Goal: Task Accomplishment & Management: Manage account settings

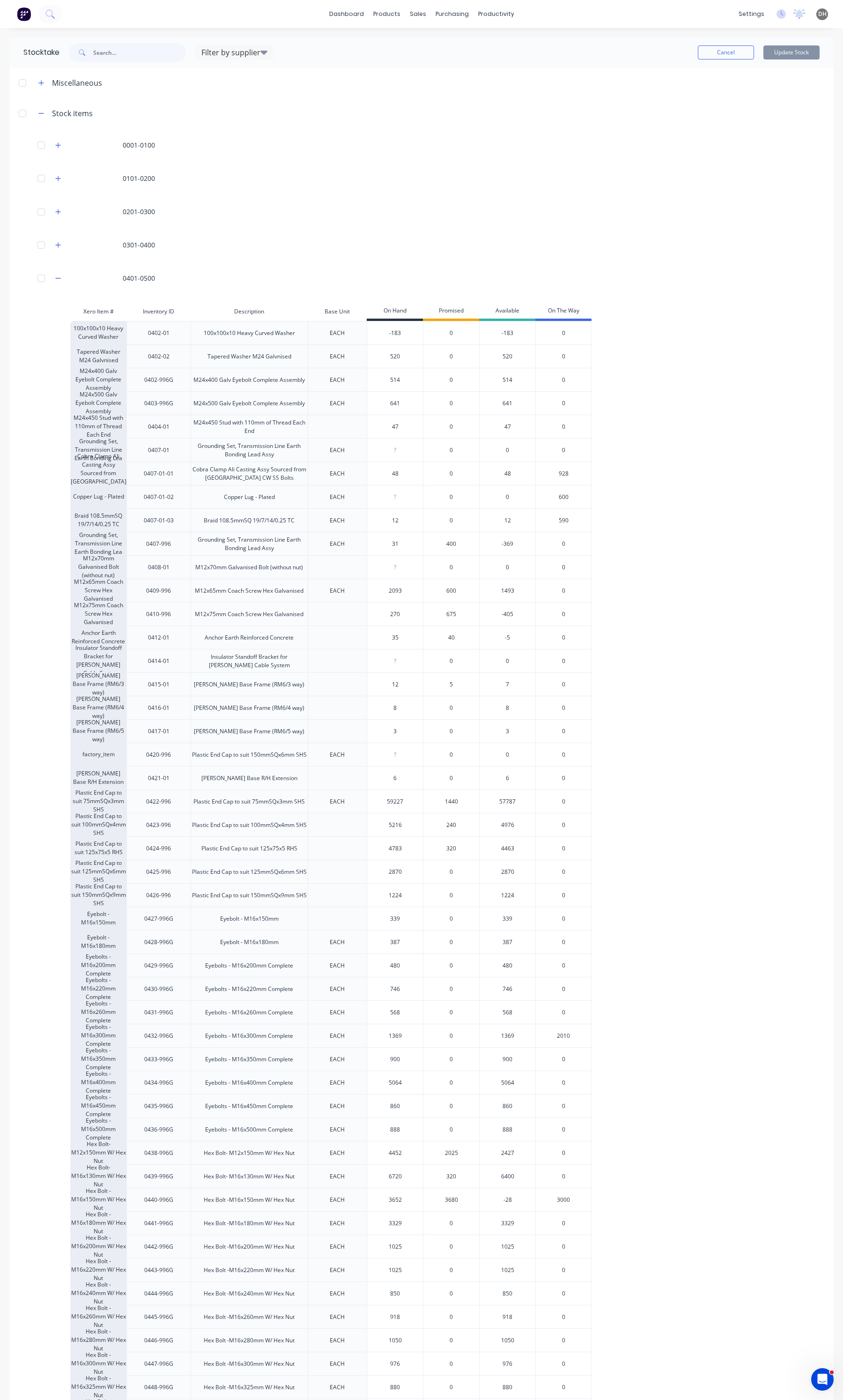
scroll to position [527, 0]
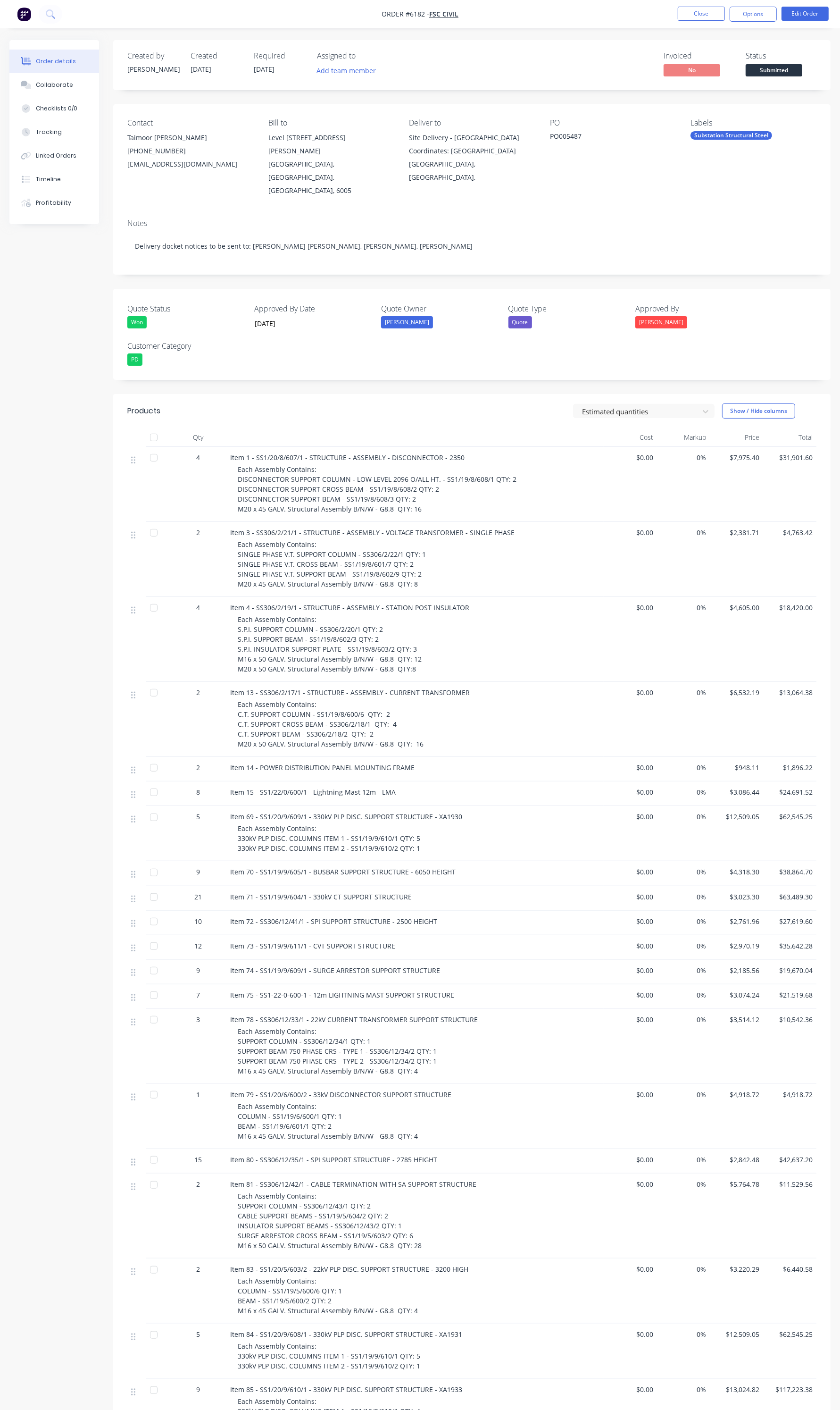
click at [683, 5] on nav "Order #6182 - FSC Civil Close Options Edit Order" at bounding box center [420, 14] width 840 height 28
click at [683, 8] on button "Close" at bounding box center [702, 14] width 47 height 14
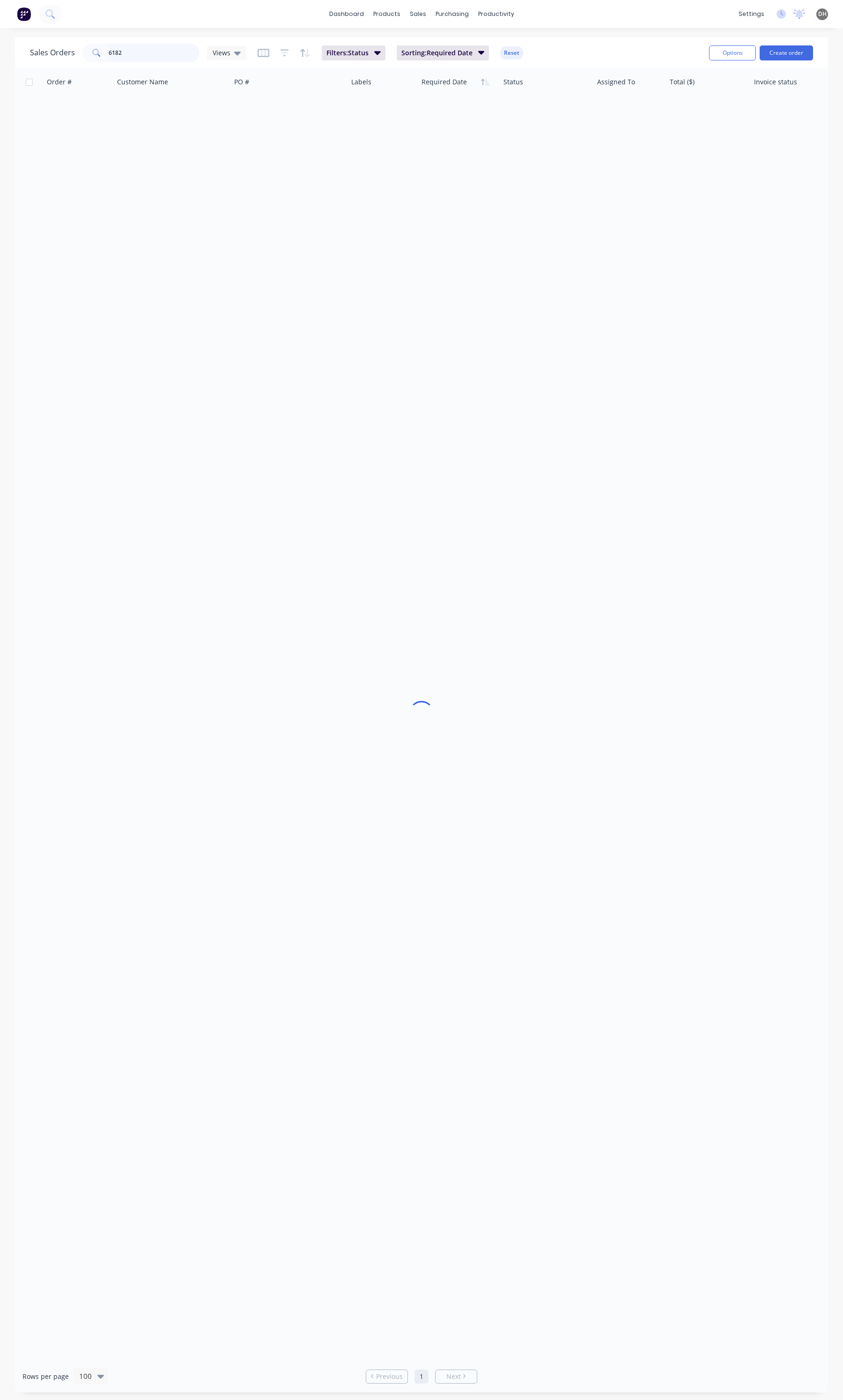
click at [125, 52] on input "6182" at bounding box center [154, 53] width 91 height 19
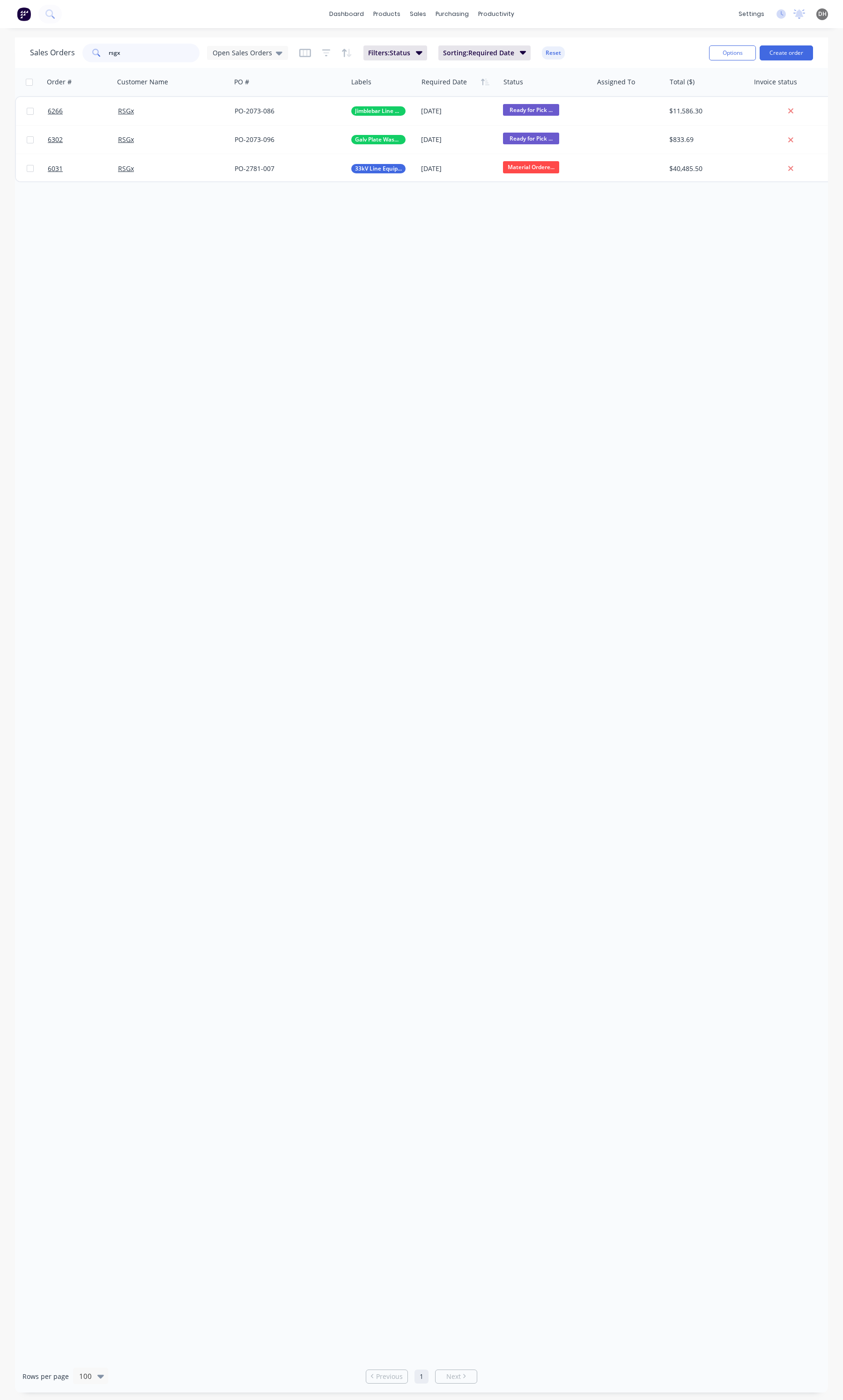
type input "rsgx"
click at [137, 57] on input "rsgx" at bounding box center [154, 53] width 91 height 19
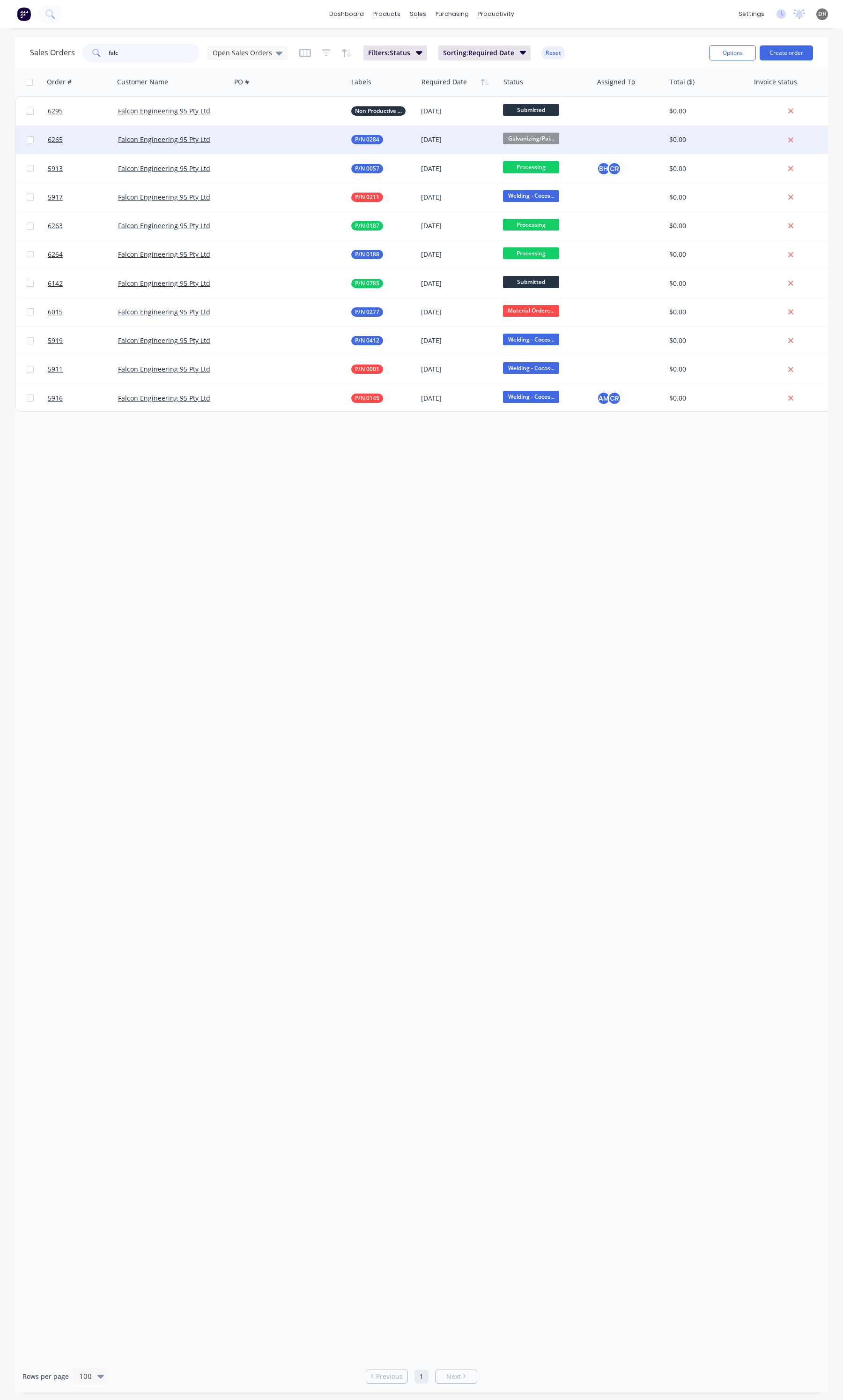
type input "falc"
click at [272, 144] on div at bounding box center [289, 139] width 117 height 28
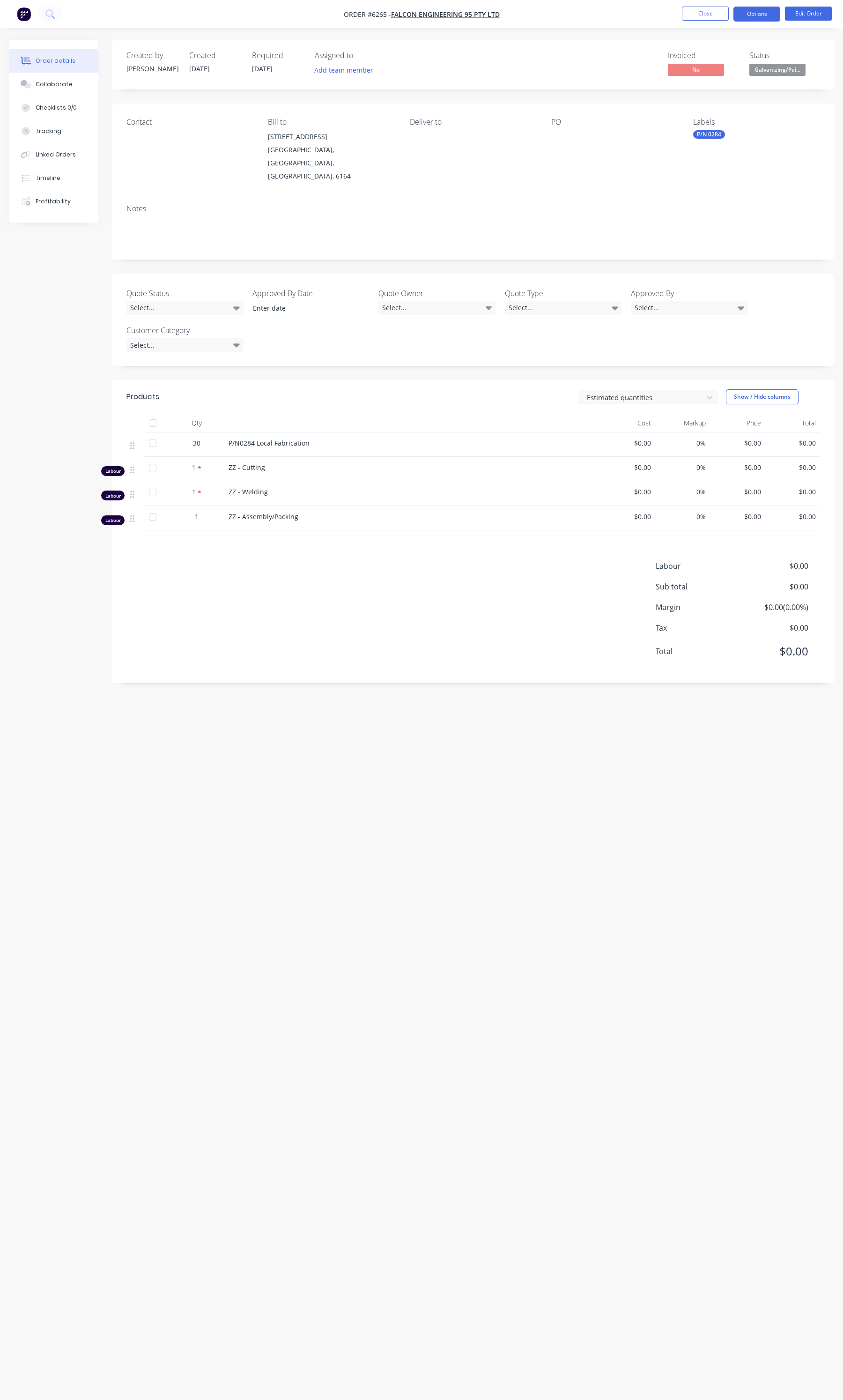
click at [746, 18] on button "Options" at bounding box center [757, 14] width 47 height 15
click at [703, 229] on div "Duplicate" at bounding box center [729, 226] width 86 height 14
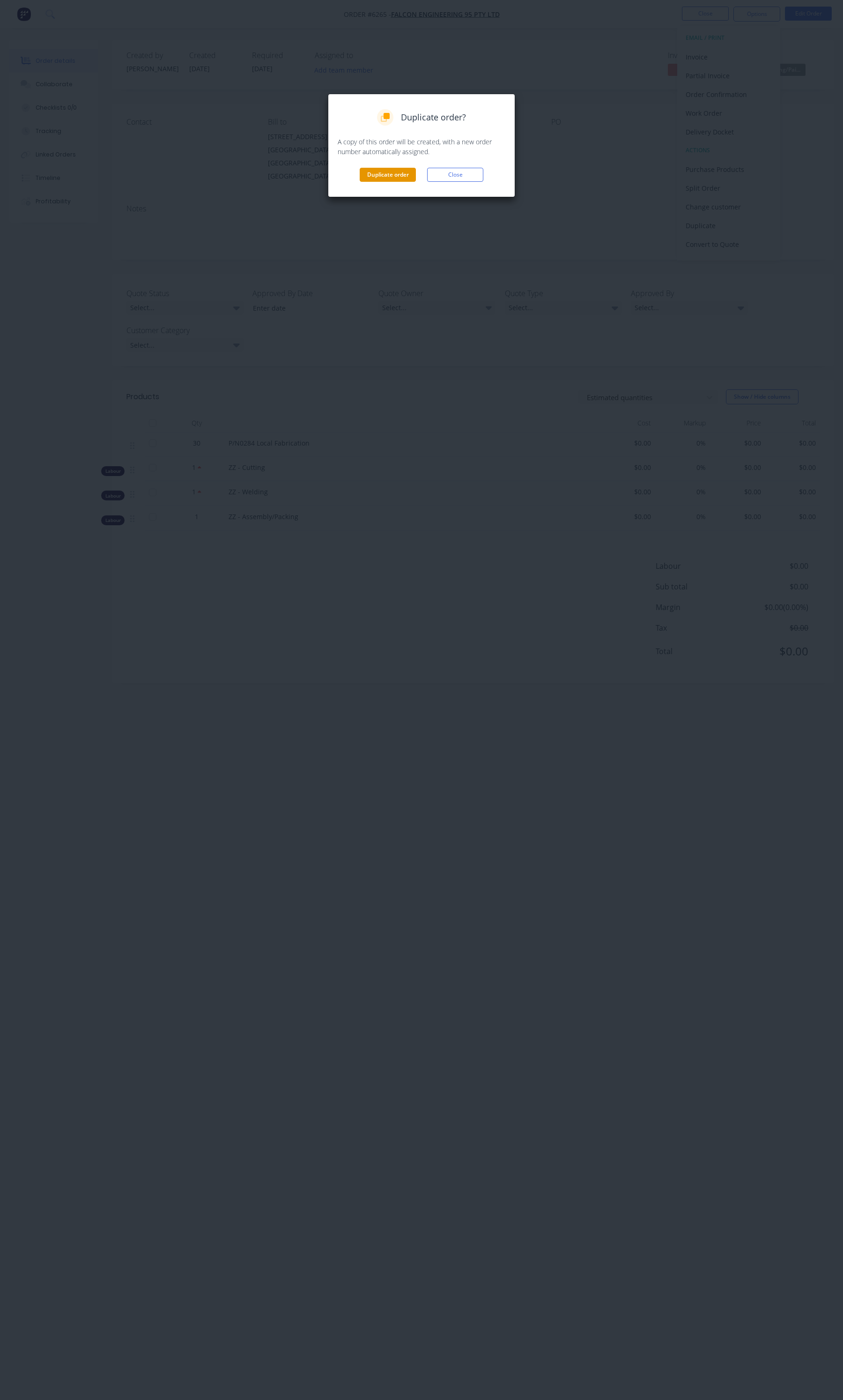
click at [385, 177] on button "Duplicate order" at bounding box center [388, 174] width 56 height 14
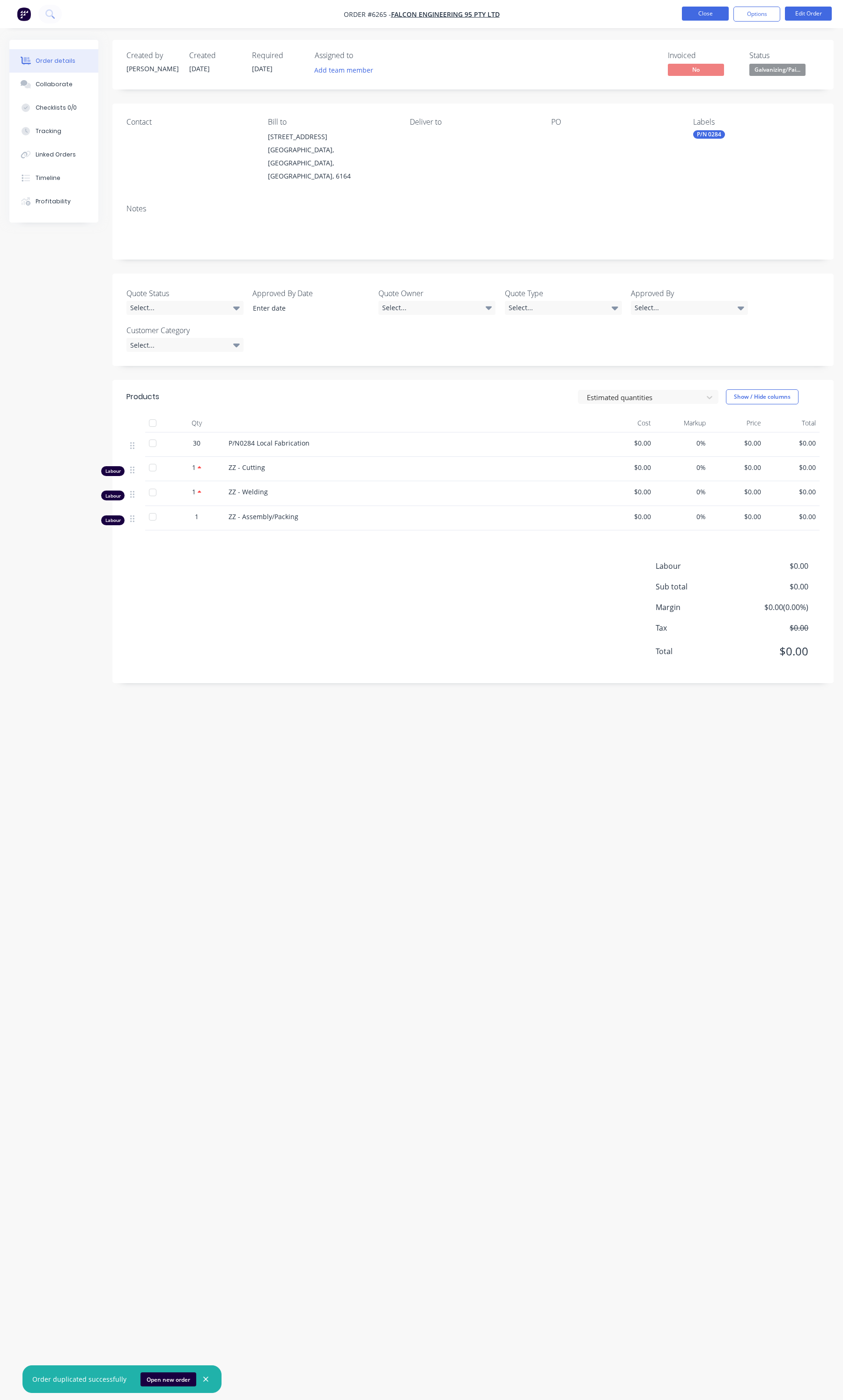
click at [721, 15] on button "Close" at bounding box center [706, 14] width 47 height 14
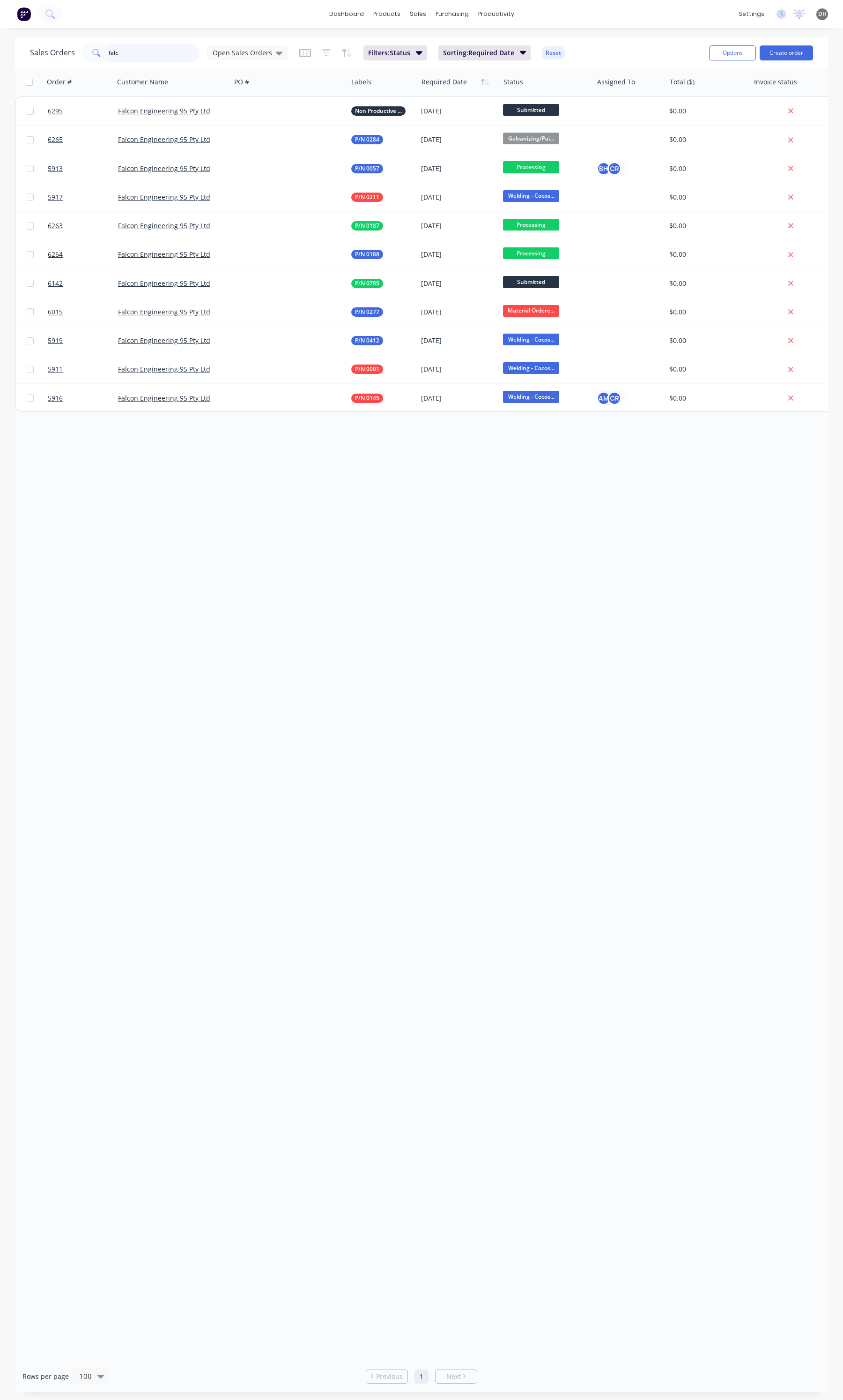
click at [109, 51] on input "falc" at bounding box center [154, 53] width 91 height 19
click at [229, 48] on span "Open Sales Orders" at bounding box center [242, 52] width 60 height 10
click at [226, 134] on button "None" at bounding box center [264, 132] width 107 height 11
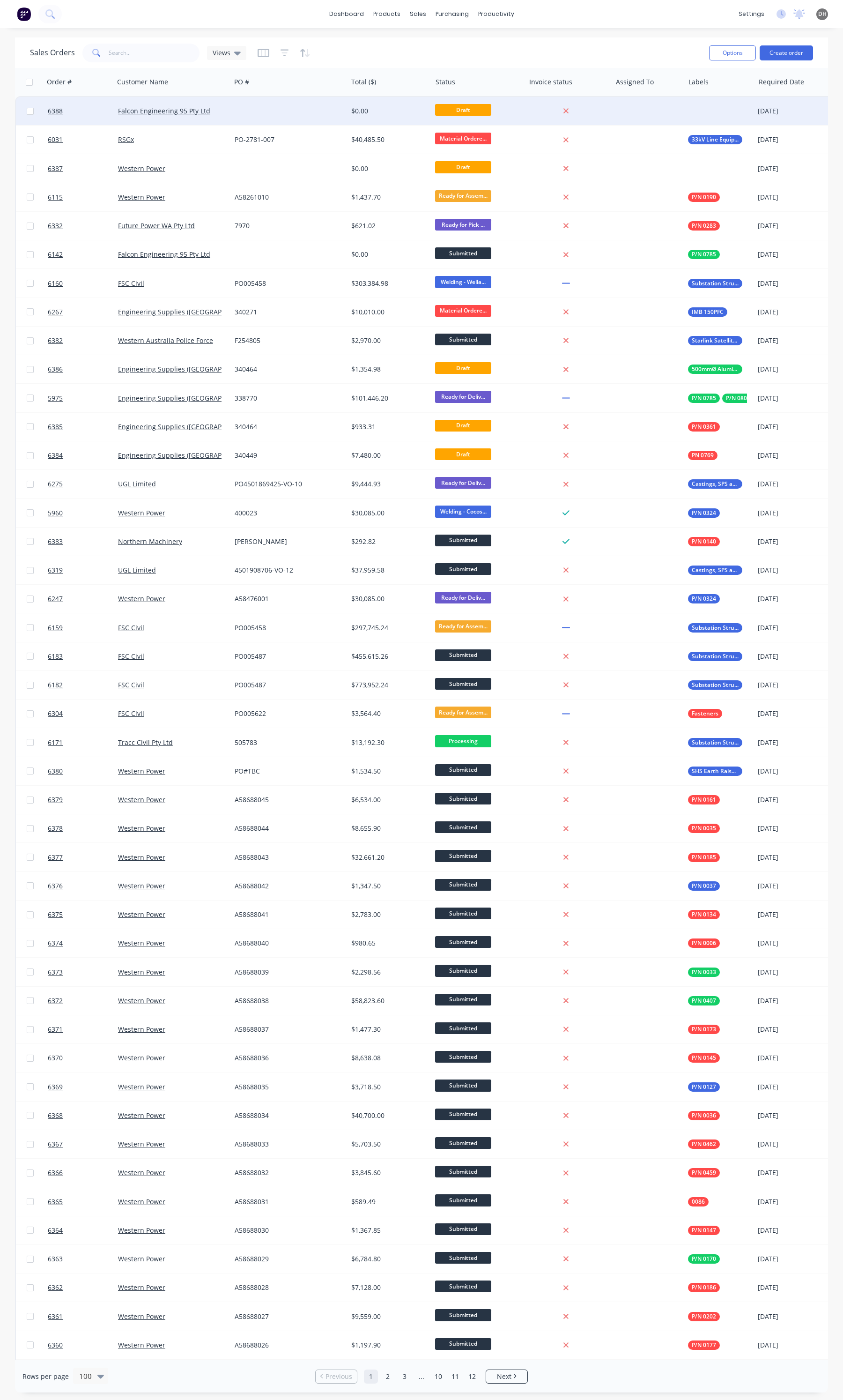
click at [324, 120] on div at bounding box center [289, 110] width 117 height 28
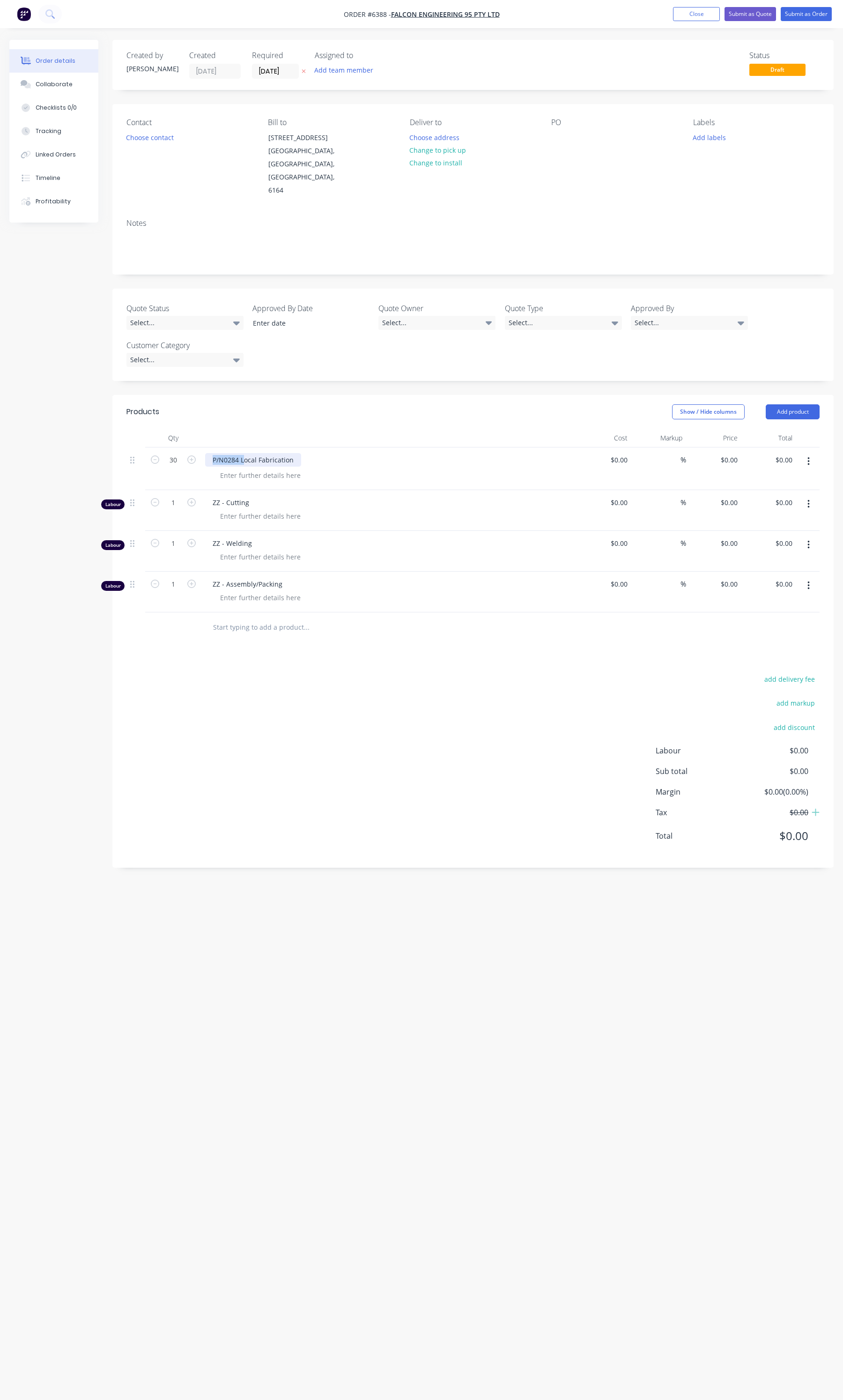
drag, startPoint x: 244, startPoint y: 430, endPoint x: 202, endPoint y: 438, distance: 42.8
click at [202, 448] on div "P/N0284 Local Fabrication" at bounding box center [389, 469] width 374 height 42
click at [805, 496] on button "button" at bounding box center [808, 504] width 22 height 17
click at [757, 575] on button "Delete" at bounding box center [775, 584] width 89 height 19
click at [813, 537] on button "button" at bounding box center [808, 545] width 22 height 17
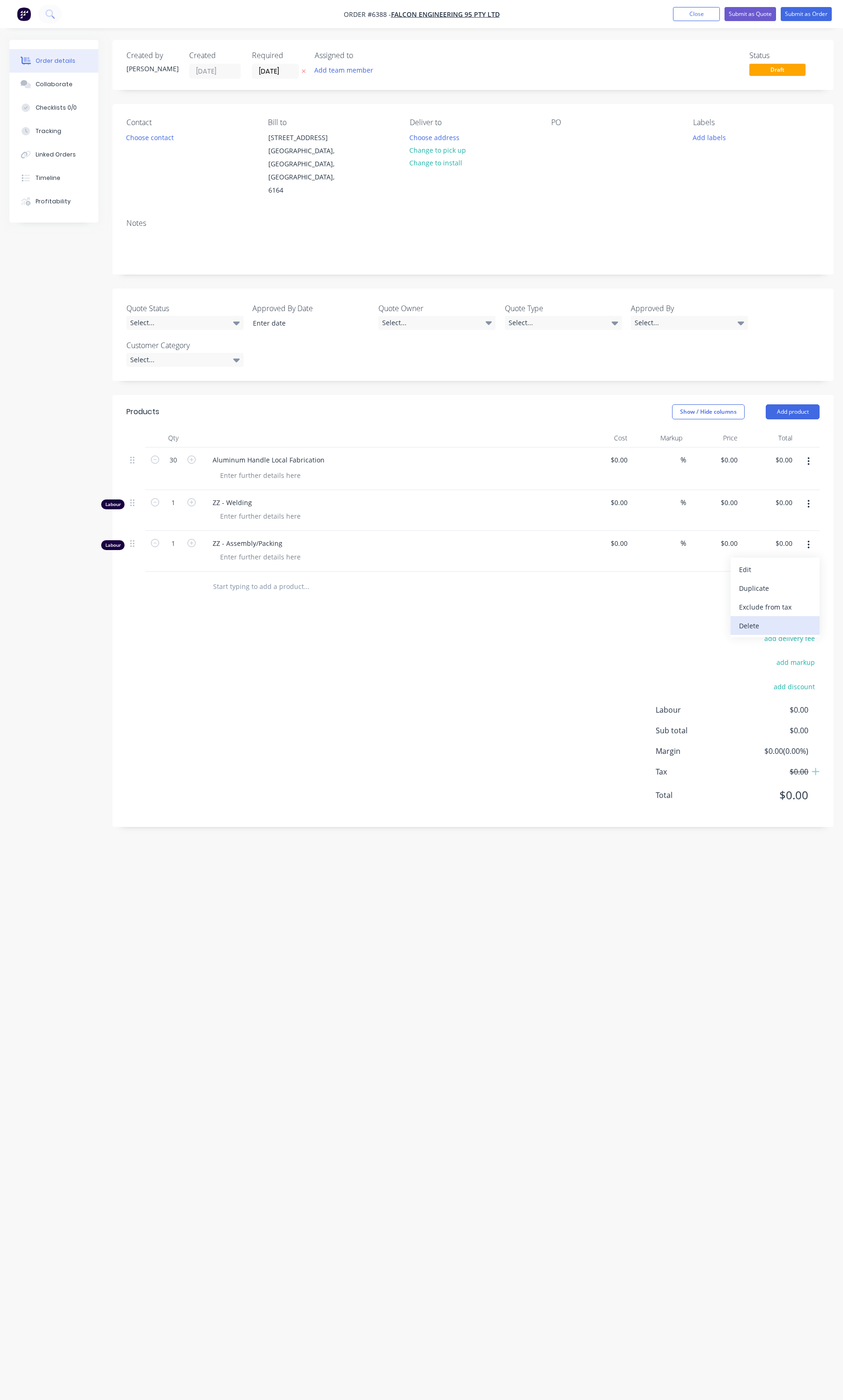
click at [761, 619] on div "Delete" at bounding box center [775, 626] width 72 height 14
drag, startPoint x: 392, startPoint y: 646, endPoint x: 377, endPoint y: 645, distance: 15.0
click at [390, 646] on div "add delivery fee add markup add discount Labour $0.00 Sub total $0.00 Margin $0…" at bounding box center [473, 682] width 694 height 181
click at [160, 454] on button "button" at bounding box center [155, 458] width 12 height 10
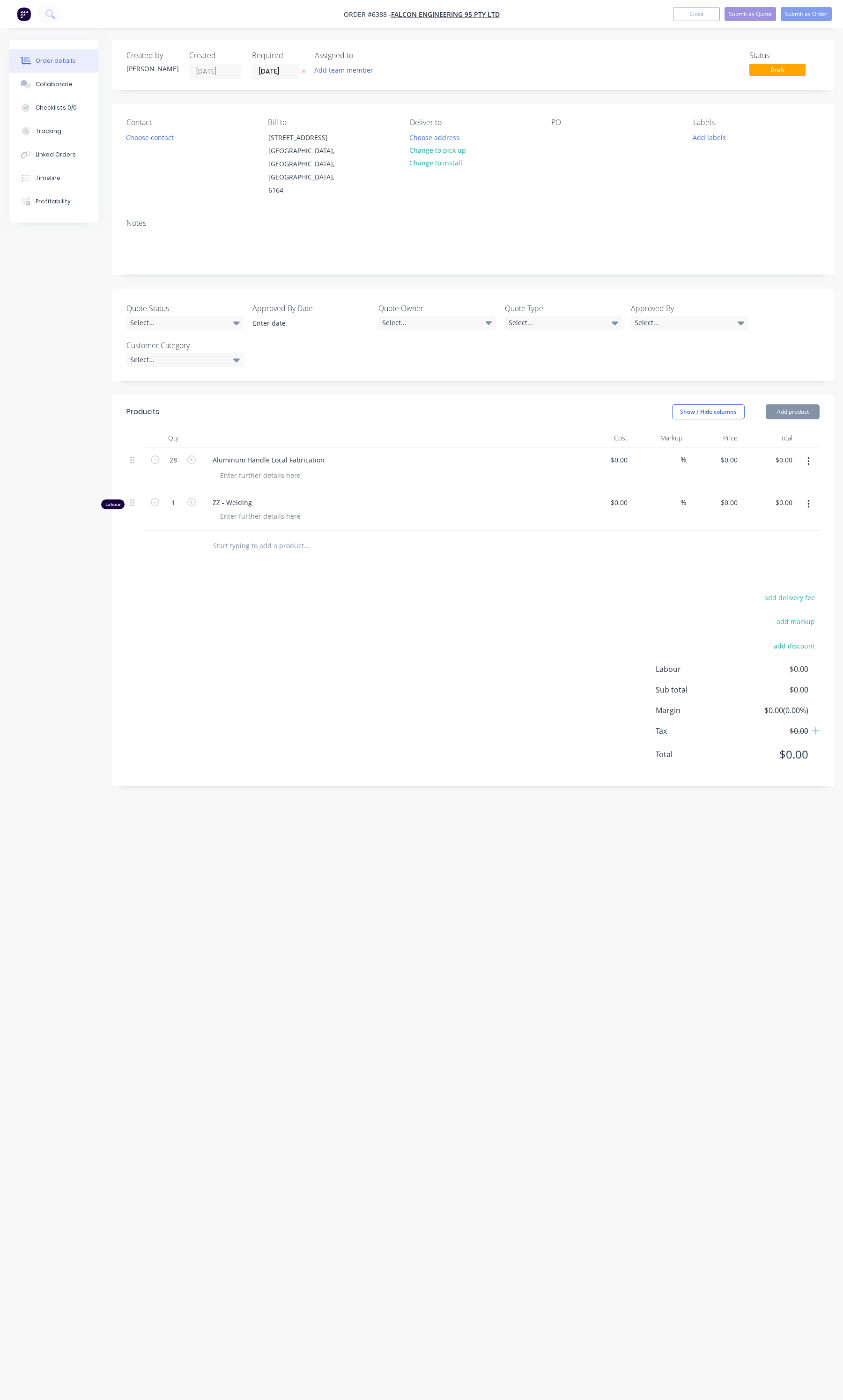
click at [160, 454] on button "button" at bounding box center [155, 458] width 12 height 10
click at [171, 453] on input "27" at bounding box center [173, 460] width 24 height 14
type input "1"
click at [715, 133] on button "Add labels" at bounding box center [709, 137] width 43 height 13
click at [725, 160] on input "text" at bounding box center [771, 165] width 98 height 19
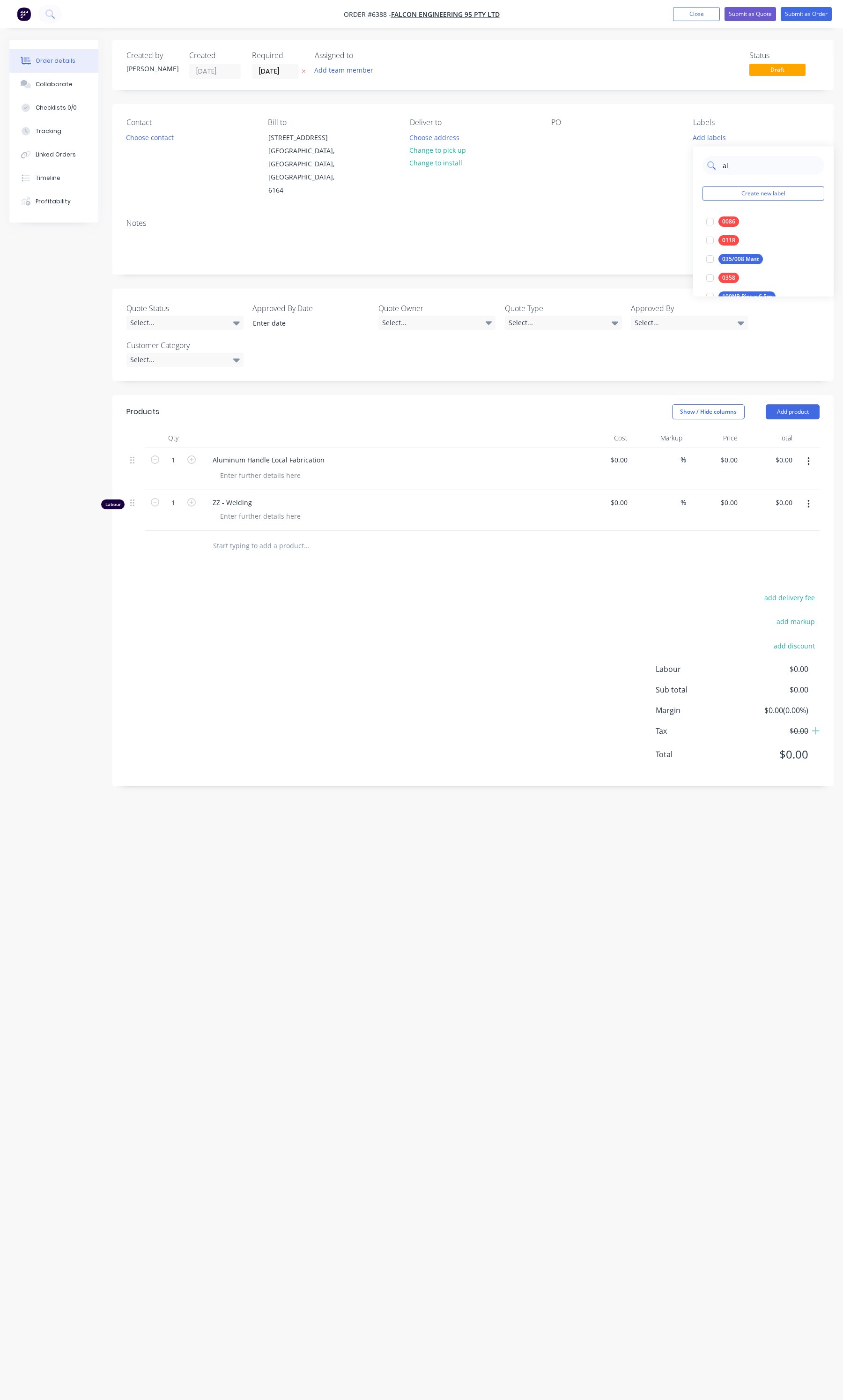
type input "alu"
click at [713, 256] on div at bounding box center [709, 259] width 19 height 19
click at [623, 532] on div at bounding box center [473, 546] width 694 height 30
click at [277, 71] on input "02/10/25" at bounding box center [275, 71] width 46 height 14
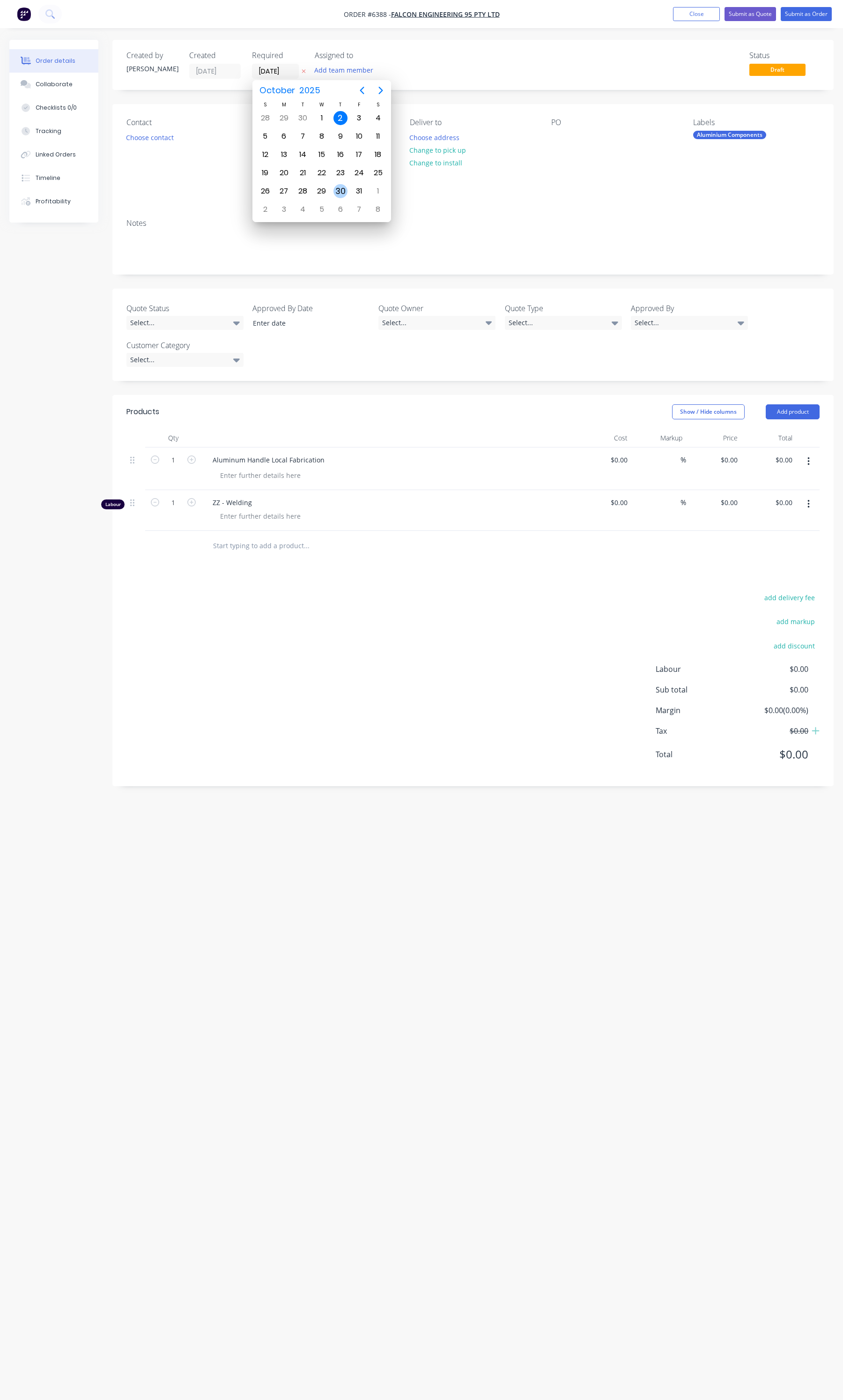
click at [346, 190] on div "30" at bounding box center [340, 191] width 14 height 14
type input "30/10/25"
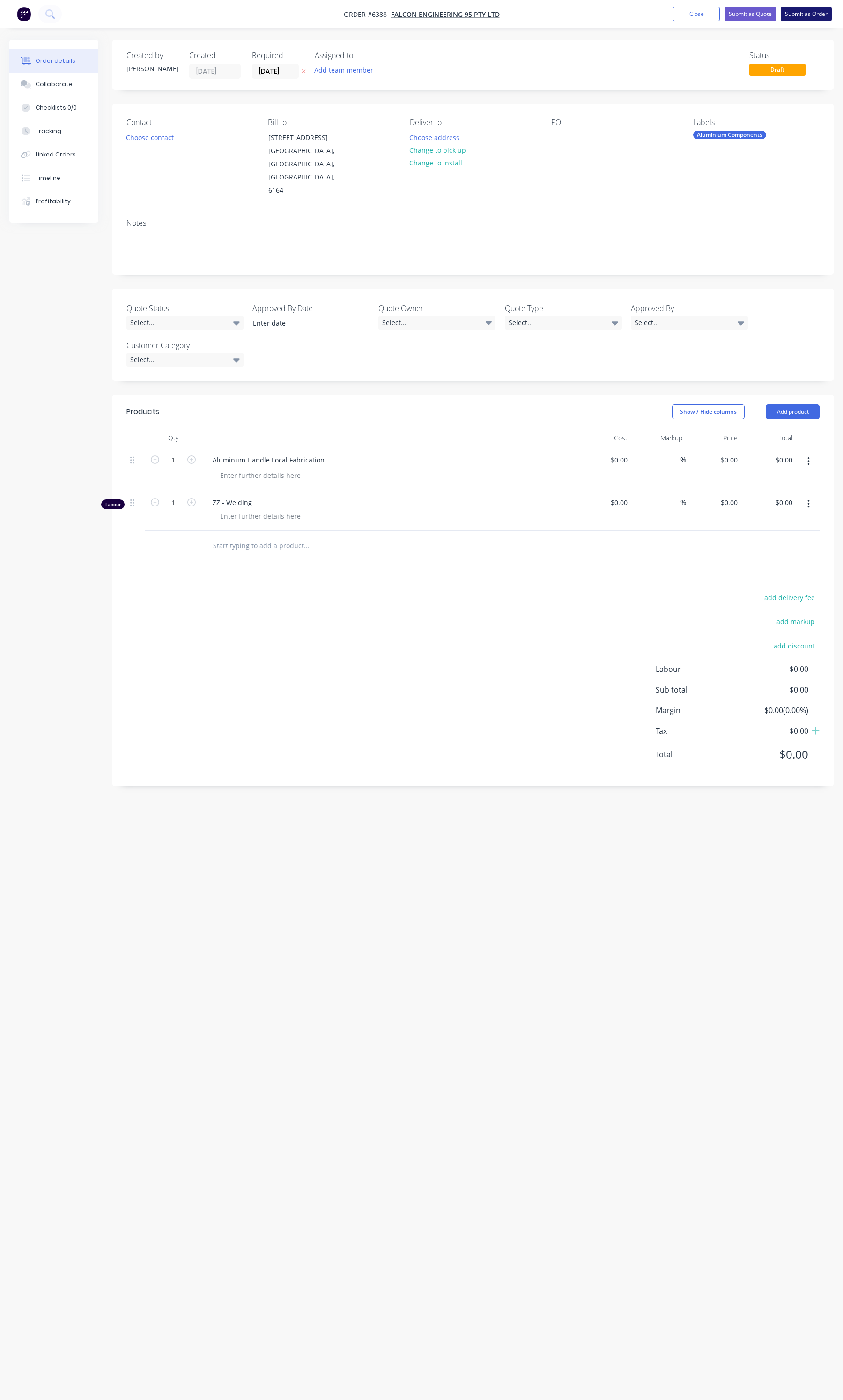
click at [807, 18] on button "Submit as Order" at bounding box center [807, 14] width 51 height 14
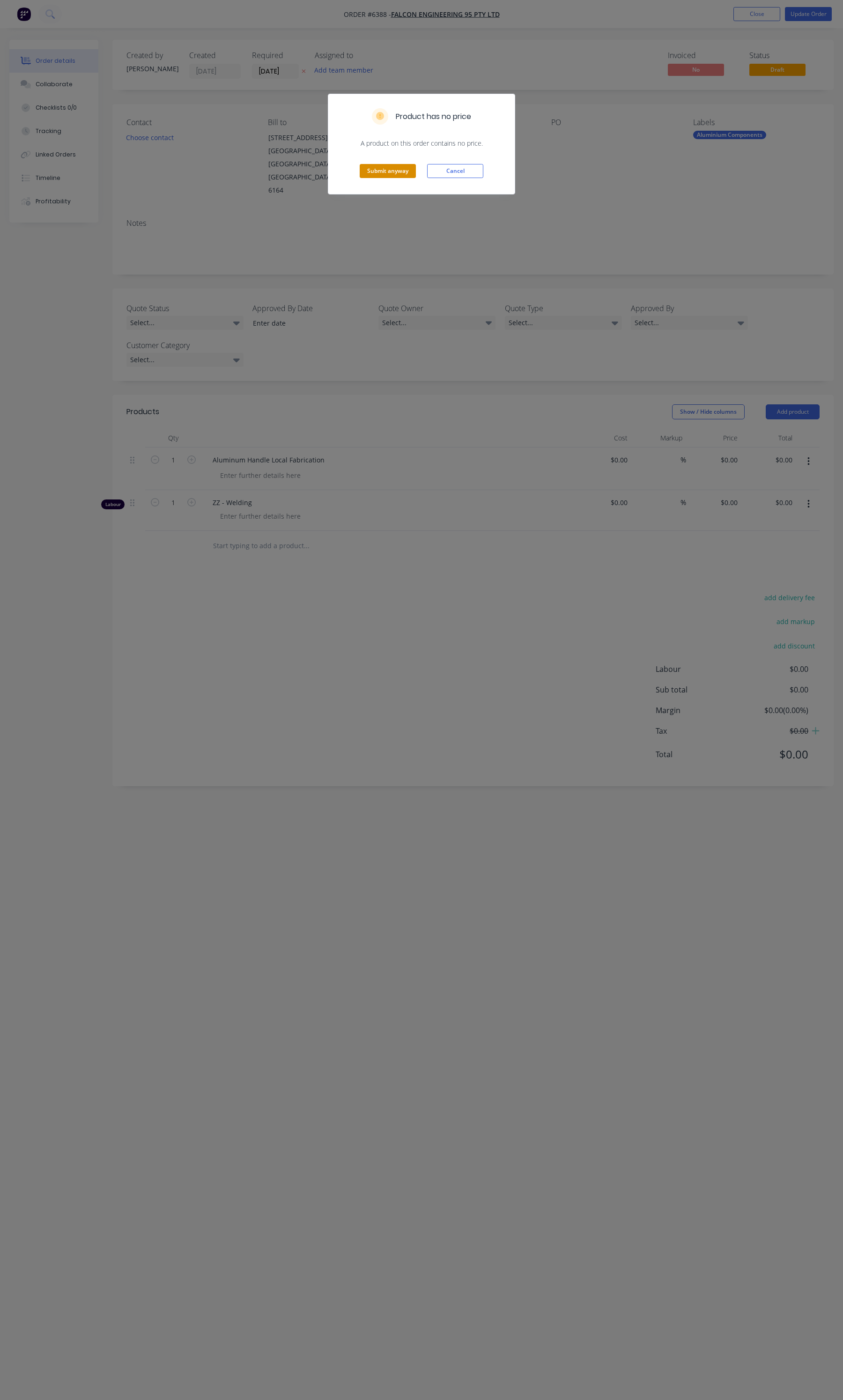
click at [383, 172] on button "Submit anyway" at bounding box center [388, 171] width 56 height 14
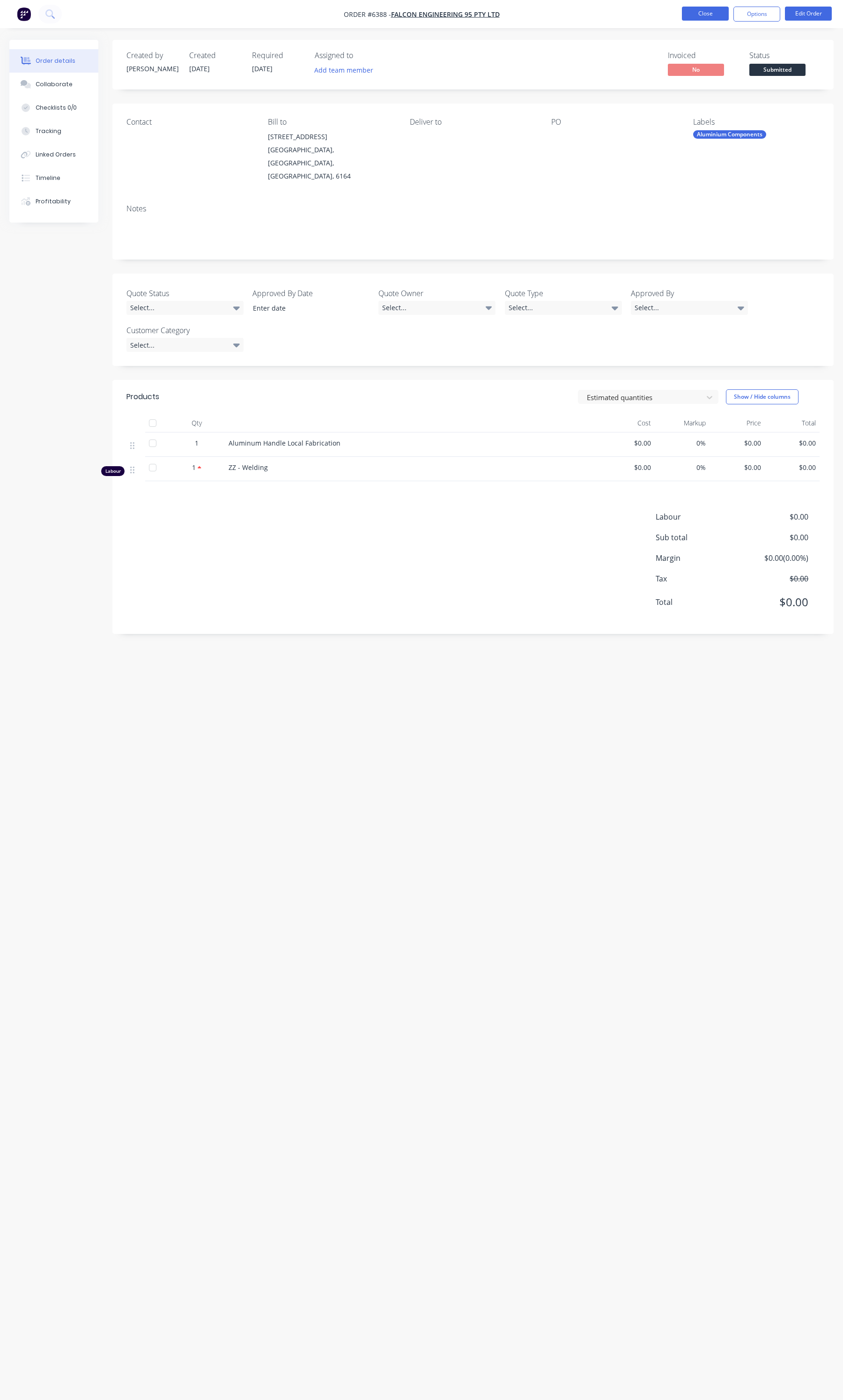
click at [714, 10] on button "Close" at bounding box center [706, 14] width 47 height 14
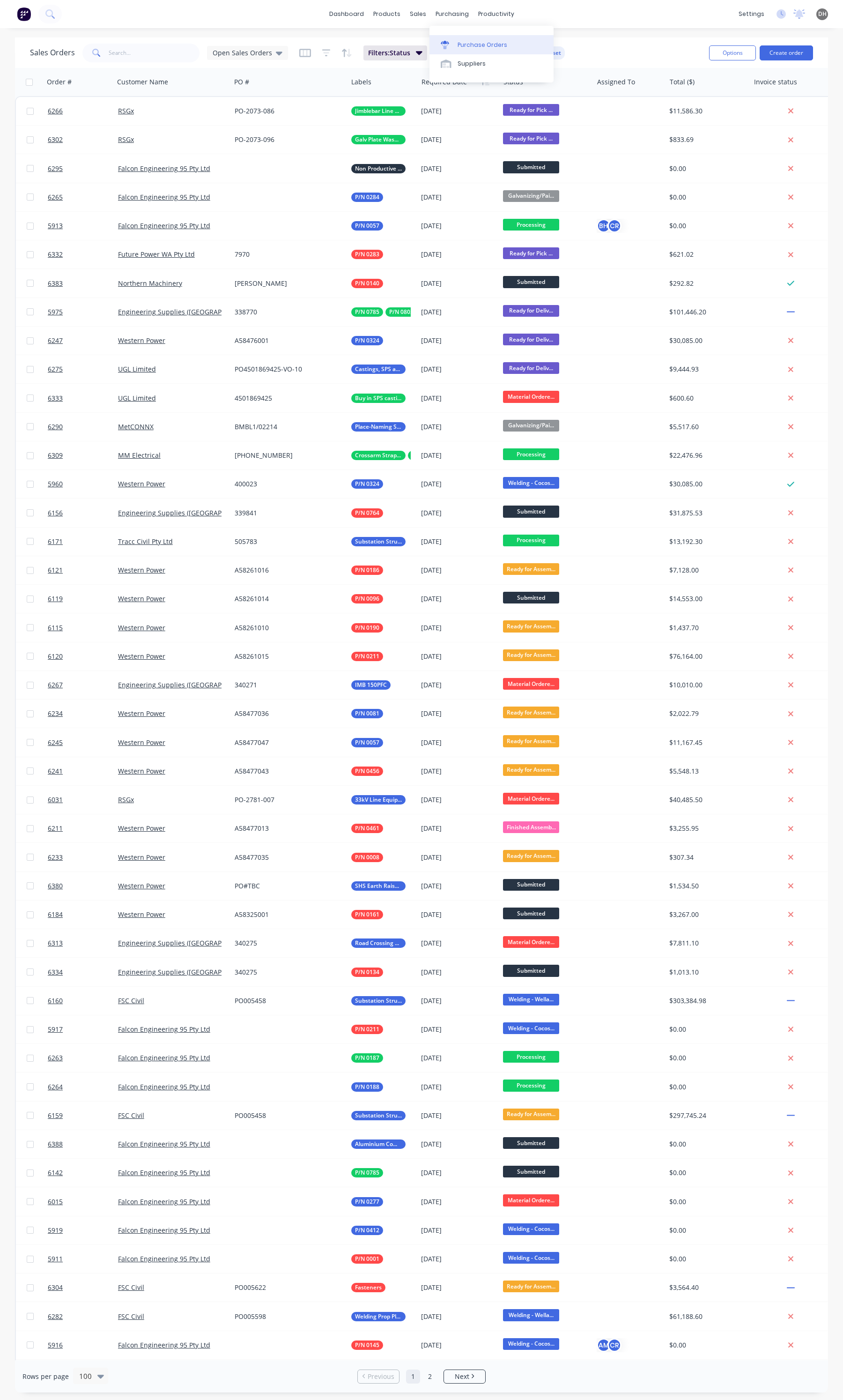
click at [460, 41] on div "Purchase Orders" at bounding box center [482, 45] width 50 height 8
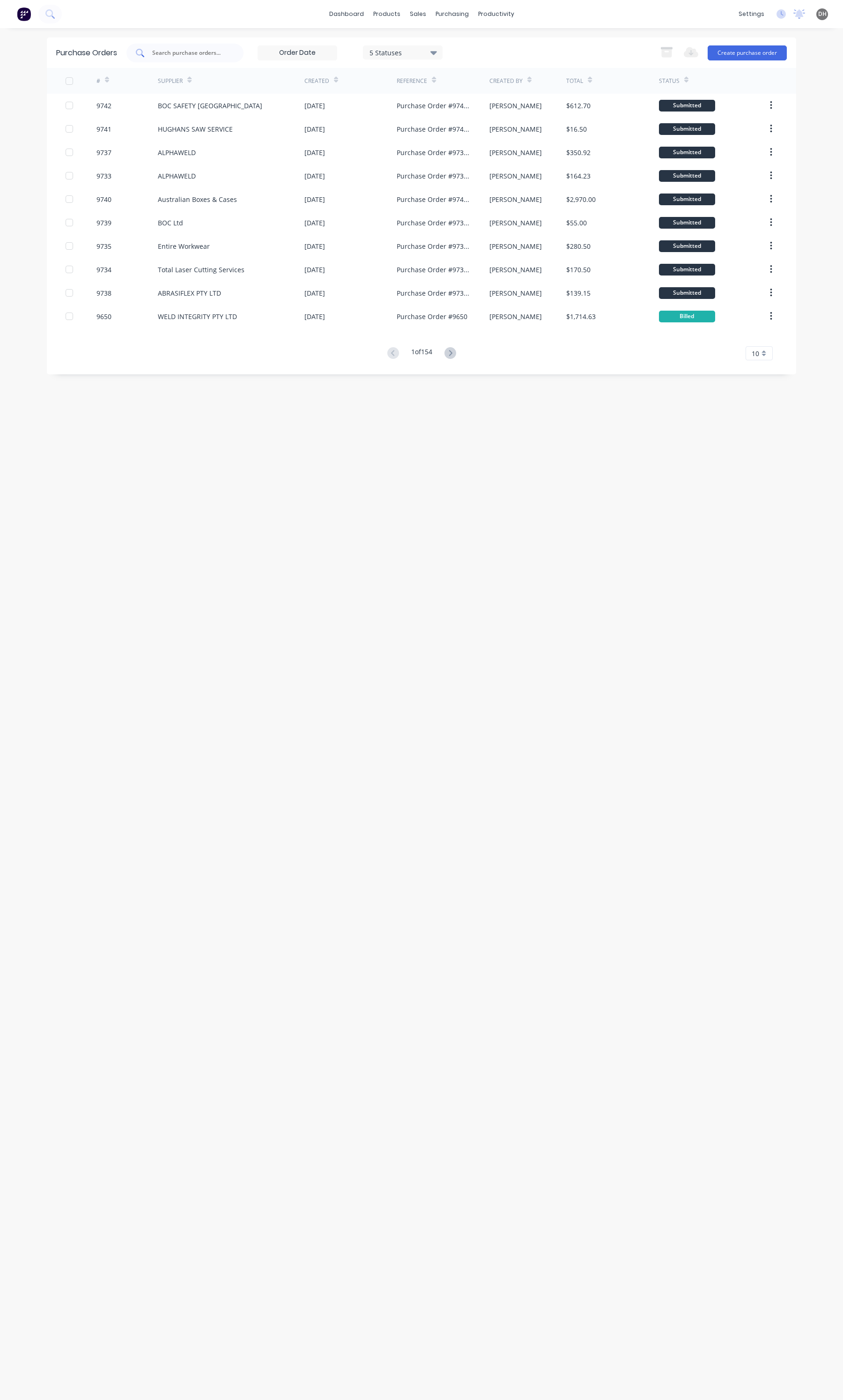
click at [225, 59] on div at bounding box center [185, 53] width 117 height 19
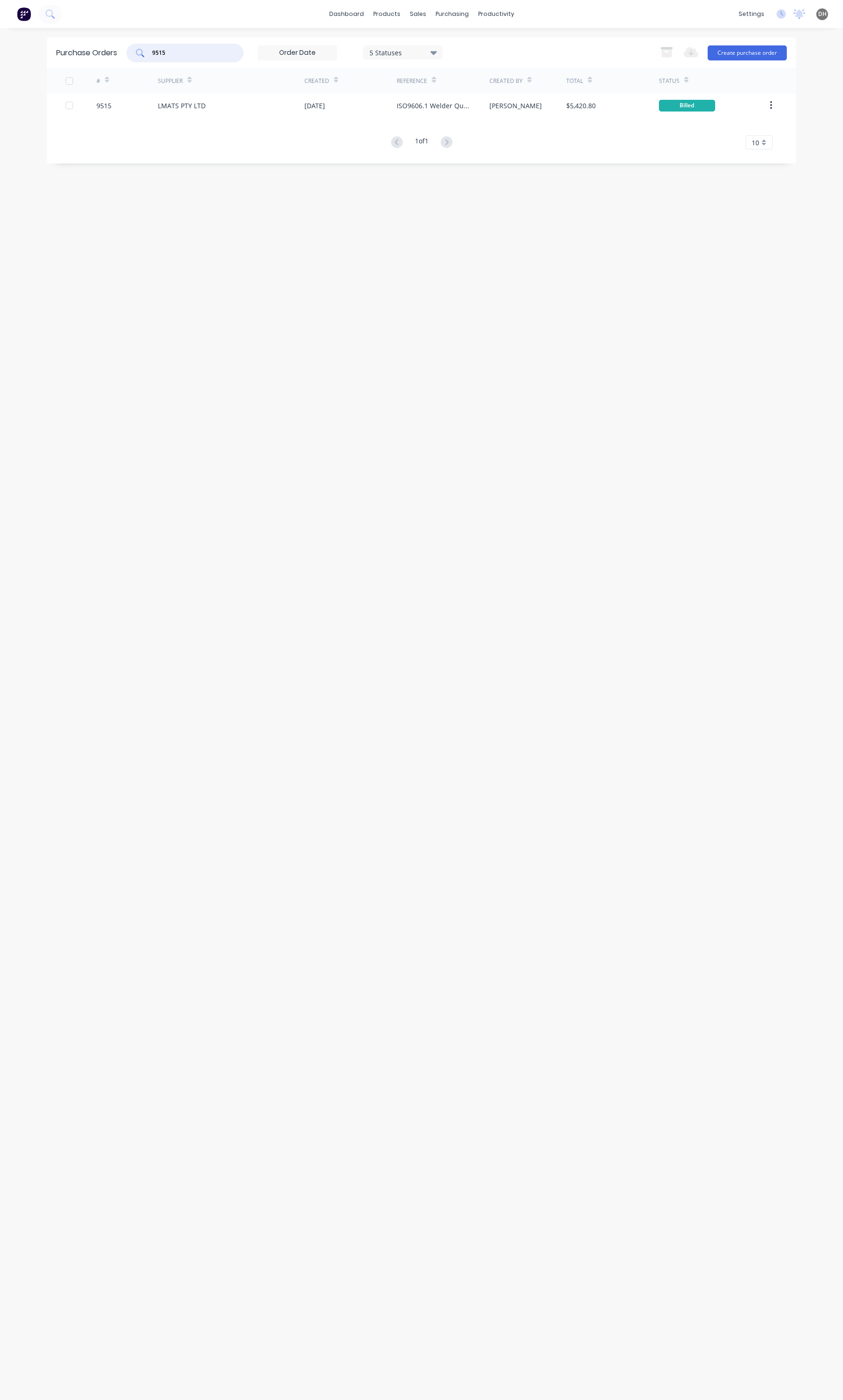
type input "9515"
click at [174, 50] on input "9515" at bounding box center [189, 53] width 78 height 9
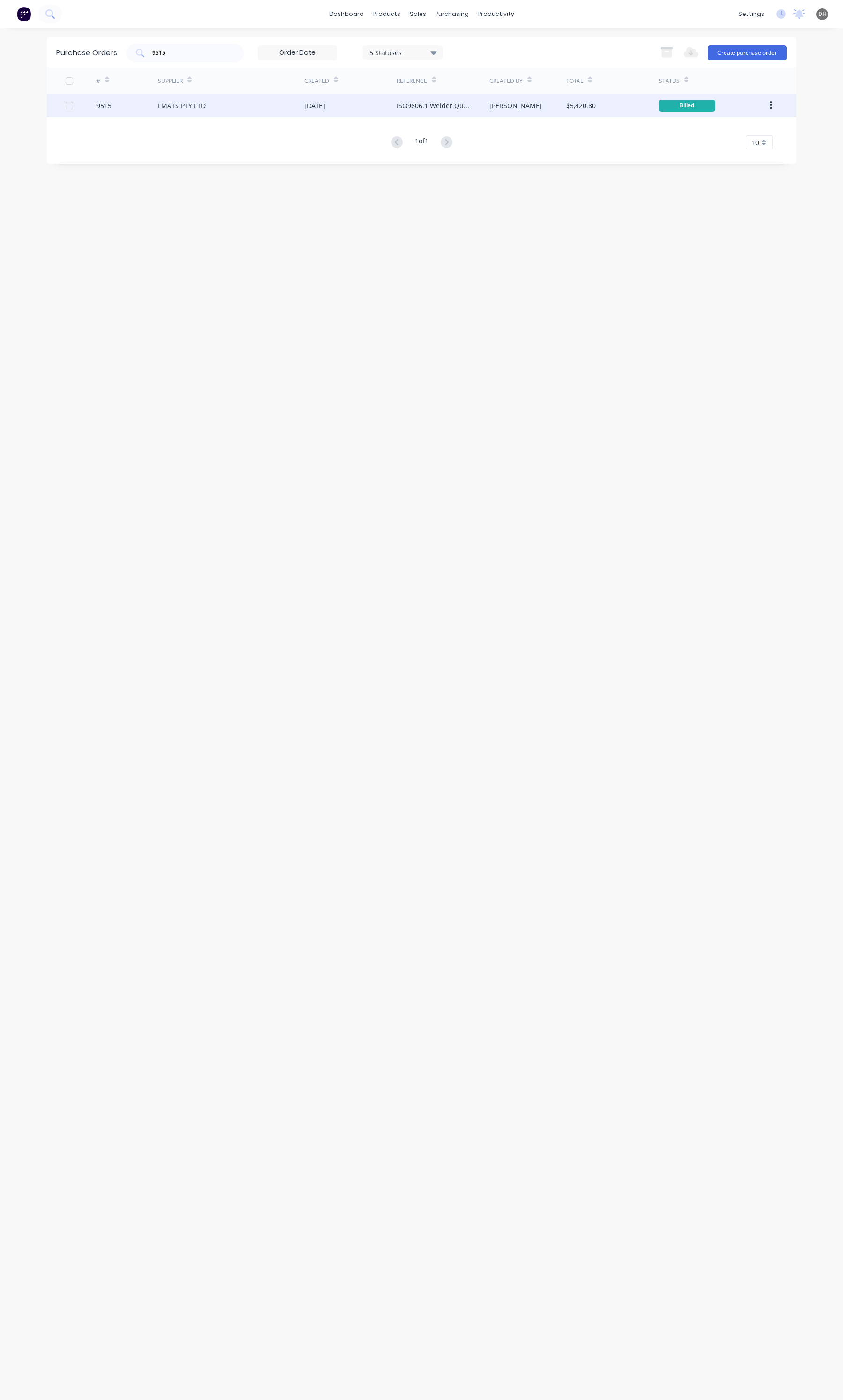
click at [199, 103] on div "LMATS PTY LTD" at bounding box center [181, 105] width 48 height 10
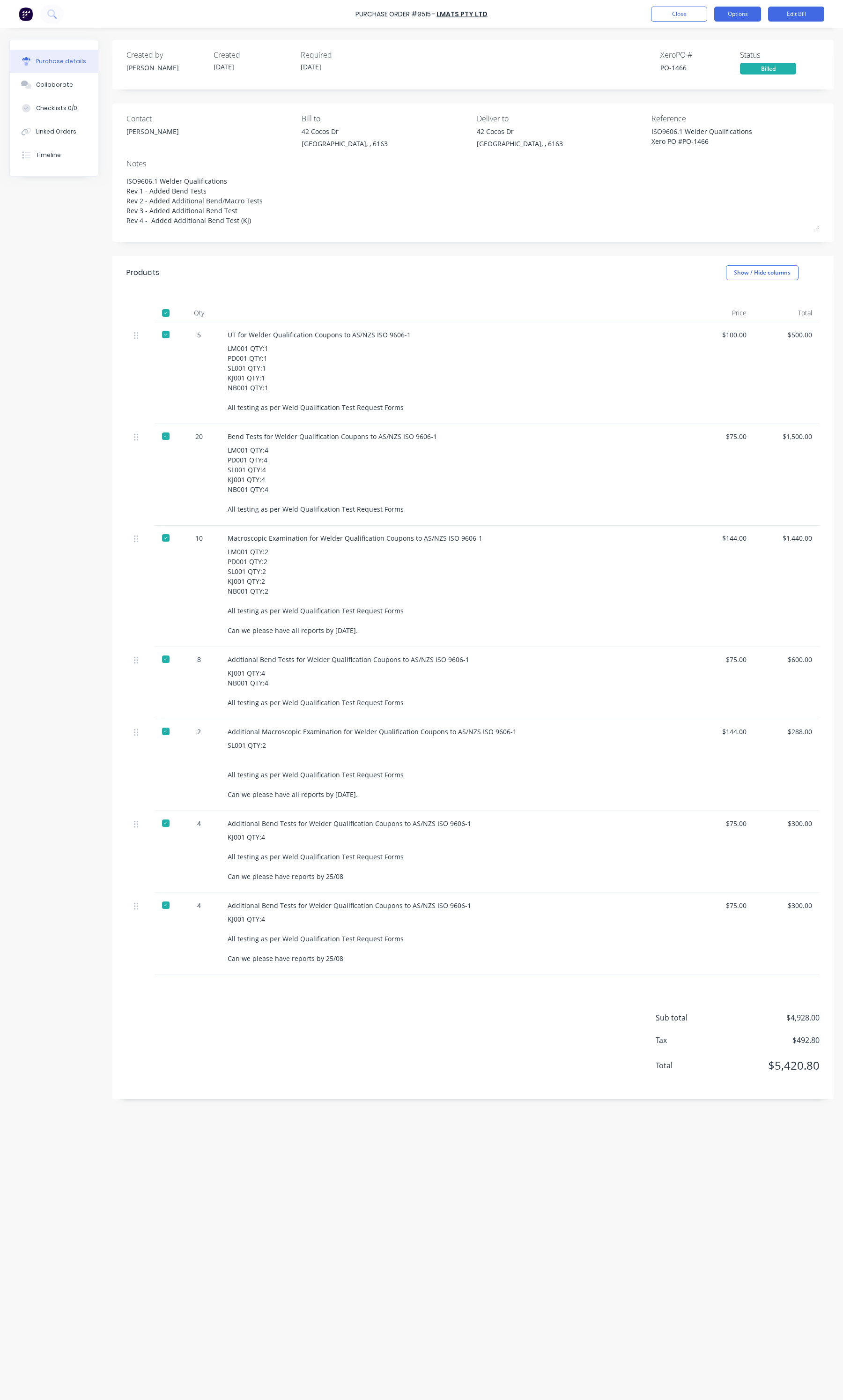
click at [734, 11] on button "Options" at bounding box center [737, 14] width 47 height 15
click at [714, 97] on div "Duplicate" at bounding box center [717, 99] width 72 height 14
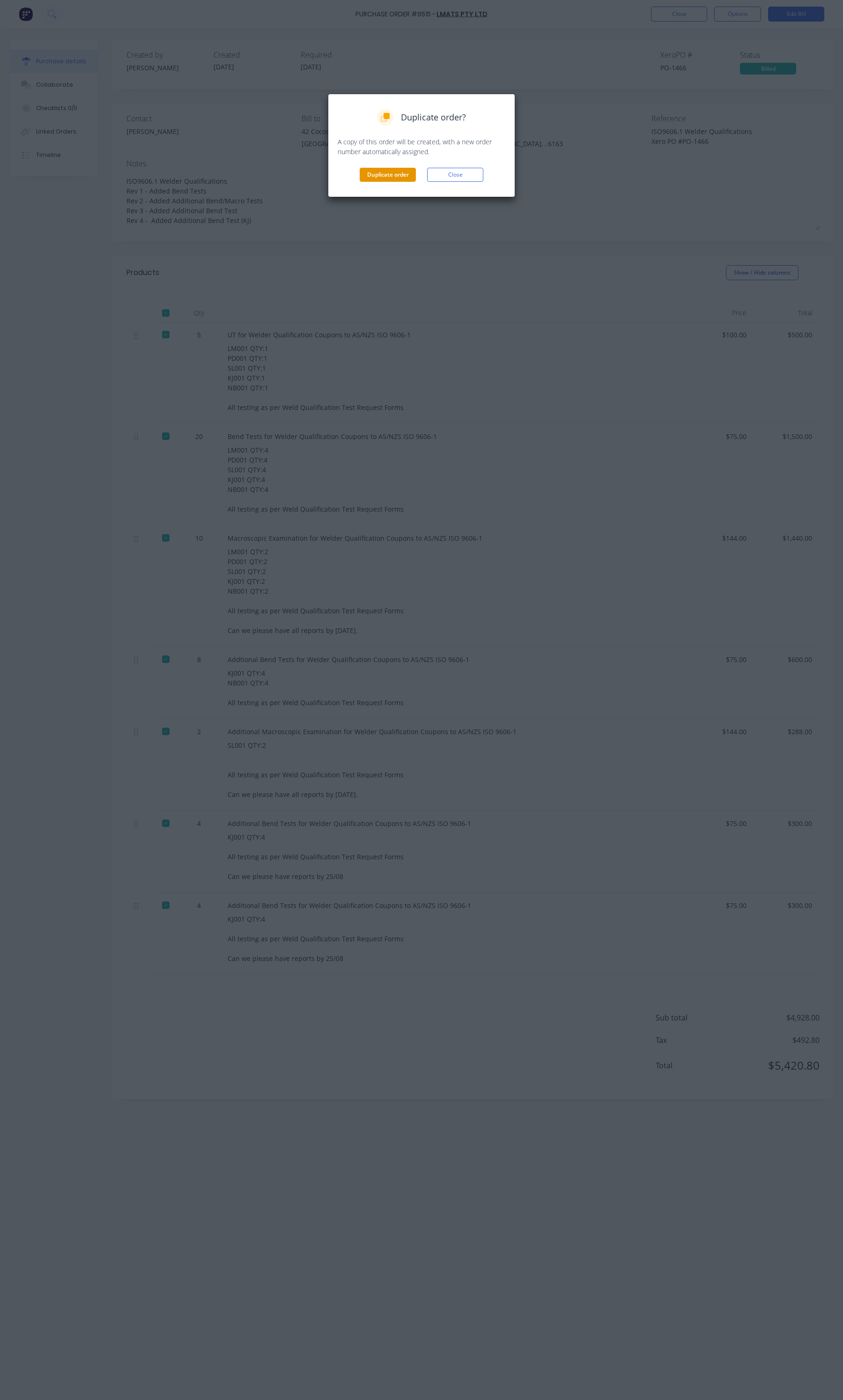
click at [382, 176] on button "Duplicate order" at bounding box center [388, 174] width 56 height 14
type textarea "x"
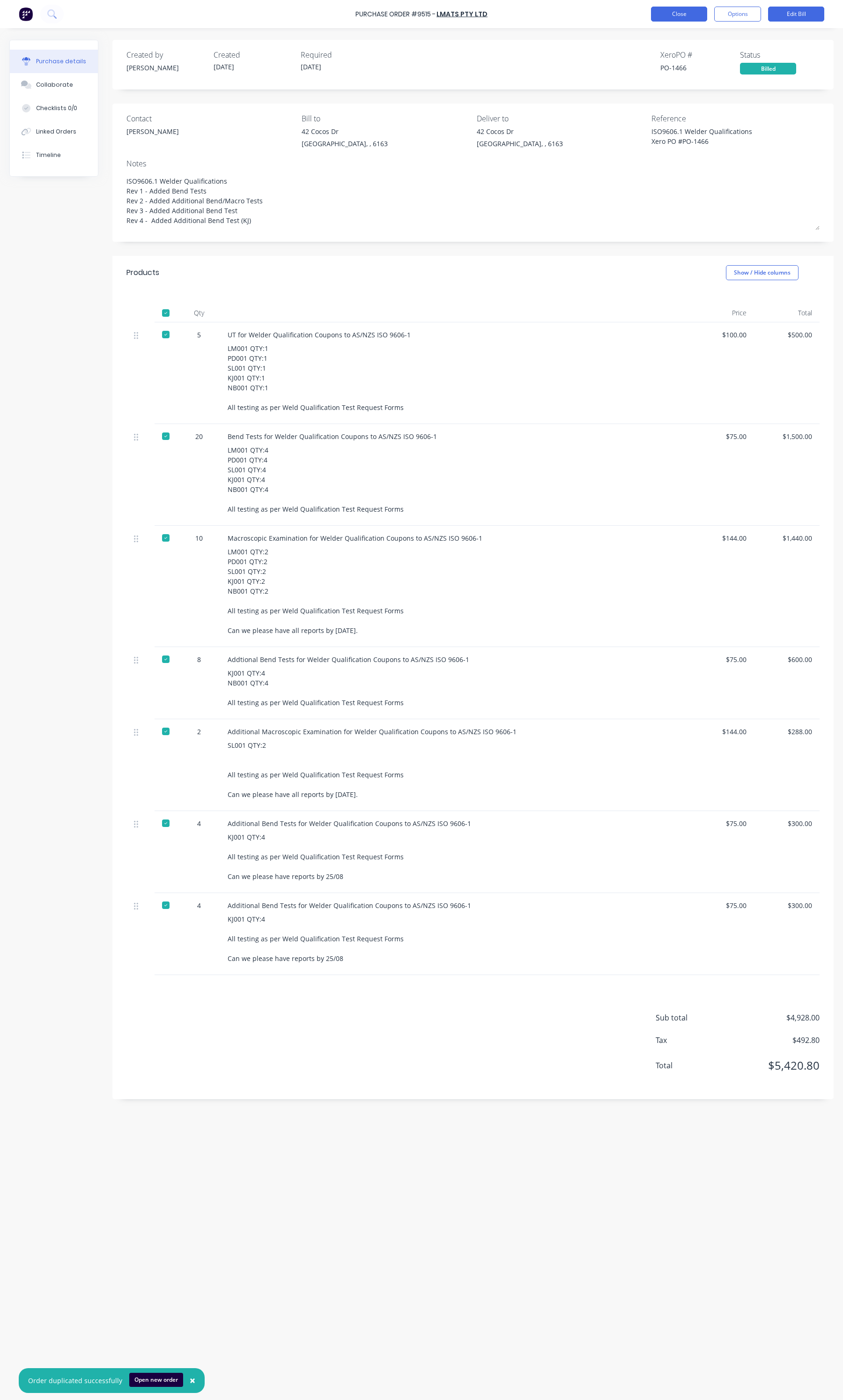
click at [661, 15] on button "Close" at bounding box center [679, 14] width 56 height 15
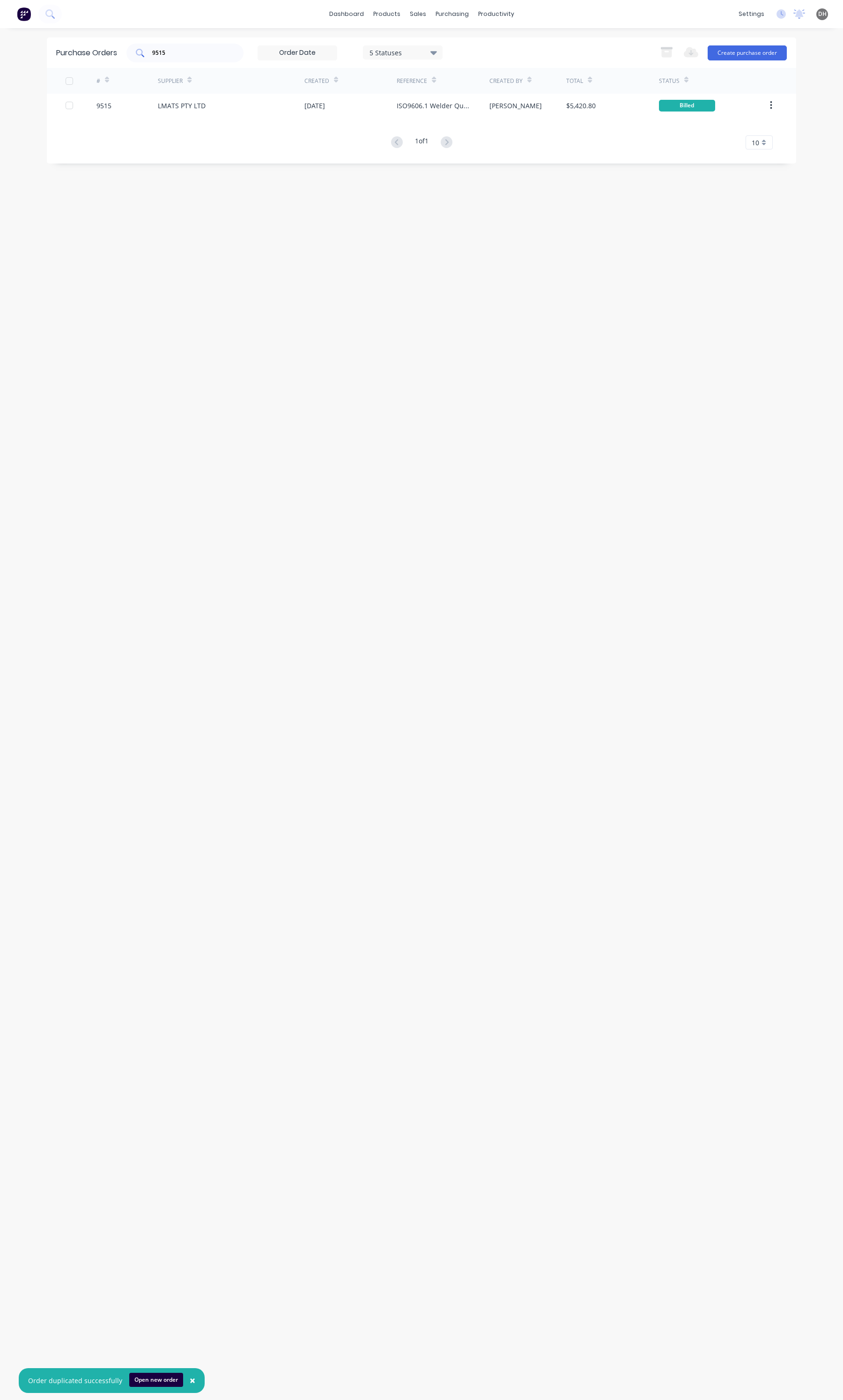
click at [187, 57] on div "9515" at bounding box center [185, 53] width 117 height 19
click at [188, 57] on div "9515" at bounding box center [185, 53] width 117 height 19
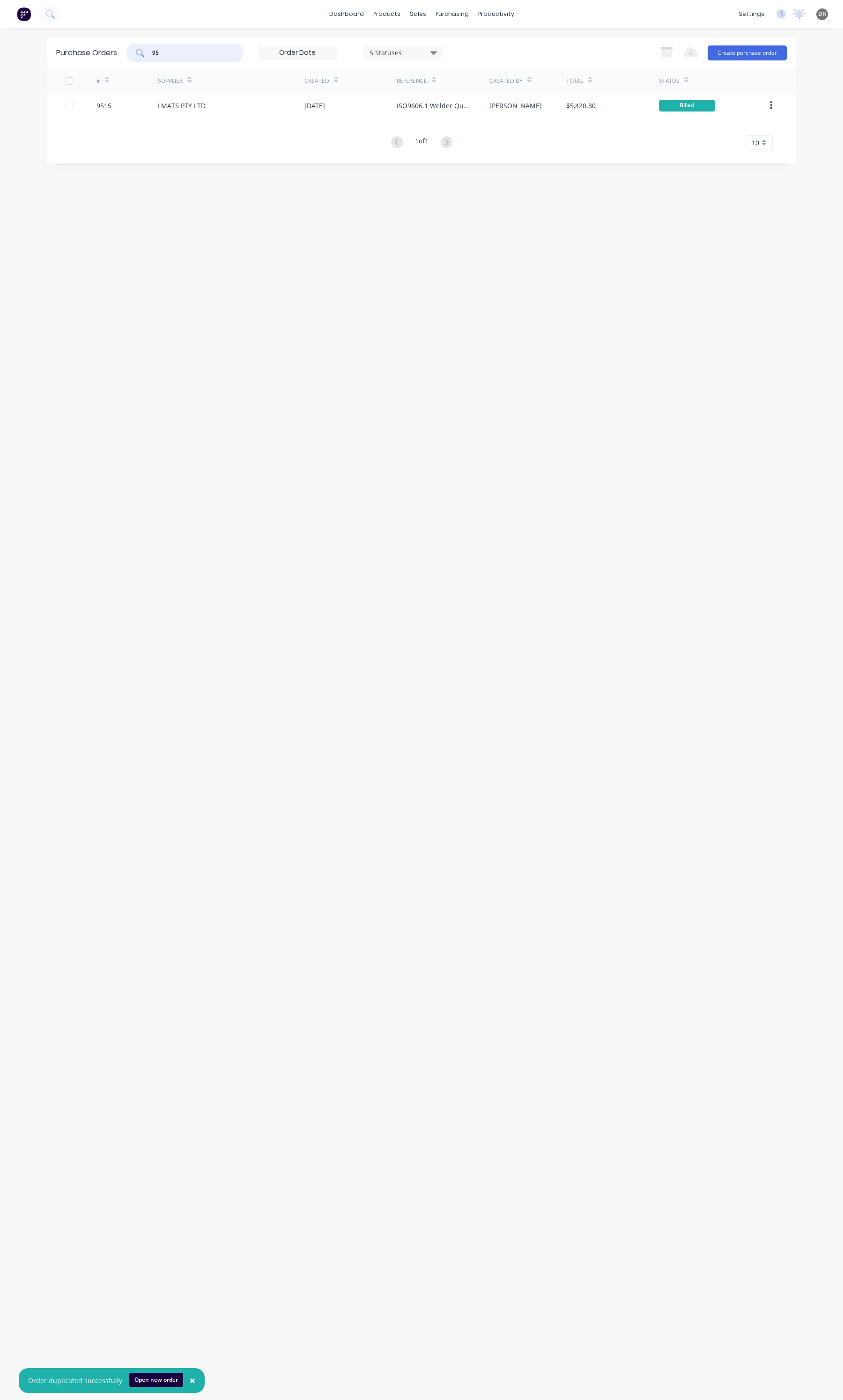
type input "9"
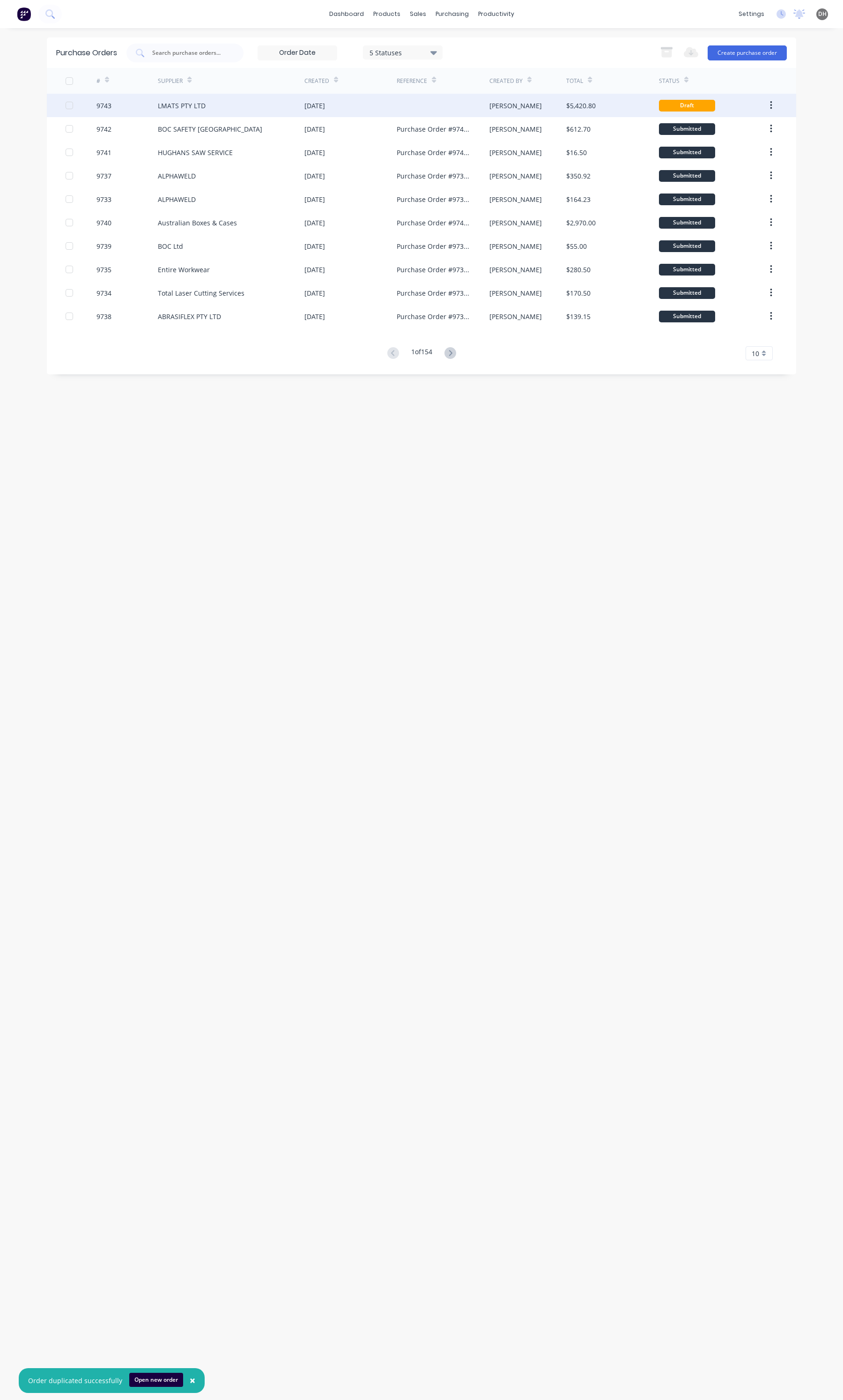
click at [357, 104] on div "[DATE]" at bounding box center [350, 105] width 92 height 23
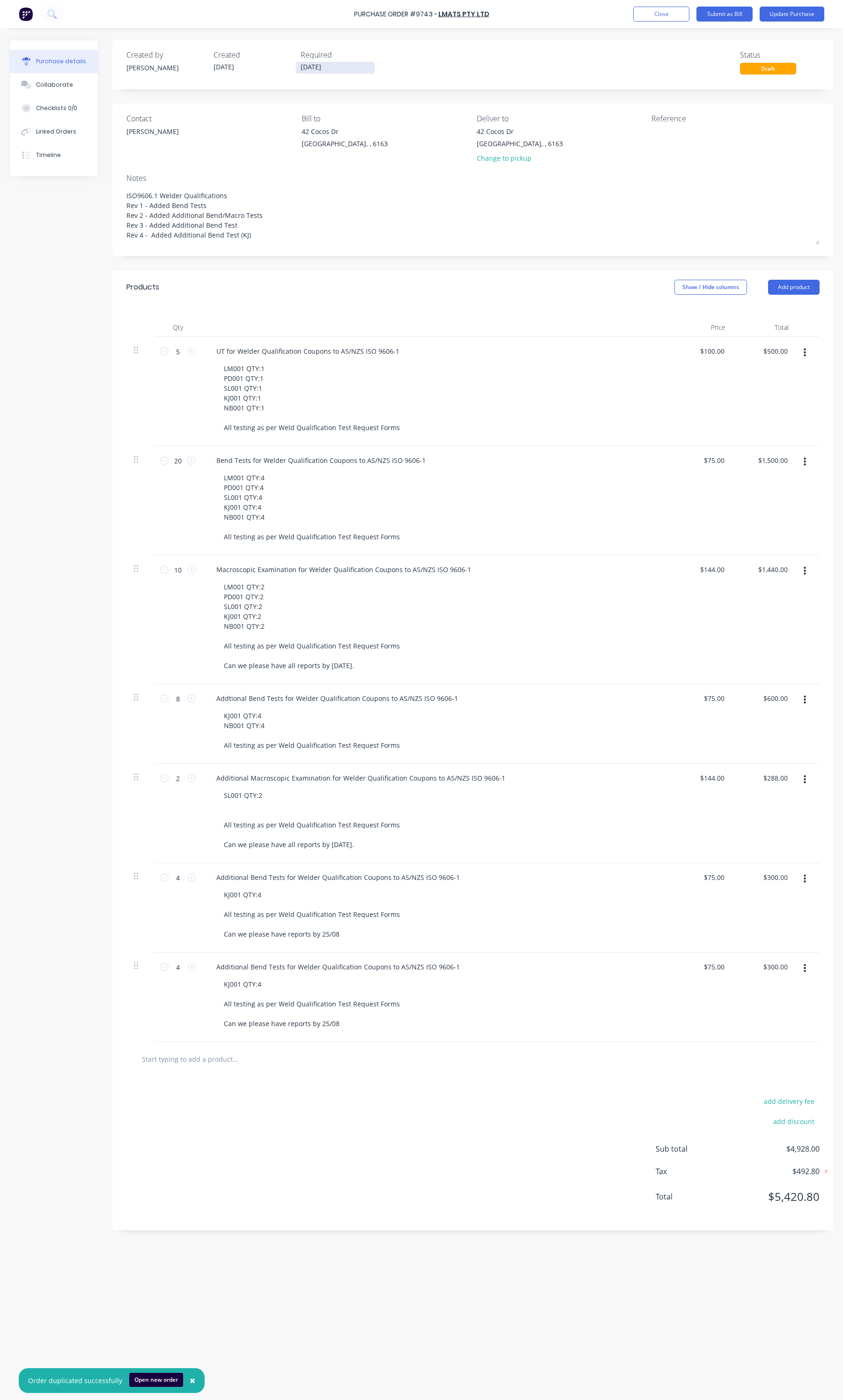
click at [306, 69] on input "02/10/25" at bounding box center [335, 68] width 78 height 12
click at [348, 132] on div "7" at bounding box center [346, 131] width 14 height 14
type textarea "x"
type input "07/10/25"
drag, startPoint x: 258, startPoint y: 240, endPoint x: 122, endPoint y: 208, distance: 139.7
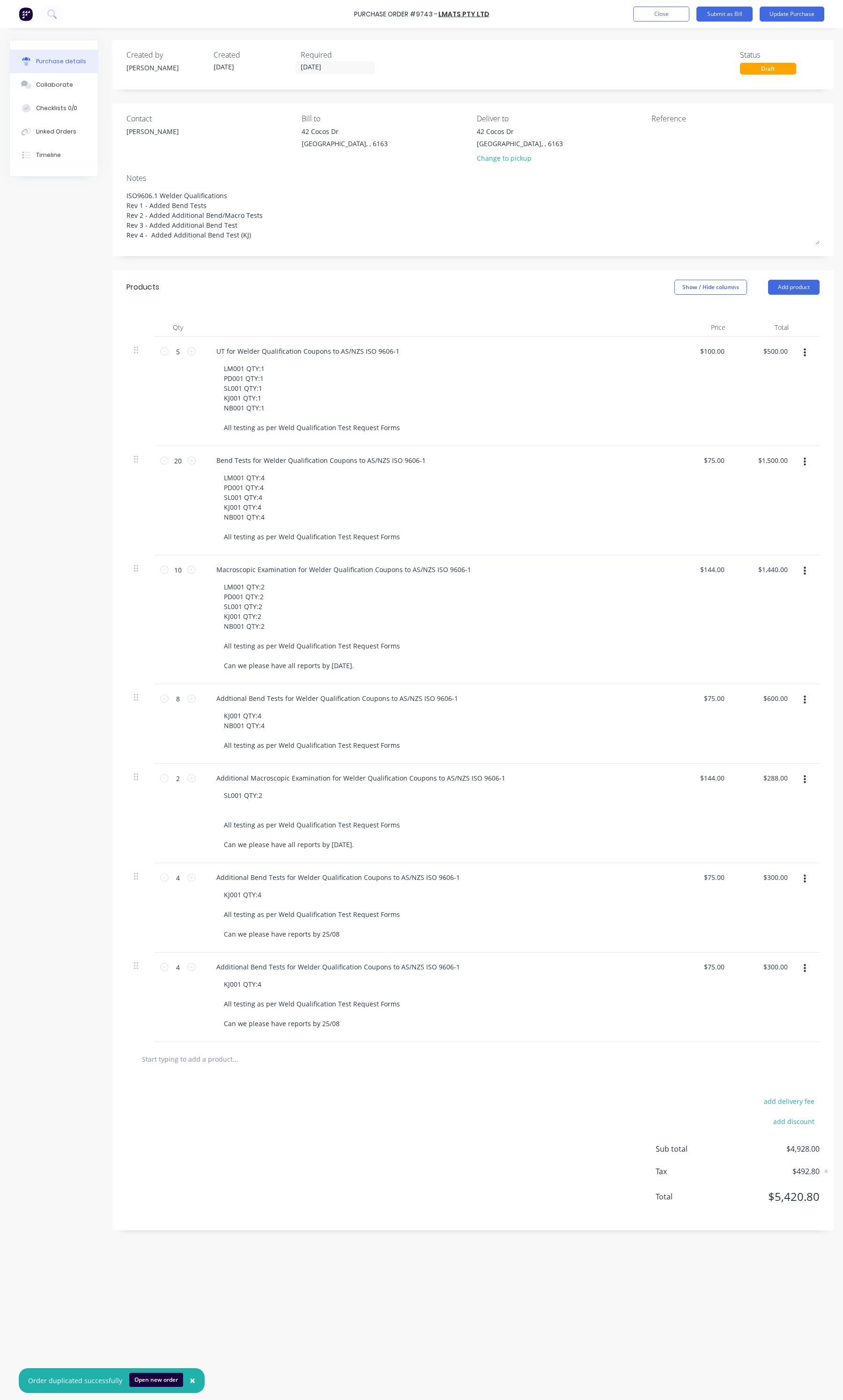
click at [122, 208] on div "Contact Alex Bill to 42 Cocos Dr Bibra Lake, , 6163 Deliver to 42 Cocos Dr Bibr…" at bounding box center [473, 180] width 721 height 153
type textarea "x"
type textarea "ISO9606.1 Welder Qualifications"
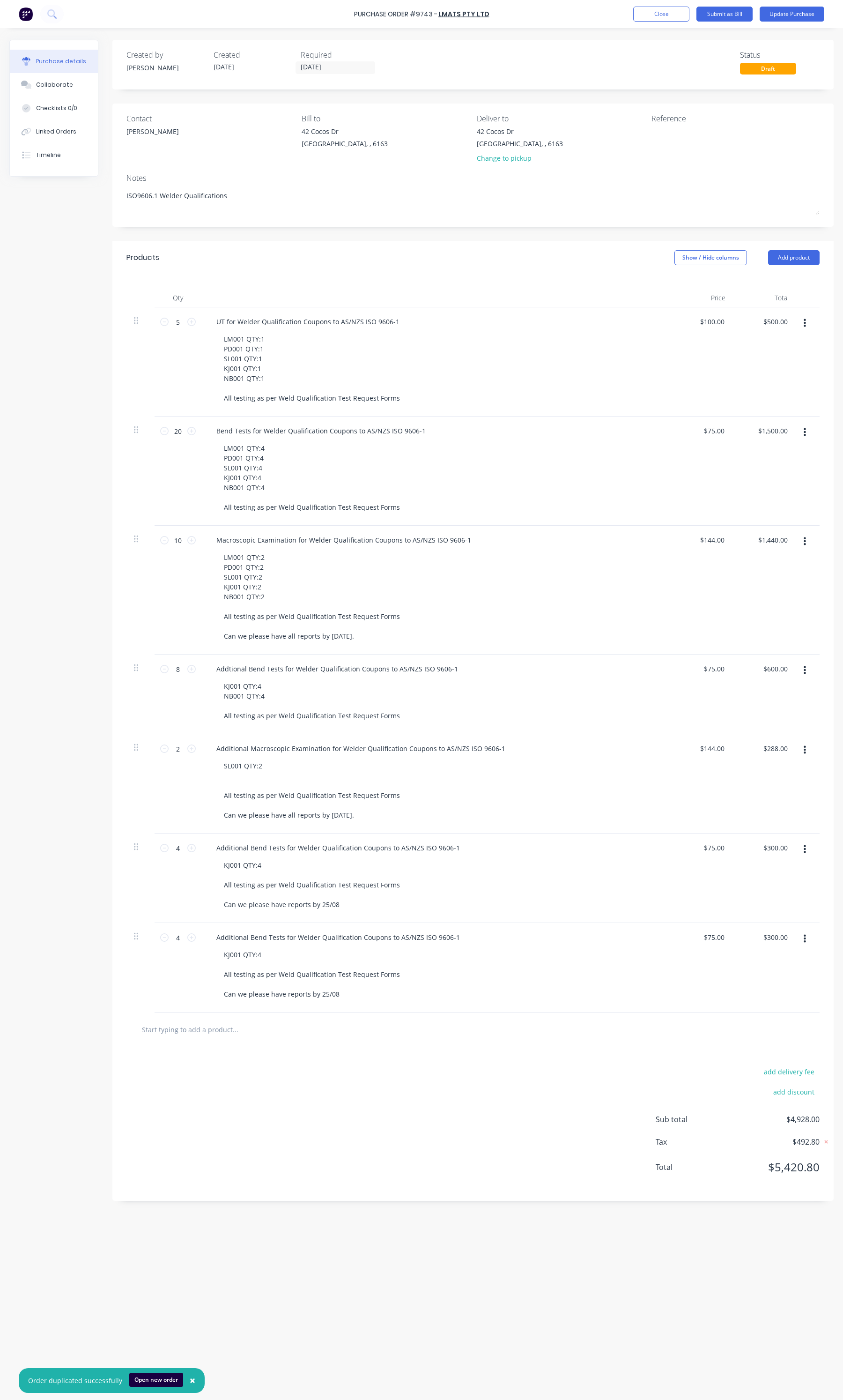
type textarea "x"
type textarea "ISO9606.1 Welder Qualifications"
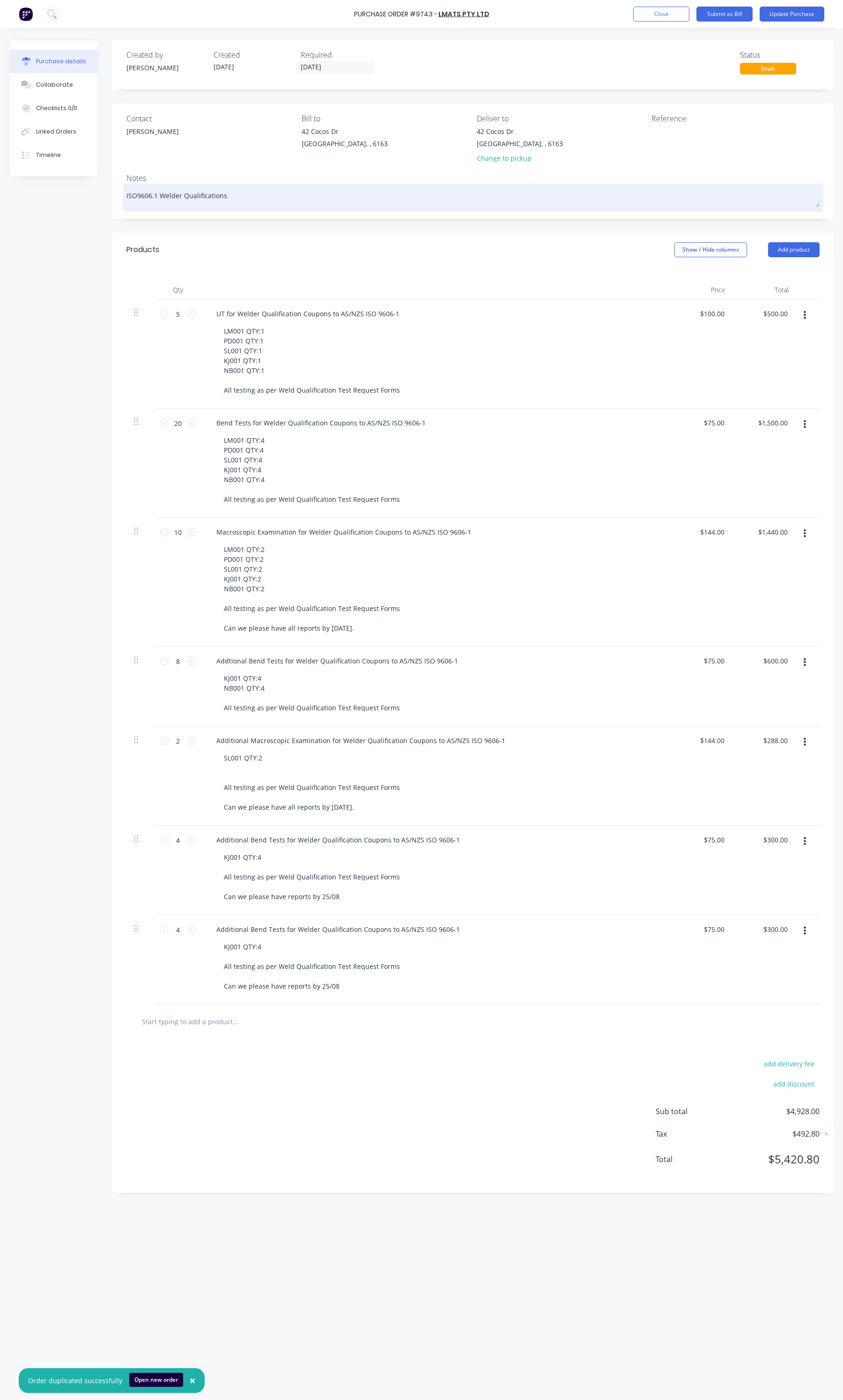
type textarea "x"
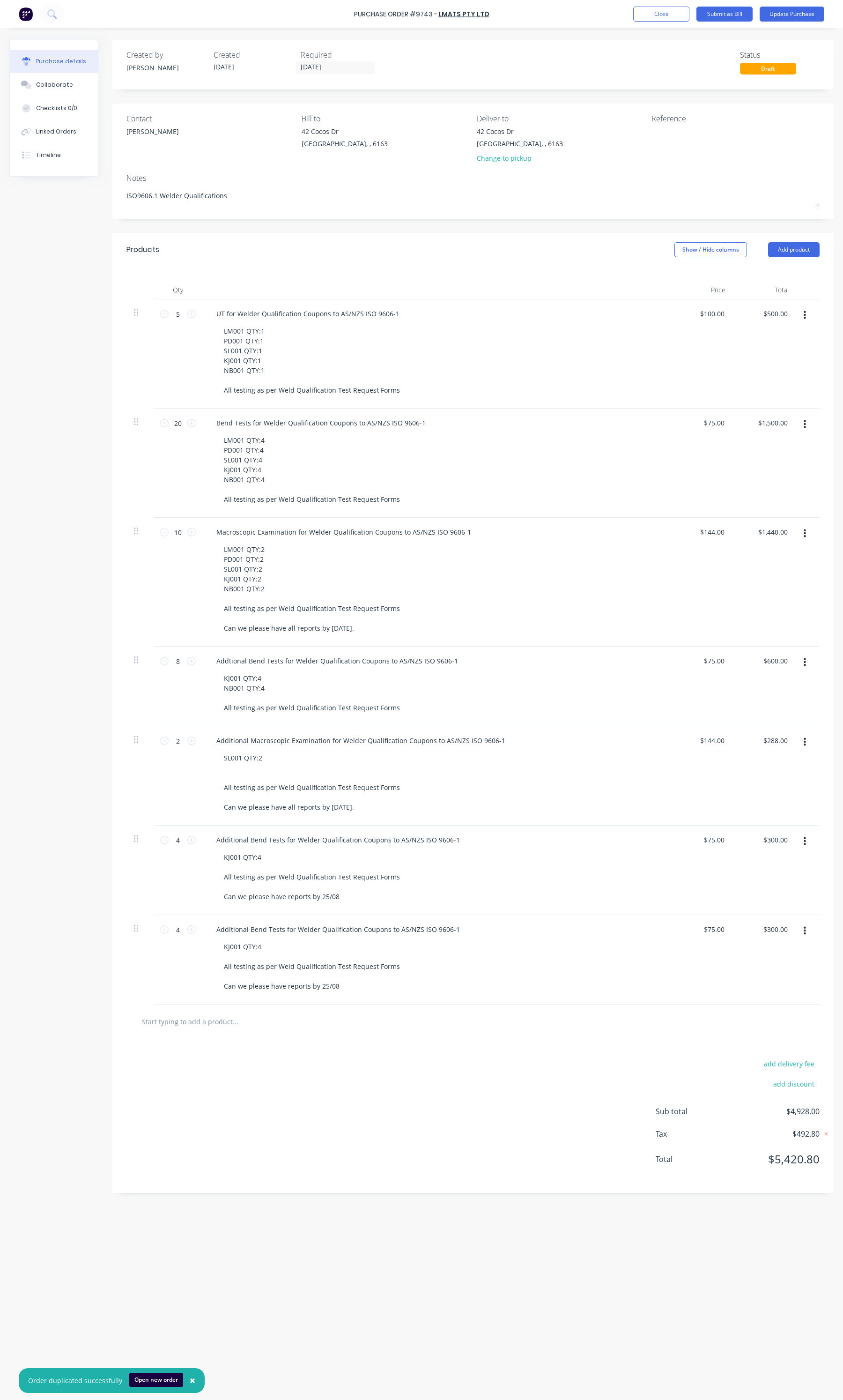
drag, startPoint x: 227, startPoint y: 196, endPoint x: 115, endPoint y: 195, distance: 112.0
click at [115, 195] on div "Contact Alex Bill to 42 Cocos Dr Bibra Lake, , 6163 Deliver to 42 Cocos Dr Bibr…" at bounding box center [473, 161] width 721 height 116
type textarea "ISO9606.1 Welder Qualifications"
type textarea "x"
type textarea "ISO9606.1 Welder Qualifications"
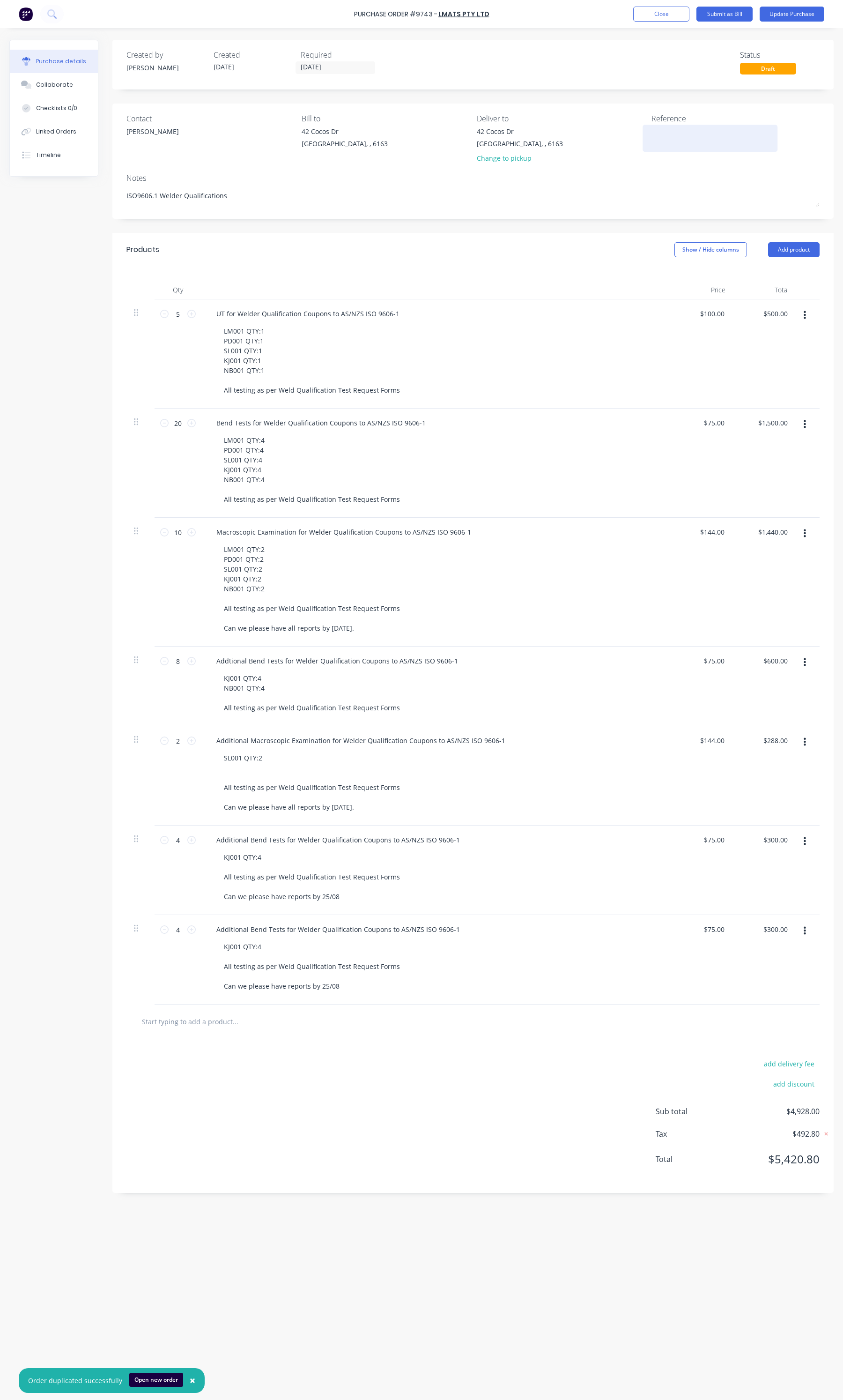
click at [666, 128] on textarea at bounding box center [709, 137] width 117 height 21
paste textarea "ISO9606.1 Welder Qualifications"
type textarea "x"
type textarea "ISO9606.1 Welder Qualifications"
type textarea "x"
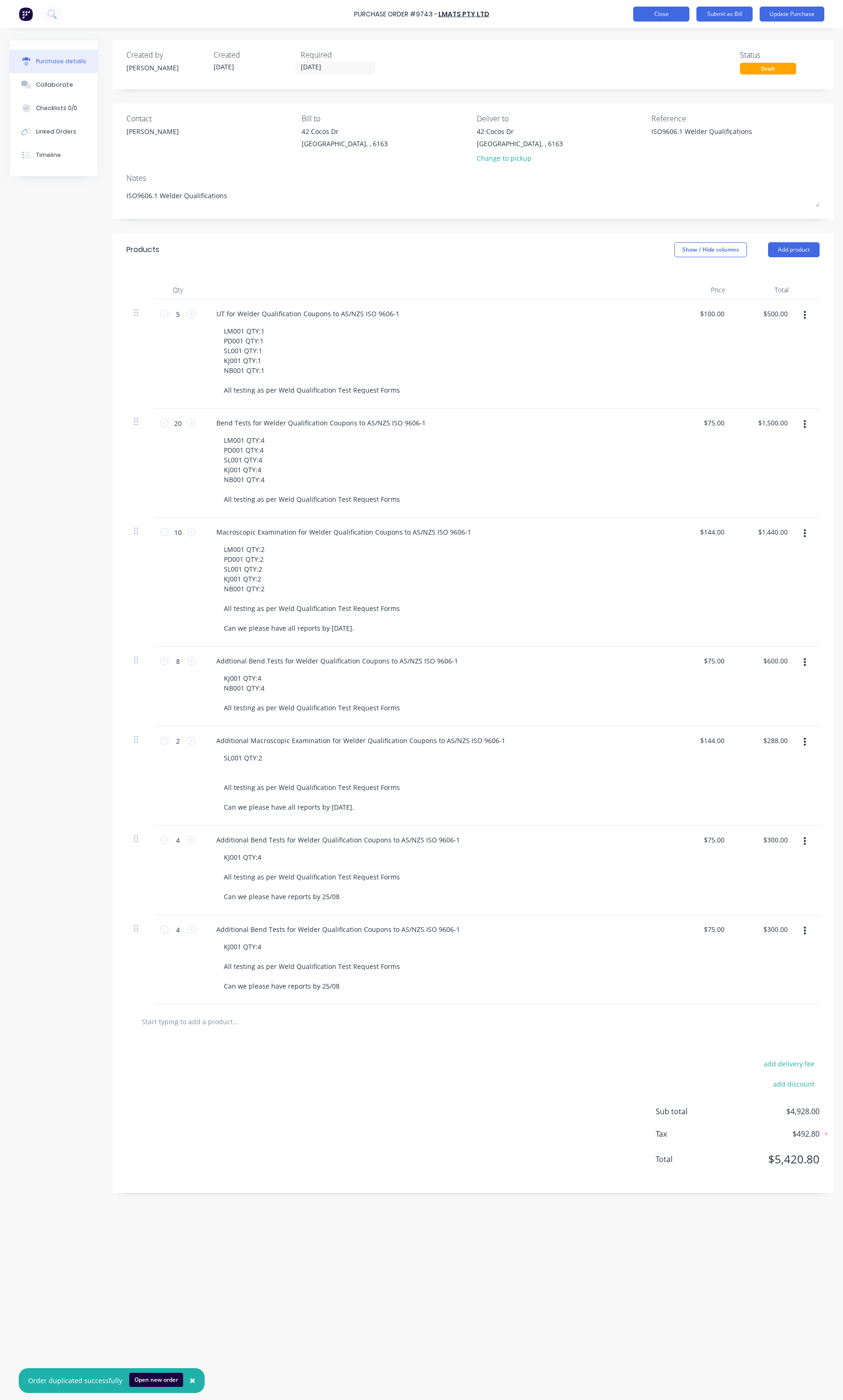
type textarea "ISO9606.1 Welder Qualifications"
click at [663, 17] on button "Close" at bounding box center [661, 14] width 56 height 15
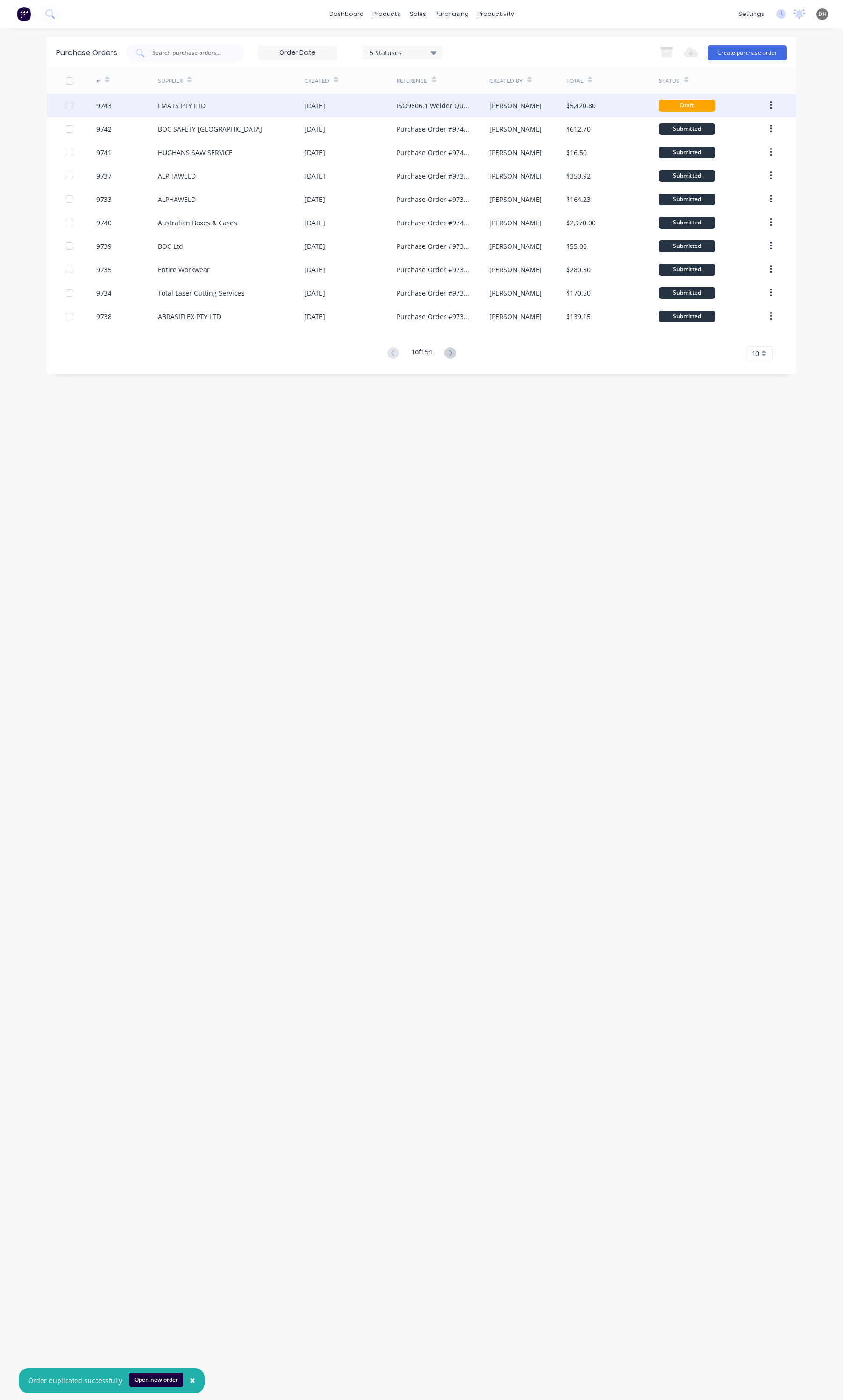
click at [411, 103] on div "ISO9606.1 Welder Qualifications" at bounding box center [433, 105] width 73 height 10
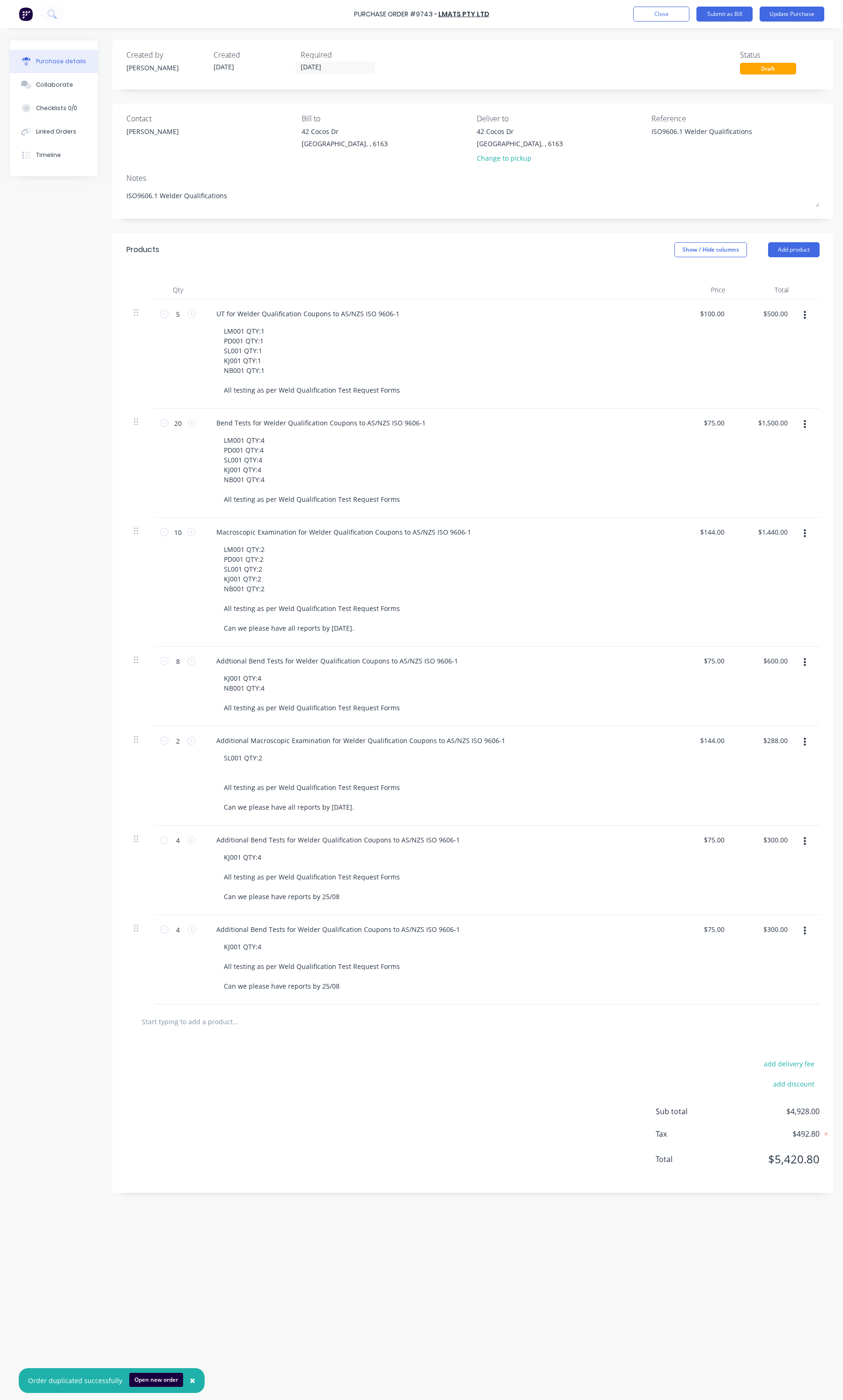
type textarea "x"
drag, startPoint x: 432, startPoint y: 13, endPoint x: 354, endPoint y: 13, distance: 78.0
click at [354, 13] on div "Purchase Order #9743 - LMATS PTY LTD Add product Close Submit as Bill Update Pu…" at bounding box center [421, 14] width 843 height 28
copy div "3 - LMATS PTY LTD Add product Close Submit as Bill Update Purchase"
click at [755, 129] on textarea "ISO9606.1 Welder Qualifications" at bounding box center [709, 137] width 117 height 21
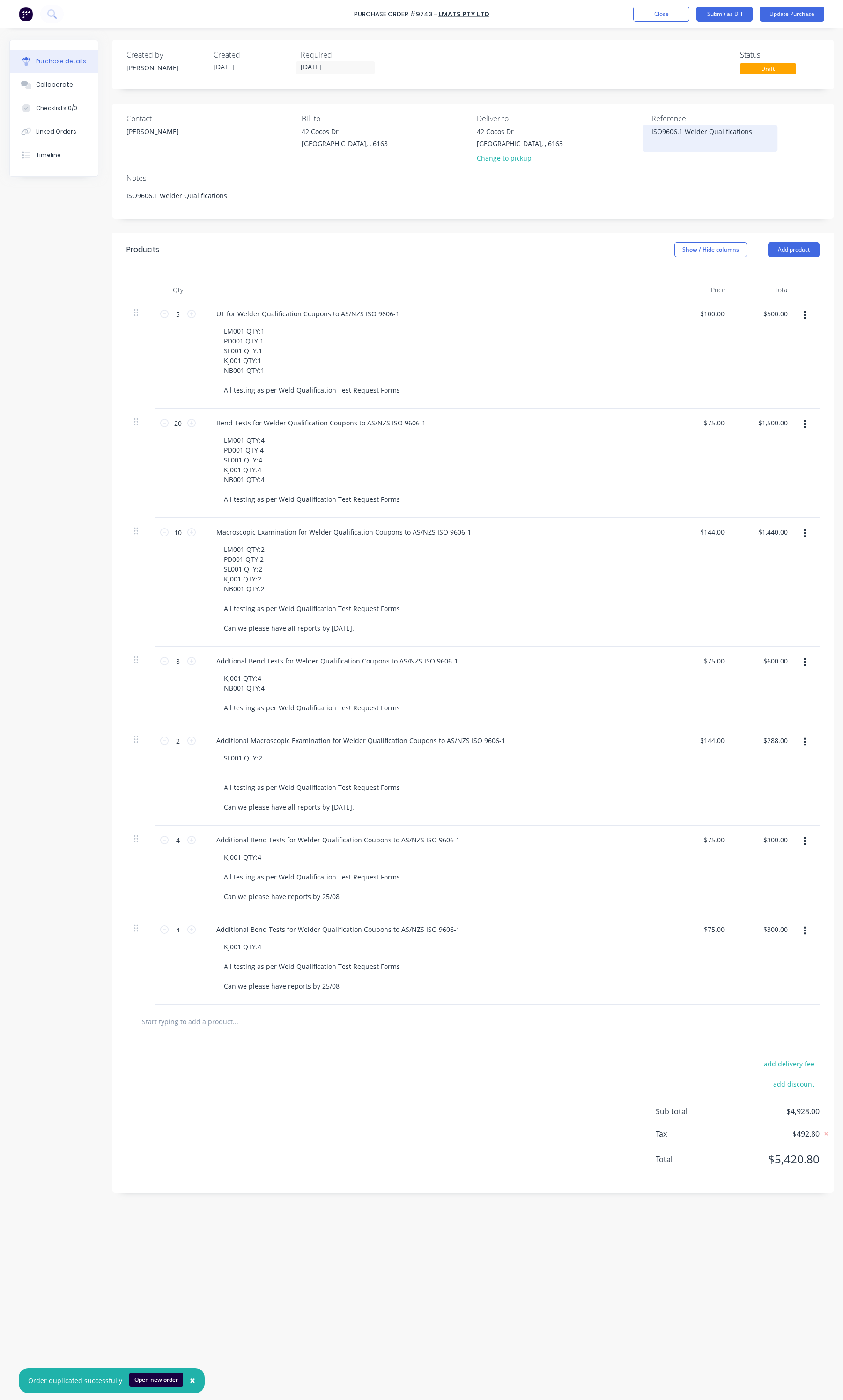
type textarea "ISO9606.1 Welder Qualifications"
paste textarea "3 - LMATS PTY LTD"
type textarea "x"
type textarea "ISO9606.1 Welder Qualifications 3 - LMATS PTY LTD"
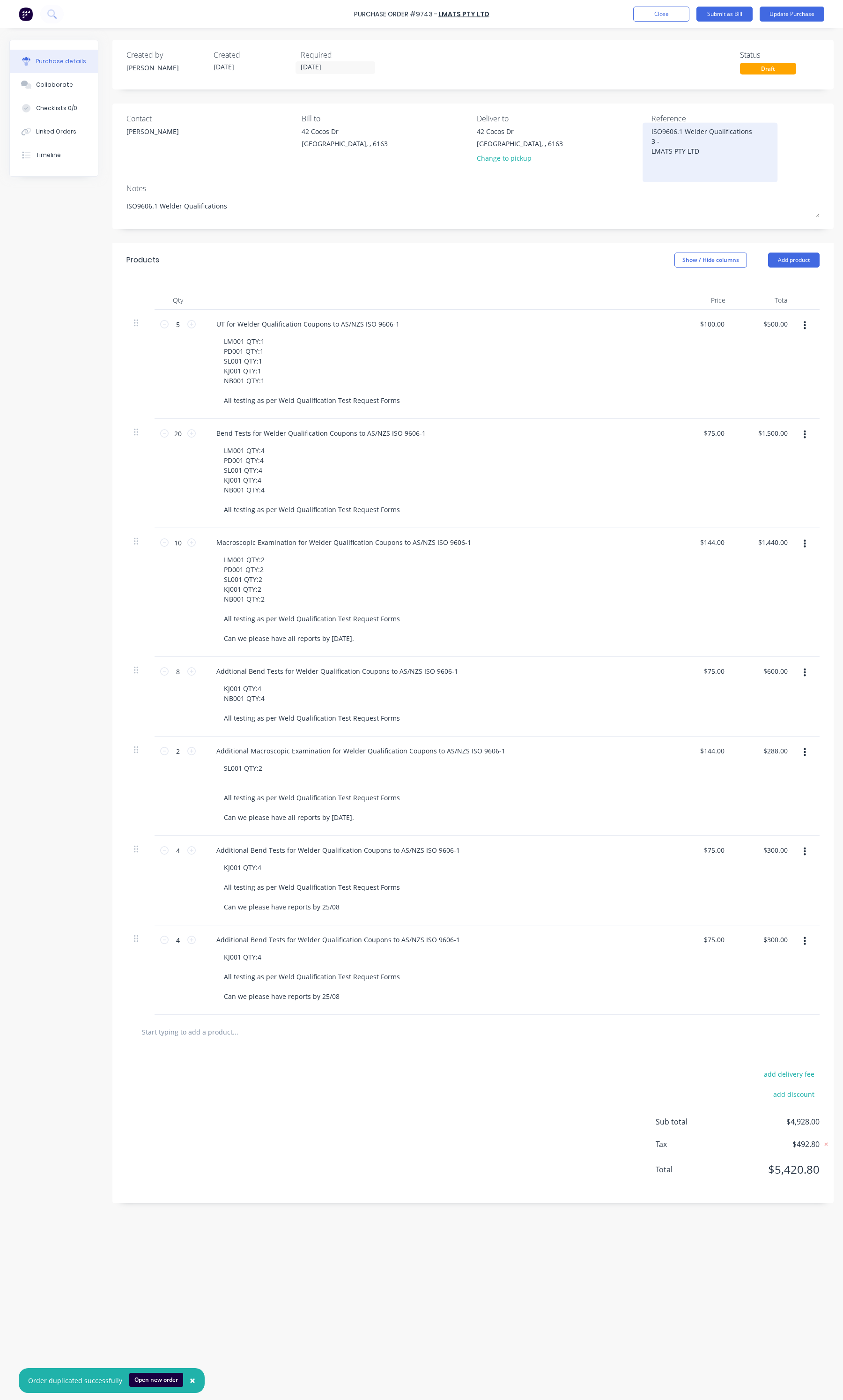
type textarea "x"
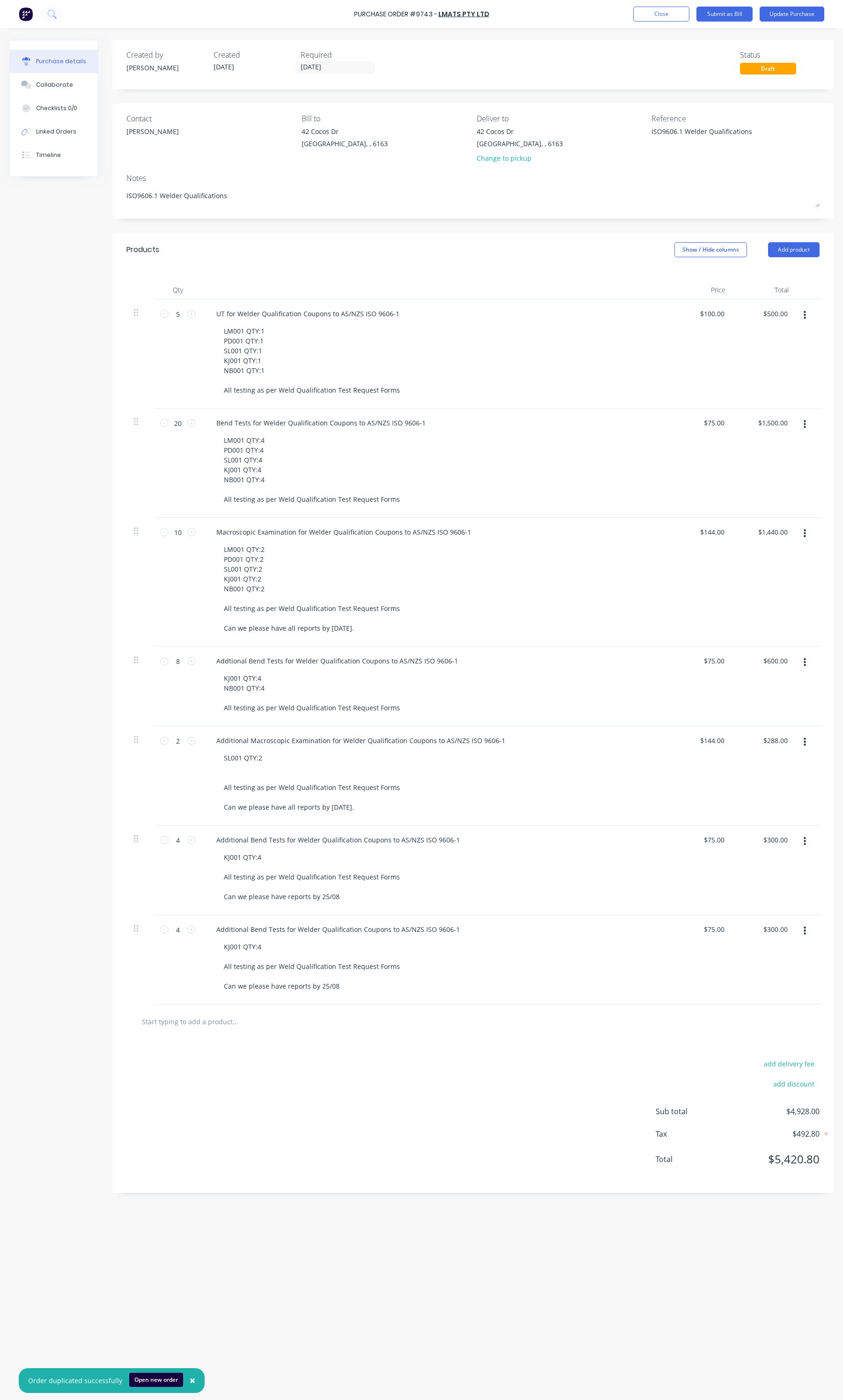
type textarea "ISO9606.1 Welder Qualifications"
type textarea "x"
type textarea "ISO9606.1 Welder Qualifications"
click at [423, 17] on div "Purchase Order #9743 -" at bounding box center [395, 14] width 83 height 10
drag, startPoint x: 435, startPoint y: 11, endPoint x: 357, endPoint y: 17, distance: 78.2
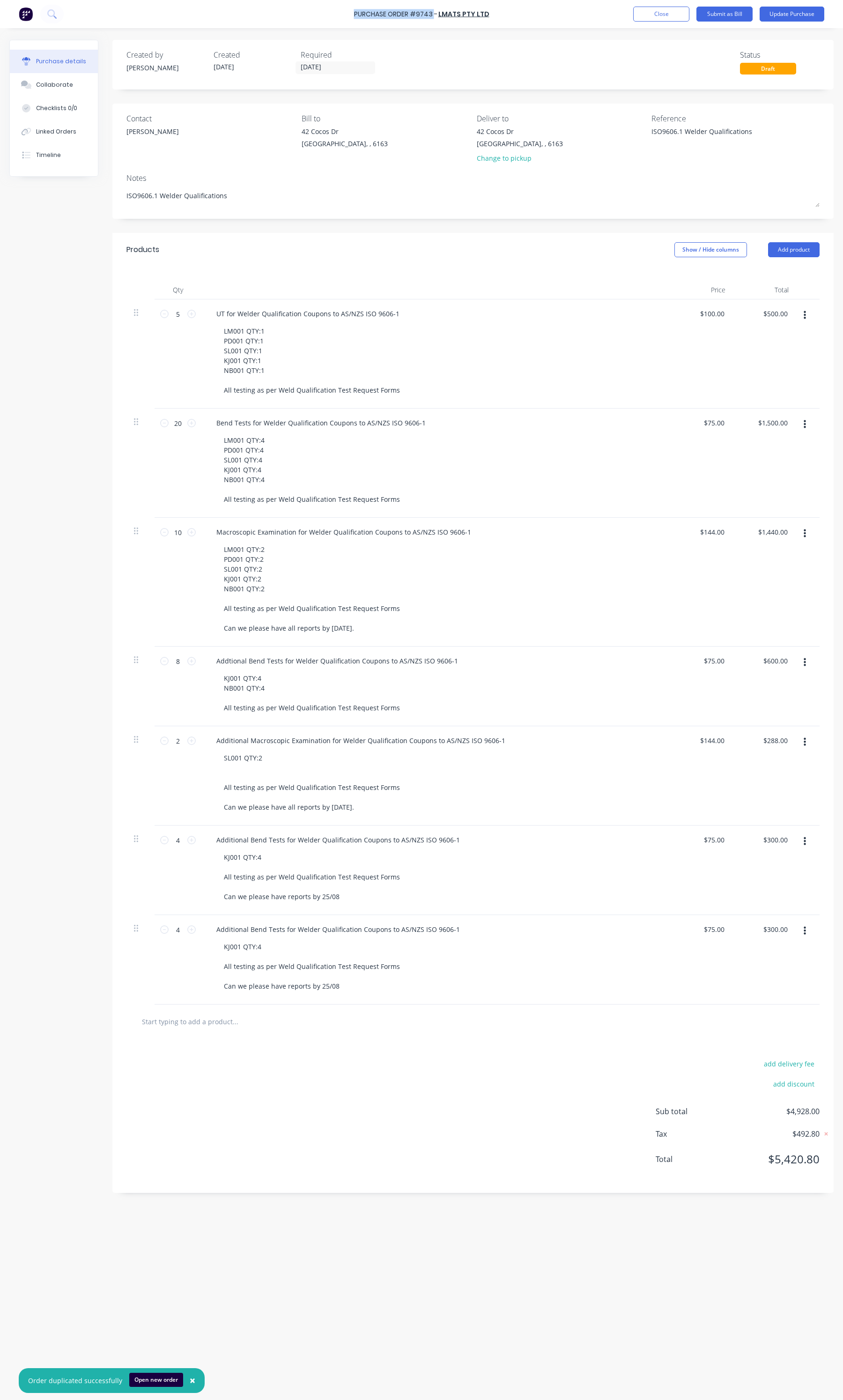
click at [357, 17] on div "Purchase Order #9743 -" at bounding box center [395, 14] width 83 height 10
copy div "Purchase Order #9743"
type textarea "x"
click at [768, 128] on div "ISO9606.1 Welder Qualifications" at bounding box center [709, 138] width 117 height 23
click at [754, 134] on textarea "ISO9606.1 Welder Qualifications" at bounding box center [709, 137] width 117 height 21
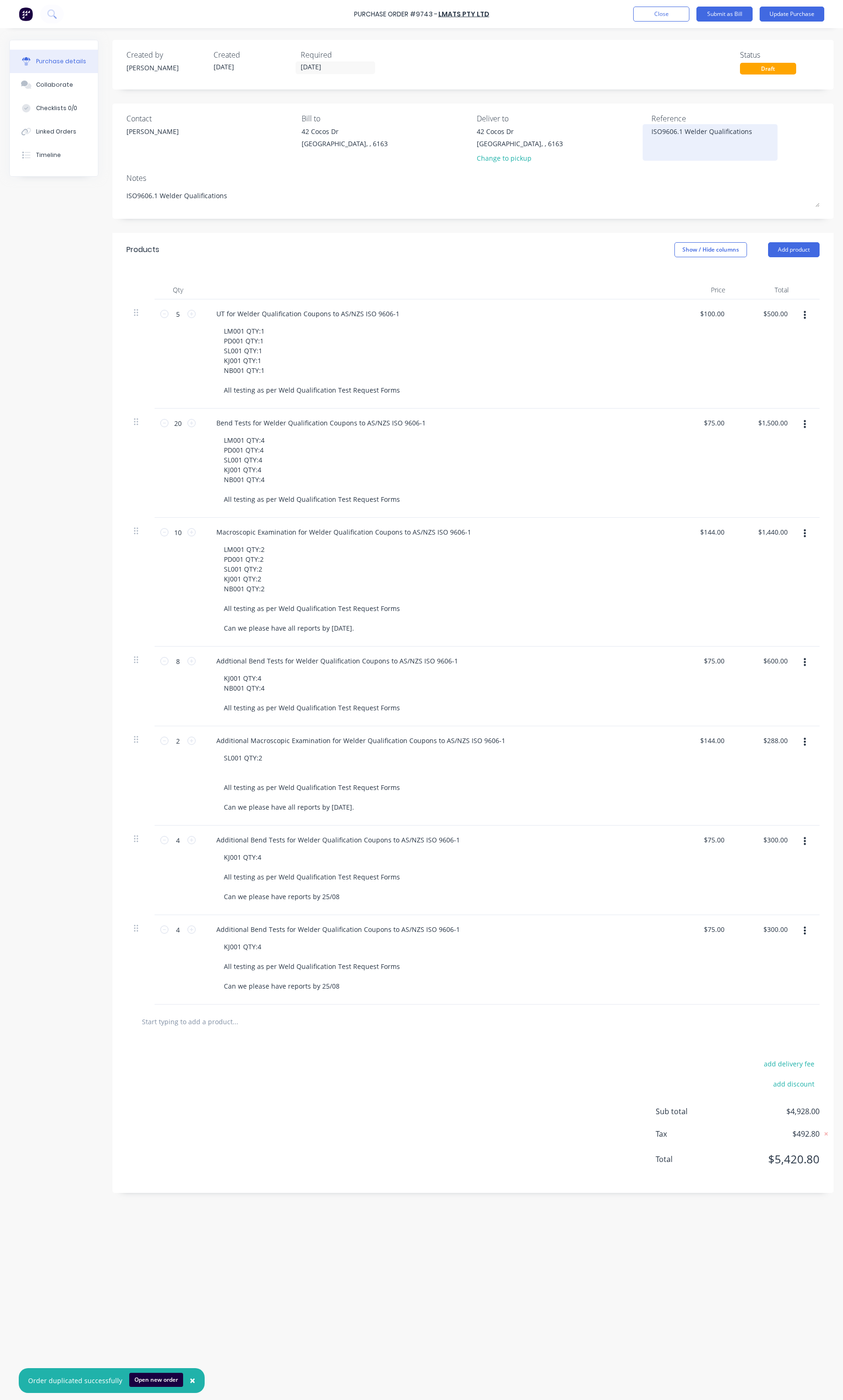
paste textarea "Purchase Order #9743"
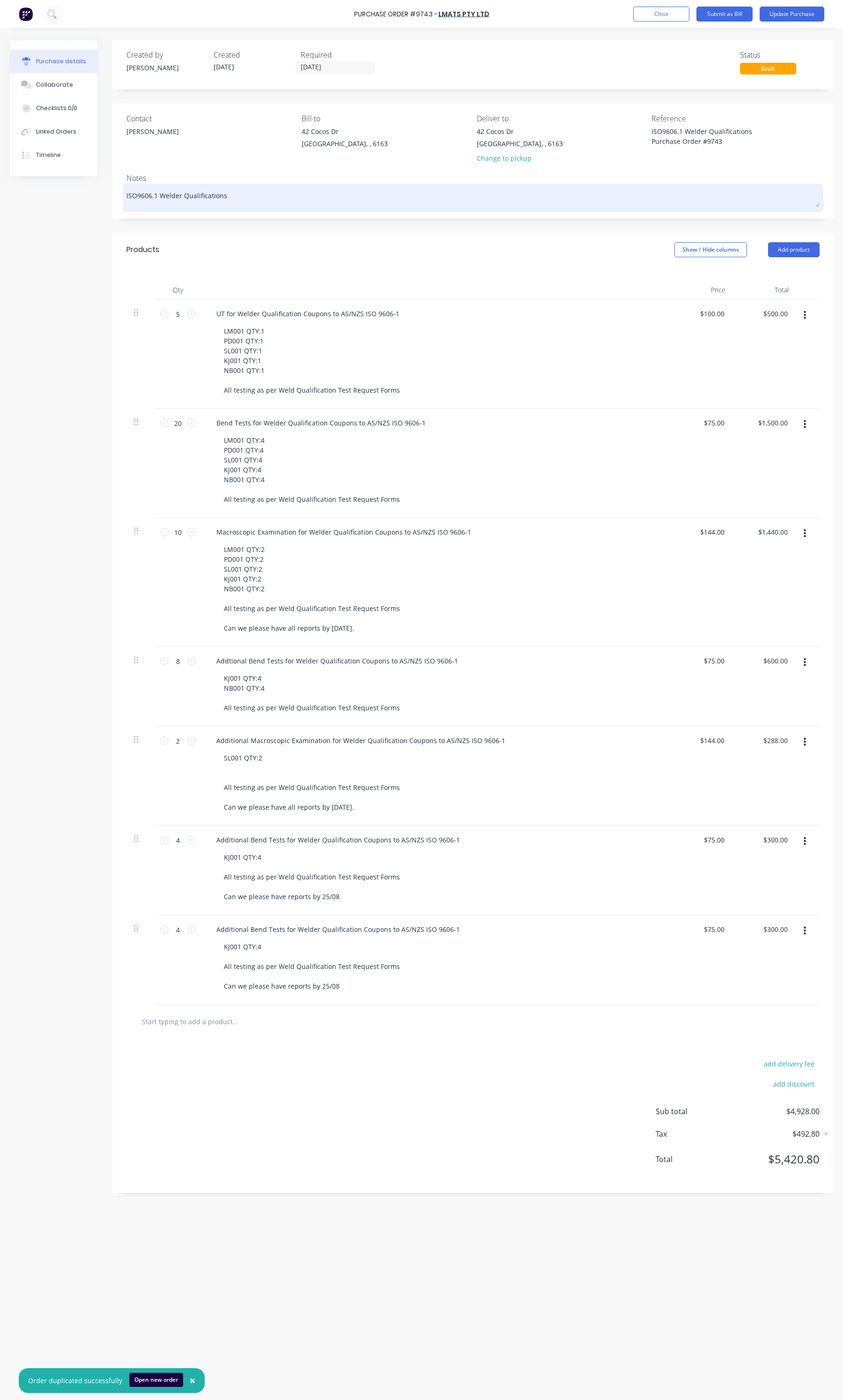
type textarea "ISO9606.1 Welder Qualifications Purchase Order #9743"
type textarea "x"
type textarea "ISO9606.1 Welder Qualifications Purchase Order #9743"
click at [597, 201] on textarea "ISO9606.1 Welder Qualifications" at bounding box center [473, 196] width 694 height 21
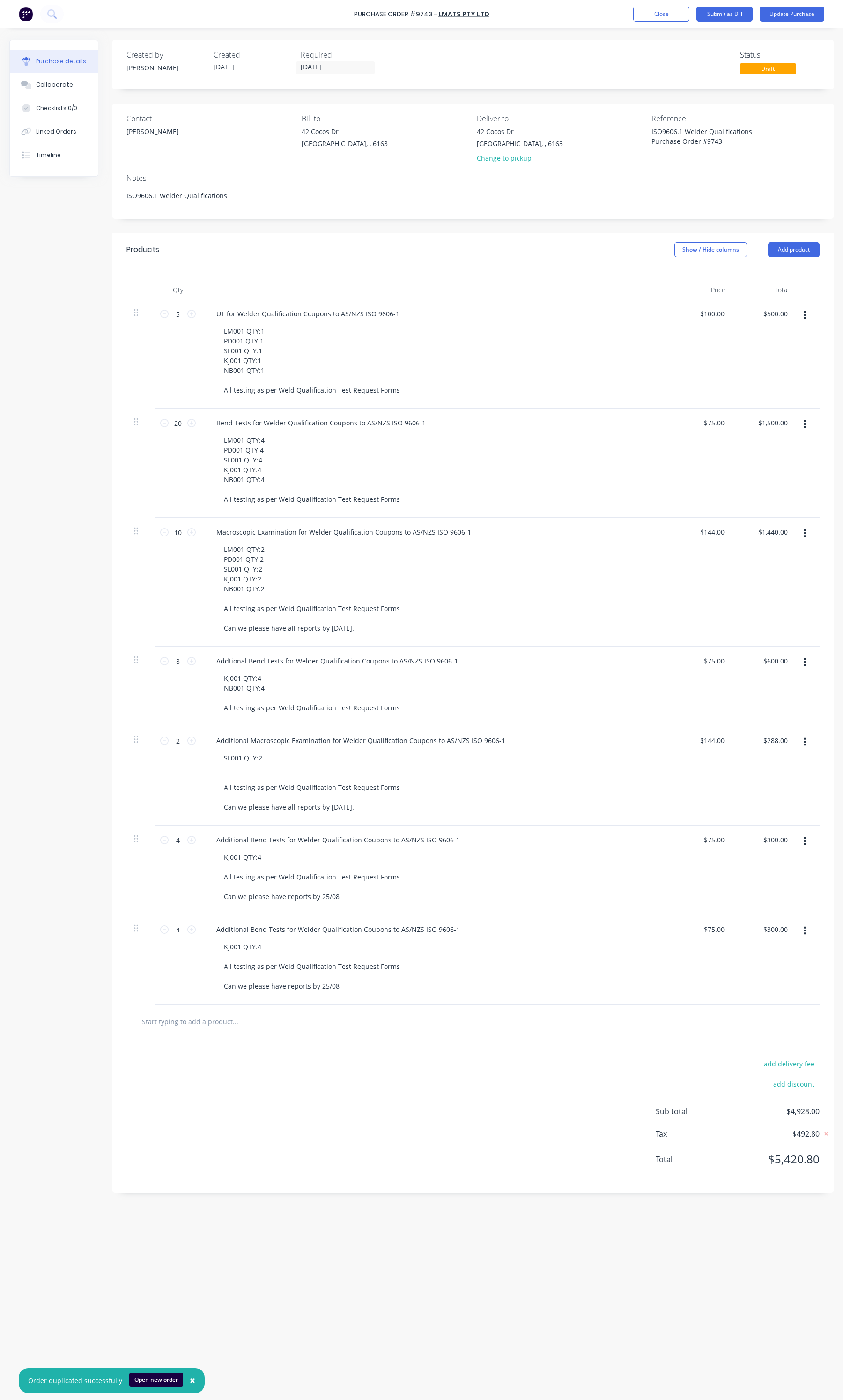
click at [799, 322] on button "button" at bounding box center [805, 316] width 22 height 17
click at [759, 395] on button "Delete" at bounding box center [777, 396] width 80 height 19
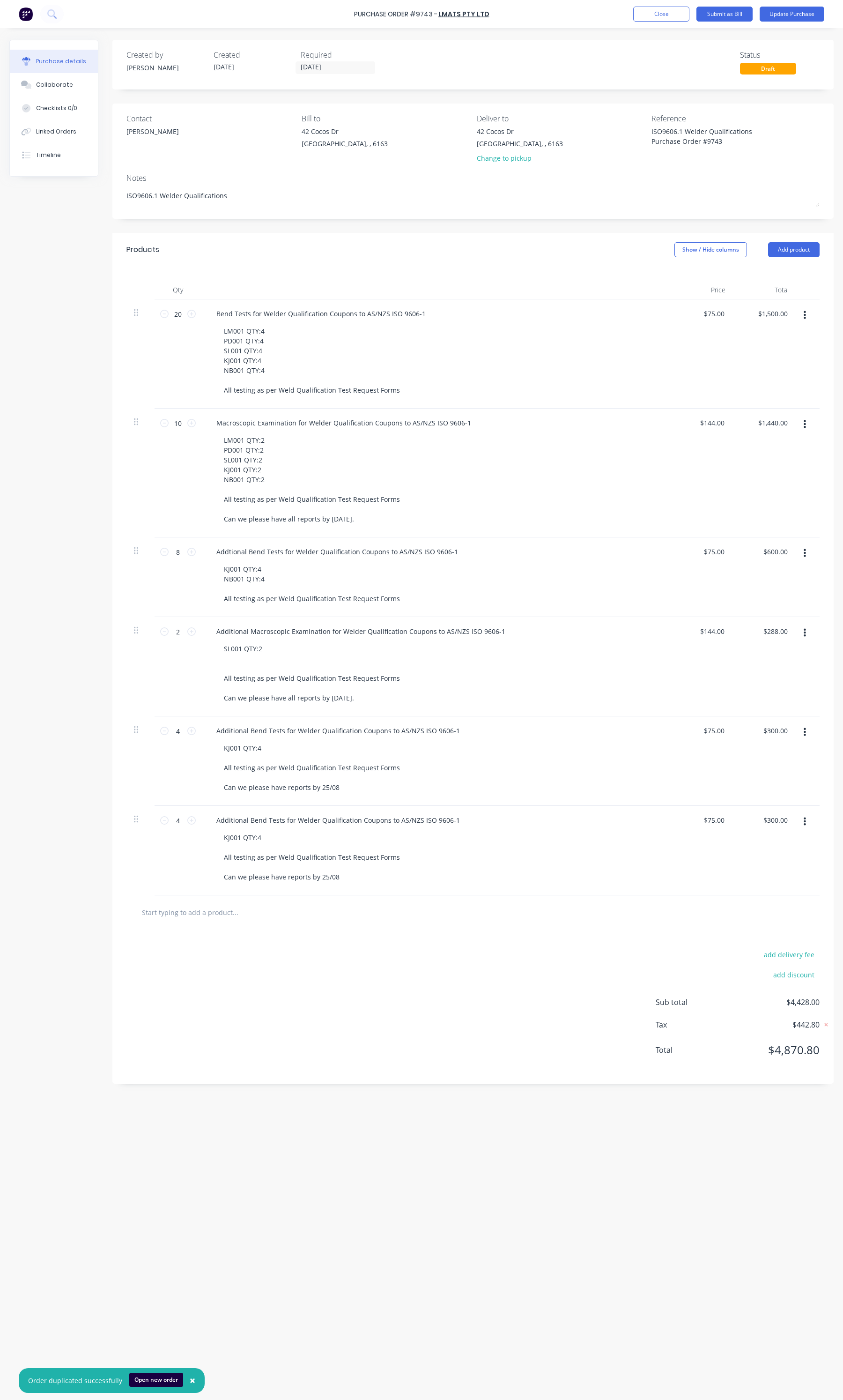
click at [805, 550] on icon "button" at bounding box center [805, 553] width 2 height 8
click at [780, 636] on button "Delete" at bounding box center [777, 634] width 80 height 19
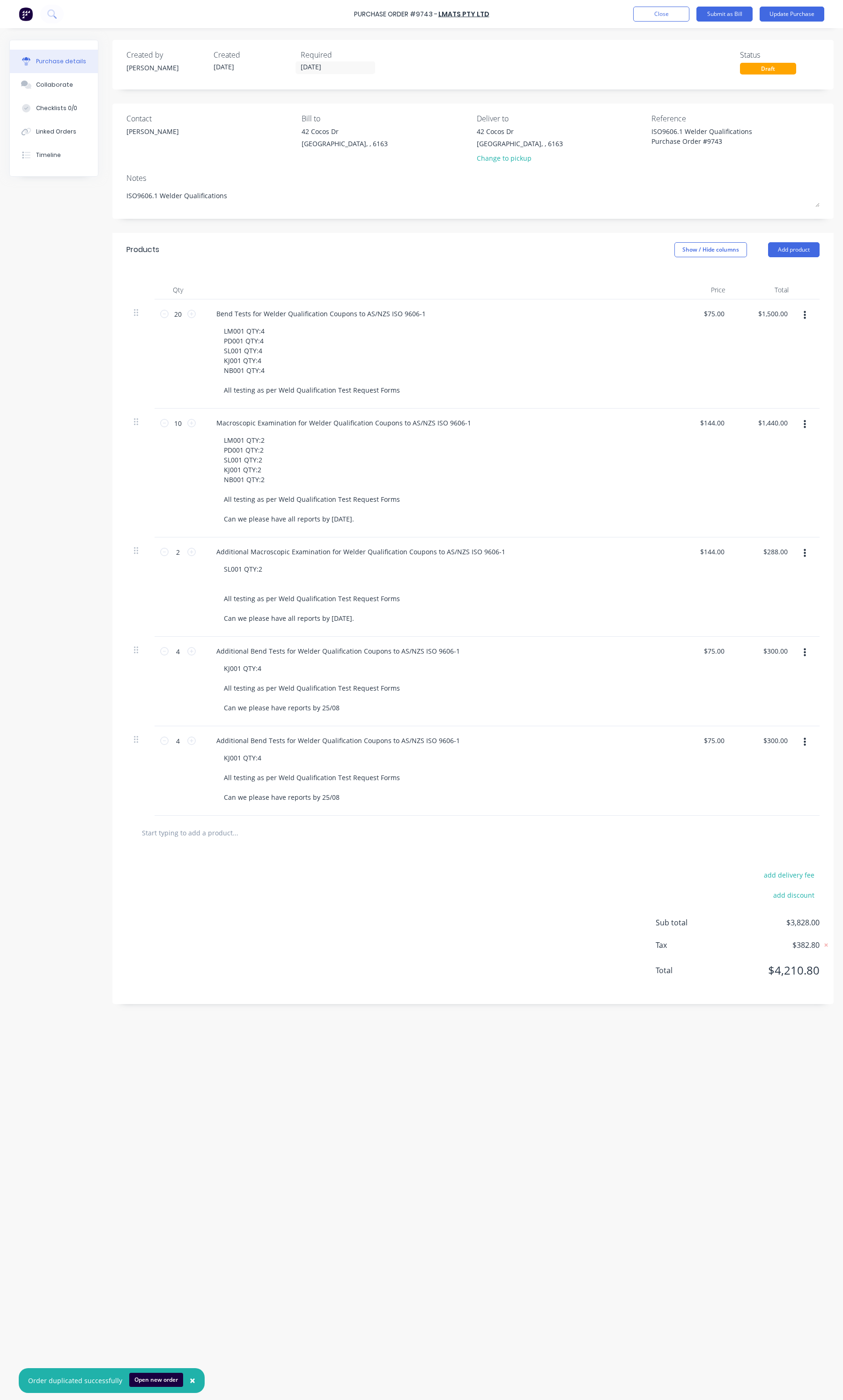
click at [798, 557] on button "button" at bounding box center [805, 554] width 22 height 17
click at [776, 634] on button "Delete" at bounding box center [777, 634] width 80 height 19
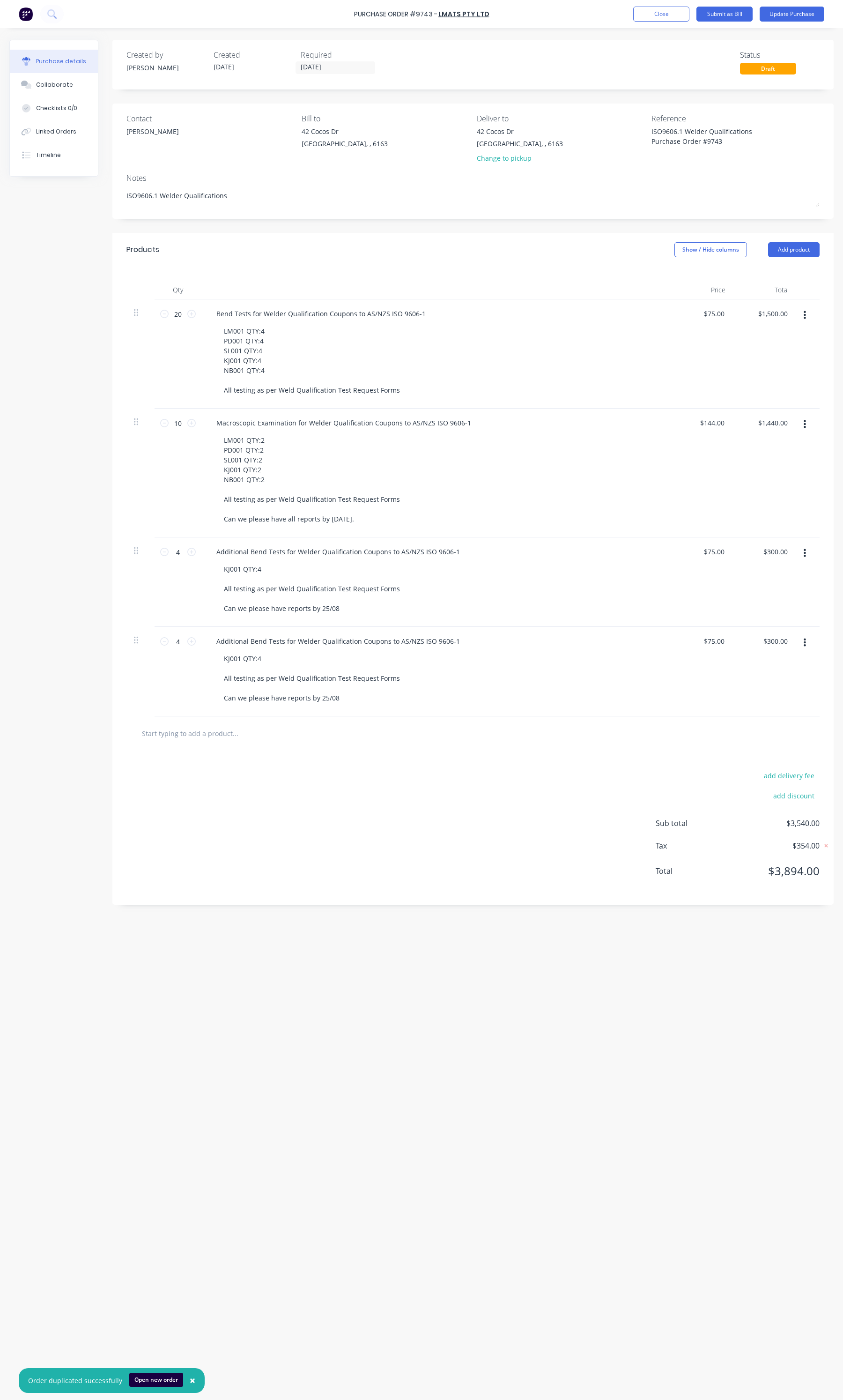
click at [804, 554] on icon "button" at bounding box center [805, 553] width 2 height 8
click at [767, 633] on button "Delete" at bounding box center [777, 634] width 80 height 19
click at [807, 550] on button "button" at bounding box center [805, 554] width 22 height 17
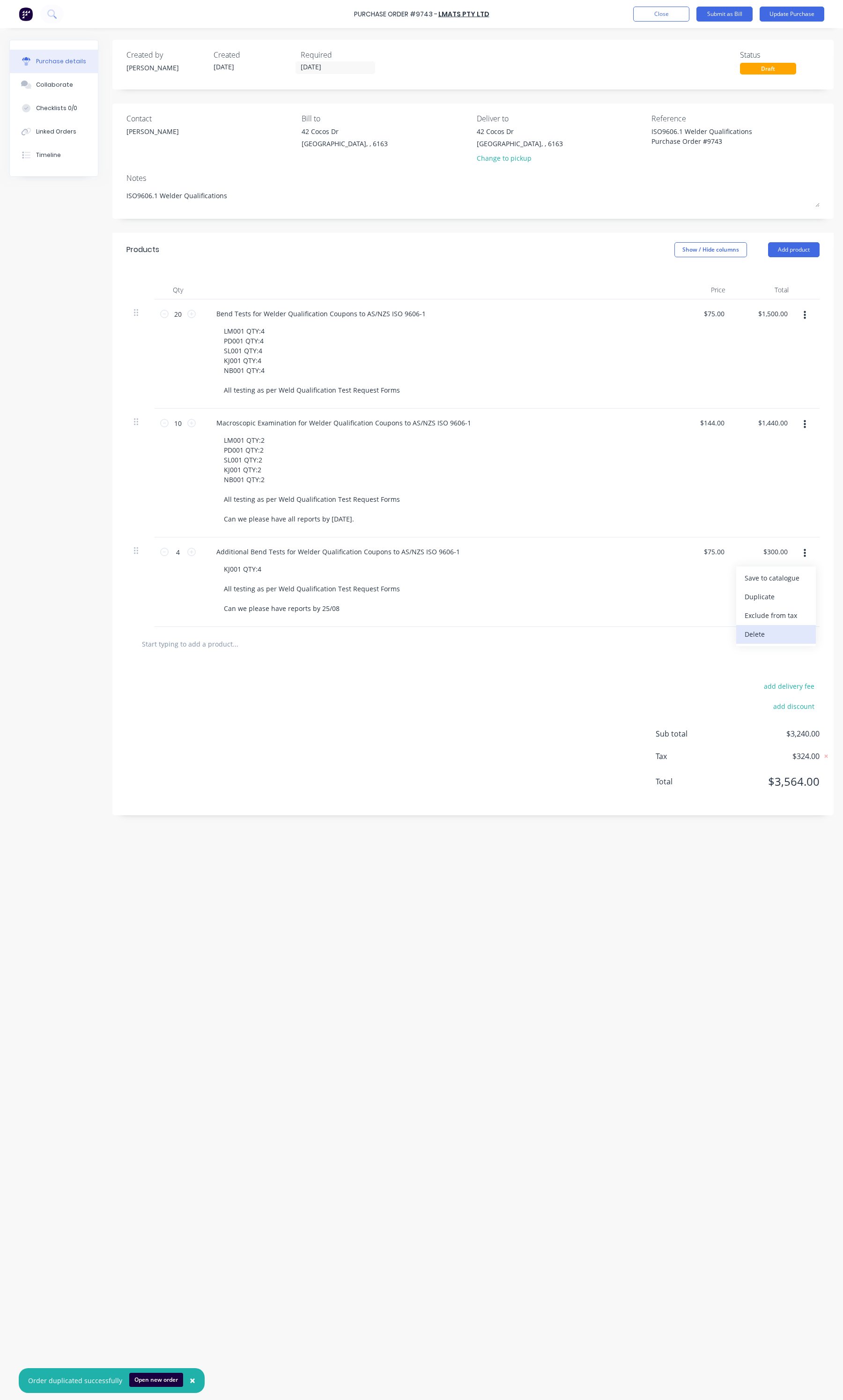
click at [773, 640] on button "Delete" at bounding box center [777, 634] width 80 height 19
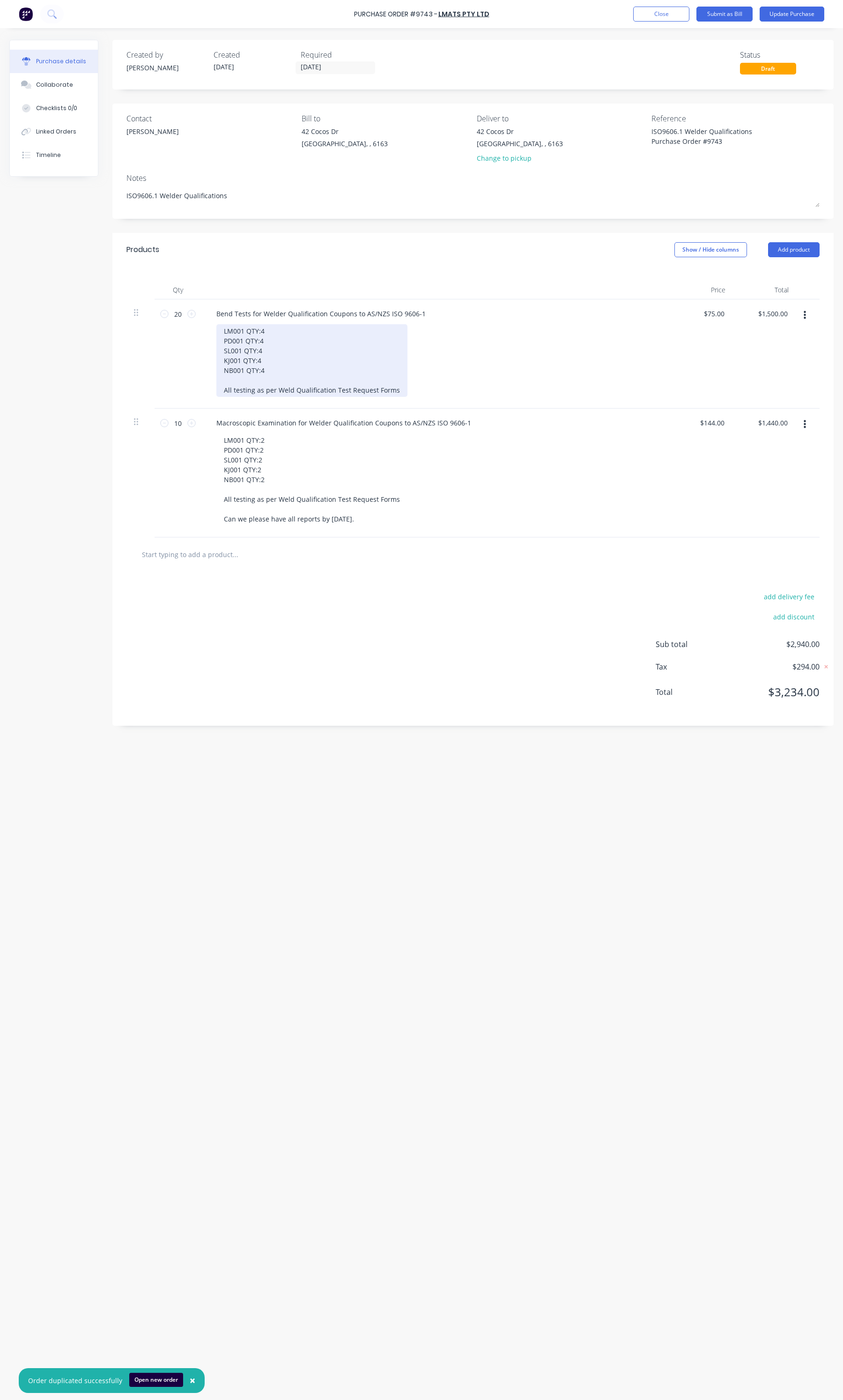
type textarea "x"
drag, startPoint x: 263, startPoint y: 374, endPoint x: 223, endPoint y: 328, distance: 61.0
click at [223, 328] on div "LM001 QTY:4 PD001 QTY:4 SL001 QTY:4 KJ001 QTY:4 NB001 QTY:4 All testing as per …" at bounding box center [312, 360] width 191 height 72
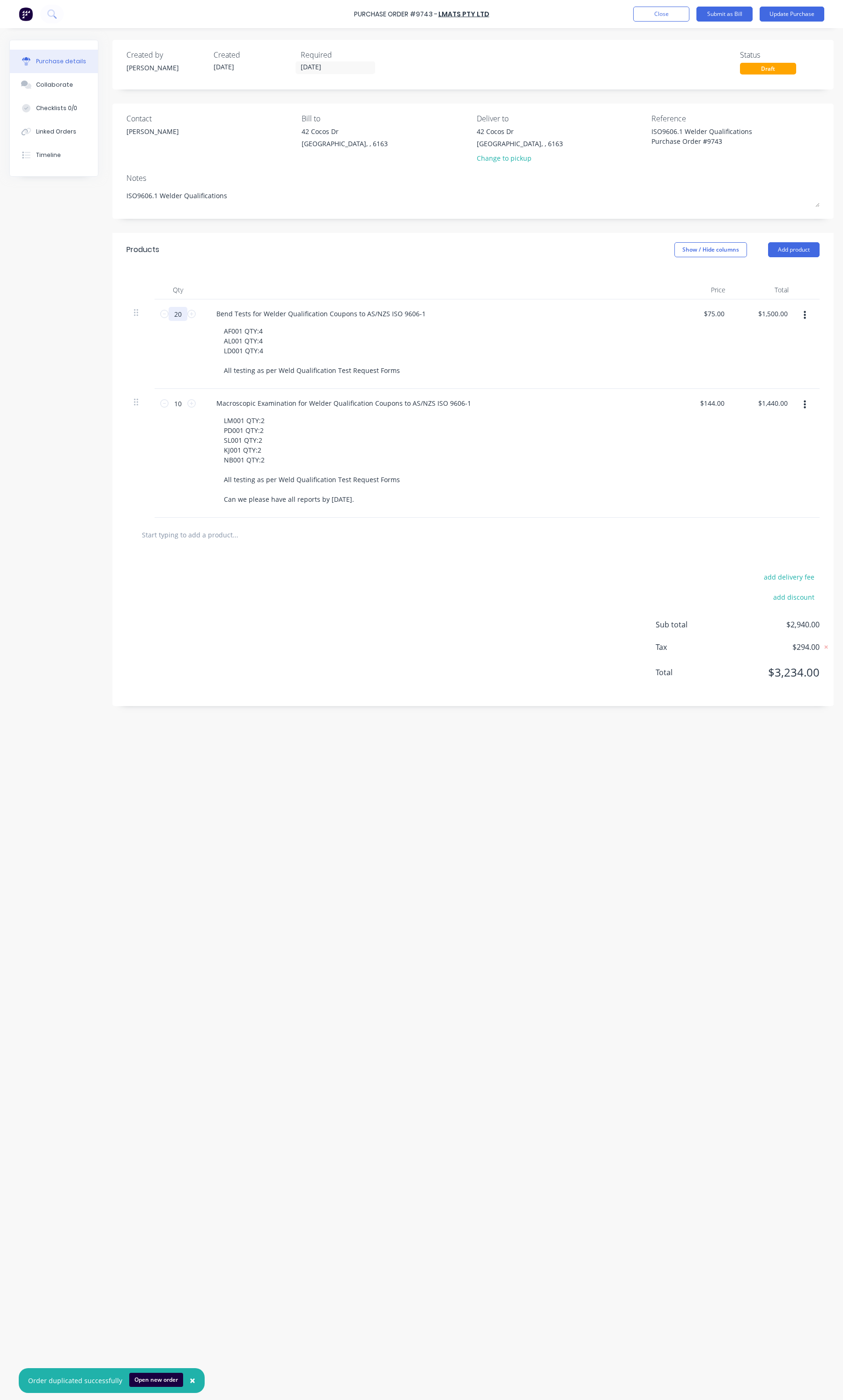
click at [174, 318] on input "20" at bounding box center [177, 314] width 19 height 14
type textarea "x"
type input "1"
type input "$75.00"
type textarea "x"
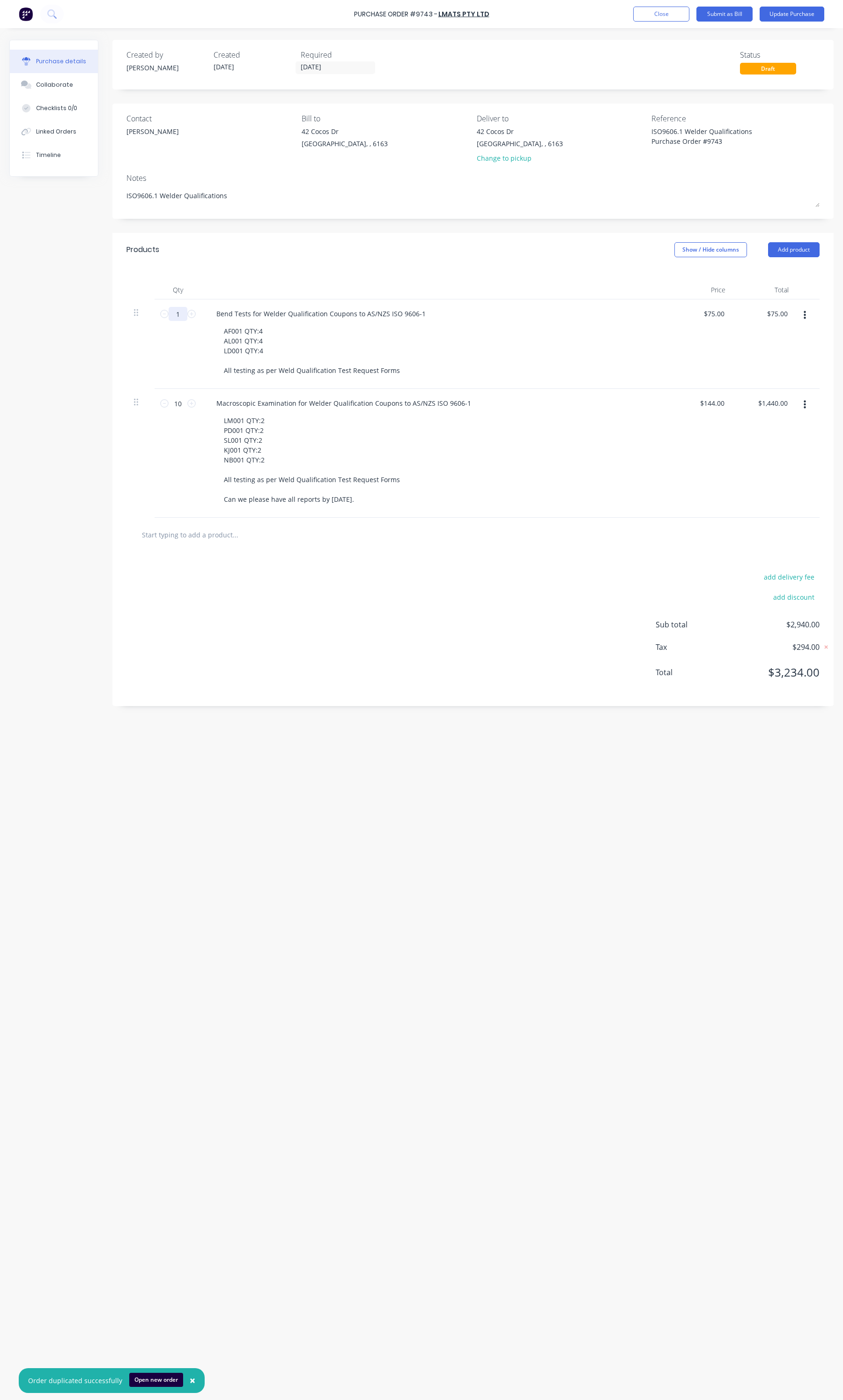
type input "12"
type input "$900.00"
type textarea "x"
type input "12"
drag, startPoint x: 261, startPoint y: 352, endPoint x: 223, endPoint y: 331, distance: 43.4
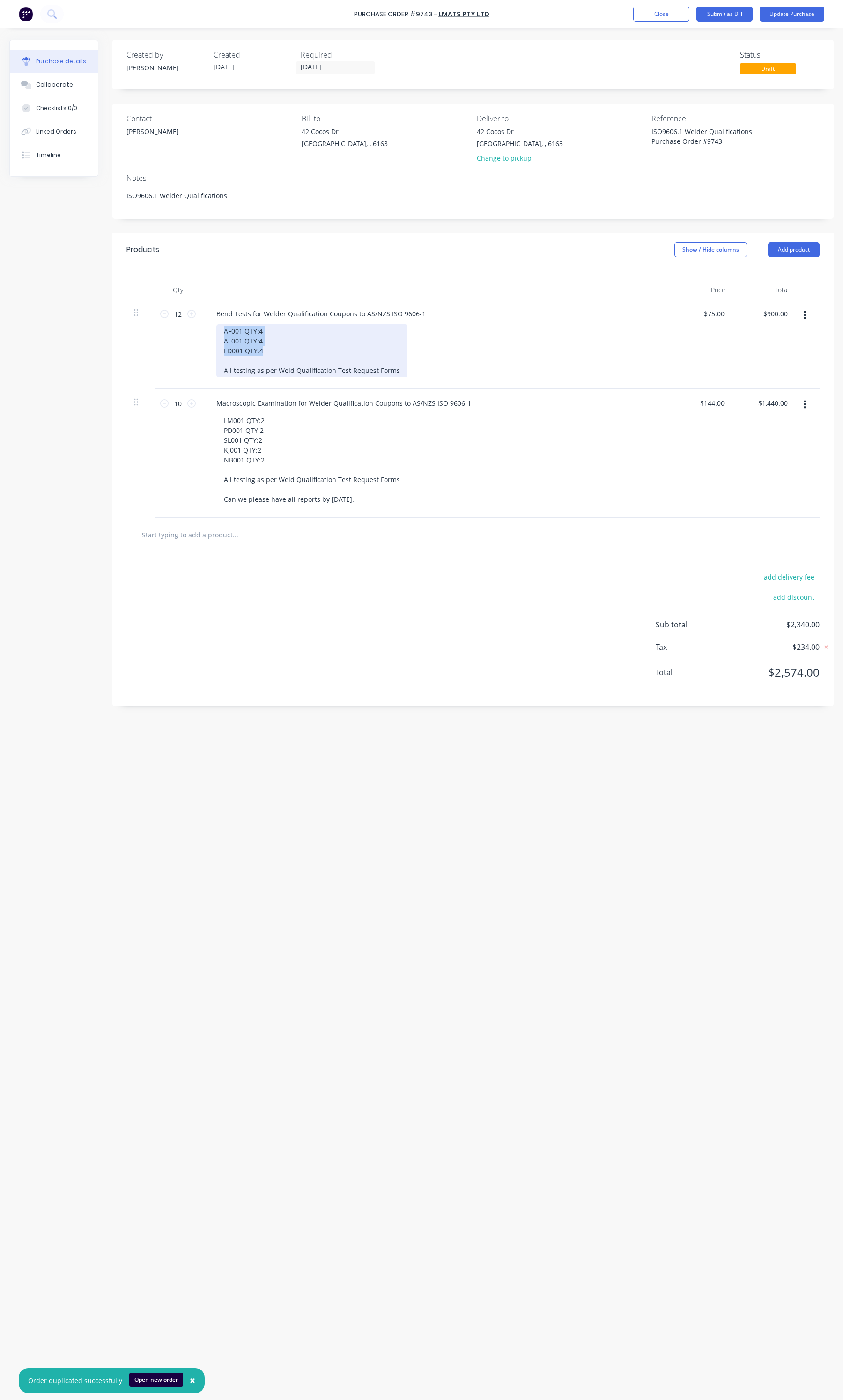
click at [223, 331] on div "AF001 QTY:4 AL001 QTY:4 LD001 QTY:4 All testing as per Weld Qualification Test …" at bounding box center [312, 350] width 191 height 53
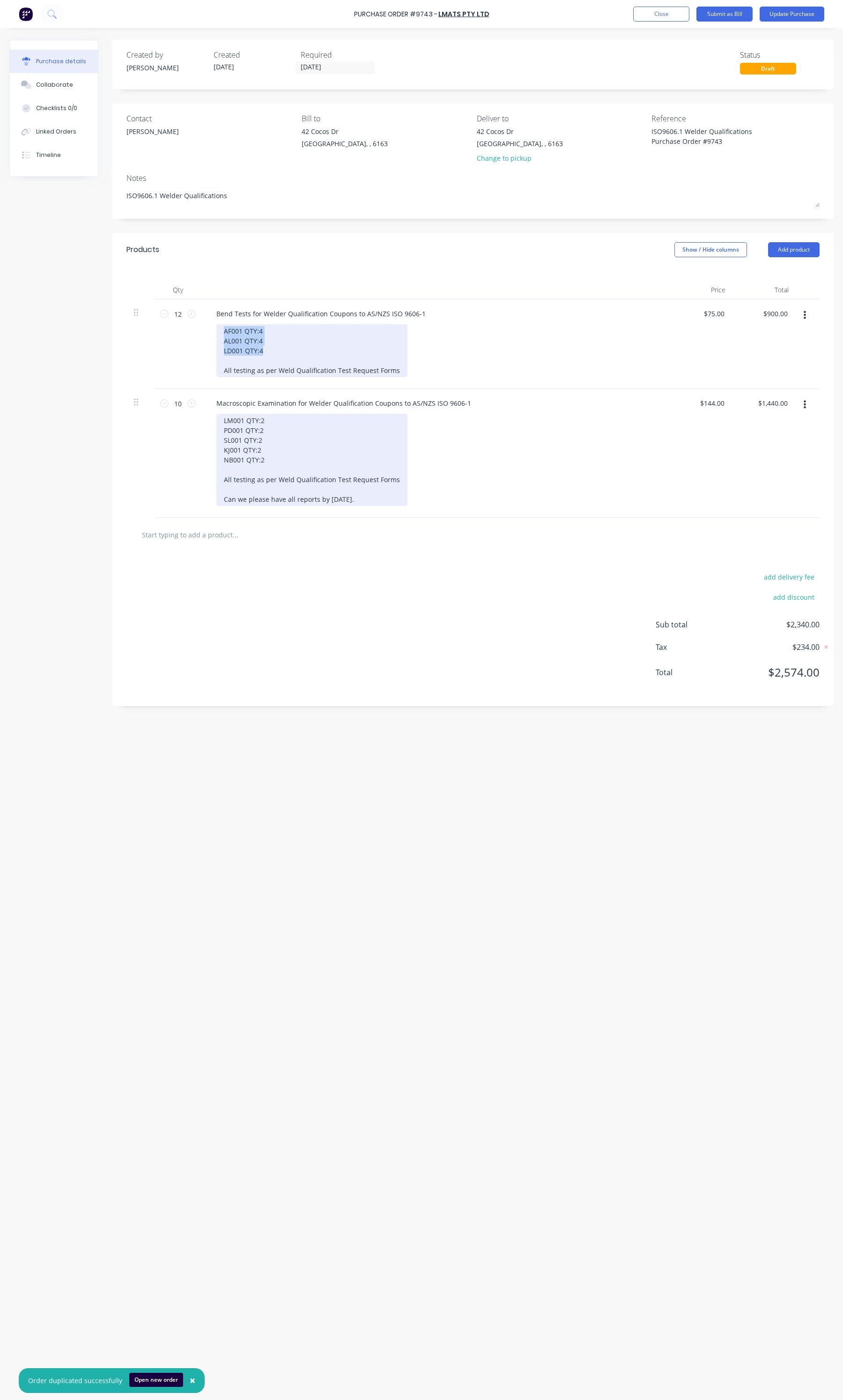
copy div "AF001 QTY:4 AL001 QTY:4 LD001 QTY:4"
type textarea "x"
drag, startPoint x: 266, startPoint y: 462, endPoint x: 225, endPoint y: 422, distance: 57.3
click at [225, 422] on div "LM001 QTY:2 PD001 QTY:2 SL001 QTY:2 KJ001 QTY:2 NB001 QTY:2 All testing as per …" at bounding box center [312, 460] width 191 height 92
paste div
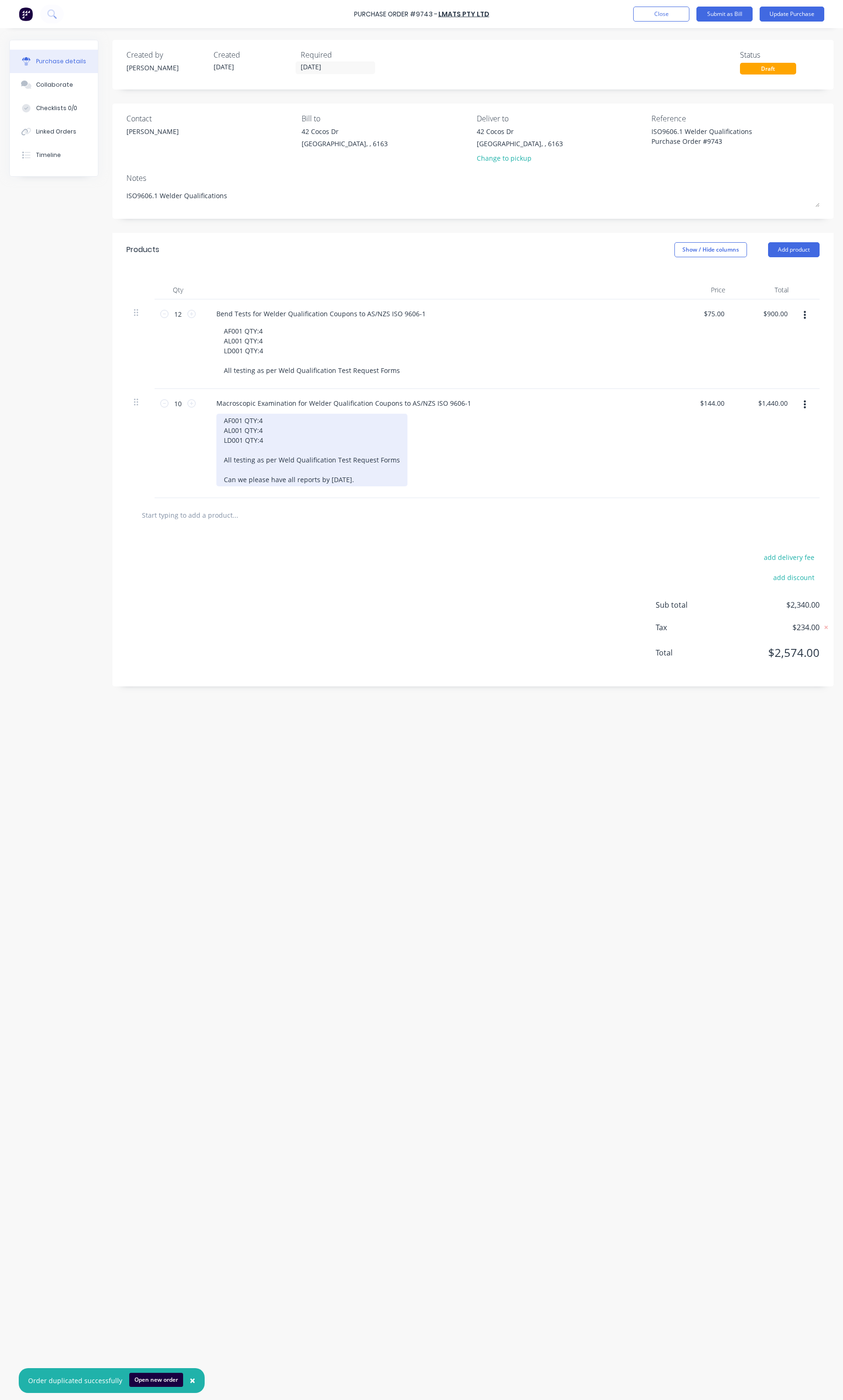
click at [275, 424] on div "AF001 QTY:4 AL001 QTY:4 LD001 QTY:4 All testing as per Weld Qualification Test …" at bounding box center [312, 450] width 191 height 72
drag, startPoint x: 368, startPoint y: 480, endPoint x: 349, endPoint y: 479, distance: 19.0
click at [349, 479] on div "AF001 QTY:2 AL001 QTY:2 LD001 QTY:2 All testing as per Weld Qualification Test …" at bounding box center [312, 450] width 191 height 72
click at [785, 14] on button "Update Purchase" at bounding box center [792, 14] width 65 height 15
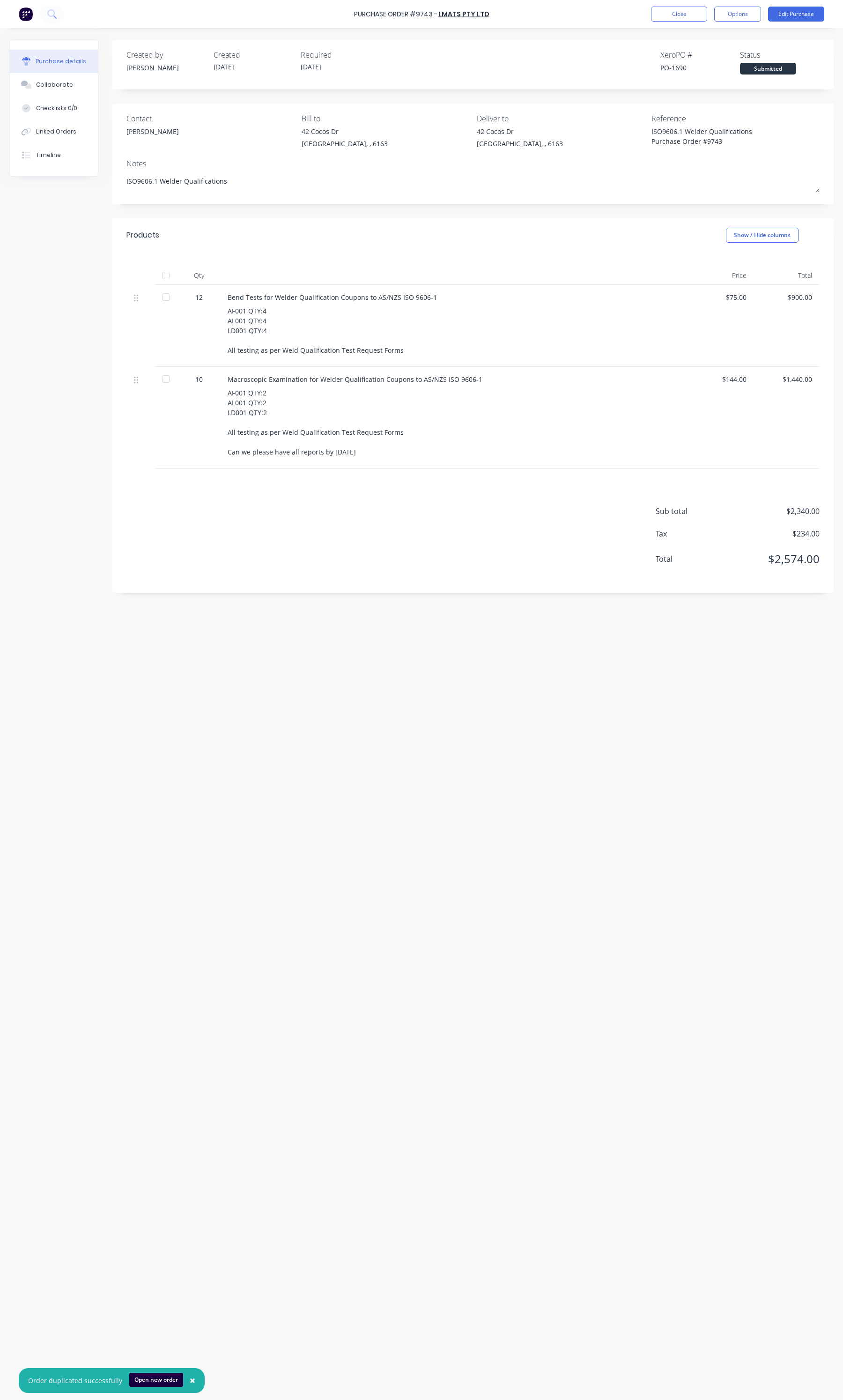
click at [748, 1] on div "Purchase Order #9743 - LMATS PTY LTD Close Options Edit Purchase" at bounding box center [421, 14] width 843 height 28
click at [746, 7] on button "Options" at bounding box center [737, 14] width 47 height 15
click at [697, 123] on button "Archive" at bounding box center [717, 131] width 89 height 19
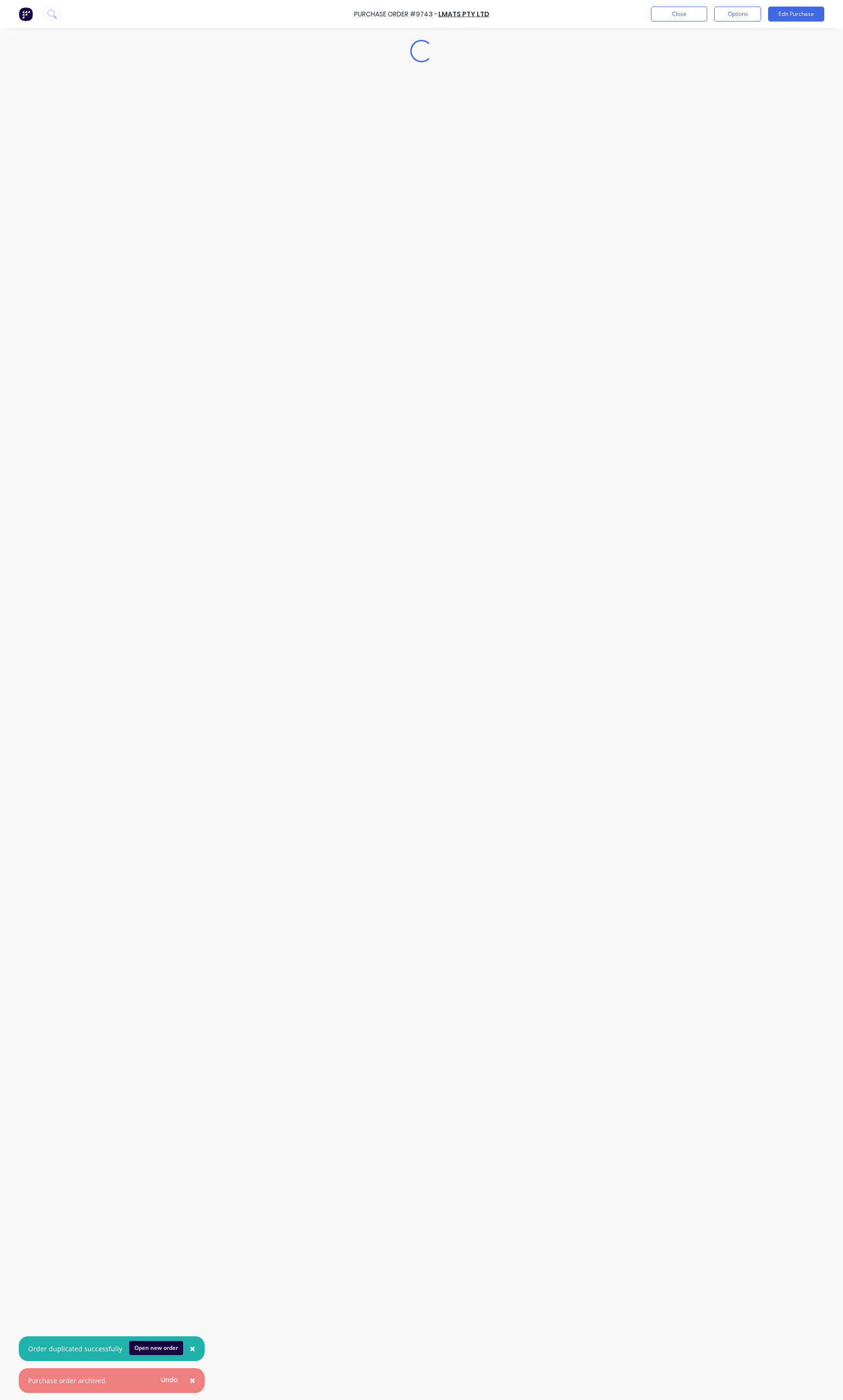
type textarea "x"
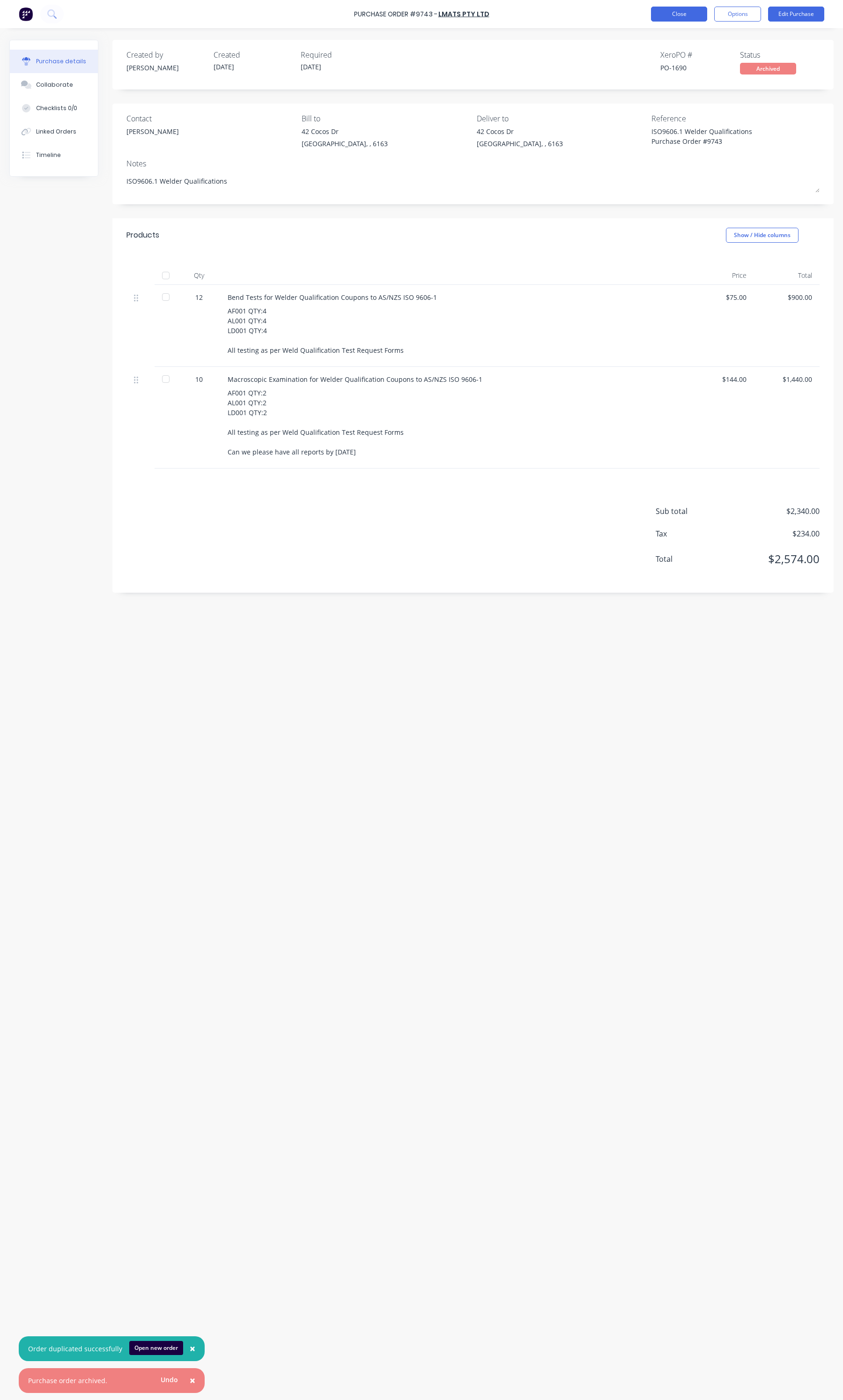
click at [675, 20] on button "Close" at bounding box center [679, 14] width 56 height 15
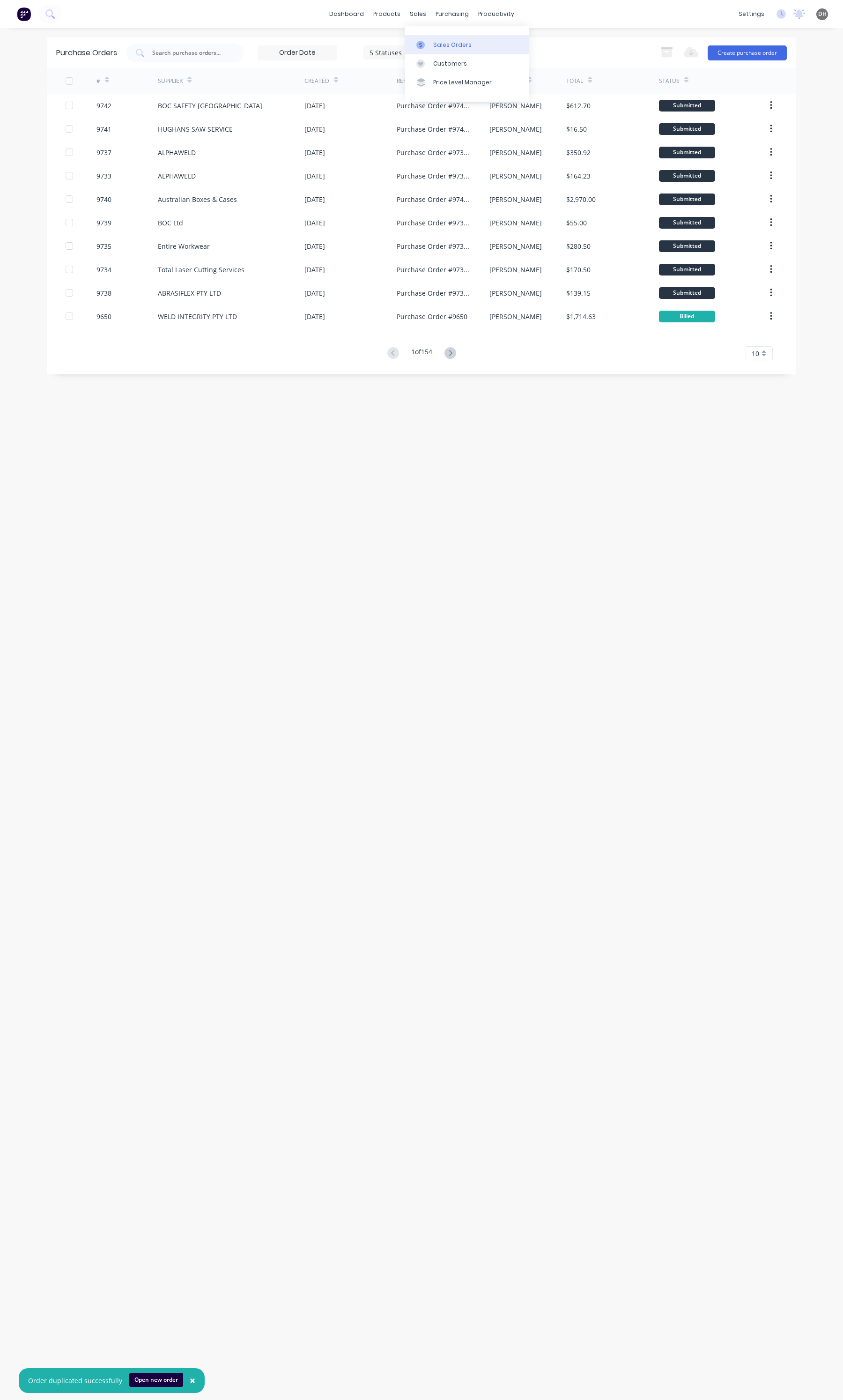
click at [426, 39] on link "Sales Orders" at bounding box center [467, 45] width 124 height 19
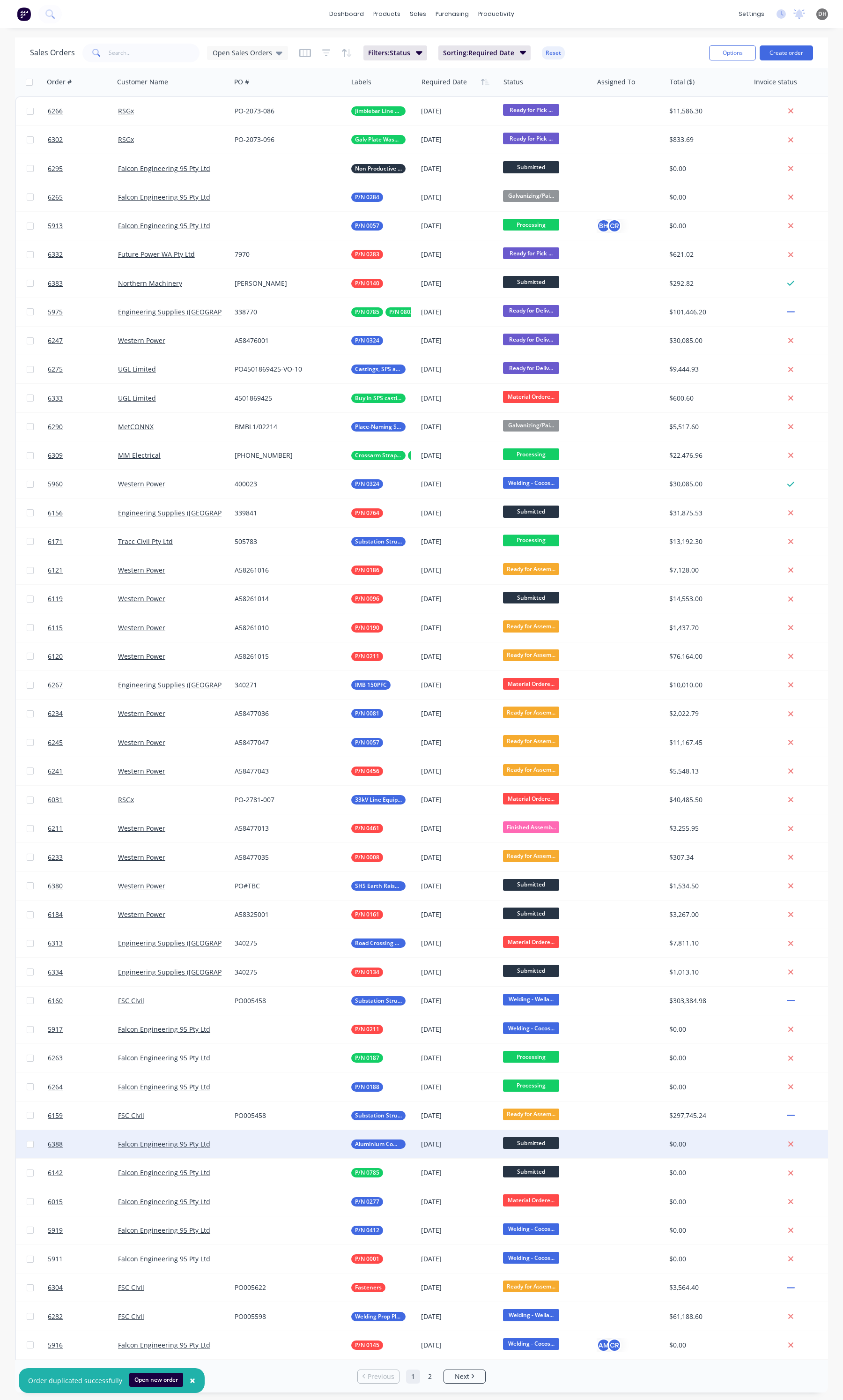
click at [544, 1145] on span "Submitted" at bounding box center [531, 1143] width 56 height 12
click at [542, 1247] on button "Welding - Wellard St" at bounding box center [550, 1254] width 94 height 17
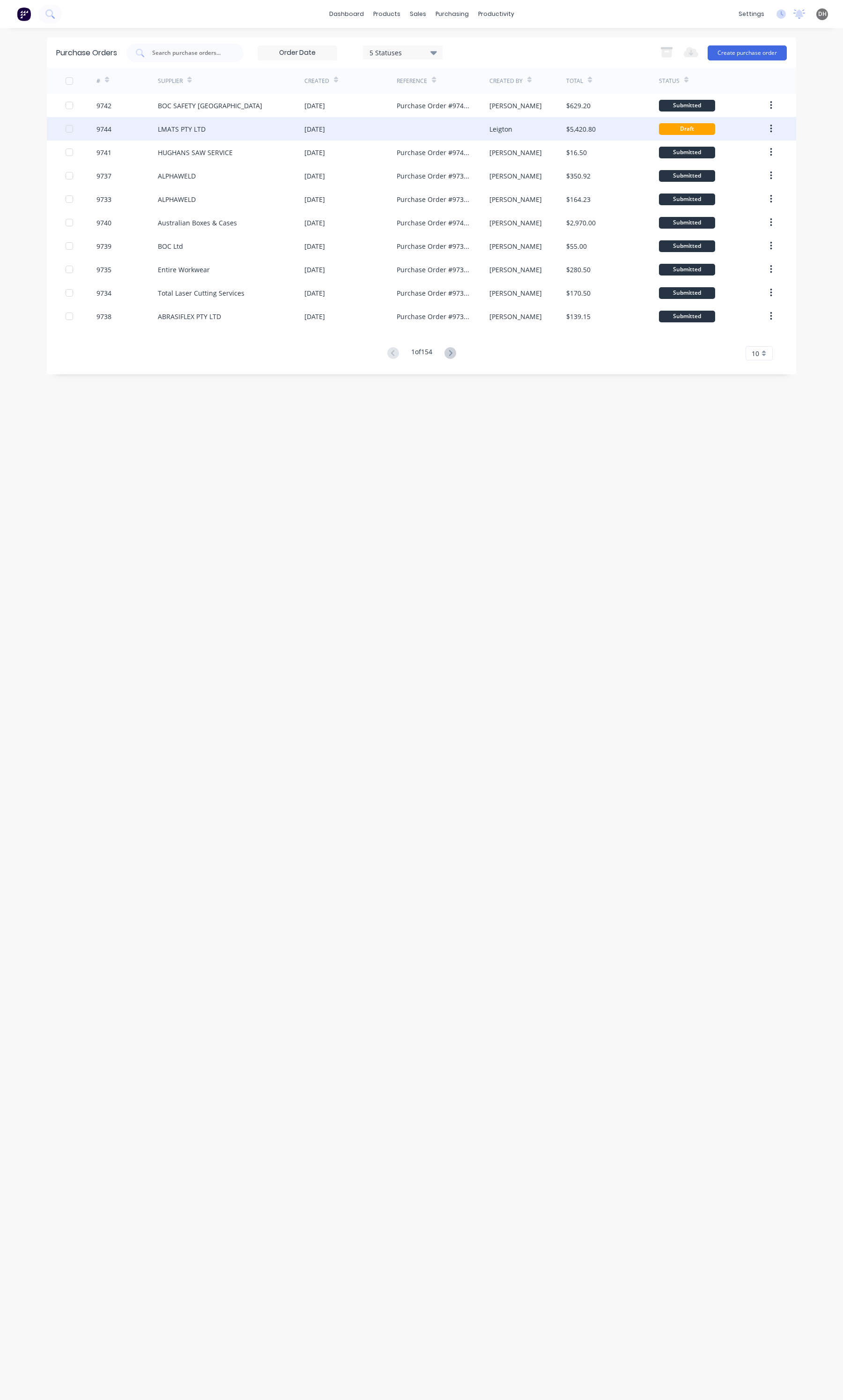
click at [168, 120] on div "LMATS PTY LTD" at bounding box center [231, 128] width 146 height 23
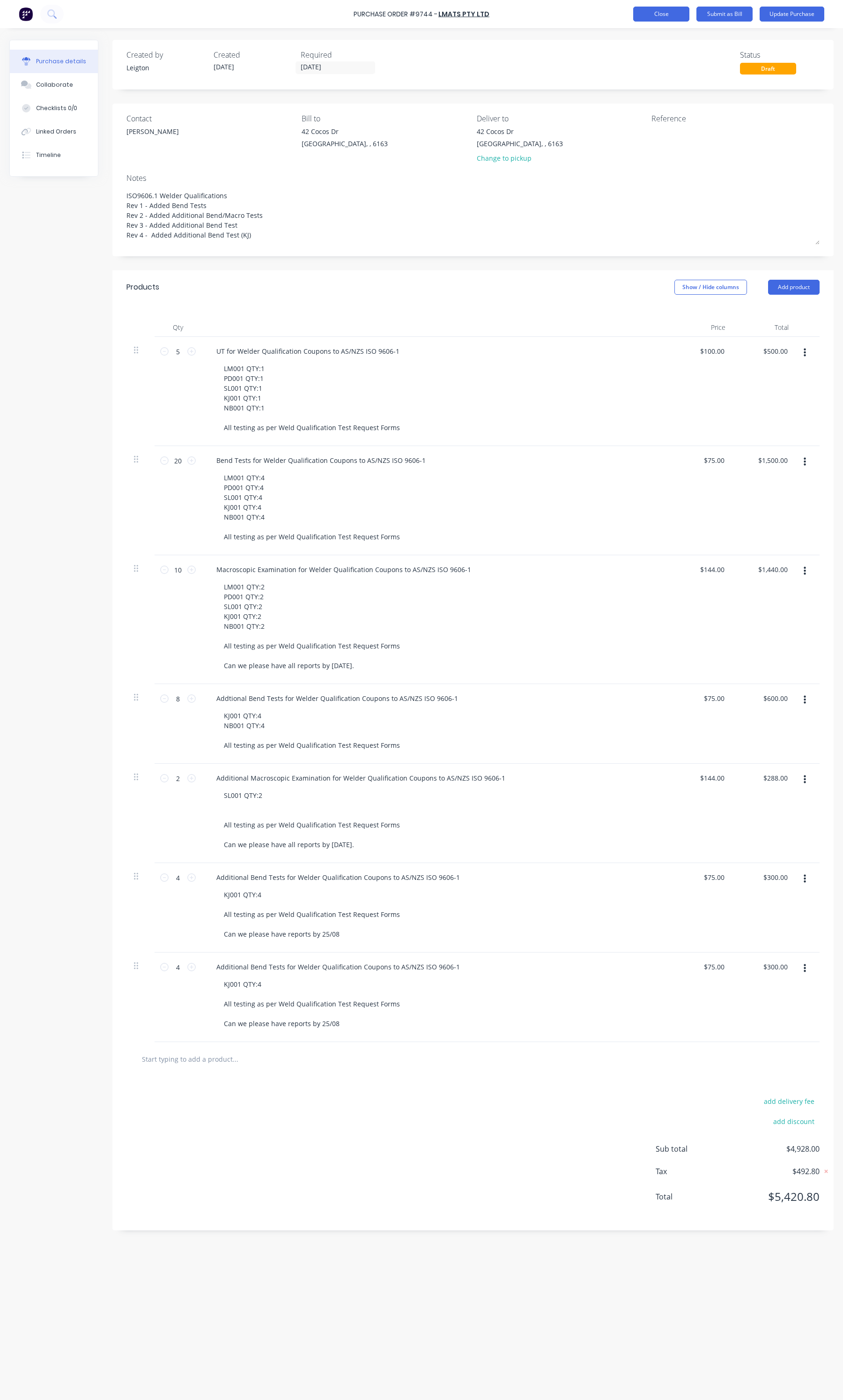
type textarea "x"
click at [638, 9] on button "Close" at bounding box center [661, 14] width 56 height 15
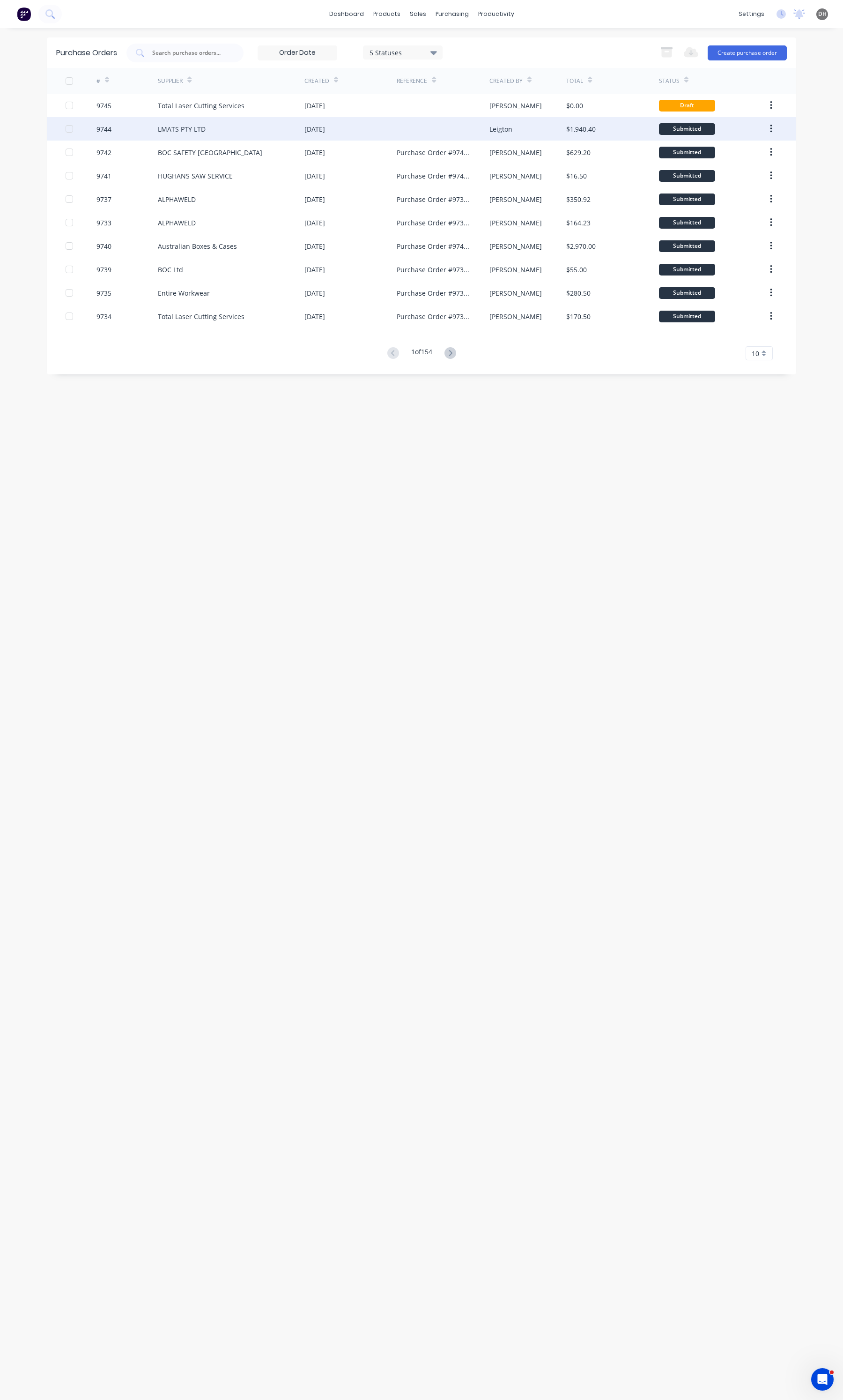
click at [325, 131] on div "[DATE]" at bounding box center [314, 128] width 20 height 10
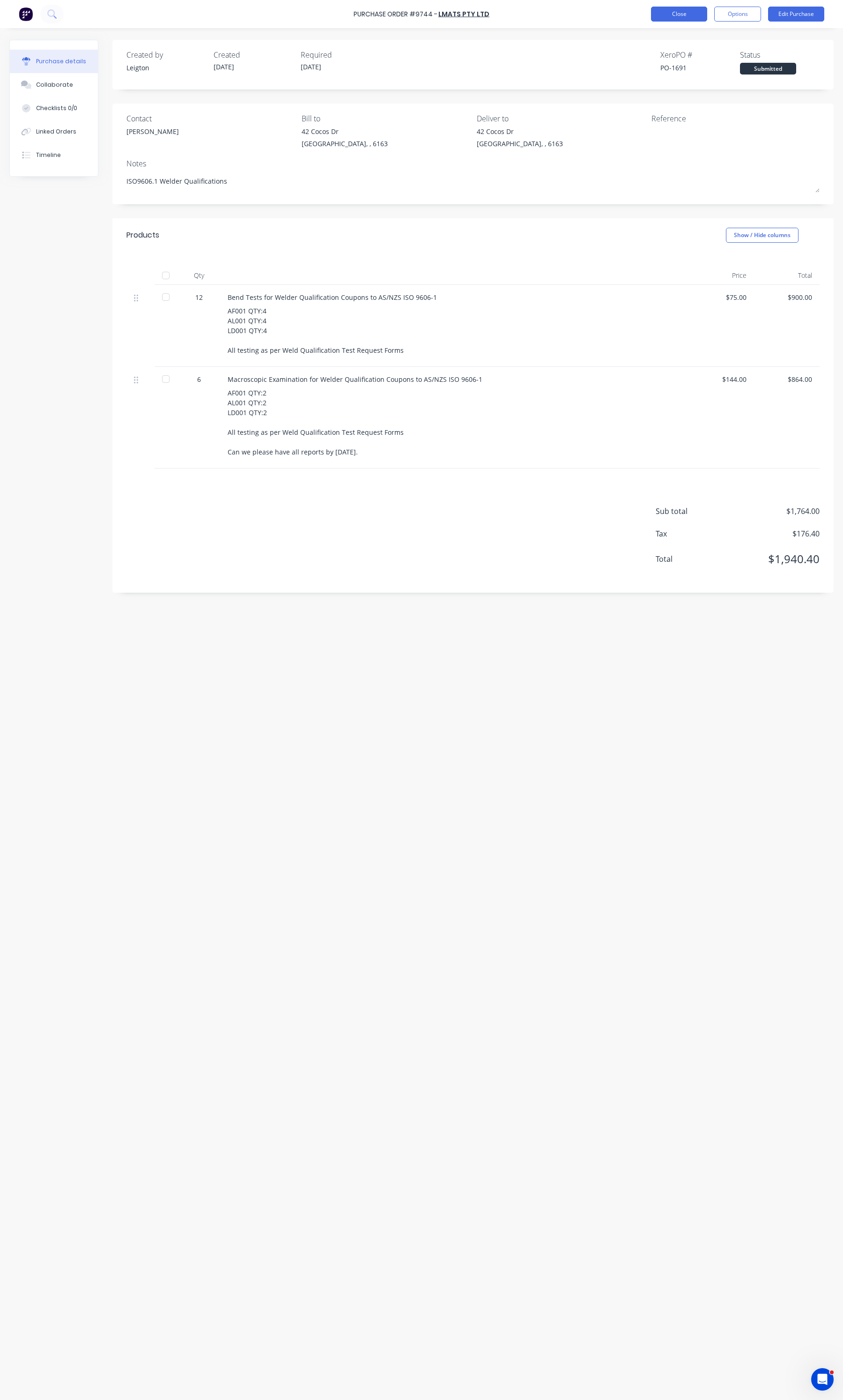
click at [677, 12] on button "Close" at bounding box center [679, 14] width 56 height 15
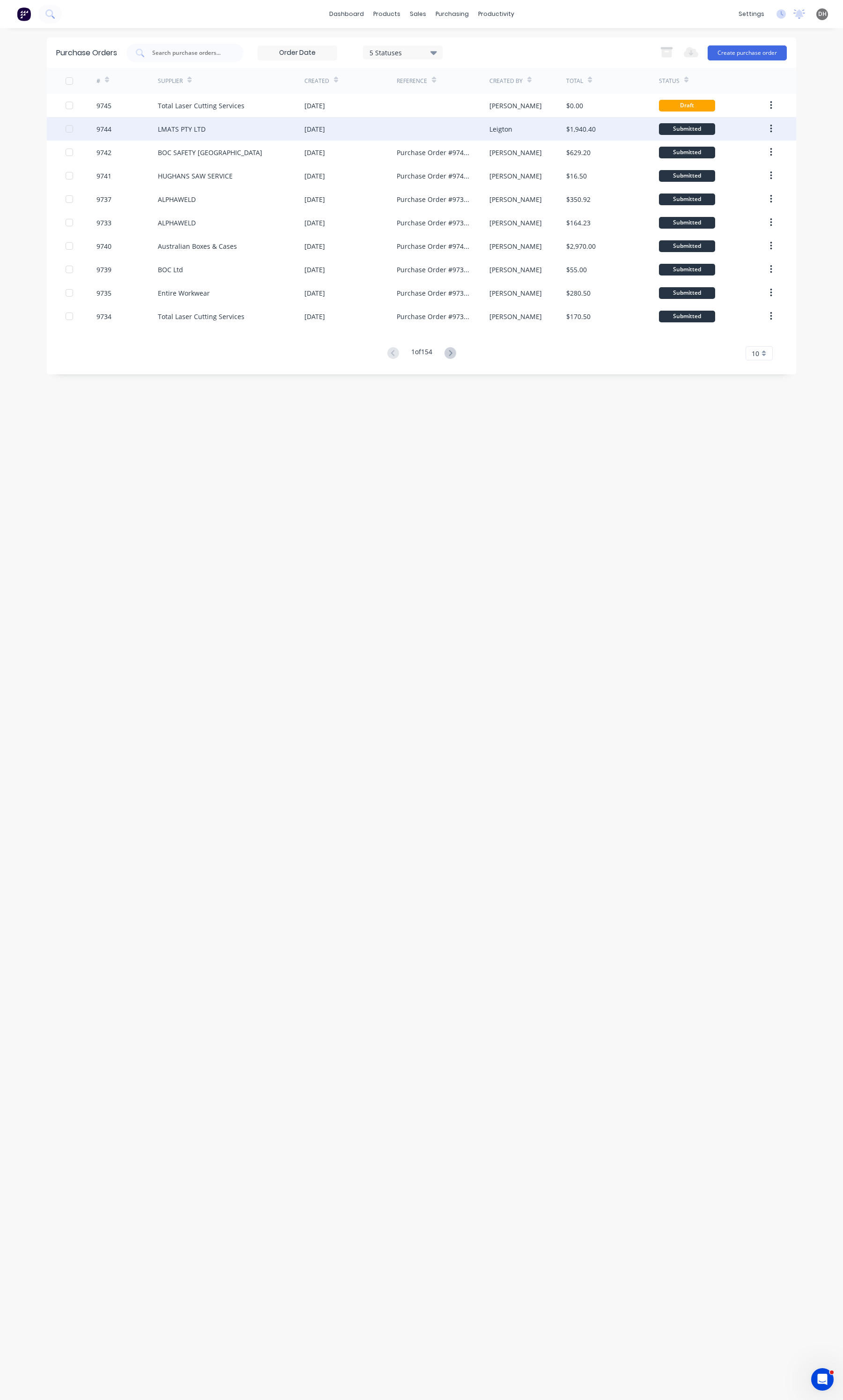
click at [433, 139] on div at bounding box center [443, 128] width 92 height 23
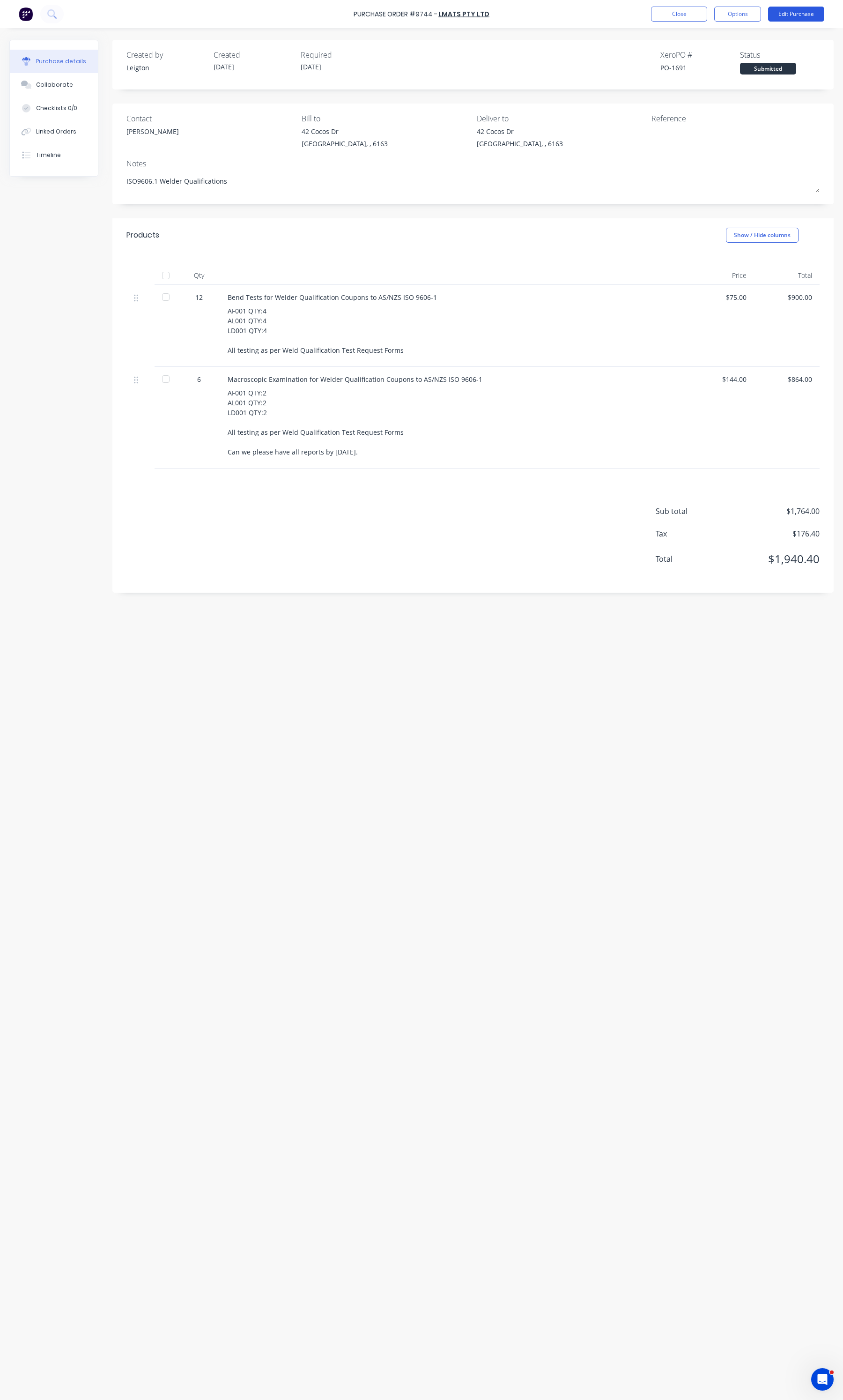
click at [773, 15] on button "Edit Purchase" at bounding box center [796, 14] width 56 height 15
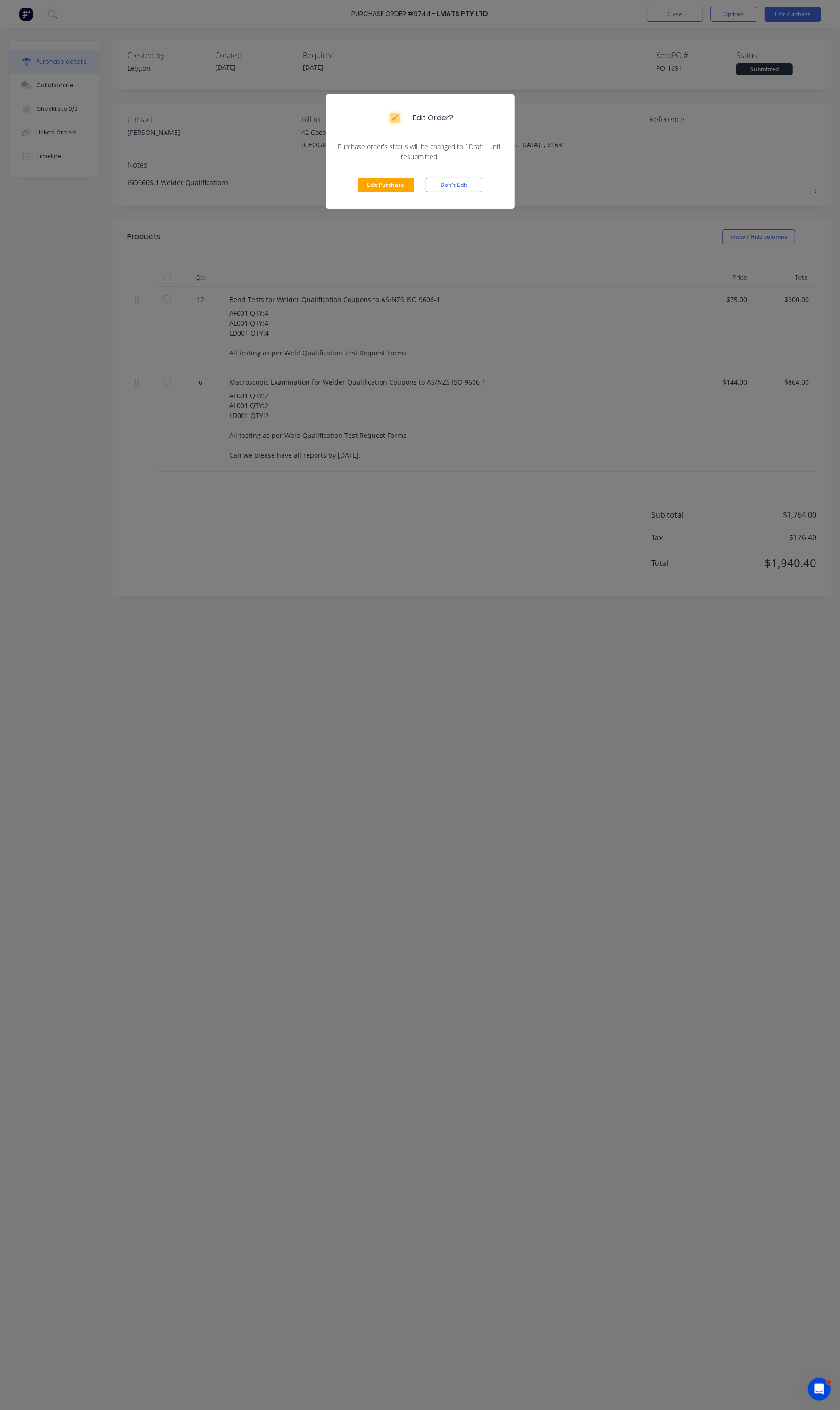
click at [400, 175] on div "Edit Purchase Don't Edit" at bounding box center [420, 185] width 189 height 47
click at [398, 178] on button "Edit Purchase" at bounding box center [385, 185] width 56 height 14
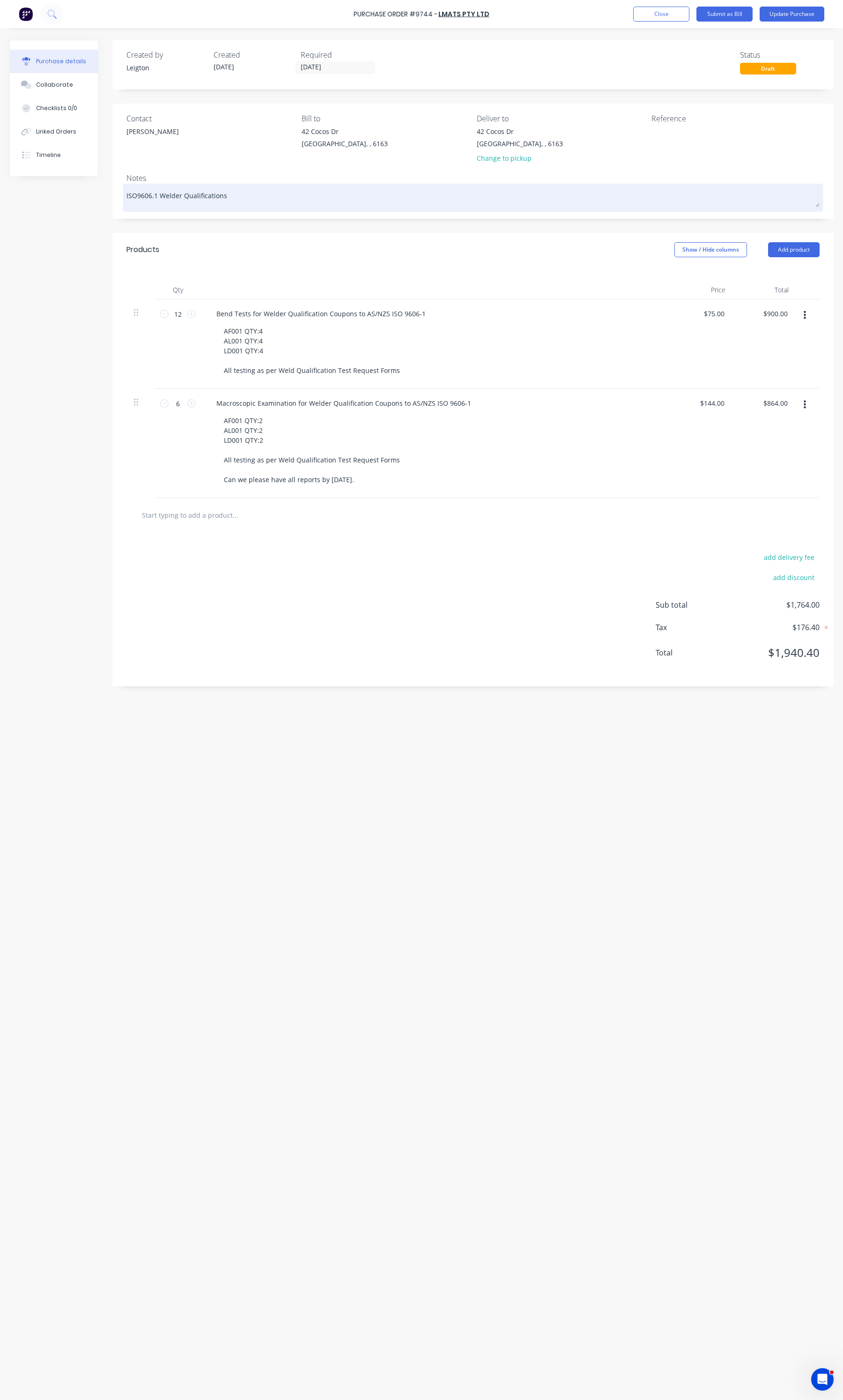
type textarea "x"
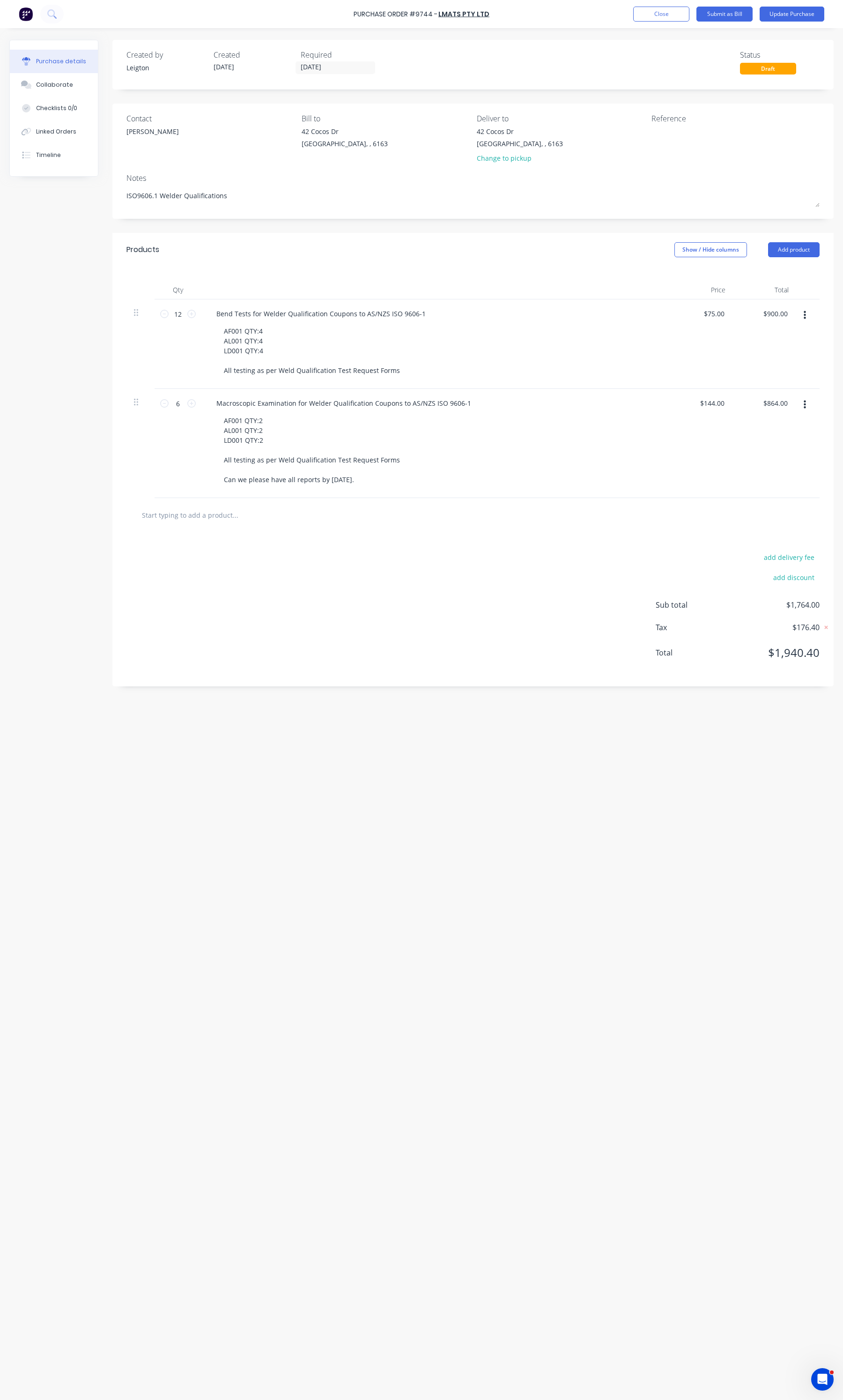
drag, startPoint x: 239, startPoint y: 196, endPoint x: 113, endPoint y: 186, distance: 126.4
click at [113, 186] on div "Contact Alex Bill to 42 Cocos Dr Bibra Lake, , 6163 Deliver to 42 Cocos Dr Bibr…" at bounding box center [473, 161] width 721 height 116
click at [679, 134] on textarea at bounding box center [709, 137] width 117 height 21
paste textarea "ISO9606.1 Welder Qualifications"
type textarea "ISO9606.1 Welder Qualifications"
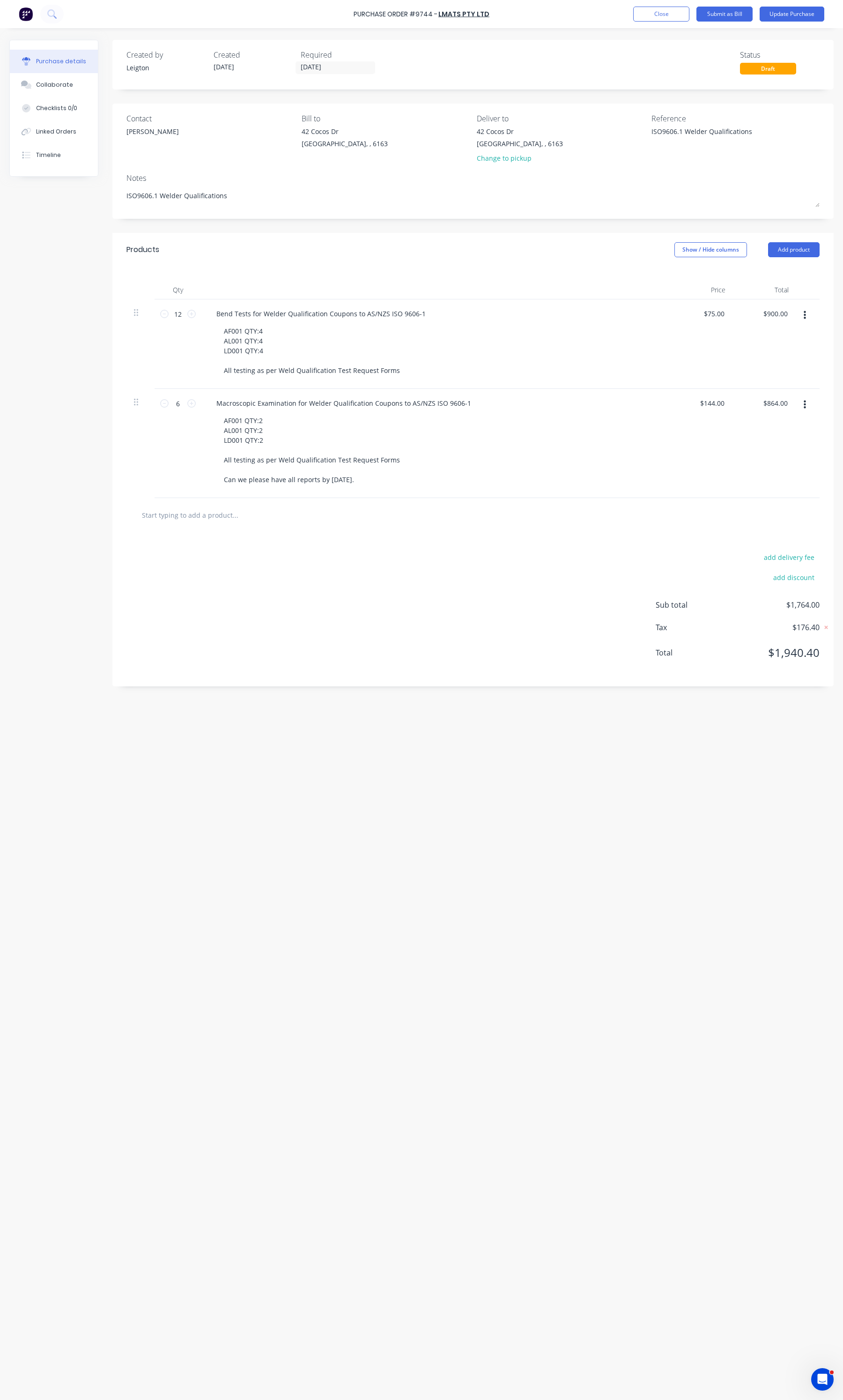
type textarea "x"
drag, startPoint x: 432, startPoint y: 13, endPoint x: 356, endPoint y: 13, distance: 76.0
click at [356, 13] on div "Purchase Order #9744 -" at bounding box center [395, 14] width 84 height 10
copy div "Purchase Order #9744"
click at [766, 131] on textarea "ISO9606.1 Welder Qualifications" at bounding box center [709, 137] width 117 height 21
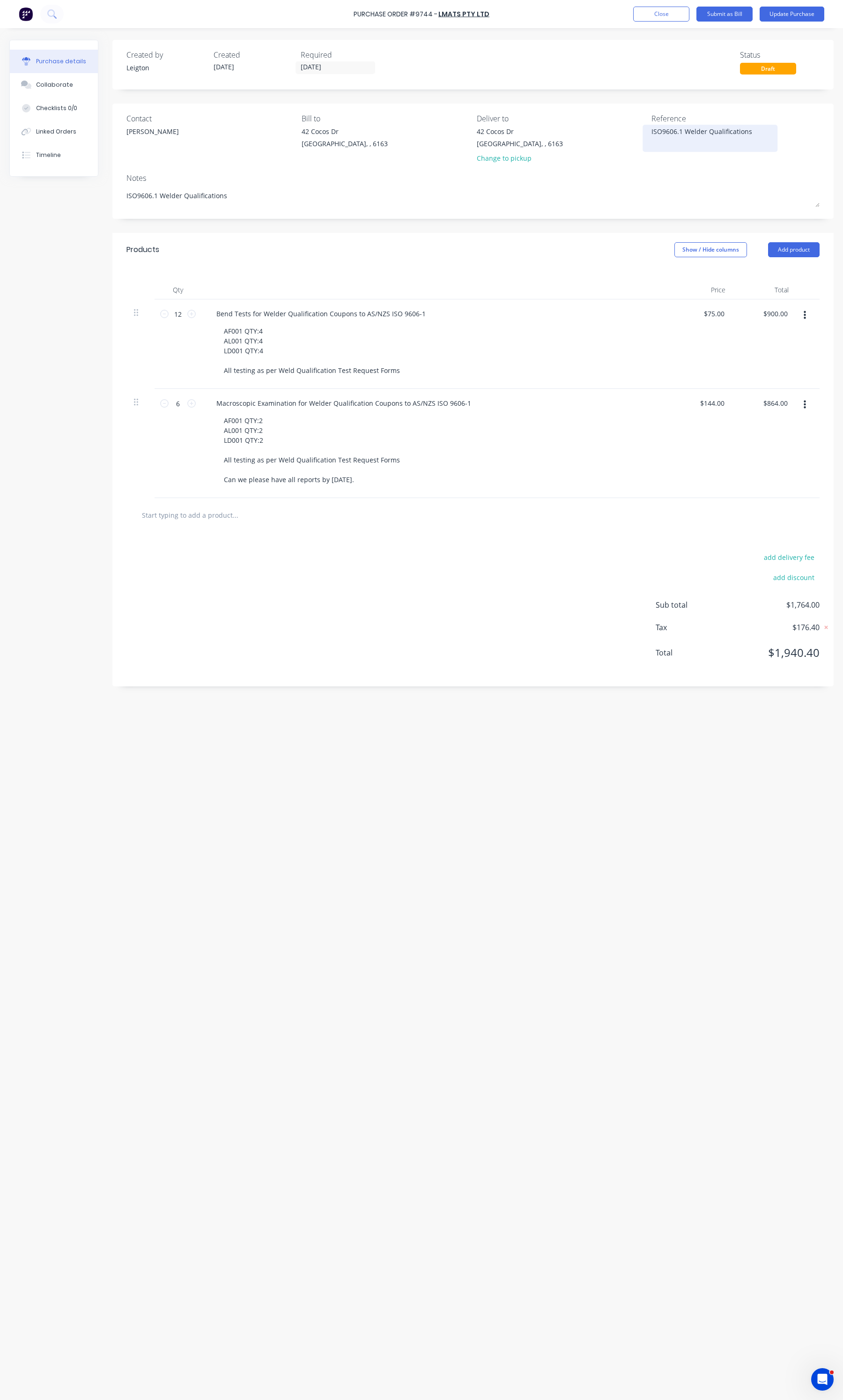
type textarea "ISO9606.1 Welder Qualifications"
paste textarea "Purchase Order #9744"
type textarea "x"
type textarea "ISO9606.1 Welder Qualifications Purchase Order #9744"
type textarea "x"
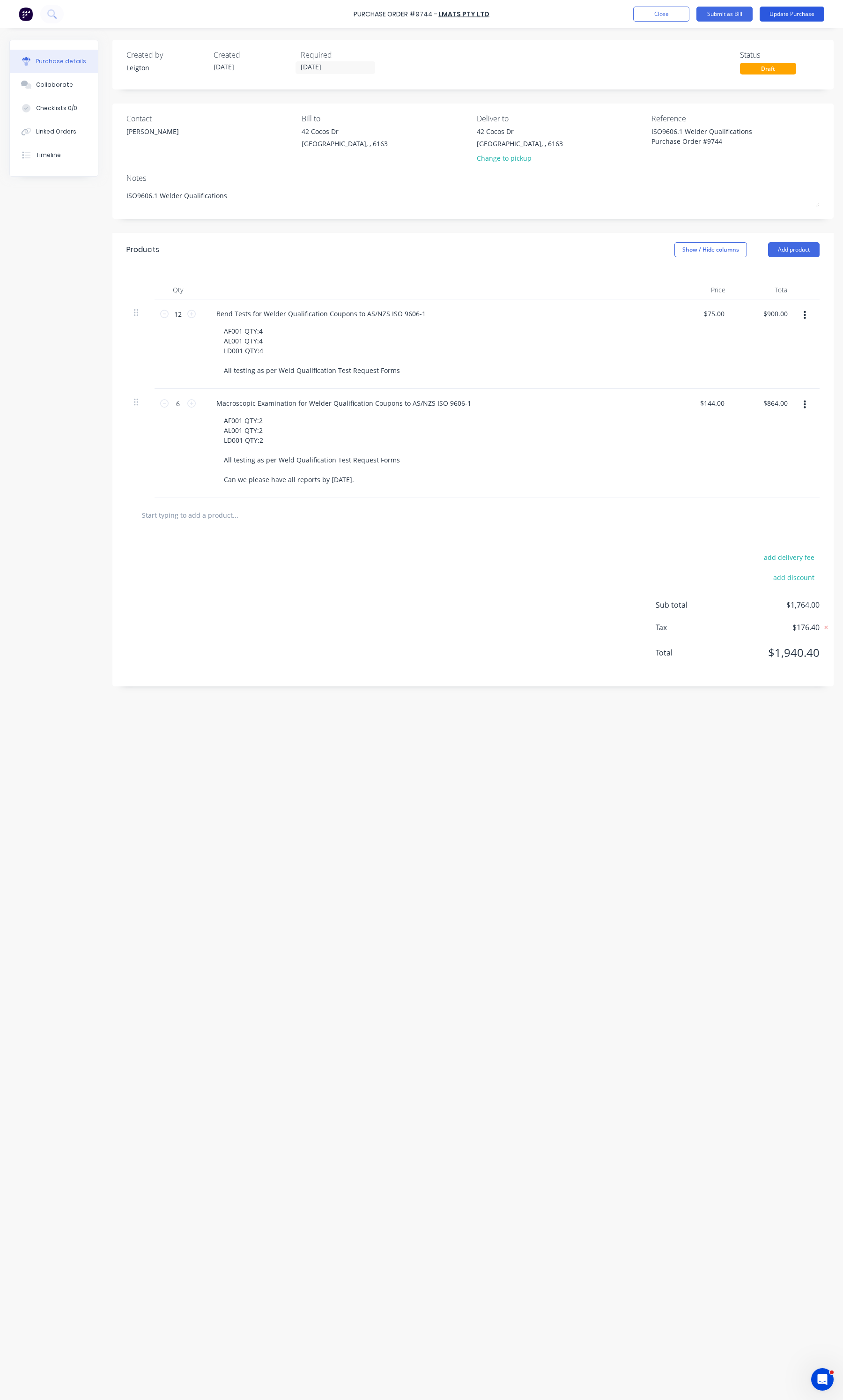
type textarea "ISO9606.1 Welder Qualifications Purchase Order #9744"
click at [795, 19] on button "Update Purchase" at bounding box center [792, 14] width 65 height 15
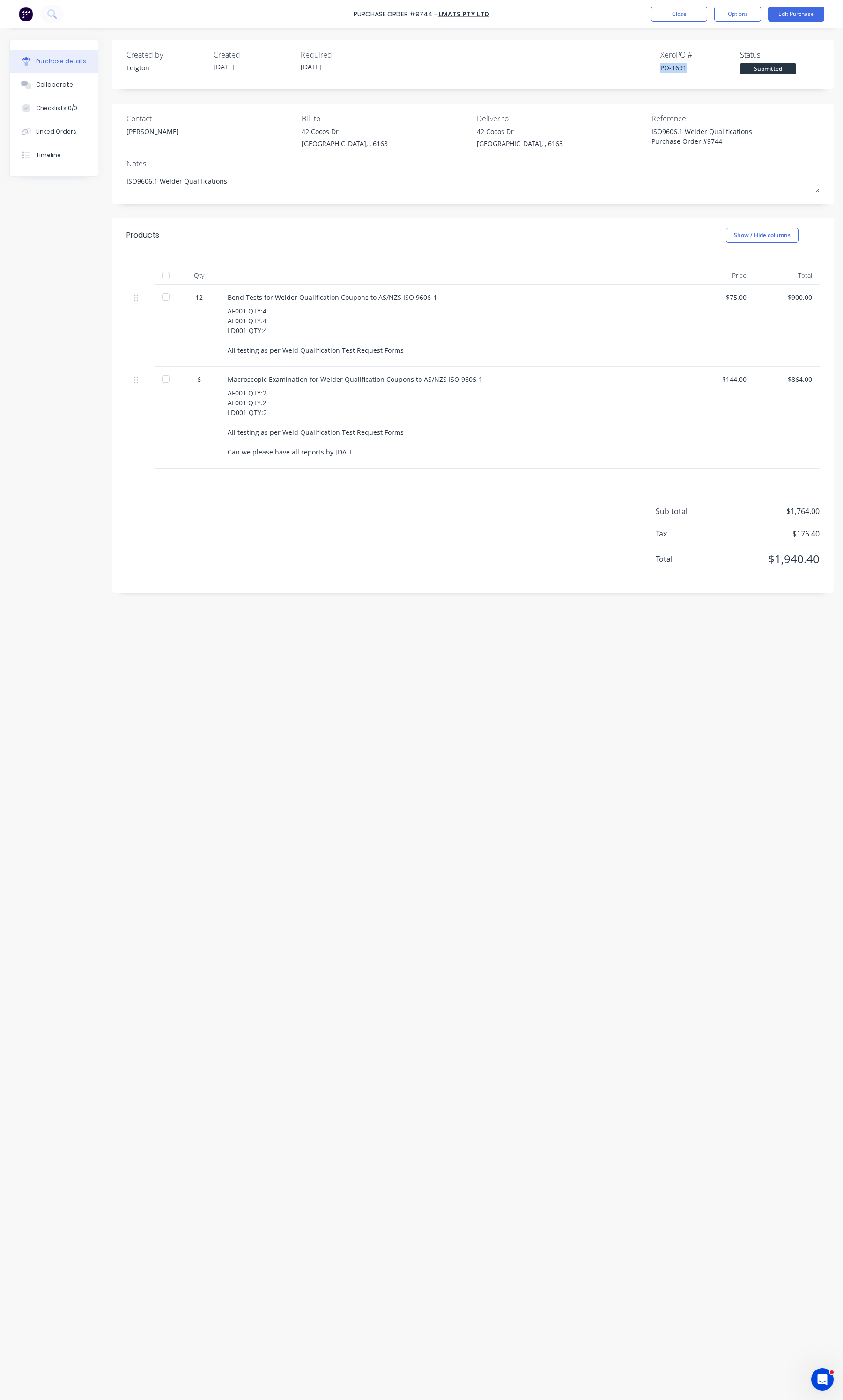
drag, startPoint x: 684, startPoint y: 70, endPoint x: 650, endPoint y: 66, distance: 34.2
click at [650, 66] on div "Created by Leigton Created 02/10/25 Required 08/10/25 Xero PO # PO-1691 Status …" at bounding box center [473, 62] width 694 height 26
click at [731, 17] on button "Options" at bounding box center [737, 14] width 47 height 15
click at [694, 17] on button "Close" at bounding box center [679, 14] width 56 height 15
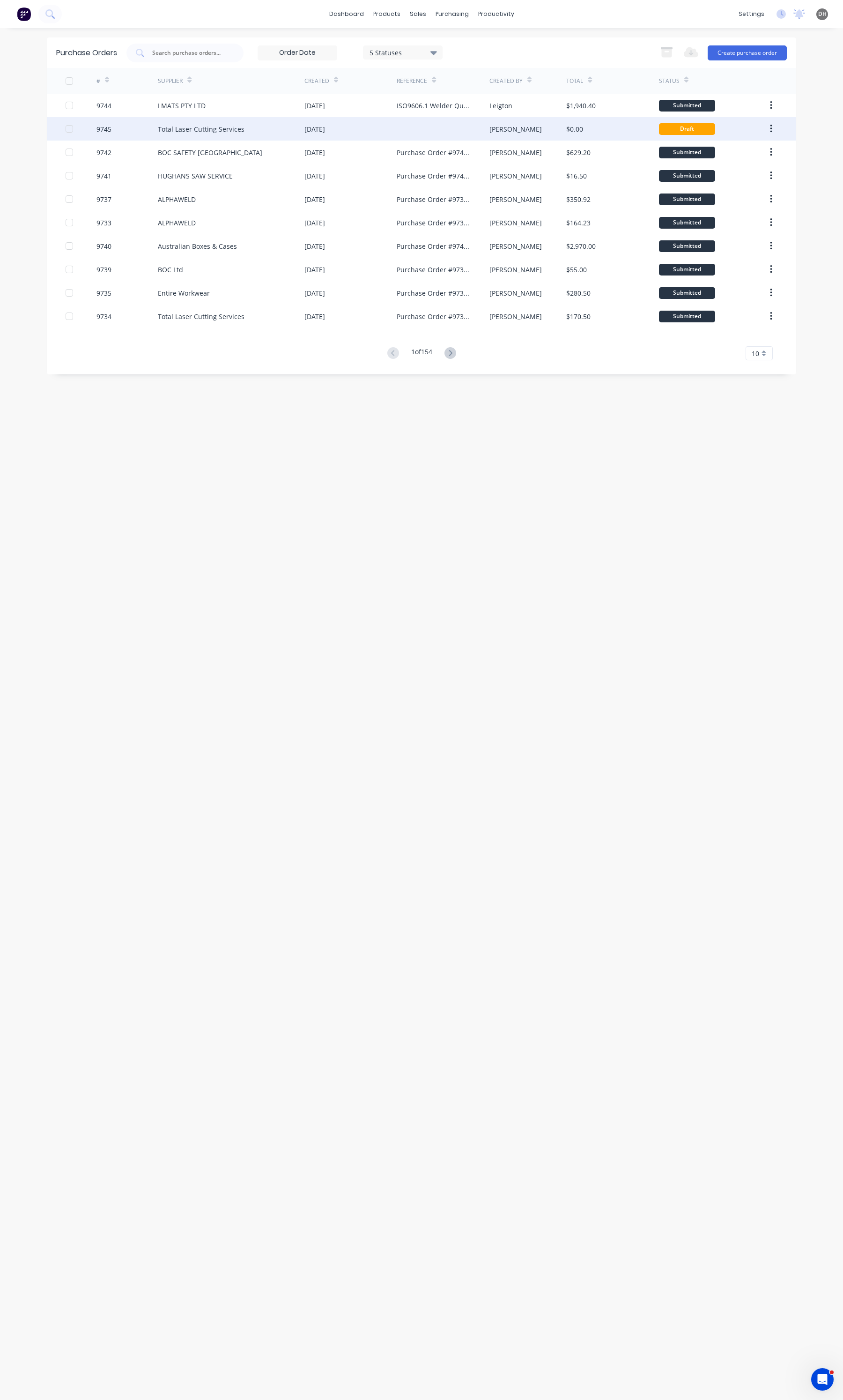
click at [412, 127] on div at bounding box center [443, 128] width 92 height 23
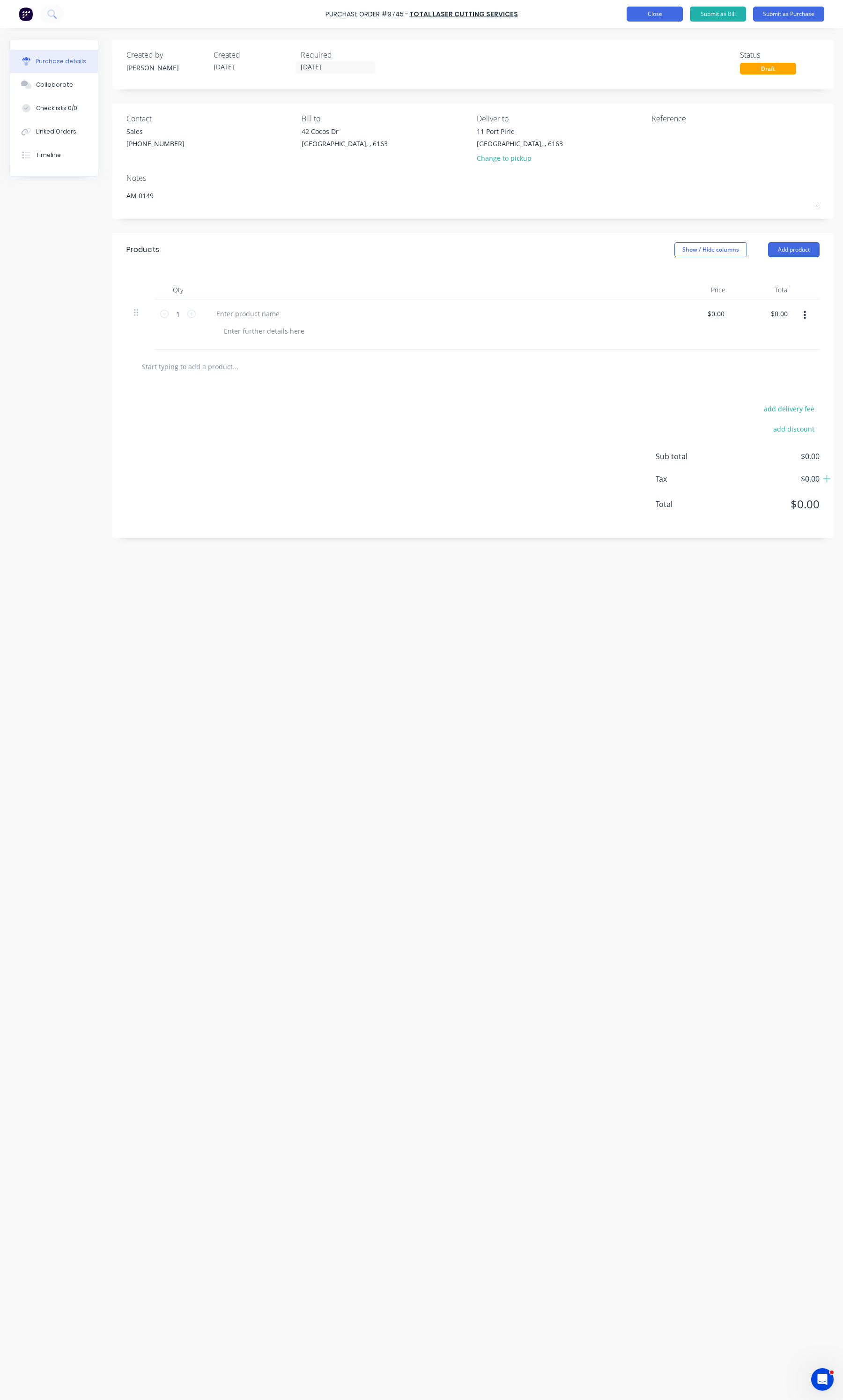
click at [647, 14] on button "Close" at bounding box center [654, 14] width 56 height 15
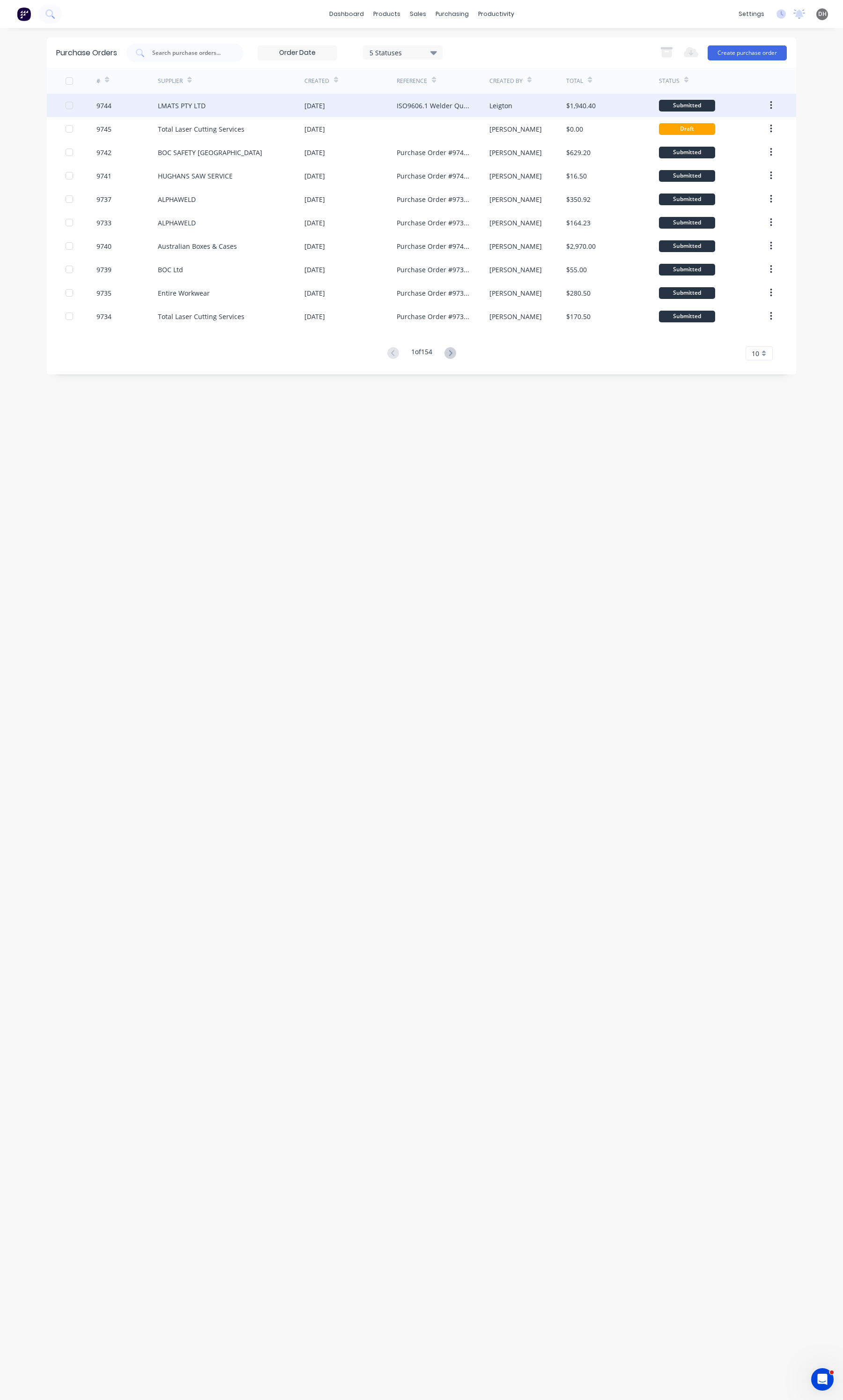
click at [411, 102] on div "ISO9606.1 Welder Qualifications Purchase Order #9744" at bounding box center [433, 105] width 73 height 10
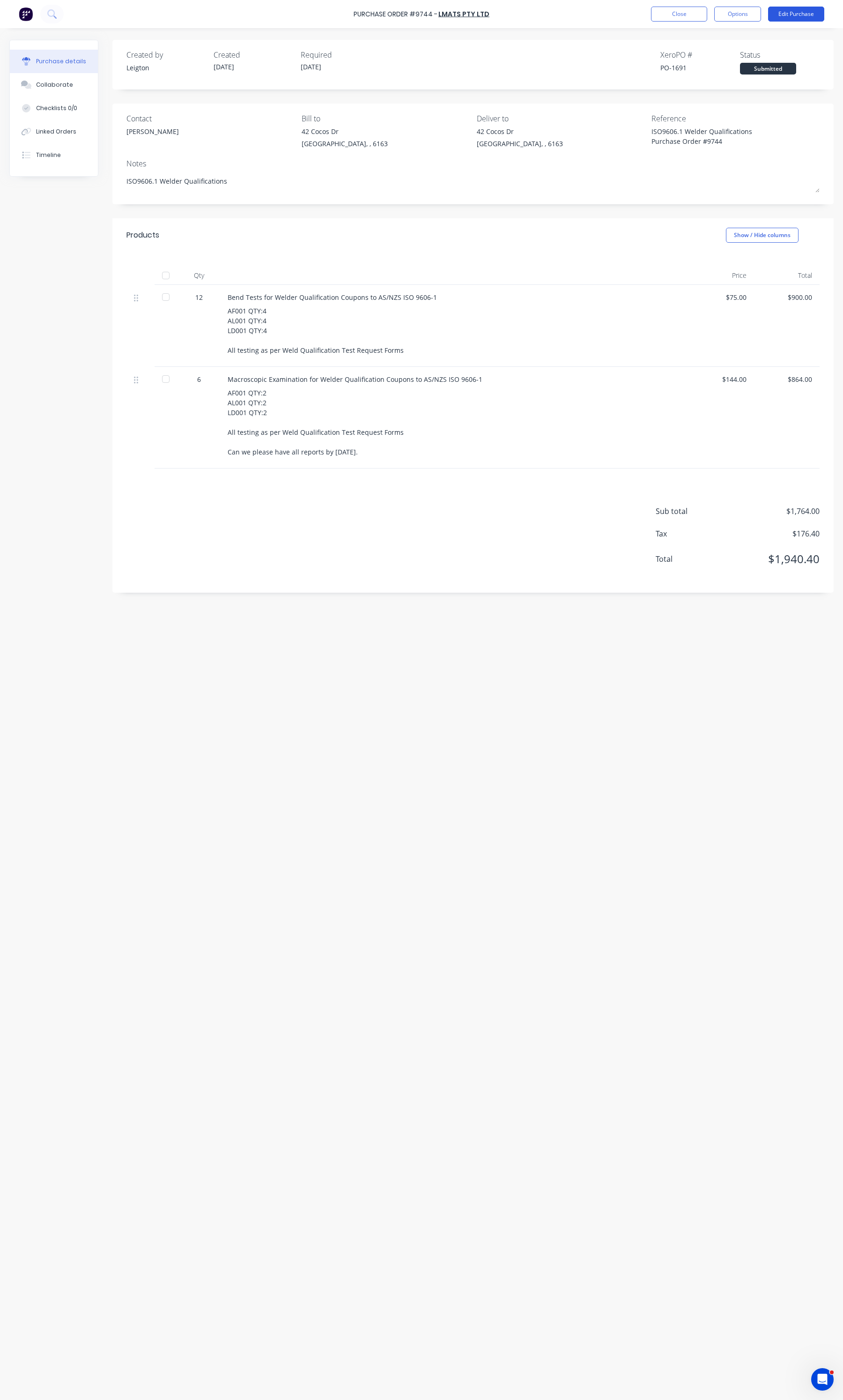
click at [804, 7] on button "Edit Purchase" at bounding box center [796, 14] width 56 height 15
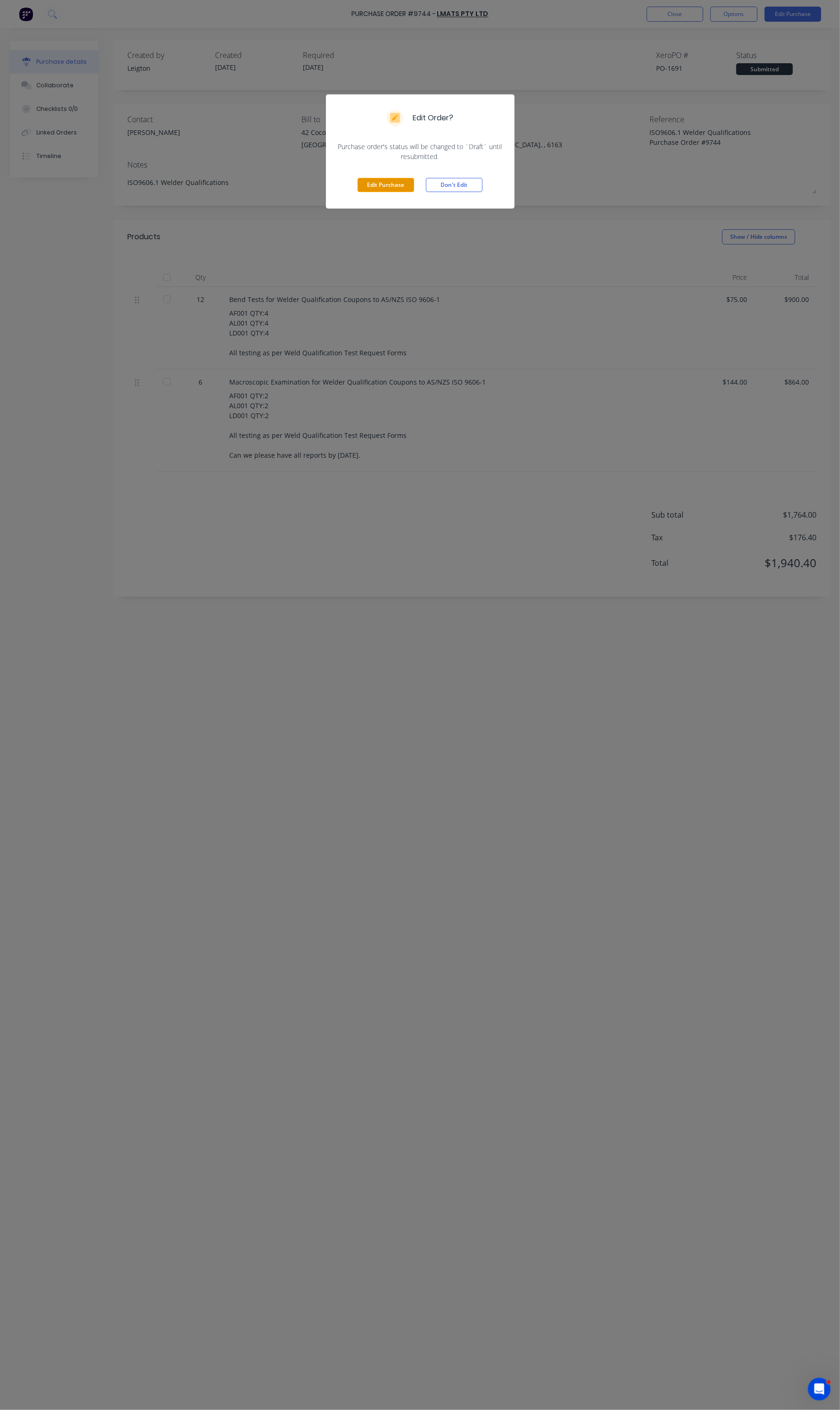
click at [392, 179] on button "Edit Purchase" at bounding box center [385, 185] width 56 height 14
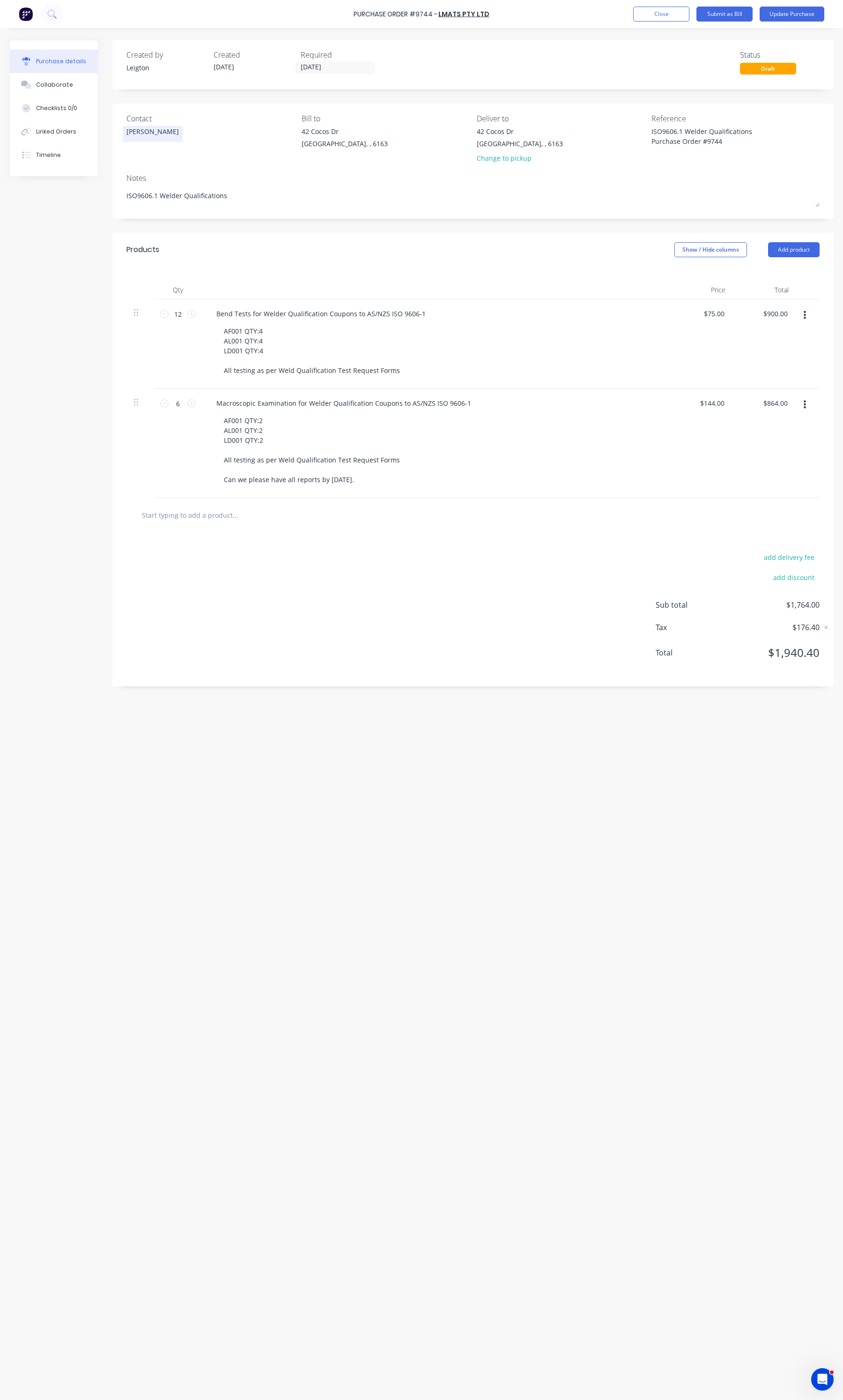
click at [131, 128] on div "Alex" at bounding box center [153, 131] width 53 height 10
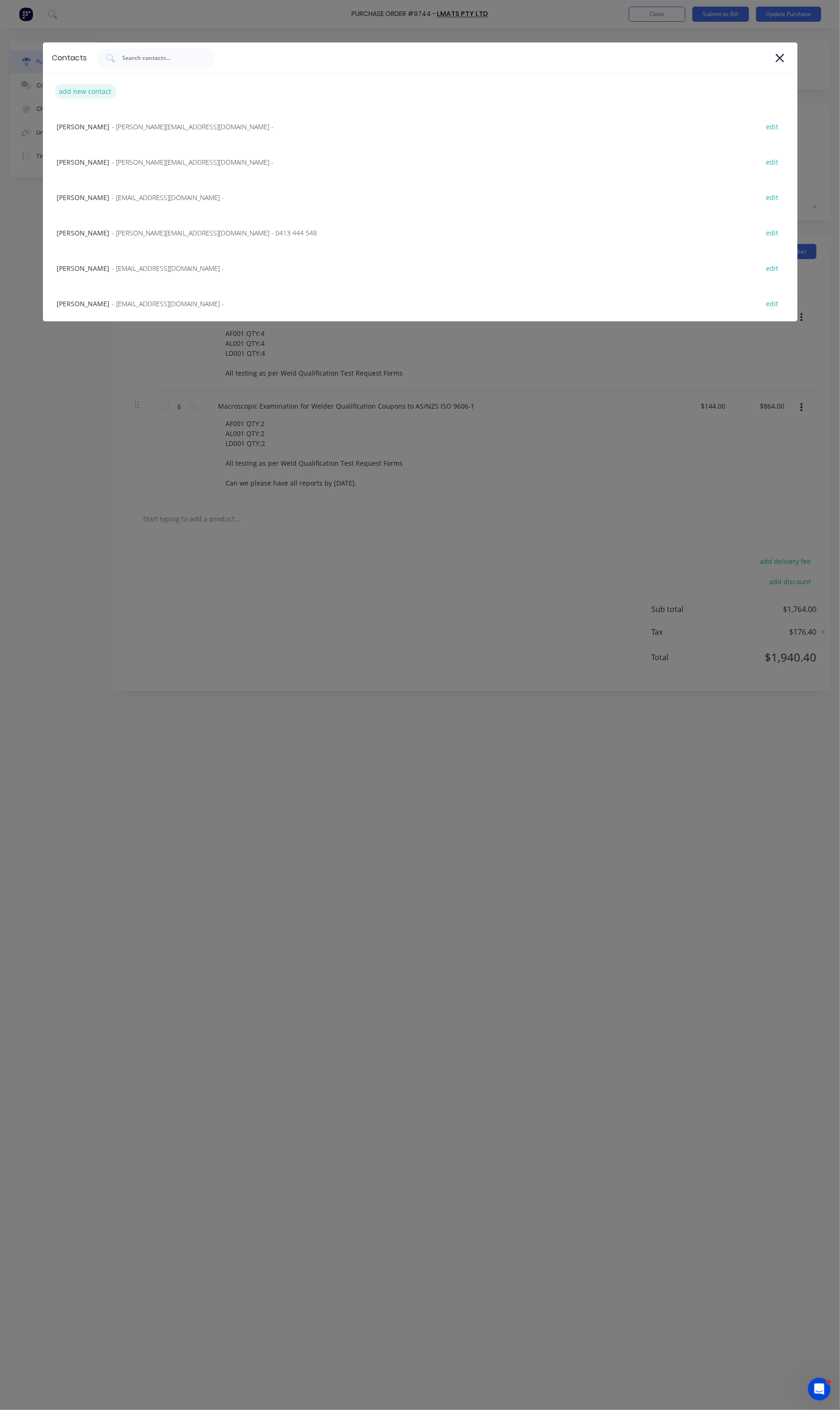
type textarea "x"
click at [103, 91] on div "add new contact" at bounding box center [85, 91] width 62 height 14
select select "AU"
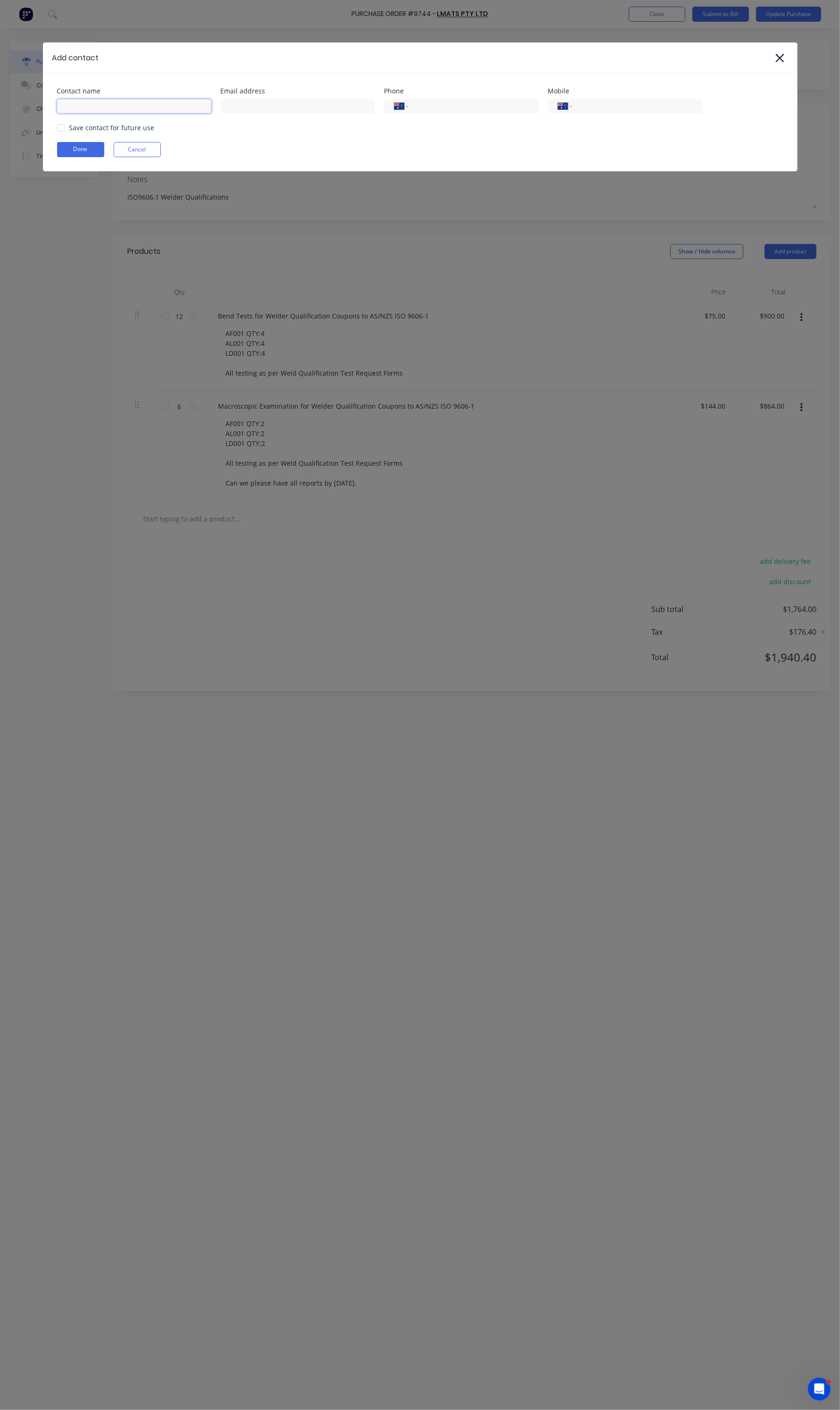
type textarea "x"
click at [131, 111] on input at bounding box center [134, 106] width 154 height 14
type input "Leighton Henderson"
type input "drafting@falconeng95.com.au"
click at [97, 126] on div "Save contact for future use" at bounding box center [112, 127] width 85 height 10
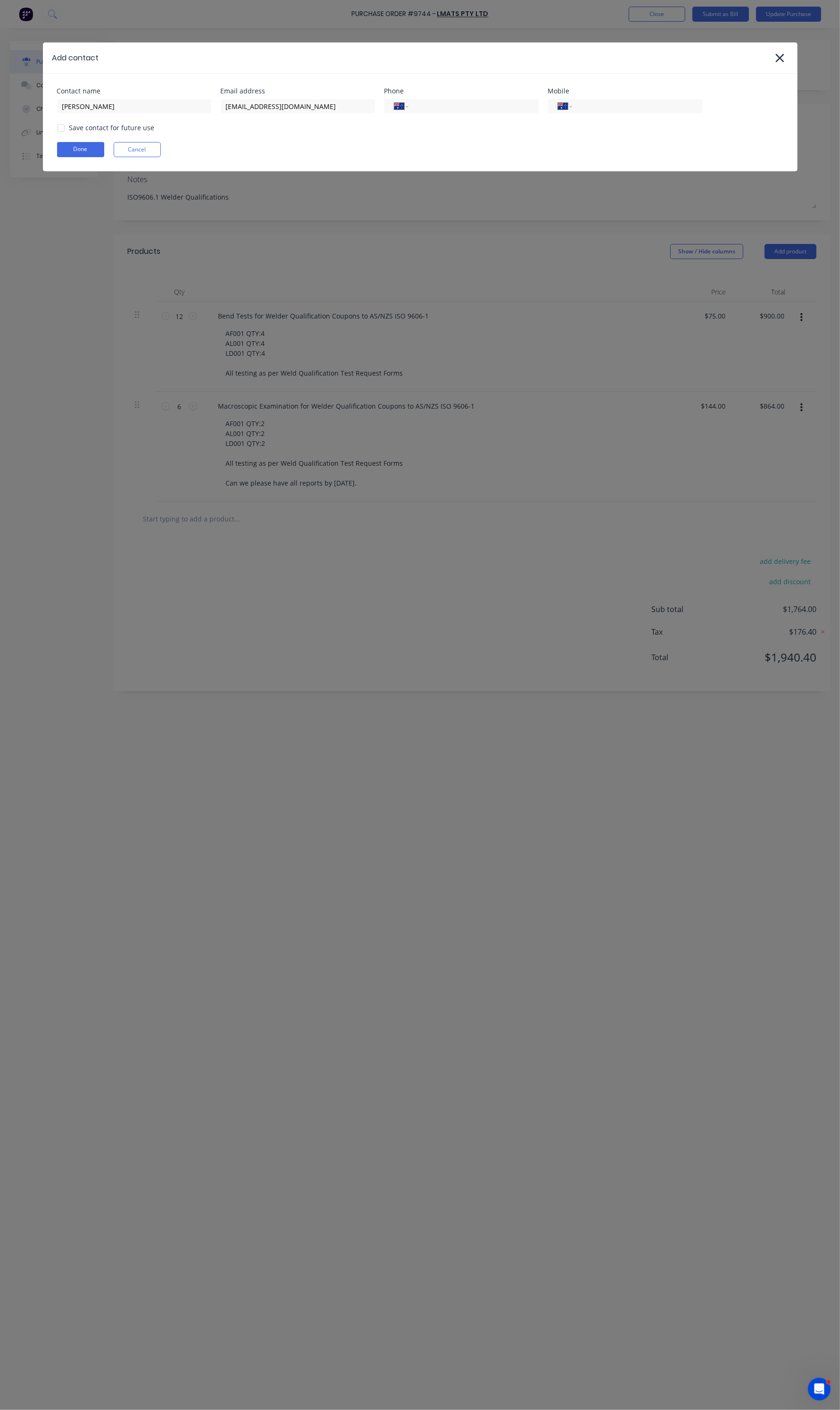
click at [60, 124] on div at bounding box center [61, 128] width 19 height 19
click at [71, 156] on button "Done" at bounding box center [81, 150] width 47 height 15
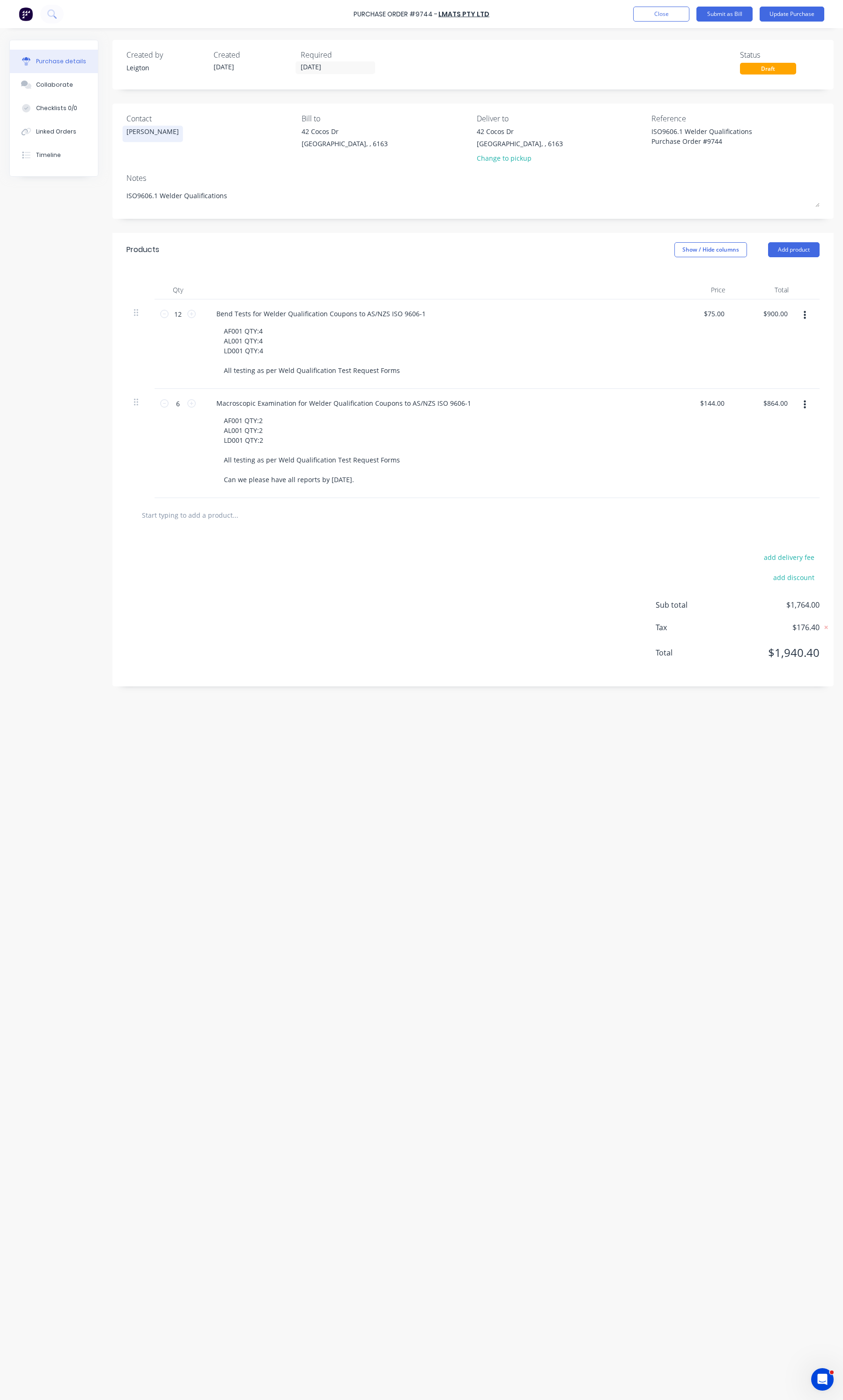
click at [174, 133] on div "Leighton Henderson" at bounding box center [153, 131] width 53 height 10
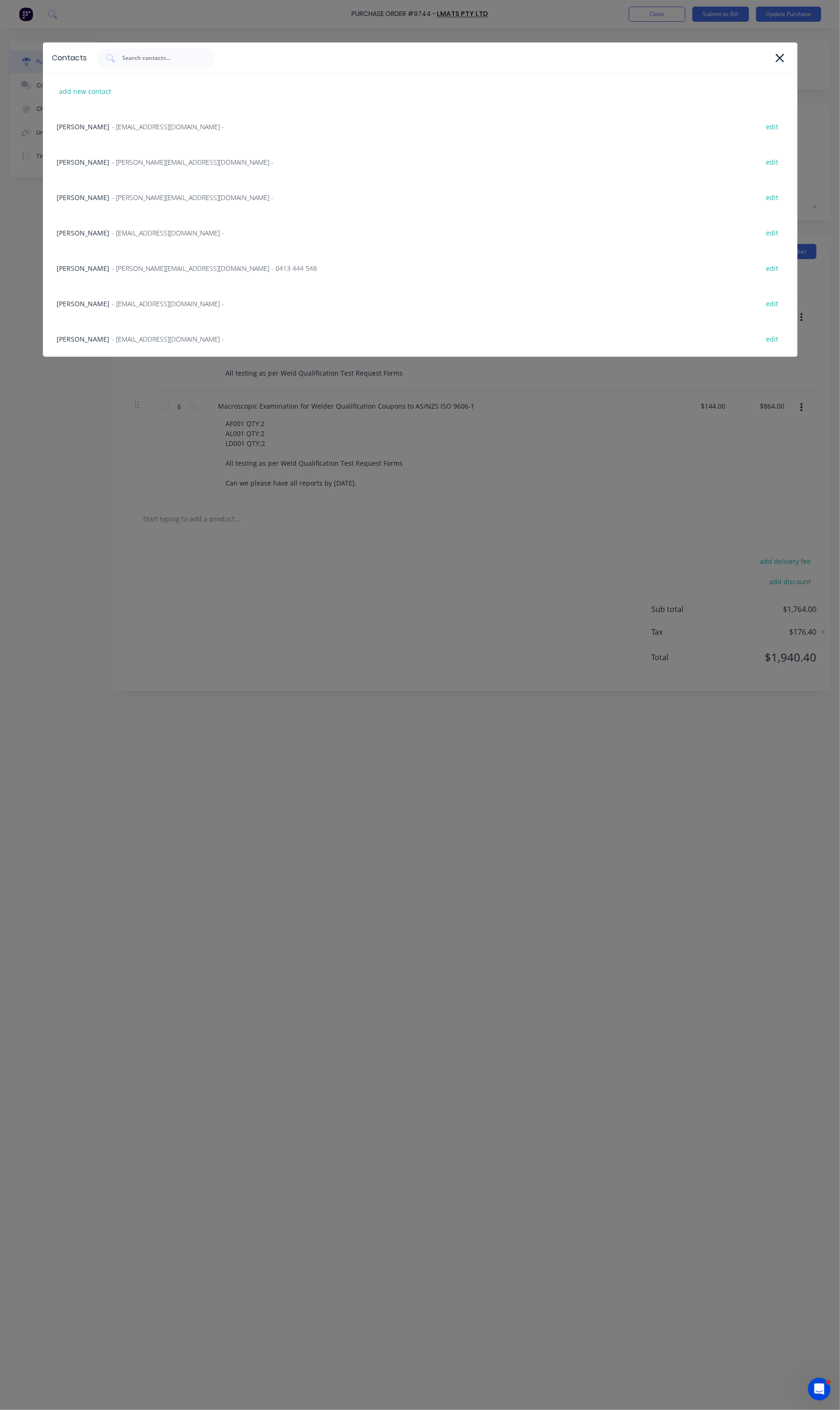
click at [113, 164] on span "- alex@lmats.com.au -" at bounding box center [193, 162] width 162 height 10
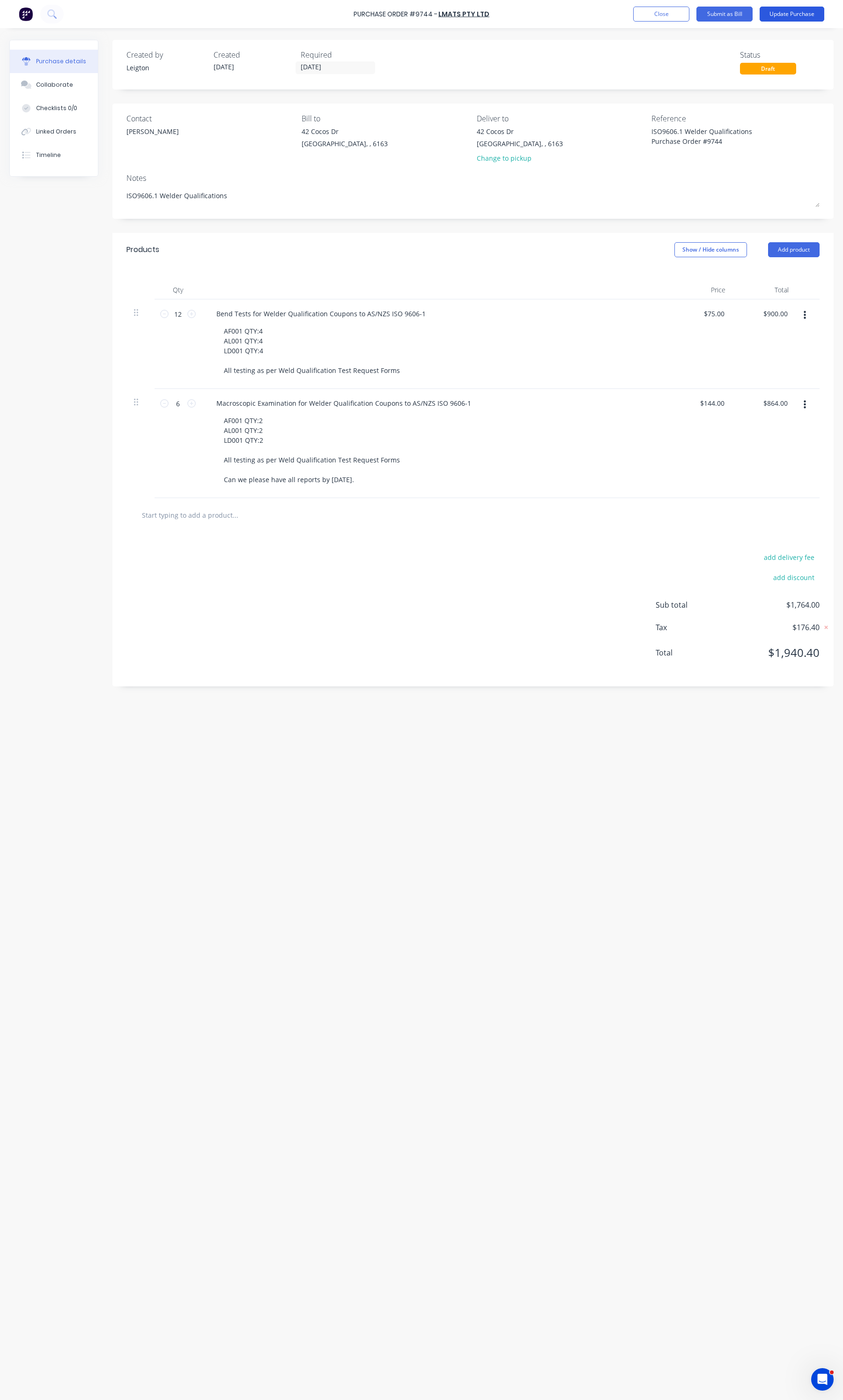
click at [772, 15] on button "Update Purchase" at bounding box center [792, 14] width 65 height 15
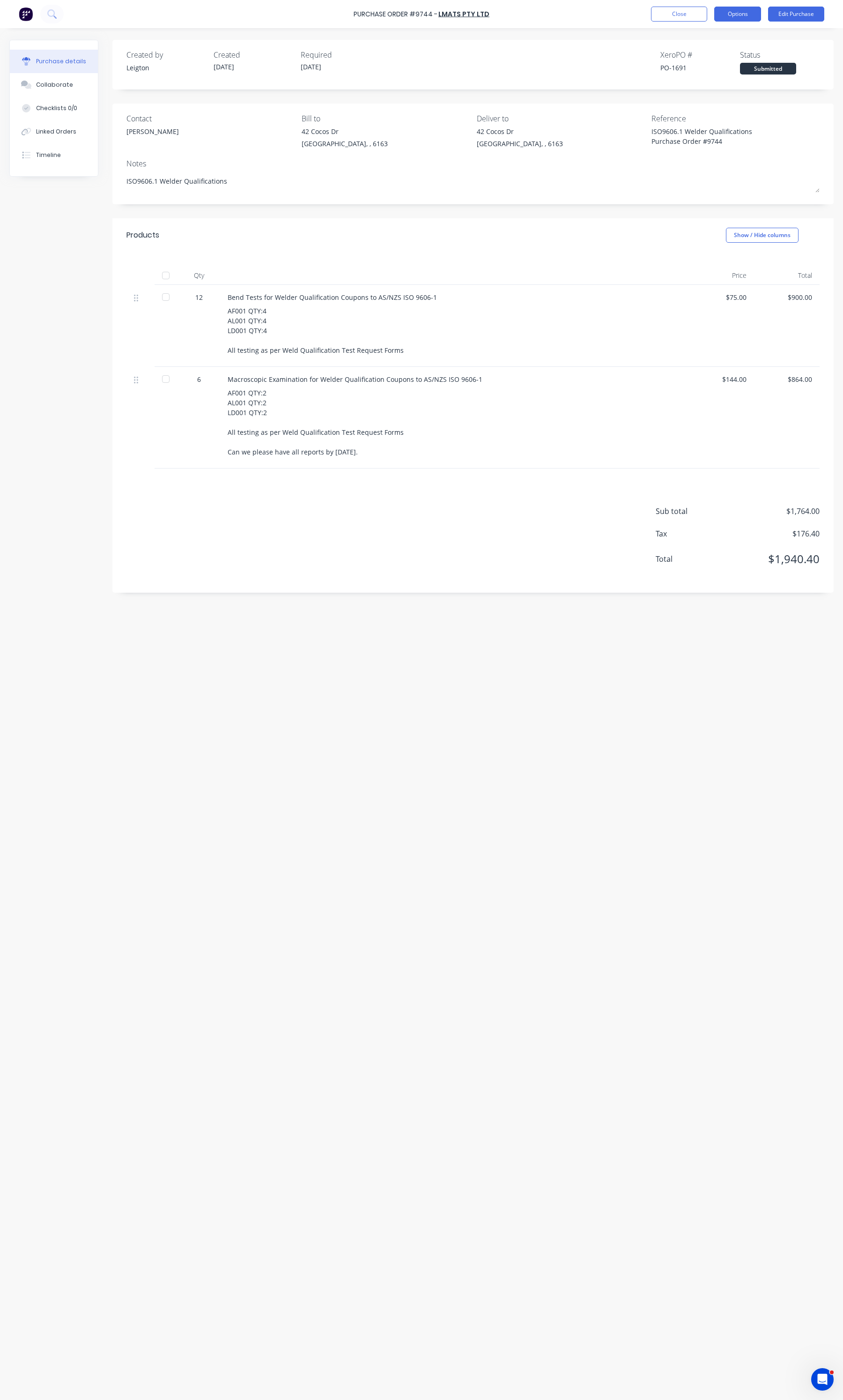
click at [746, 12] on button "Options" at bounding box center [737, 14] width 47 height 15
click at [715, 45] on button "Print / Email" at bounding box center [717, 38] width 89 height 19
click at [708, 61] on div "With pricing" at bounding box center [717, 57] width 72 height 14
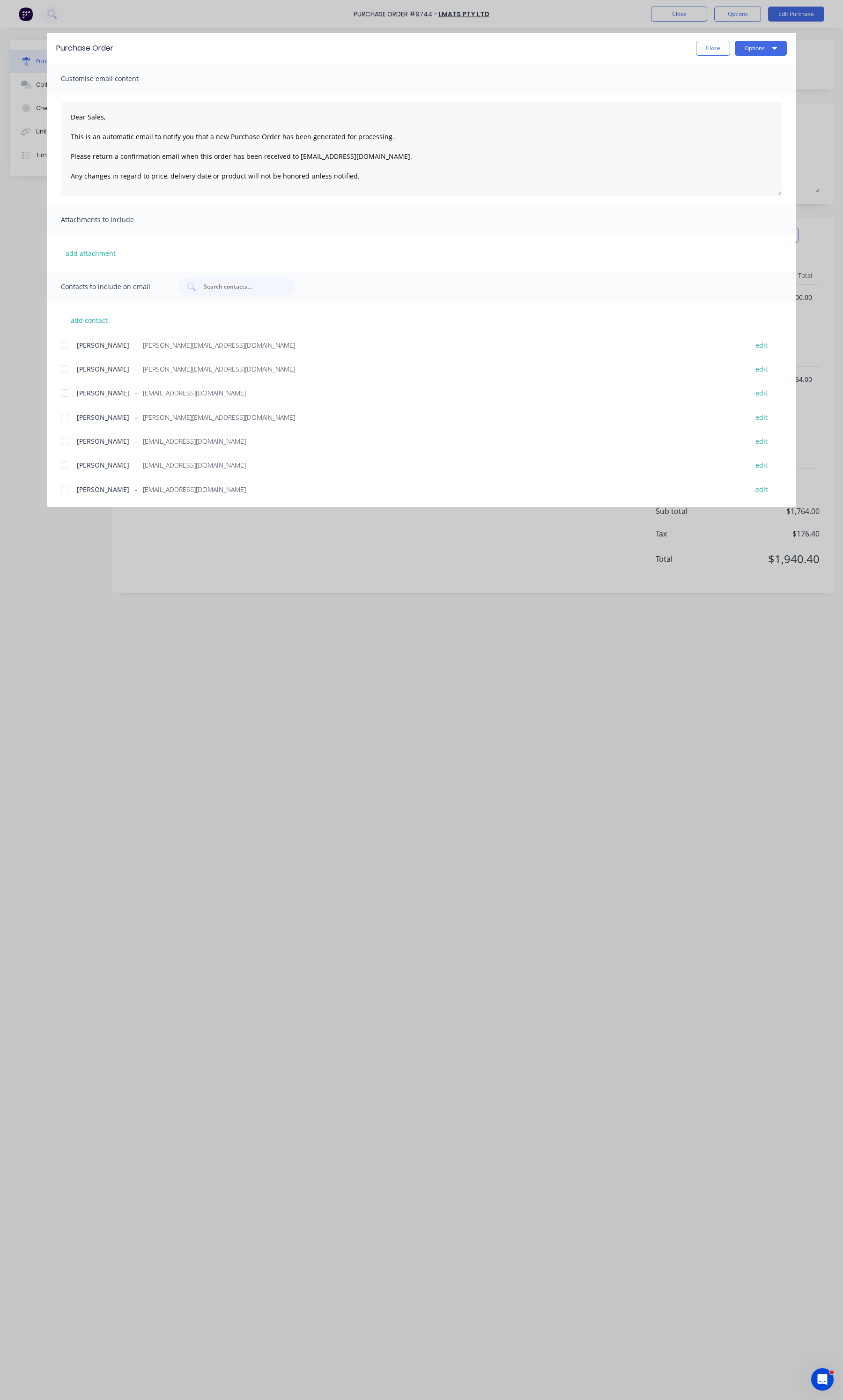
click at [69, 439] on div at bounding box center [64, 441] width 19 height 19
click at [67, 369] on div at bounding box center [64, 369] width 19 height 19
drag, startPoint x: 167, startPoint y: 444, endPoint x: 206, endPoint y: 444, distance: 39.0
click at [206, 444] on span "drafting@falconeng95.com.au" at bounding box center [194, 441] width 103 height 10
click at [772, 50] on icon "button" at bounding box center [774, 48] width 5 height 8
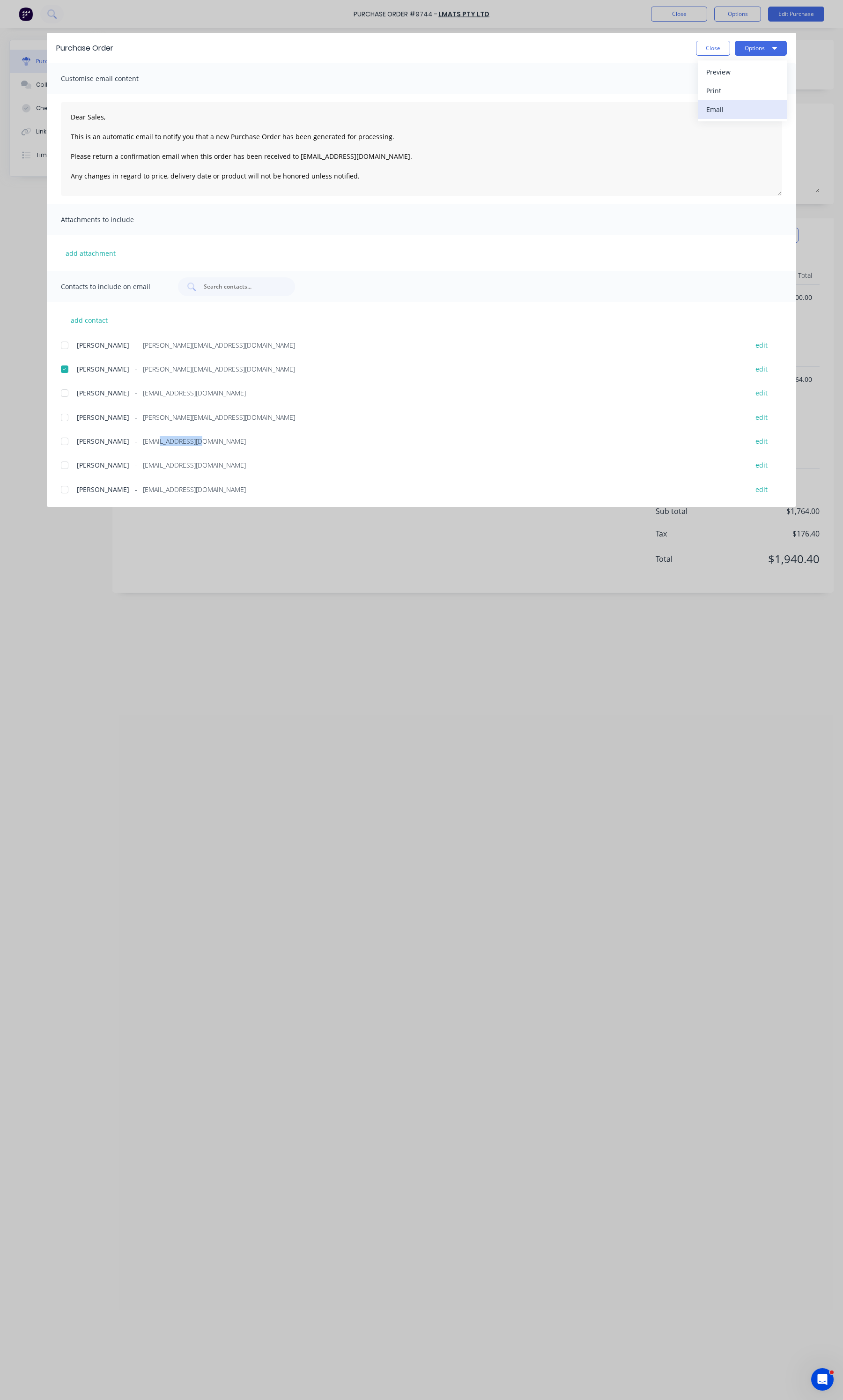
click at [718, 110] on div "Email" at bounding box center [743, 109] width 72 height 14
click at [61, 438] on div at bounding box center [64, 441] width 19 height 19
click at [108, 364] on span "[PERSON_NAME]" at bounding box center [103, 369] width 53 height 10
click at [760, 50] on button "Options" at bounding box center [761, 48] width 52 height 15
click at [718, 115] on div "Email" at bounding box center [743, 109] width 72 height 14
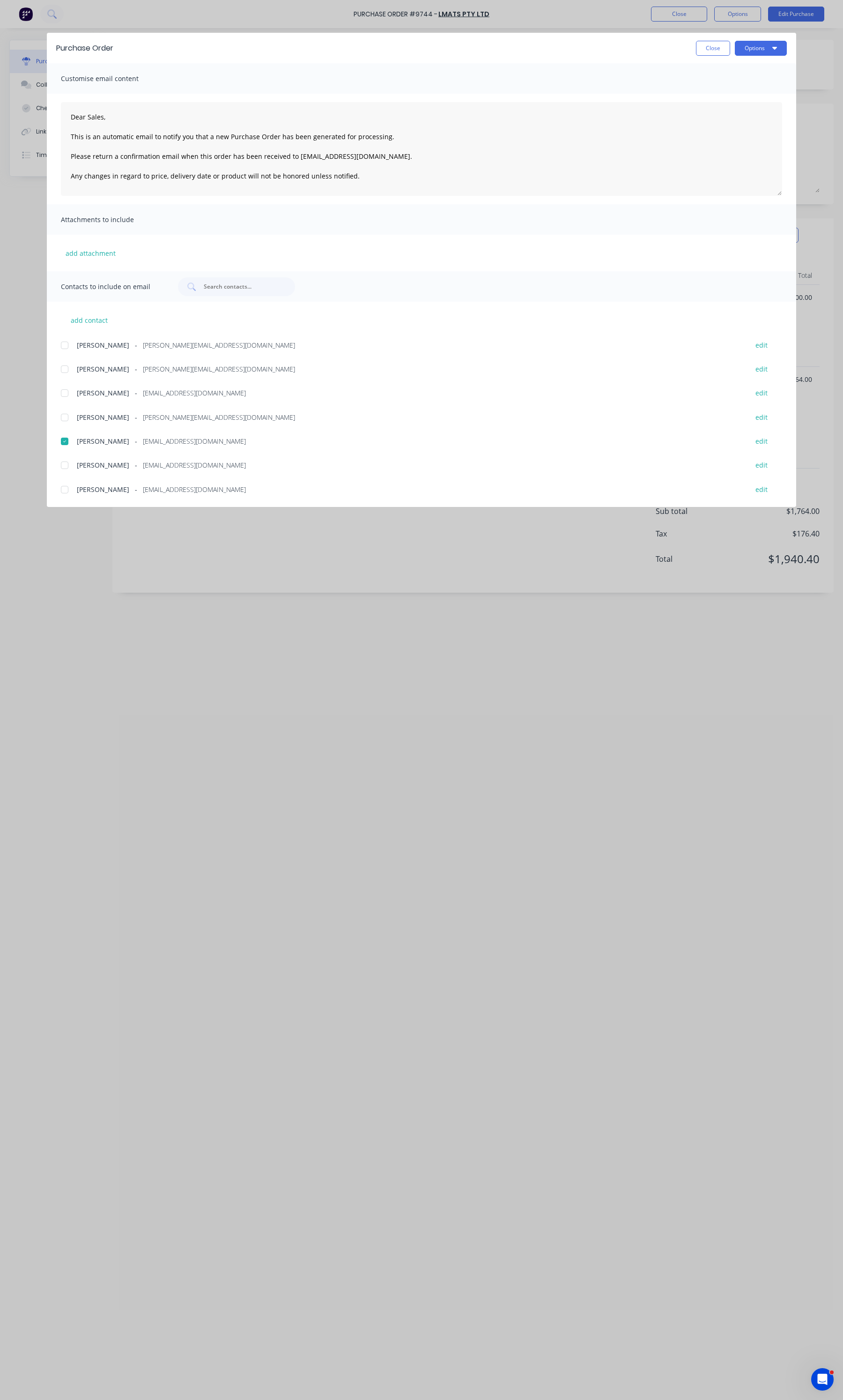
click at [700, 45] on button "Close" at bounding box center [712, 48] width 34 height 15
type textarea "x"
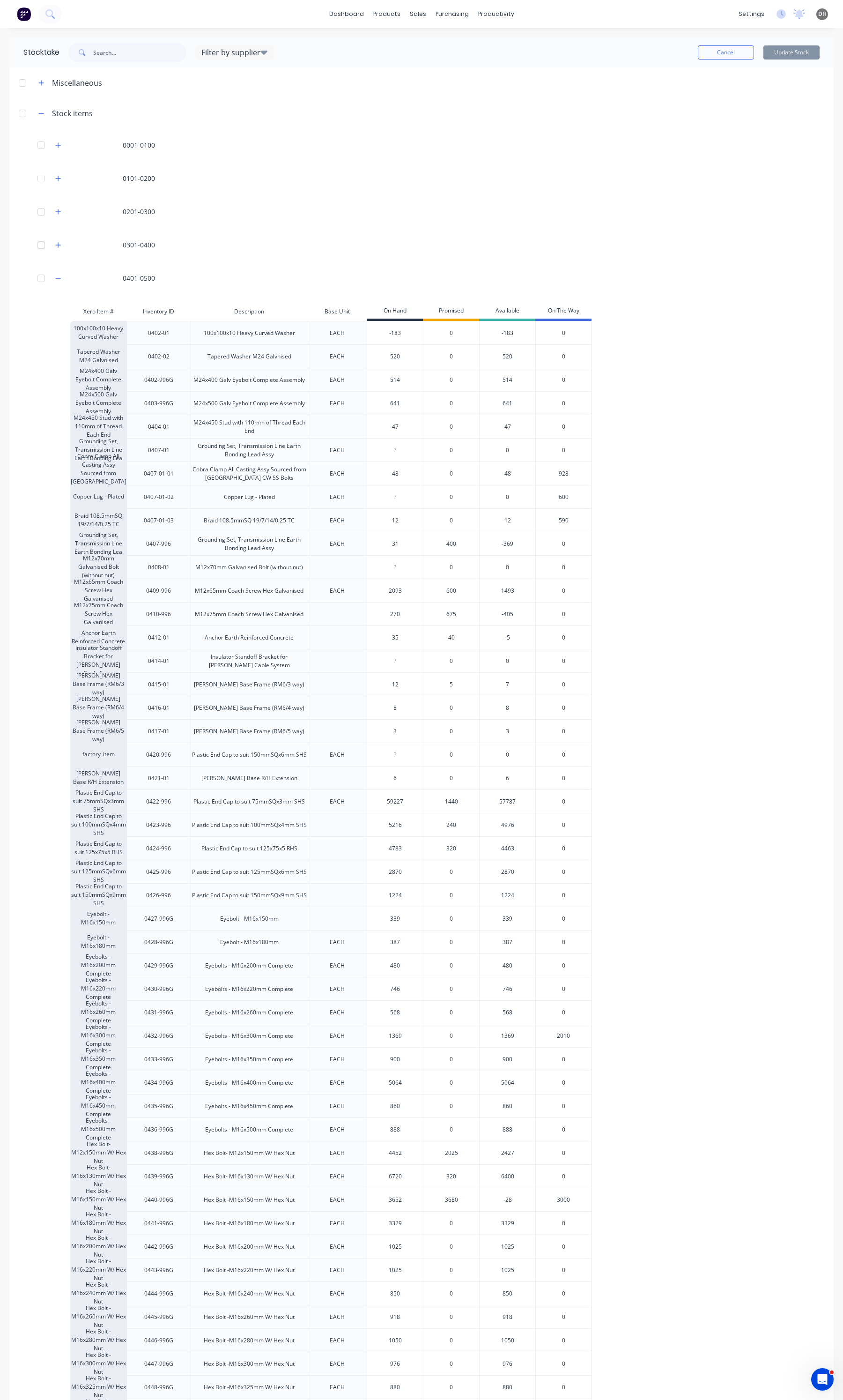
scroll to position [527, 0]
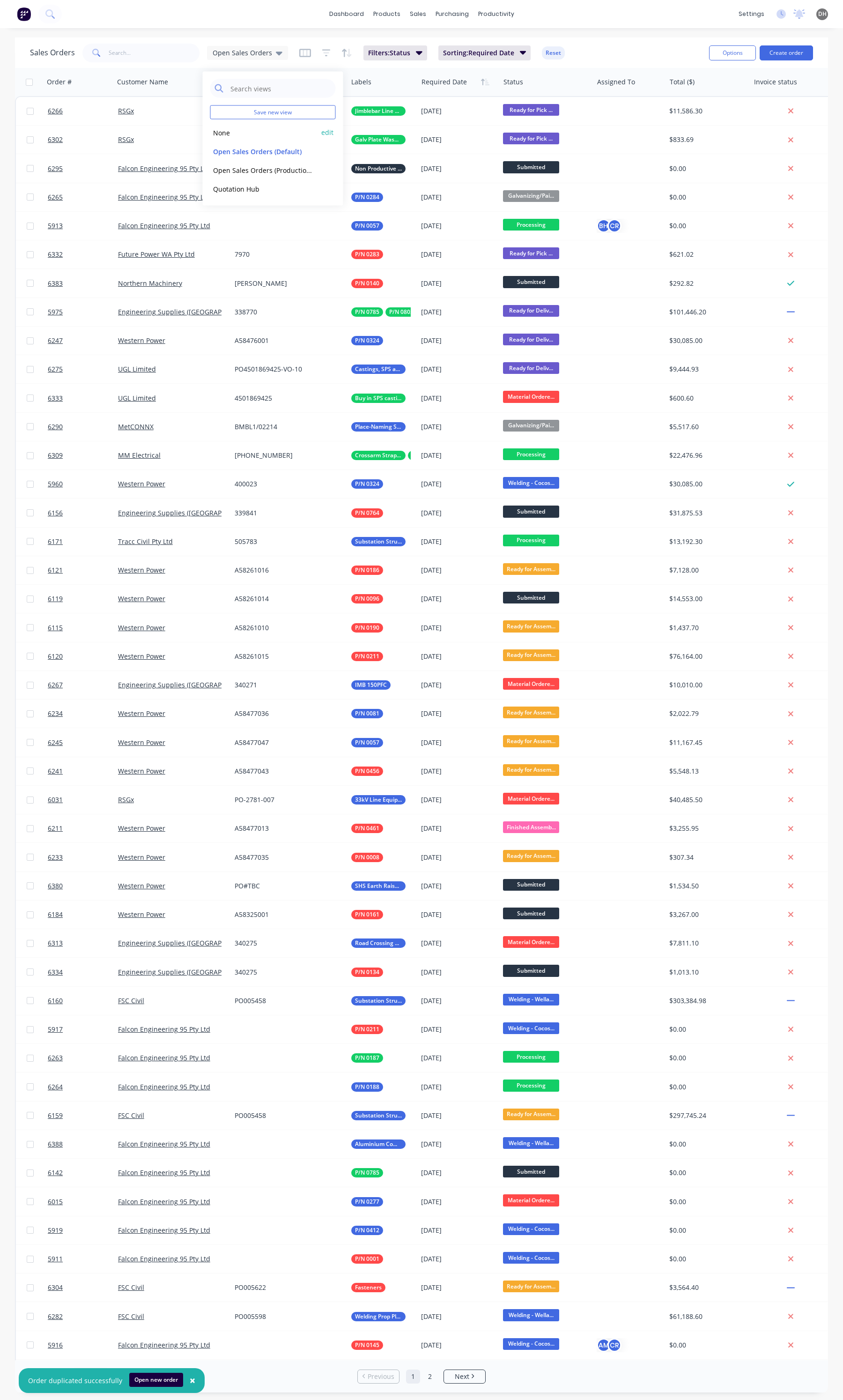
click at [225, 135] on button "None" at bounding box center [264, 132] width 107 height 11
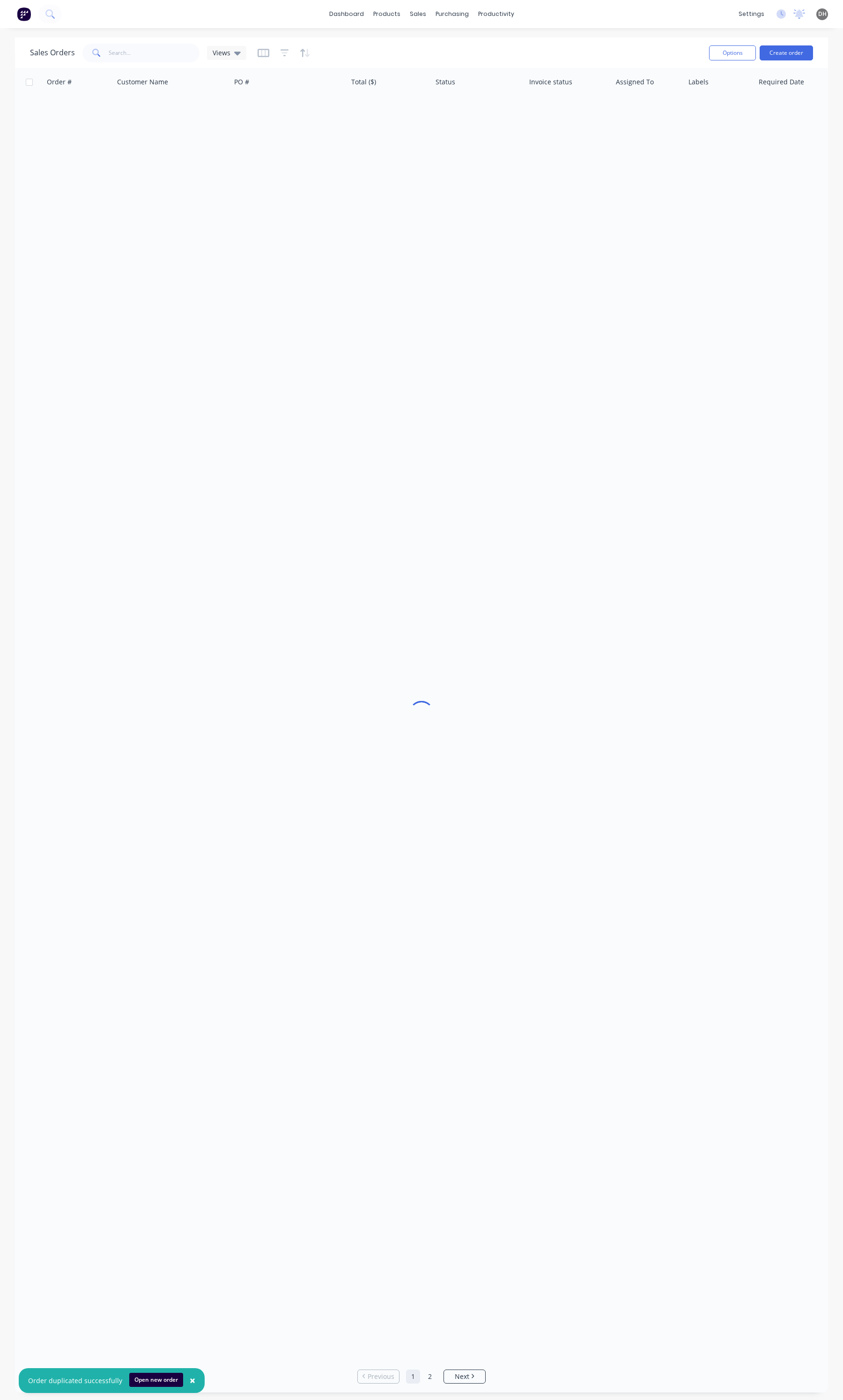
click at [138, 62] on div "Sales Orders Views" at bounding box center [366, 53] width 672 height 23
click at [137, 56] on input "text" at bounding box center [154, 53] width 91 height 19
type input "5907"
click at [169, 109] on div "Western Power" at bounding box center [169, 111] width 103 height 9
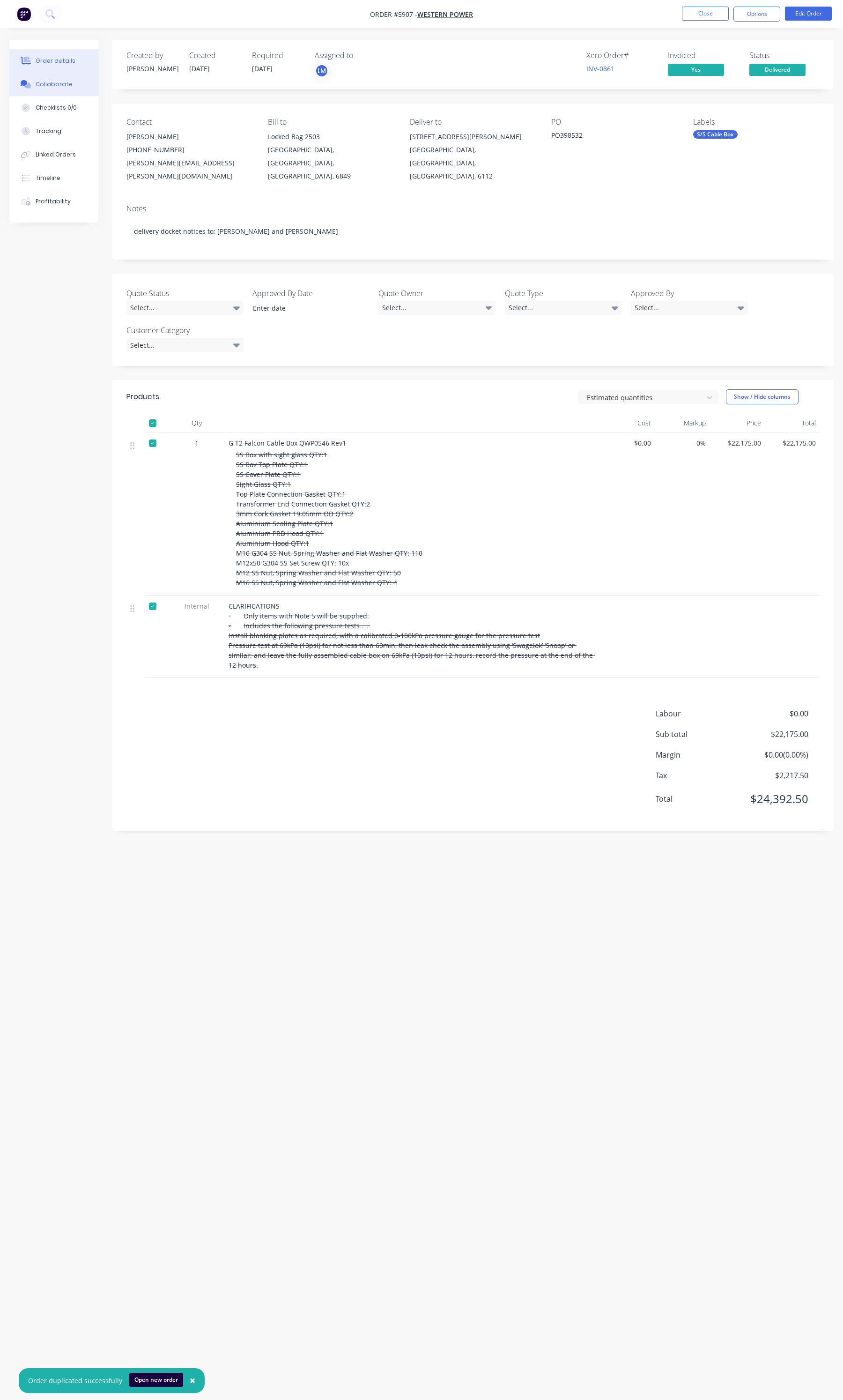
click at [55, 85] on div "Collaborate" at bounding box center [54, 84] width 37 height 8
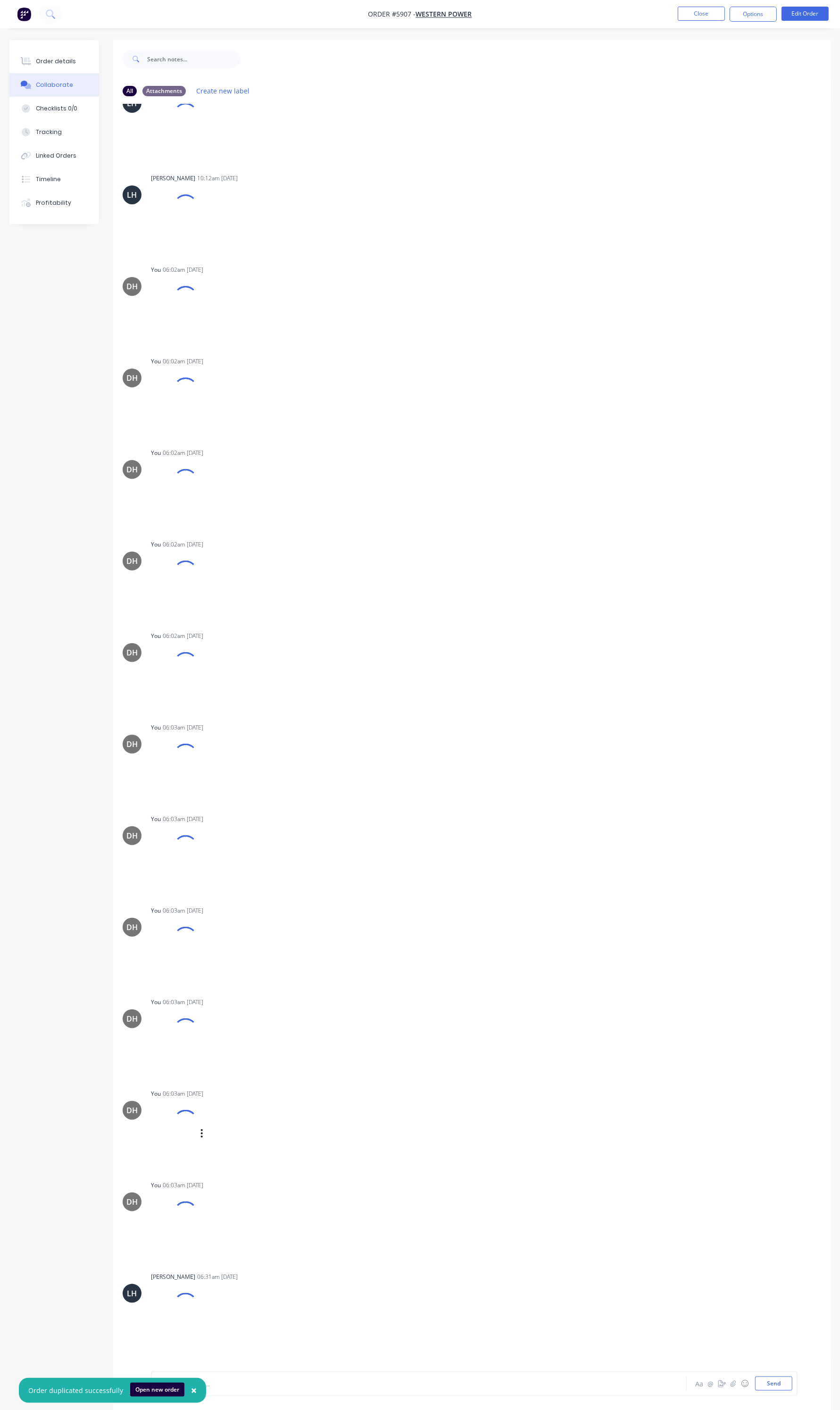
scroll to position [236, 0]
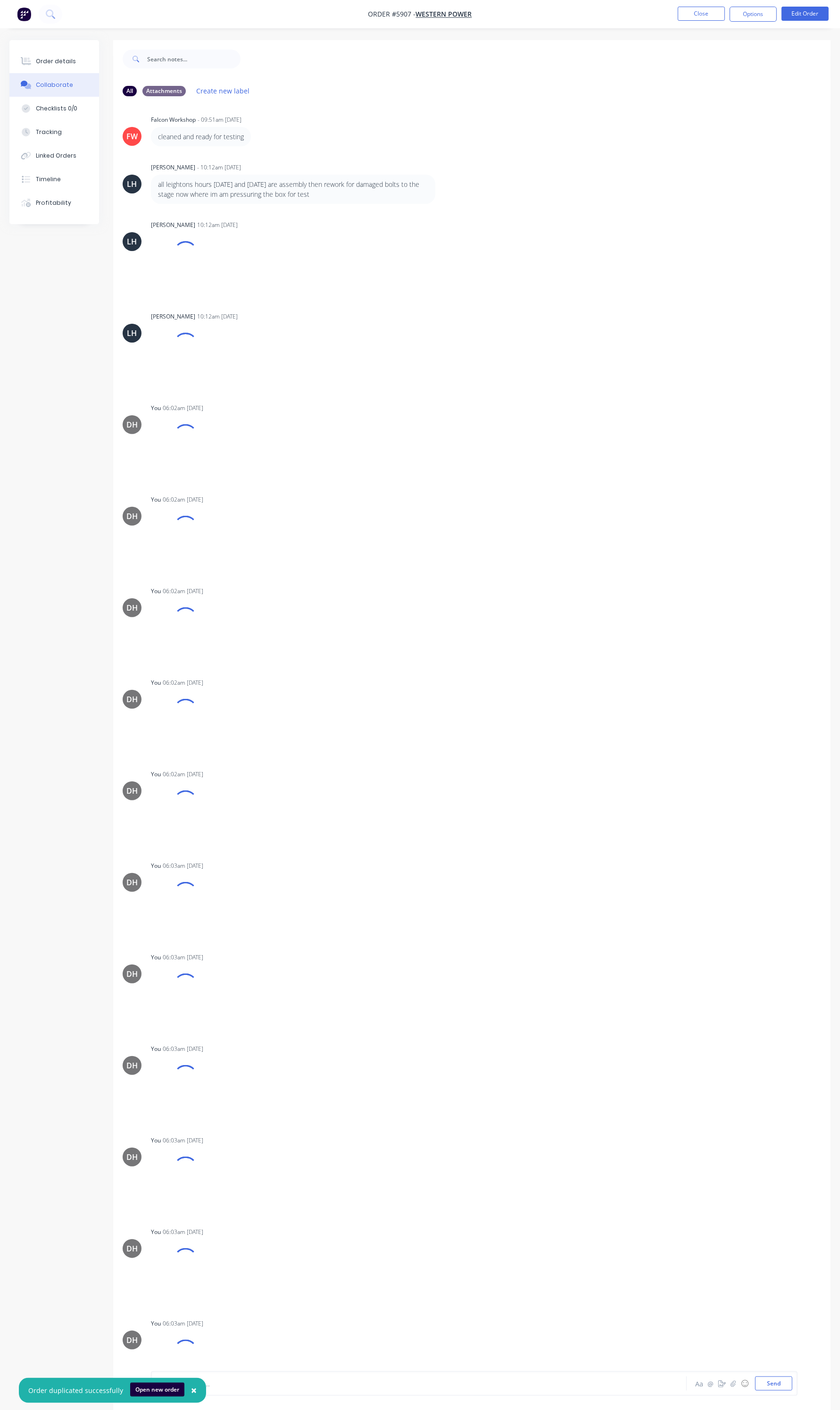
click at [820, 548] on div "DH You 06:02am 10/07/25 IMG_DFMS8WBUPBC_2.png Labels Download Delete" at bounding box center [472, 532] width 718 height 78
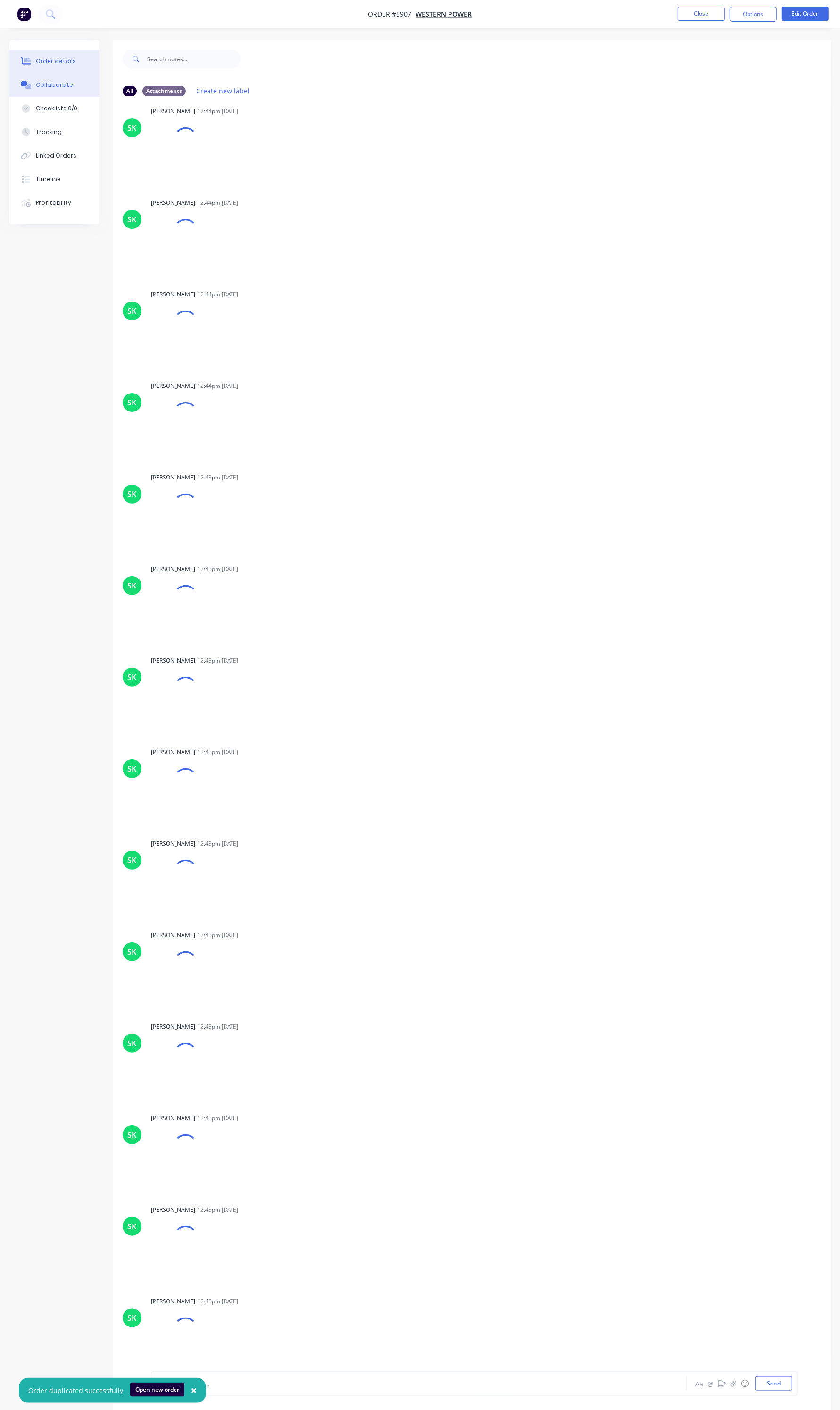
click at [49, 60] on div "Order details" at bounding box center [55, 61] width 40 height 8
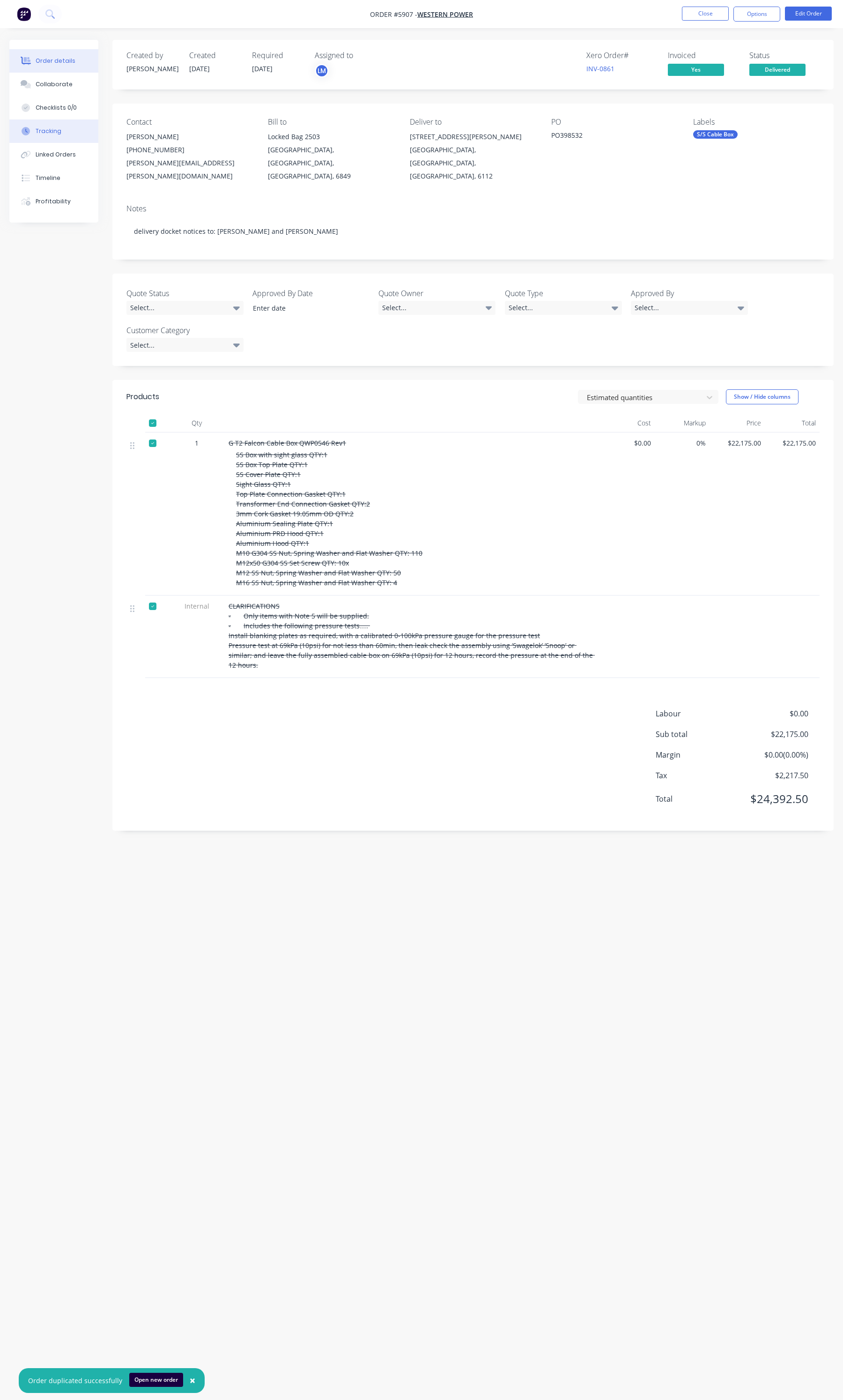
click at [50, 80] on div "Collaborate" at bounding box center [54, 84] width 37 height 8
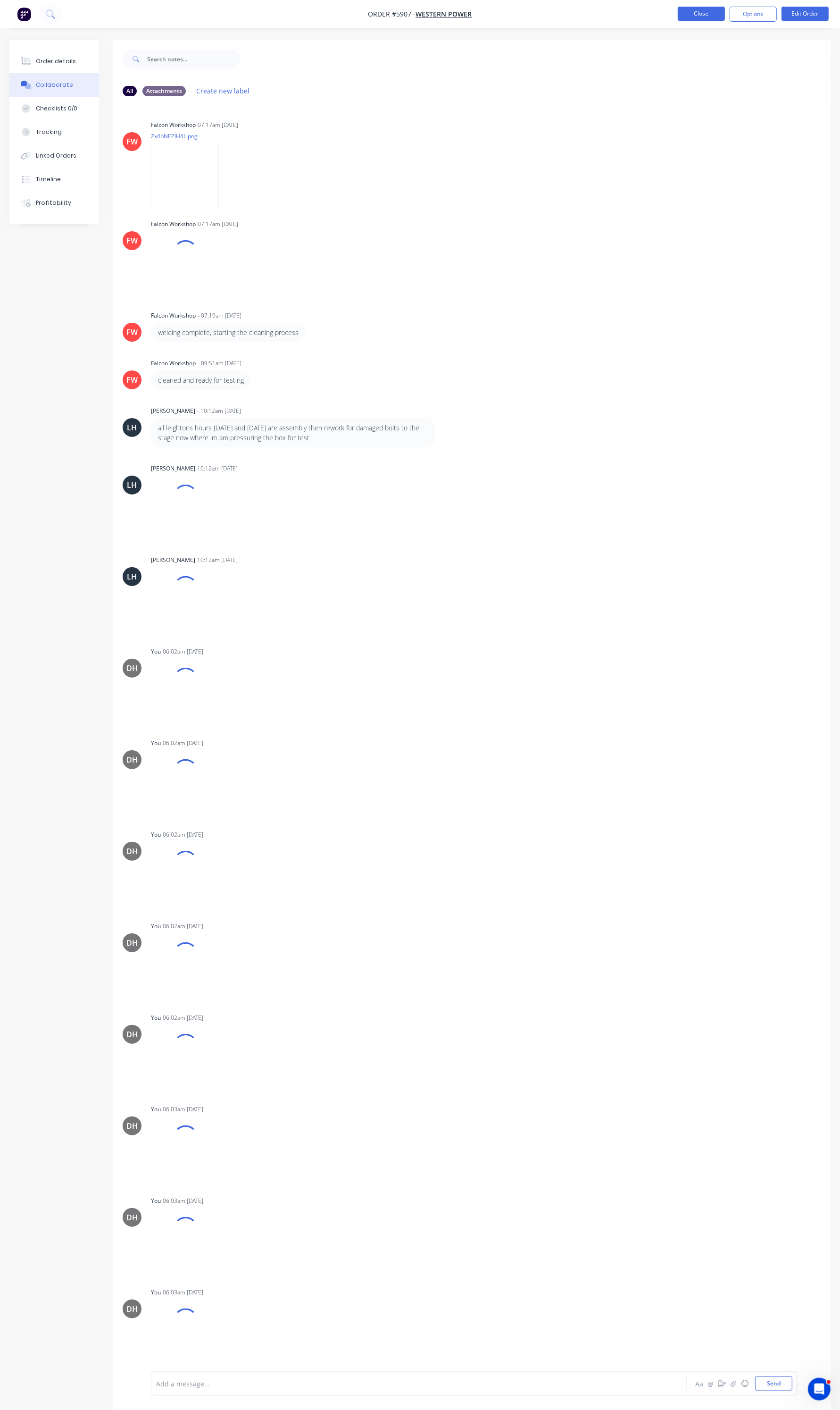
click at [689, 17] on button "Close" at bounding box center [702, 14] width 47 height 14
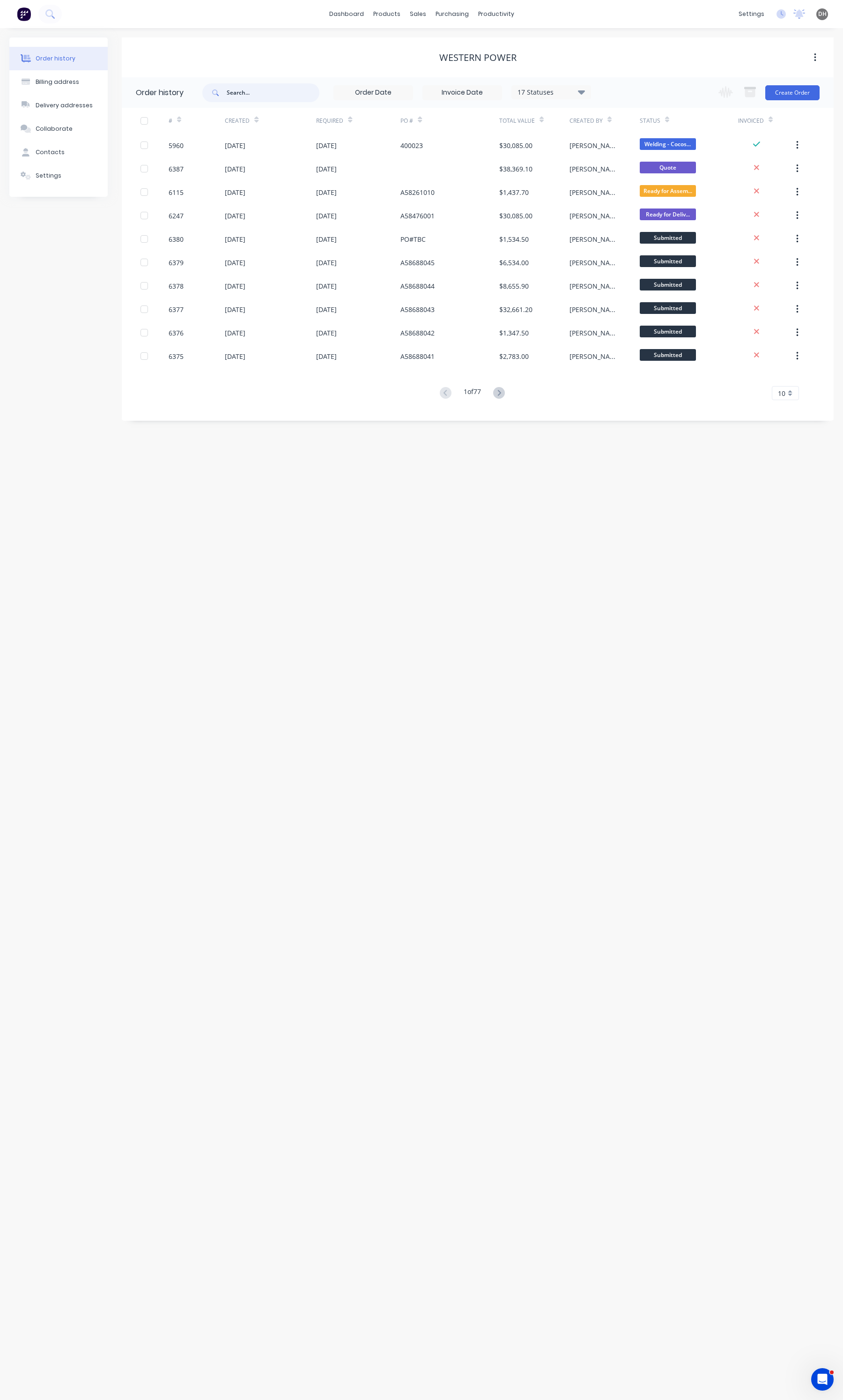
click at [246, 94] on input "text" at bounding box center [272, 92] width 93 height 19
type input "5907"
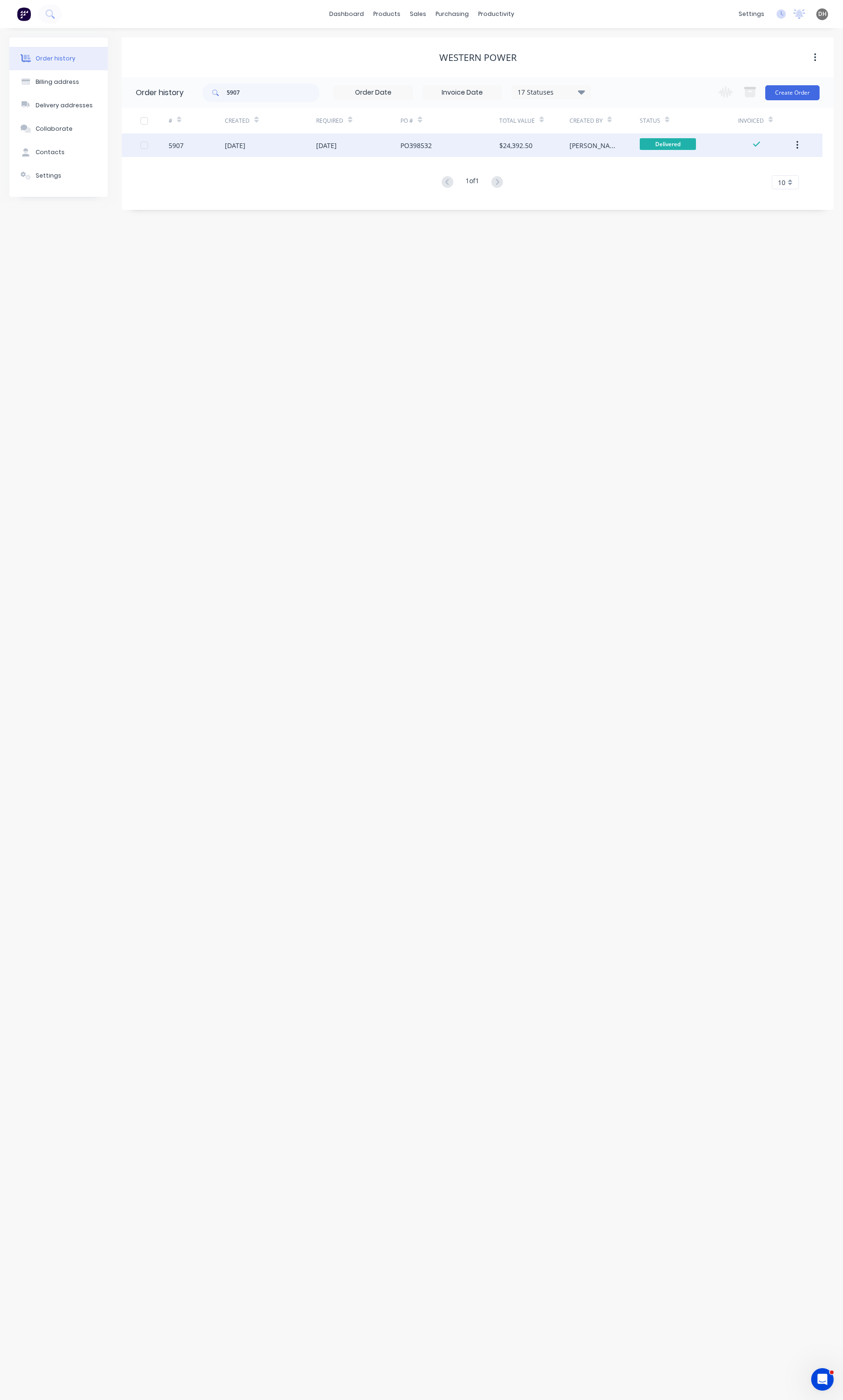
click at [235, 155] on div "[DATE]" at bounding box center [270, 145] width 91 height 23
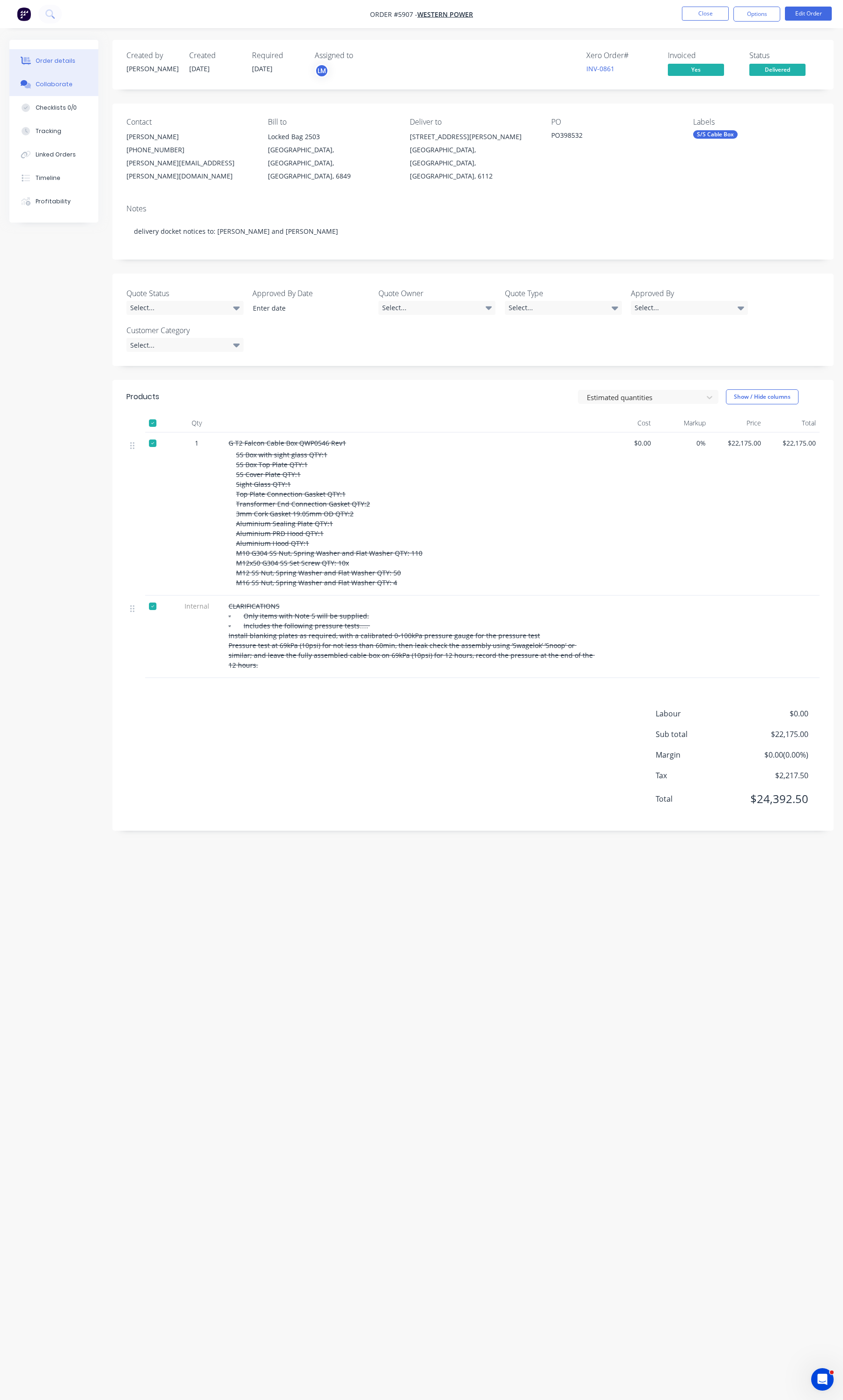
click at [50, 87] on div "Collaborate" at bounding box center [54, 84] width 37 height 8
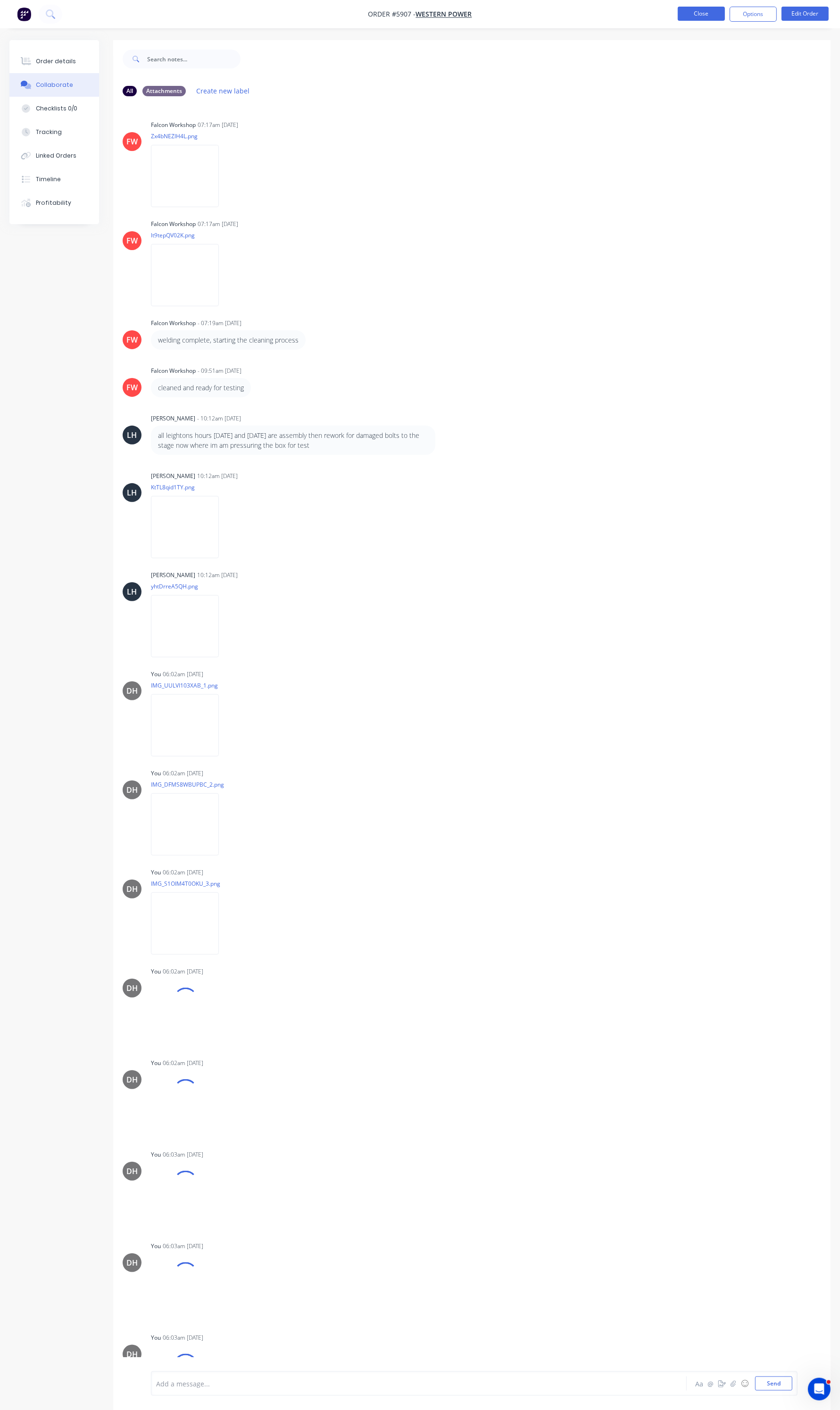
click at [683, 15] on button "Close" at bounding box center [702, 14] width 47 height 14
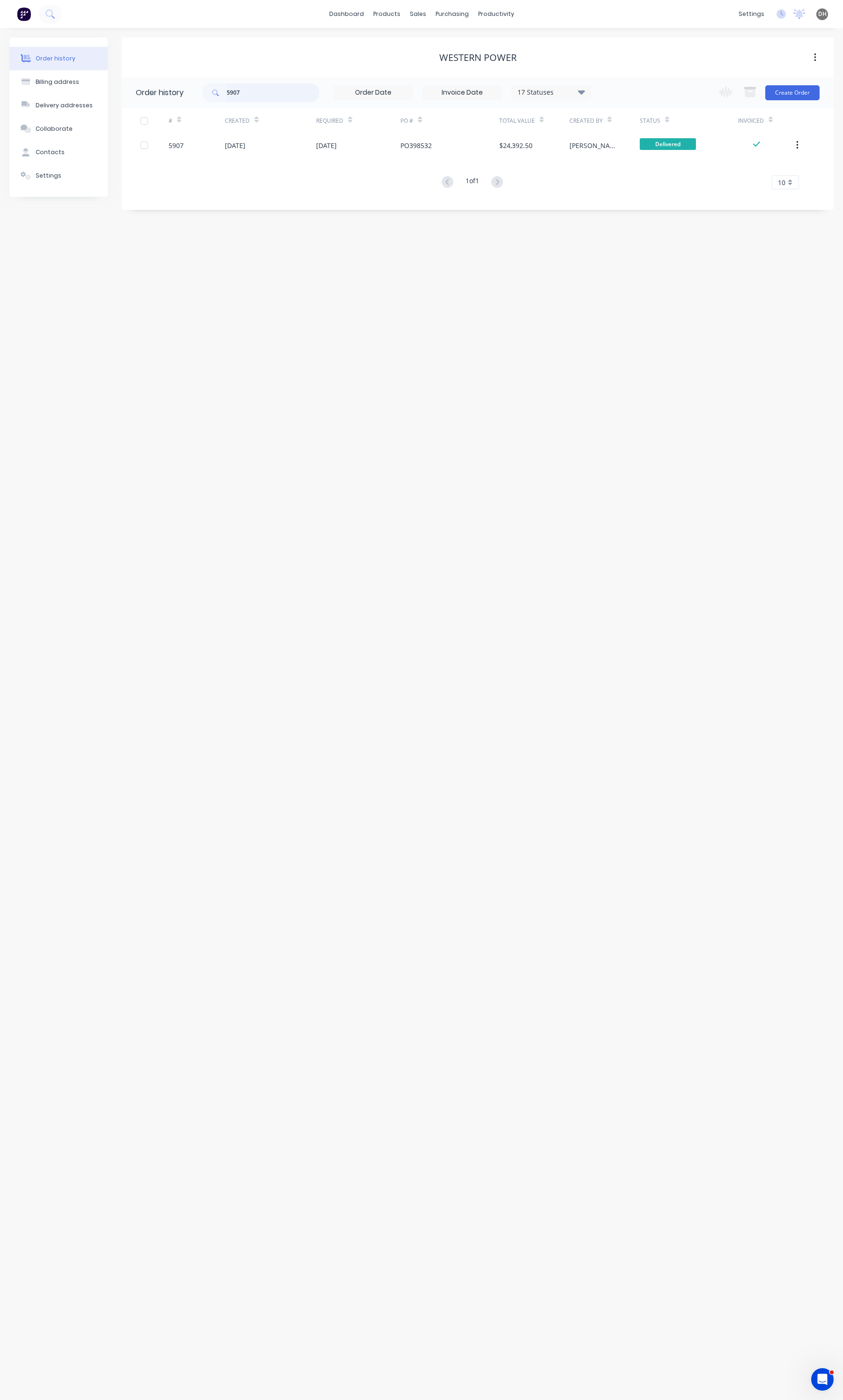
click at [257, 94] on input "5907" at bounding box center [272, 92] width 93 height 19
type input "5709"
click at [288, 147] on div "[DATE]" at bounding box center [270, 145] width 91 height 23
click at [283, 147] on div "Loading..." at bounding box center [421, 700] width 843 height 1400
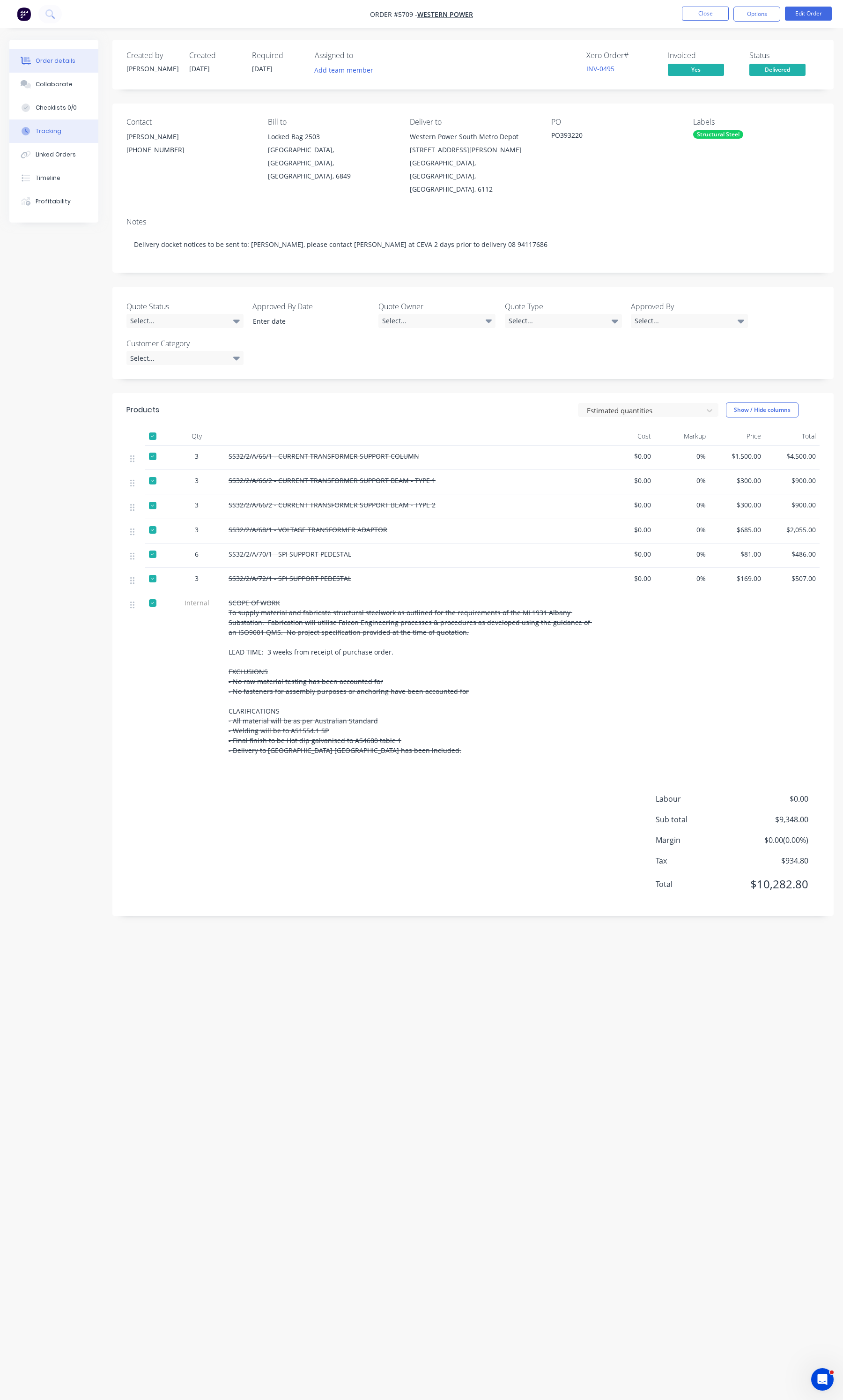
click at [53, 121] on button "Tracking" at bounding box center [54, 131] width 89 height 23
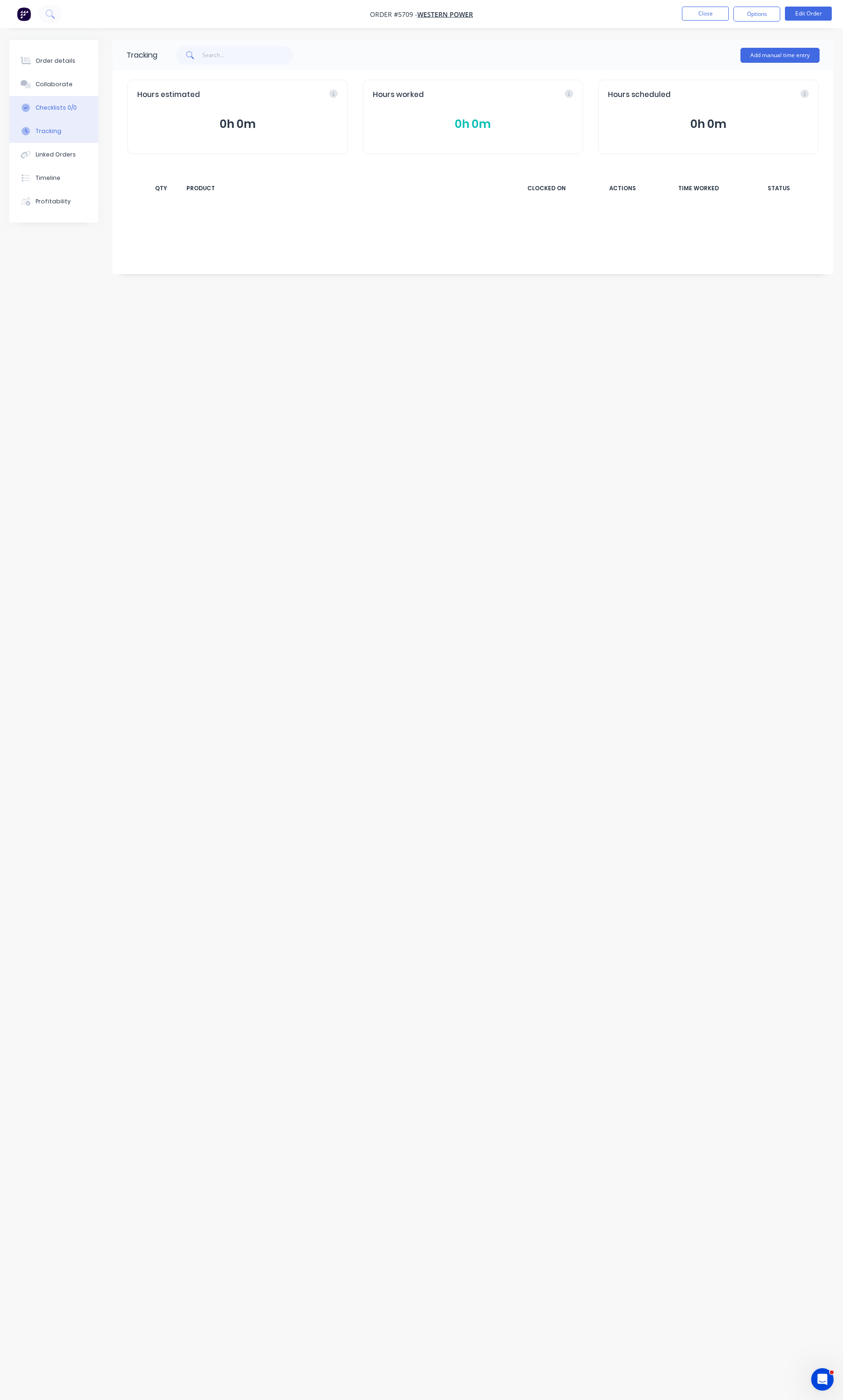
click at [51, 102] on button "Checklists 0/0" at bounding box center [54, 107] width 89 height 23
click at [49, 87] on div "Collaborate" at bounding box center [54, 84] width 37 height 8
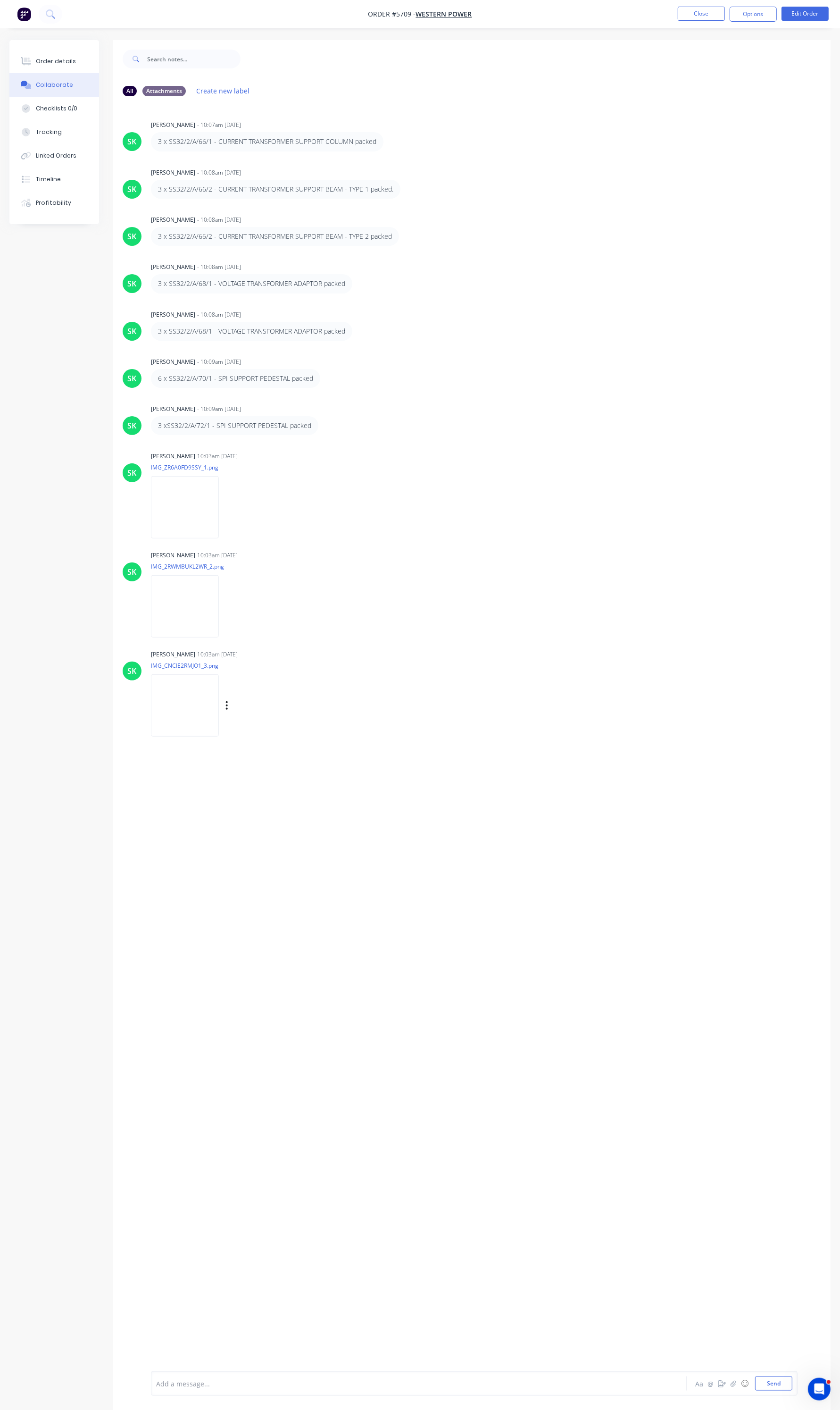
click at [198, 720] on img at bounding box center [185, 705] width 68 height 62
click at [42, 63] on div "Order details" at bounding box center [55, 61] width 40 height 8
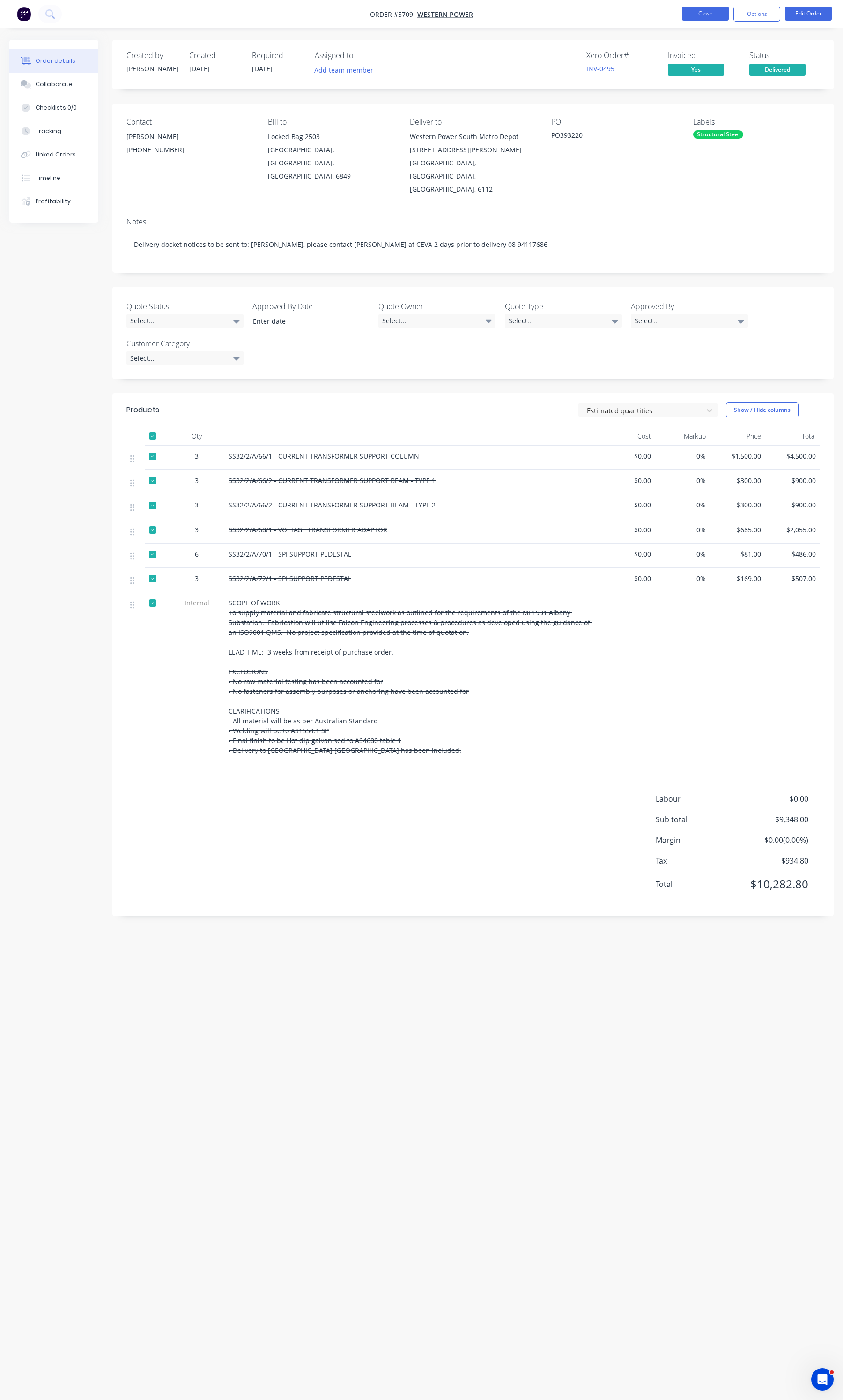
click at [708, 13] on button "Close" at bounding box center [706, 14] width 47 height 14
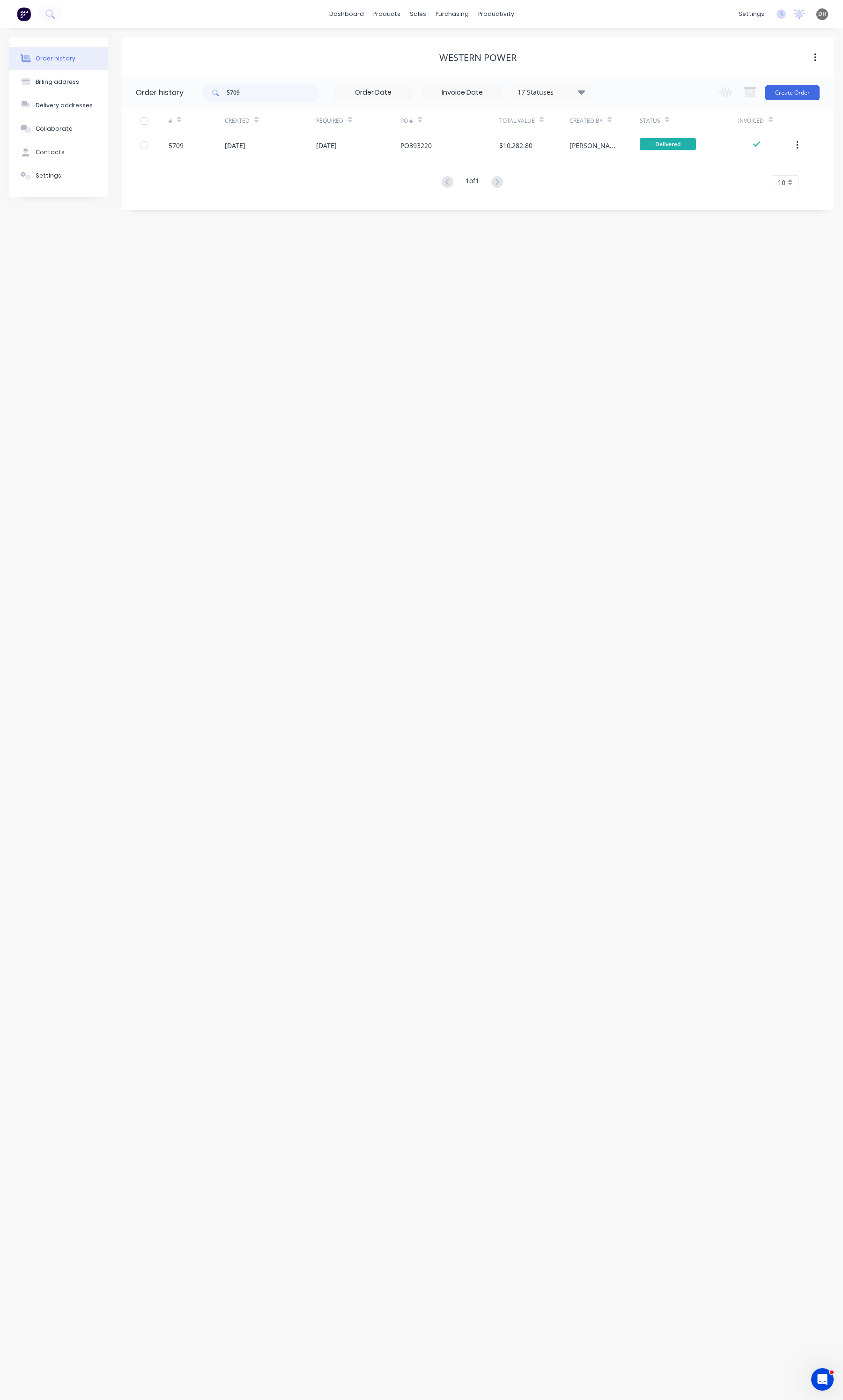
click at [51, 53] on button "Order history" at bounding box center [58, 58] width 98 height 23
click at [63, 101] on div "Delivery addresses" at bounding box center [64, 105] width 57 height 8
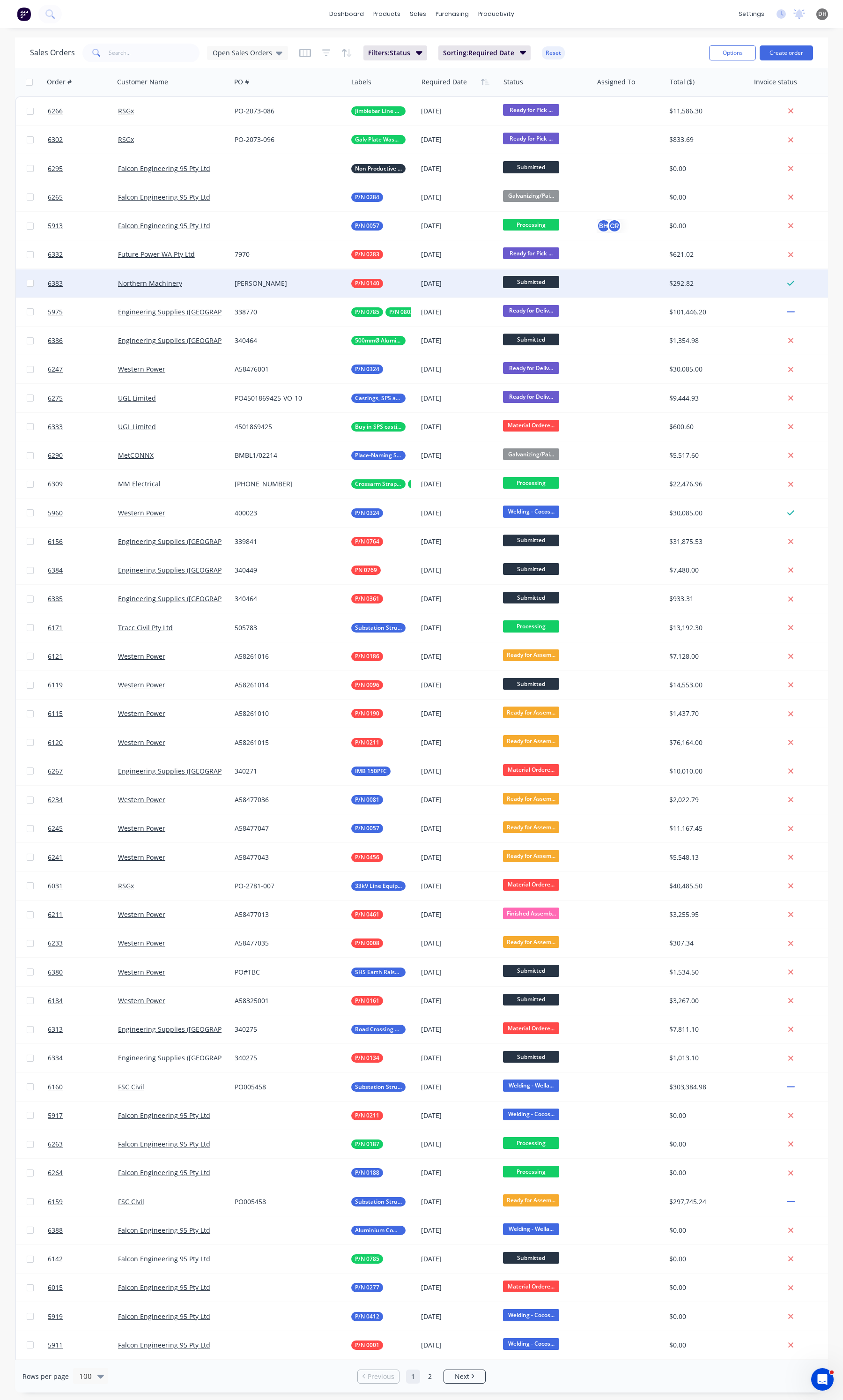
click at [522, 279] on span "Submitted" at bounding box center [531, 282] width 56 height 12
click at [626, 50] on div "Sales Orders Open Sales Orders Filters: Status Sorting: Required Date Reset" at bounding box center [366, 53] width 672 height 23
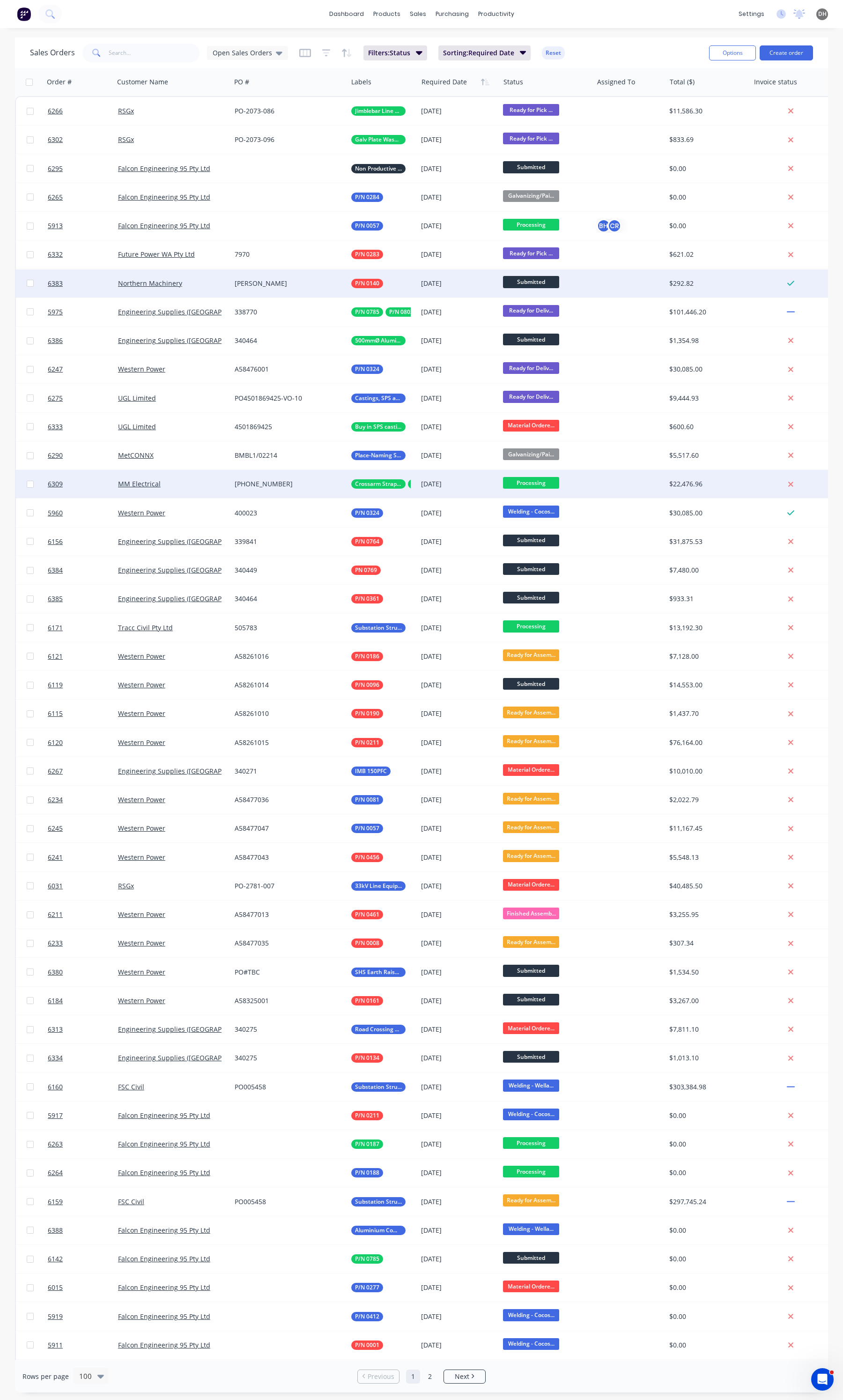
click at [534, 486] on span "Processing" at bounding box center [531, 483] width 56 height 12
click at [537, 601] on span "Ready for Assembly" at bounding box center [538, 600] width 62 height 9
click at [533, 477] on span "Ready for Assem..." at bounding box center [531, 483] width 56 height 12
click at [539, 575] on button "Galvanizing/Painting" at bounding box center [550, 582] width 94 height 17
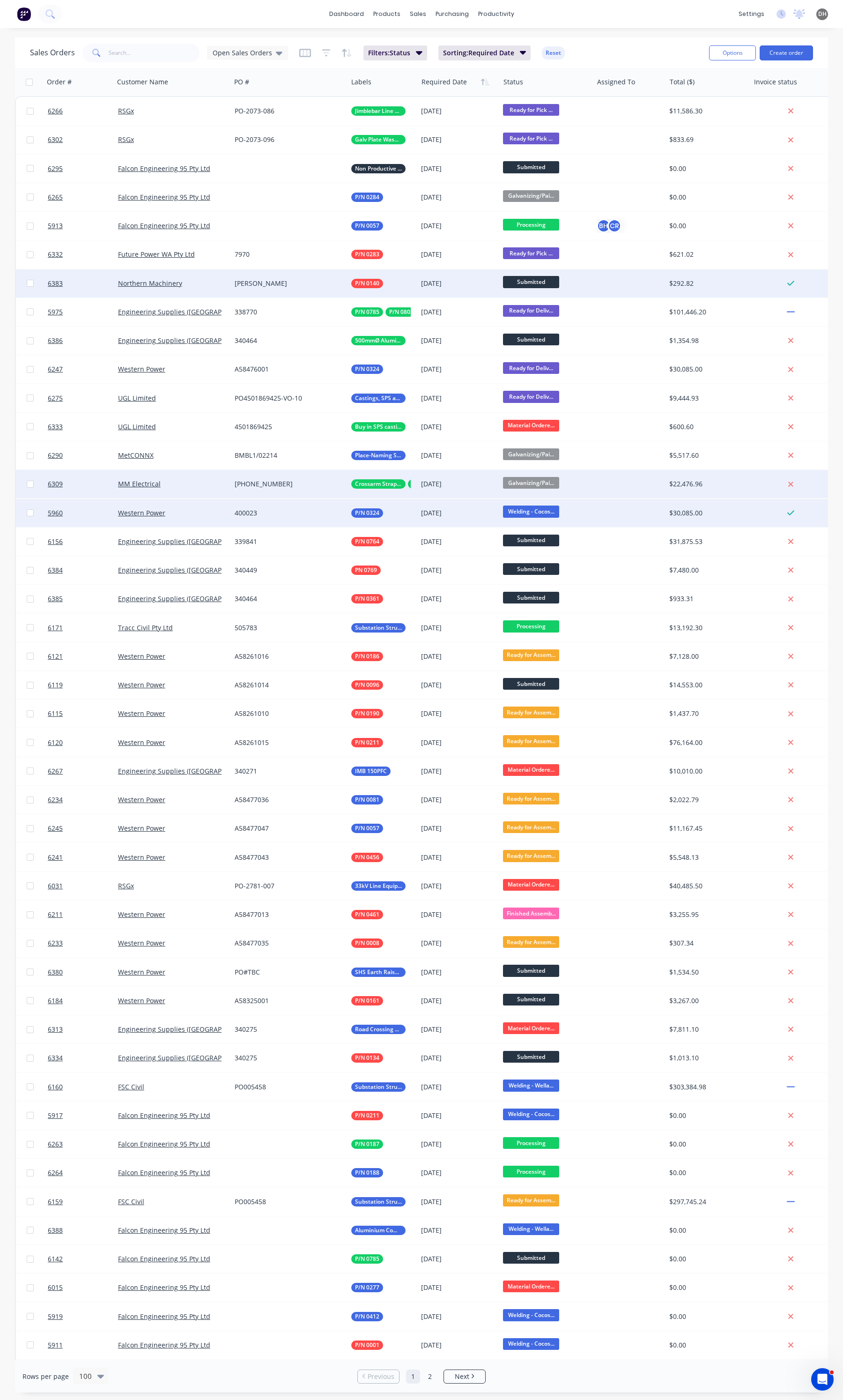
click at [528, 514] on span "Welding - Cocos..." at bounding box center [531, 512] width 56 height 12
click at [560, 611] on span "Galvanizing/Painting" at bounding box center [540, 611] width 65 height 9
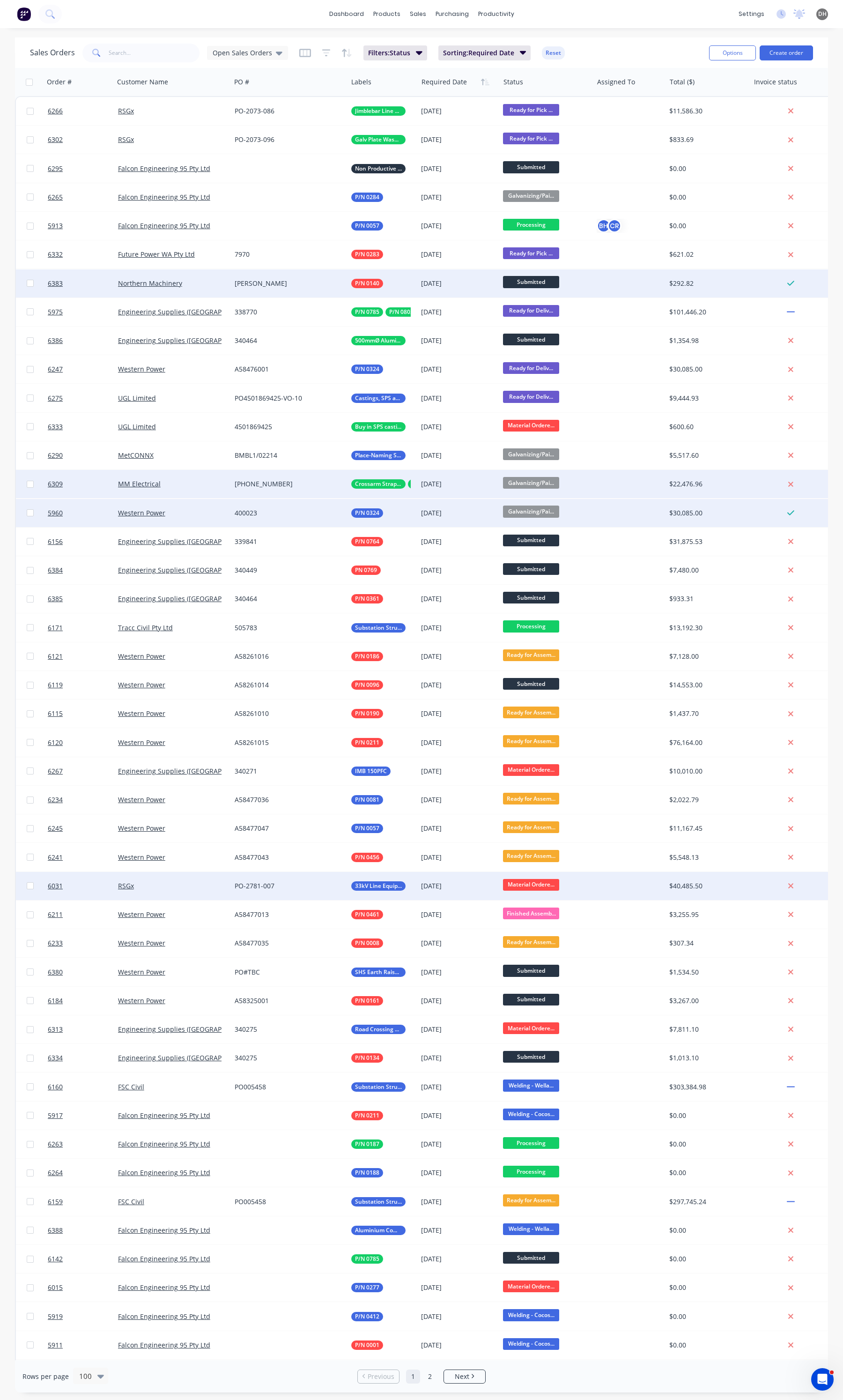
click at [528, 881] on span "Material Ordere..." at bounding box center [531, 885] width 56 height 12
click at [528, 969] on span "Welding - Cocos Dr" at bounding box center [537, 967] width 60 height 9
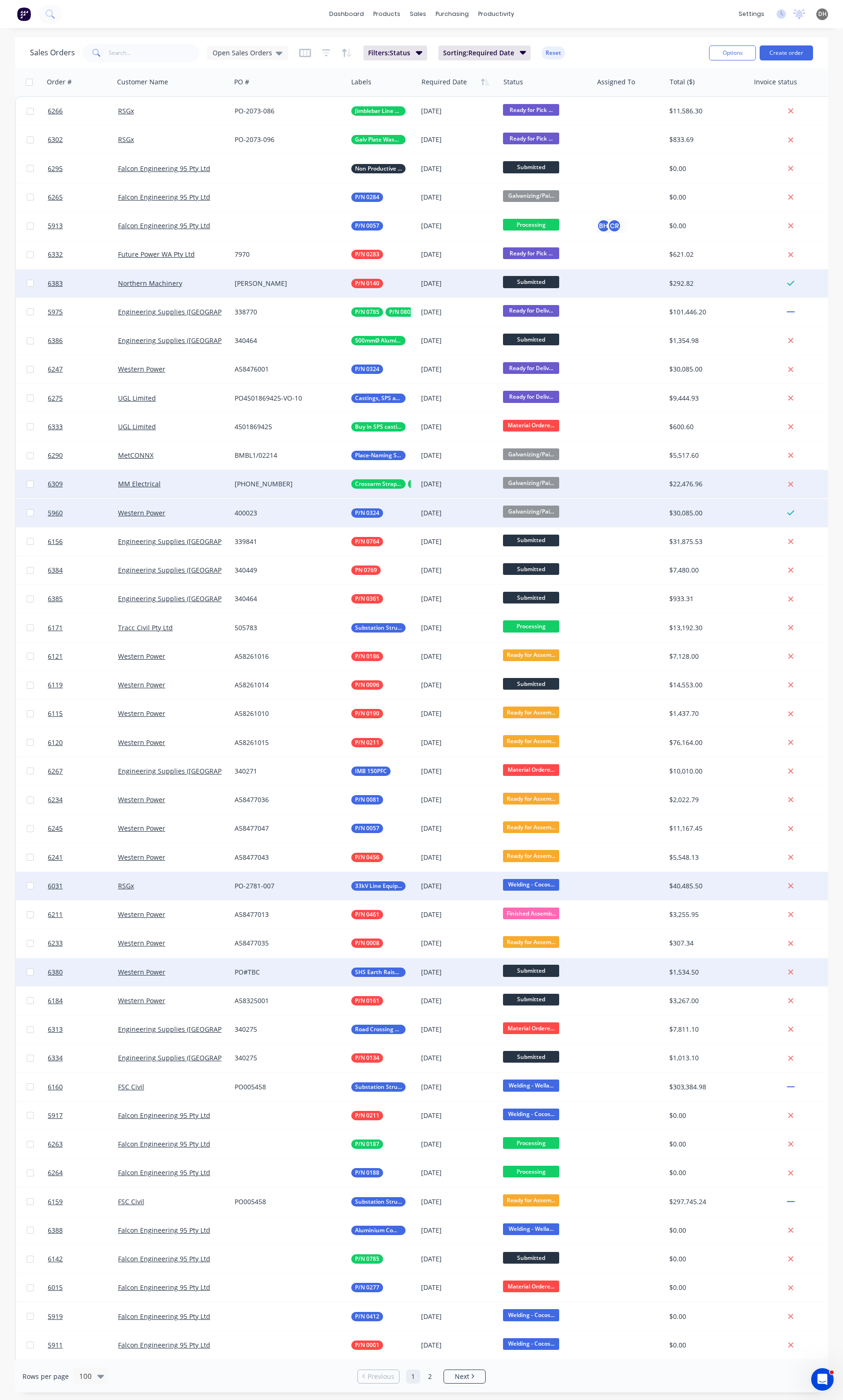
click at [546, 972] on span "Submitted" at bounding box center [531, 971] width 56 height 12
click at [541, 972] on span "Submitted" at bounding box center [536, 972] width 56 height 13
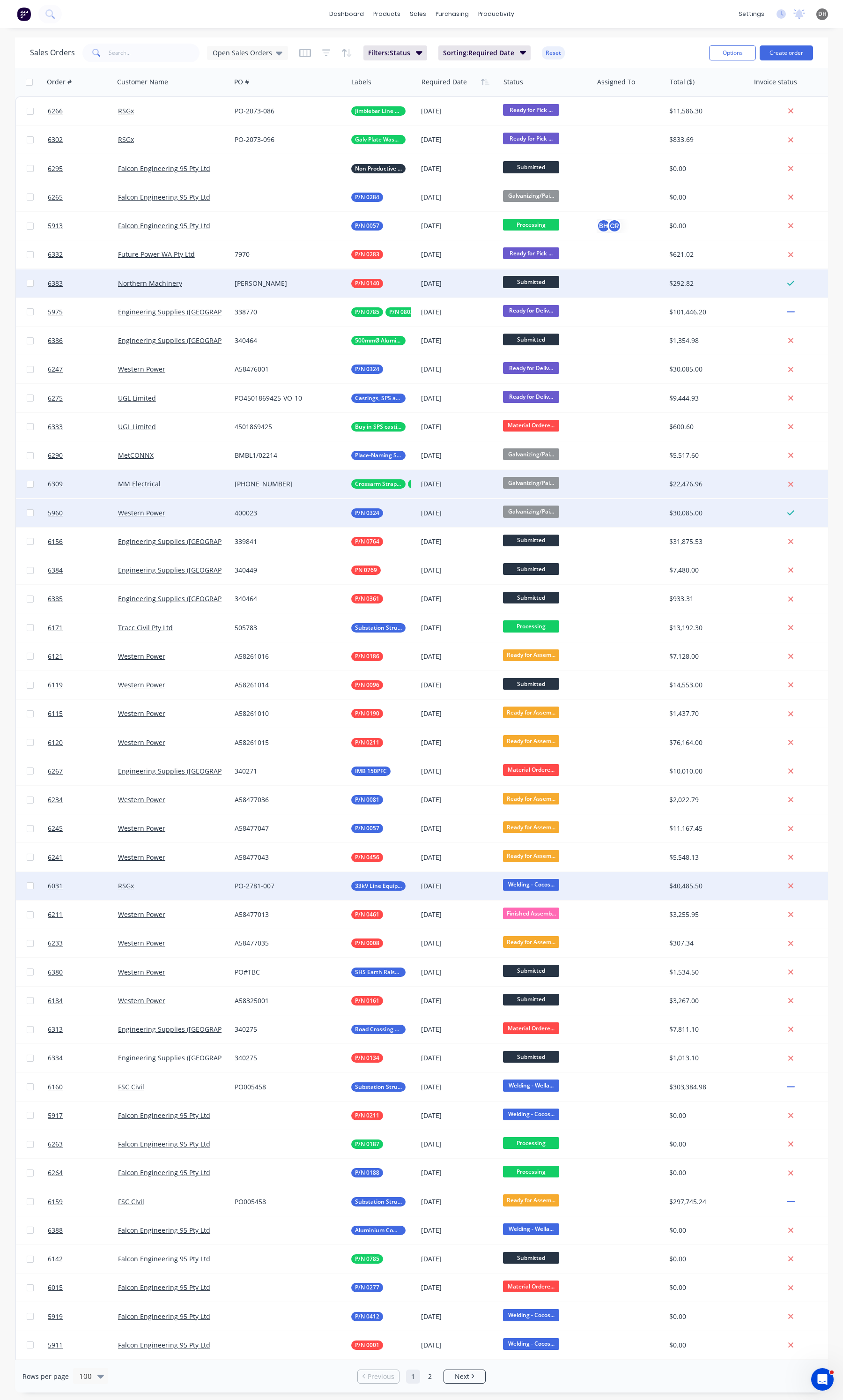
click at [583, 35] on div "dashboard products sales purchasing productivity dashboard products Product Cat…" at bounding box center [421, 700] width 843 height 1400
click at [195, 476] on div "MM Electrical" at bounding box center [172, 483] width 117 height 28
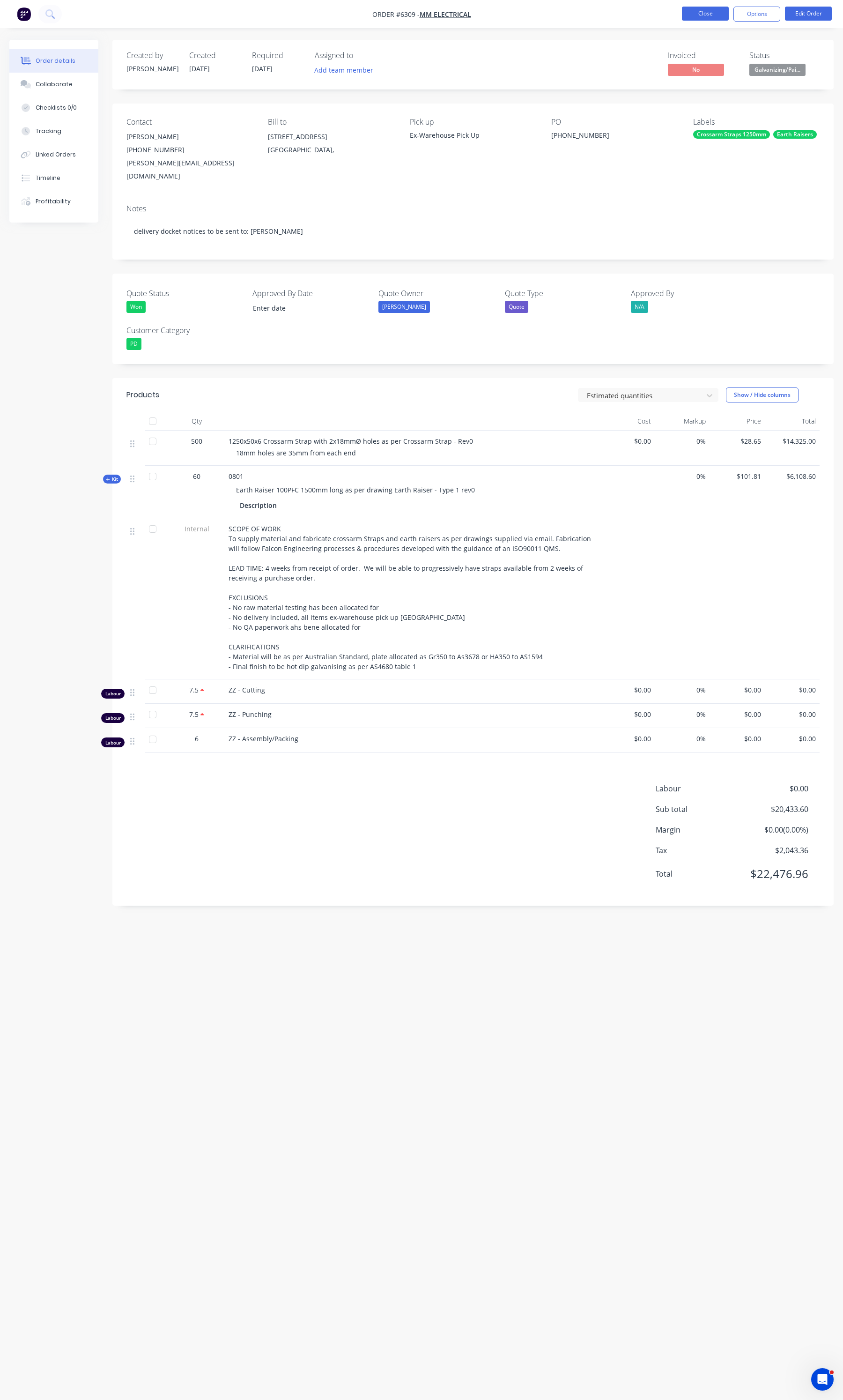
click at [697, 19] on button "Close" at bounding box center [706, 14] width 47 height 14
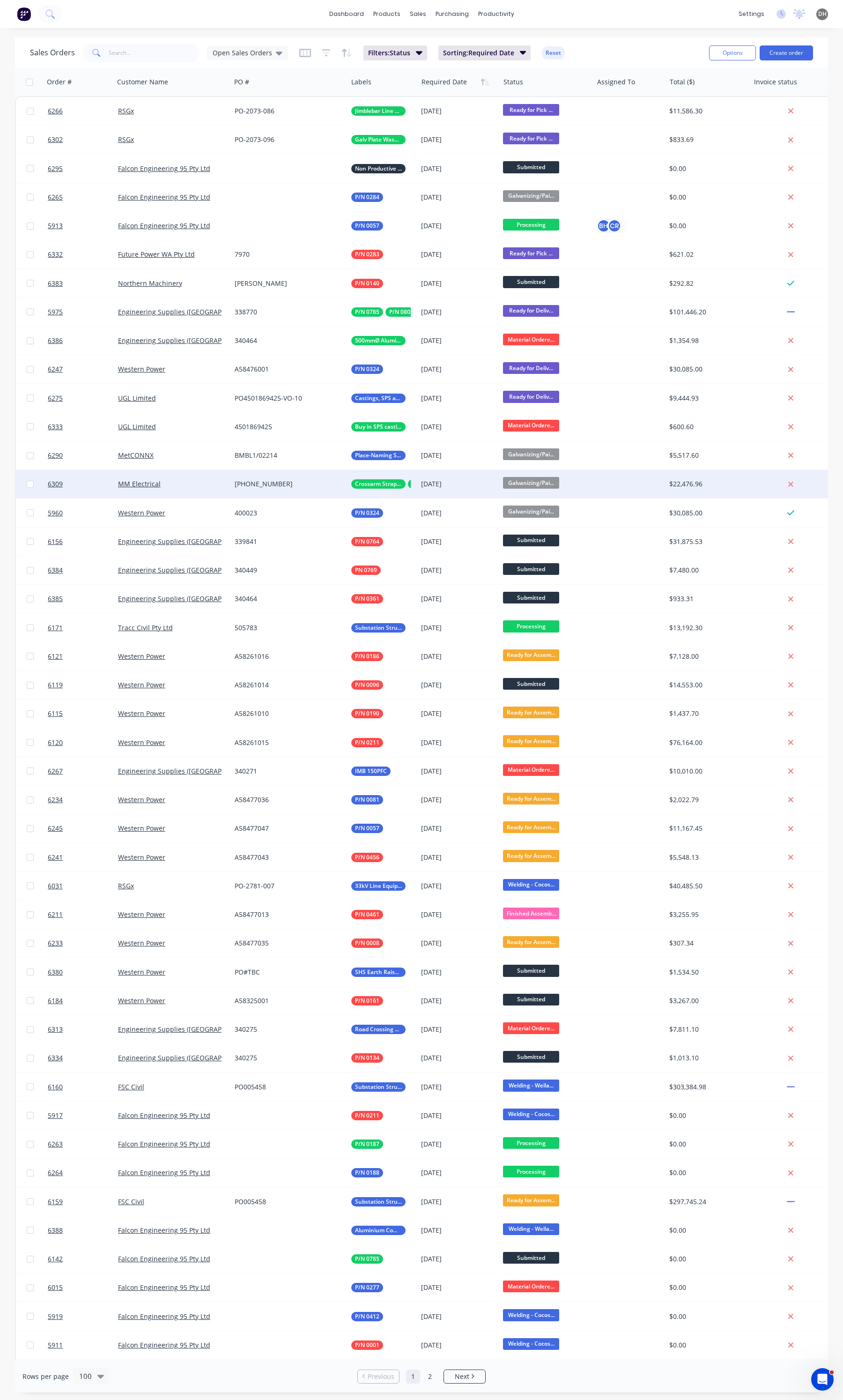
click at [233, 476] on div "[PHONE_NUMBER]" at bounding box center [289, 483] width 117 height 28
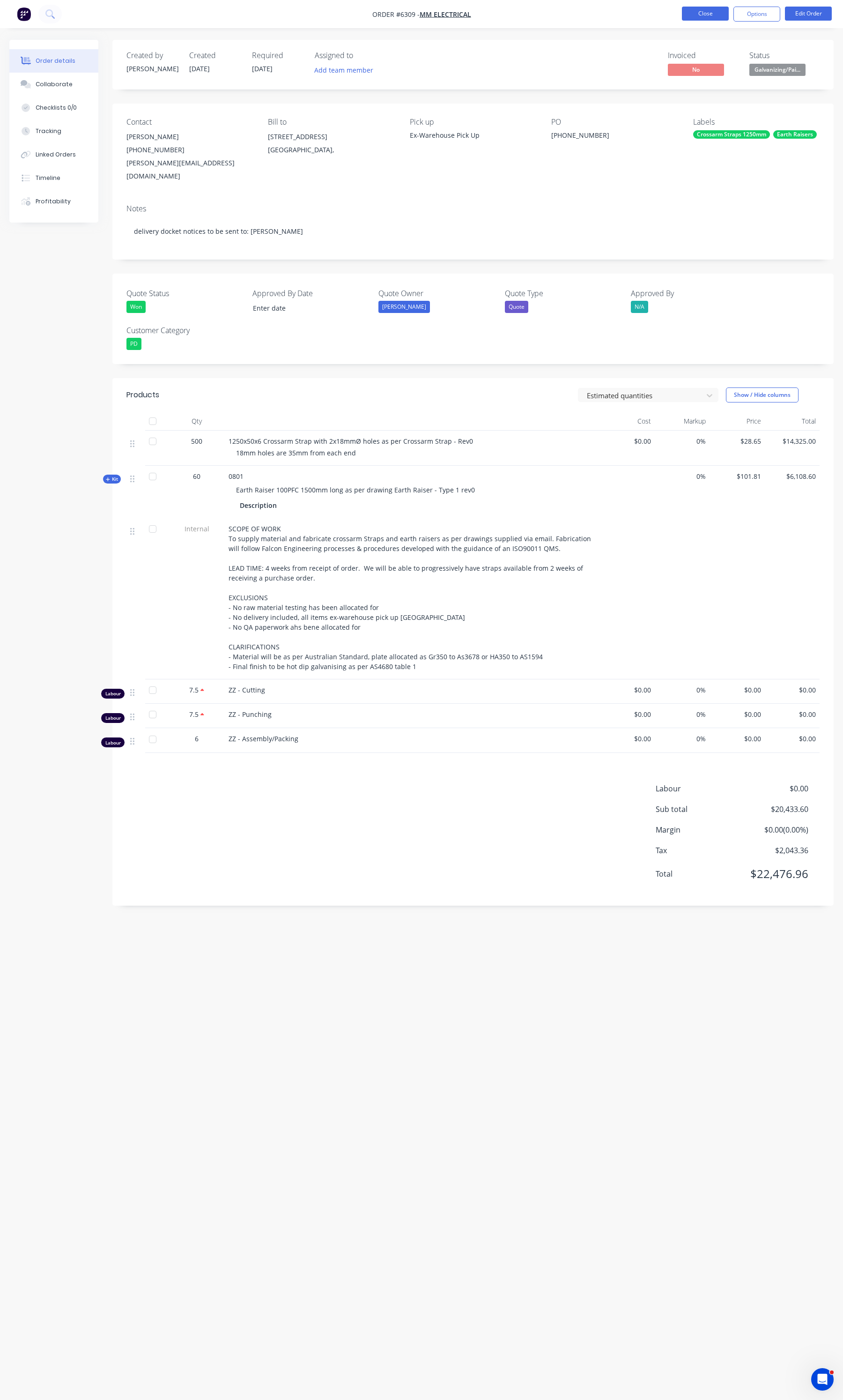
click at [711, 14] on button "Close" at bounding box center [706, 14] width 47 height 14
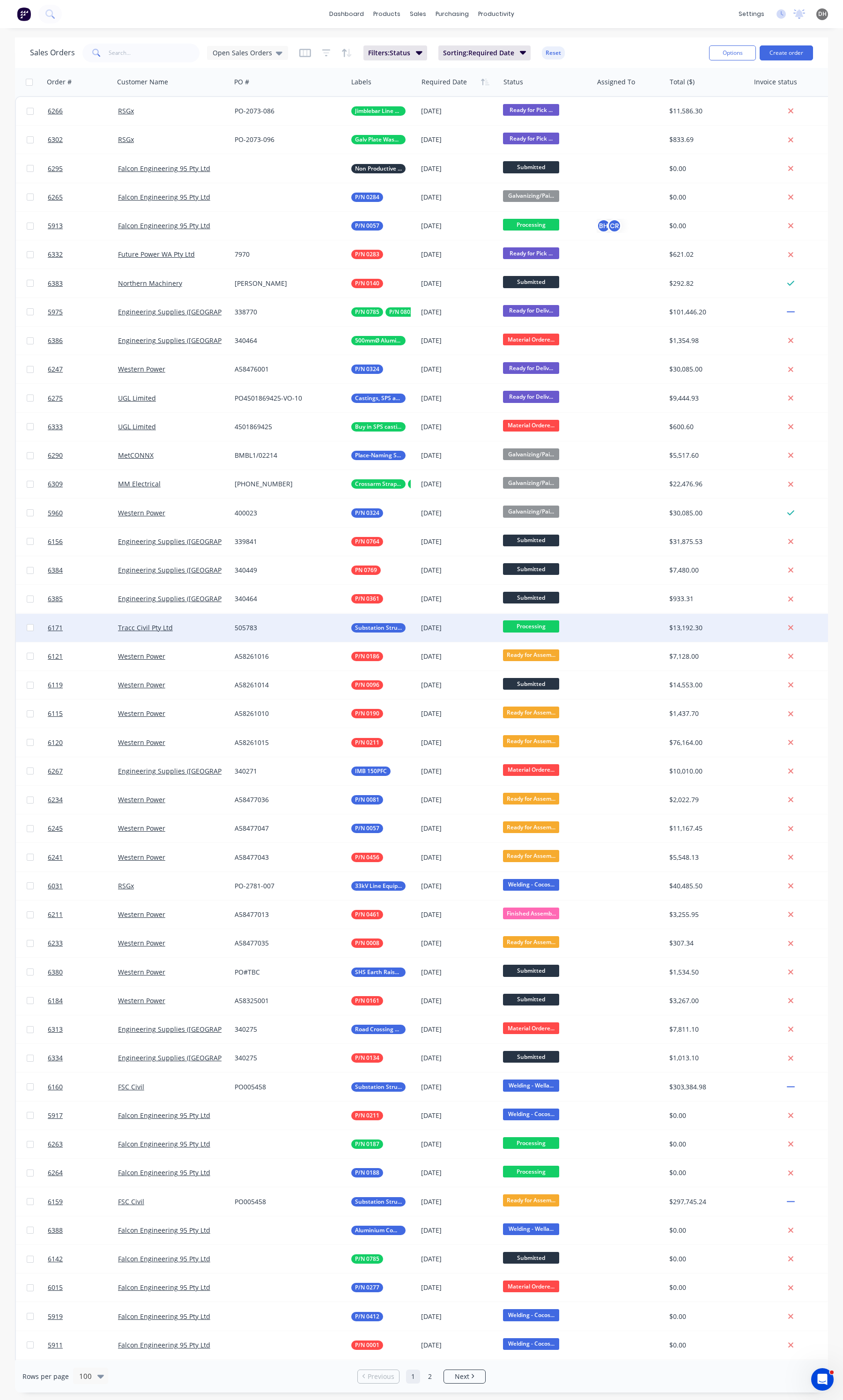
click at [186, 629] on div "Tracc Civil Pty Ltd" at bounding box center [169, 628] width 103 height 9
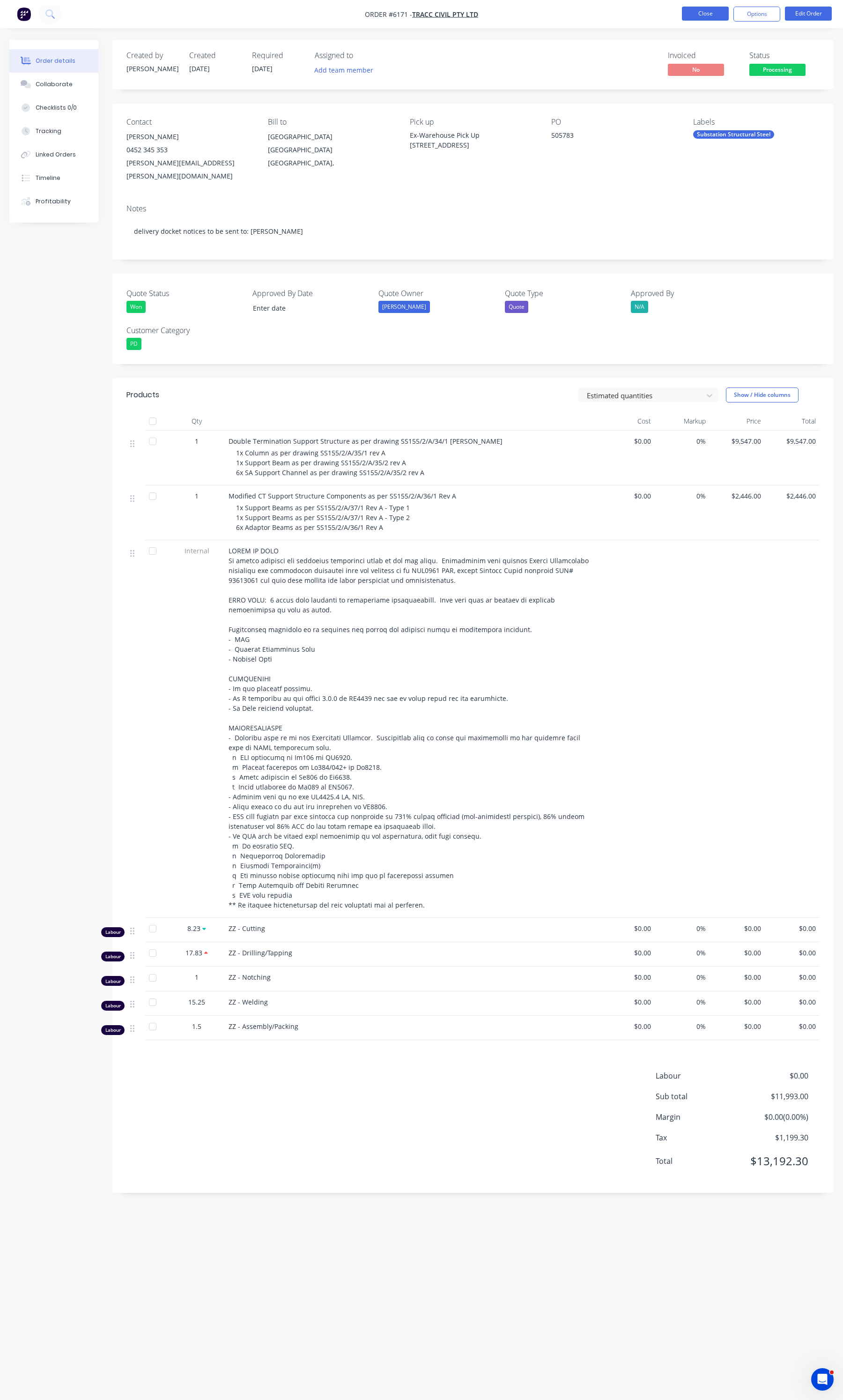
click at [715, 17] on button "Close" at bounding box center [706, 14] width 47 height 14
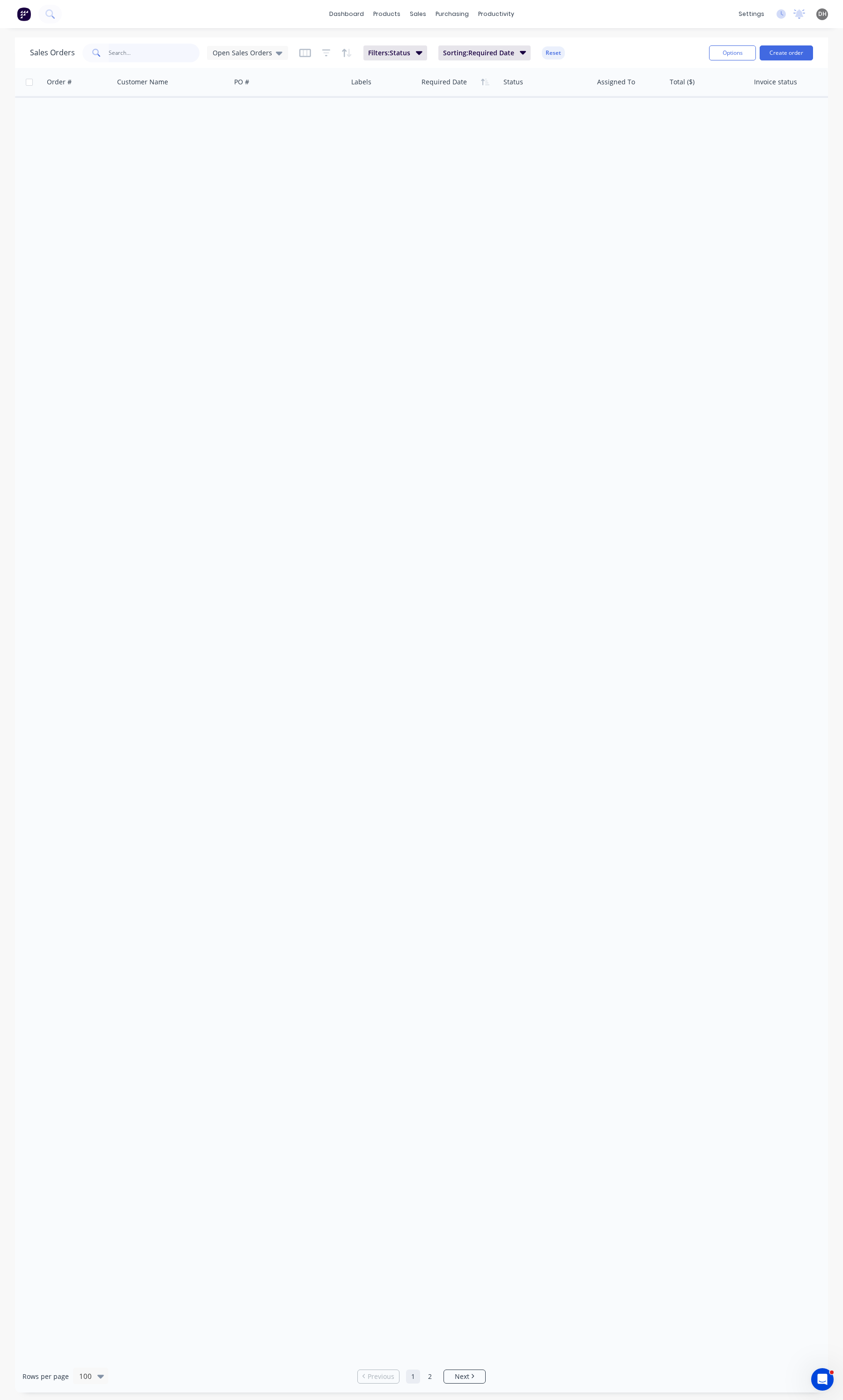
click at [146, 48] on input "text" at bounding box center [154, 53] width 91 height 19
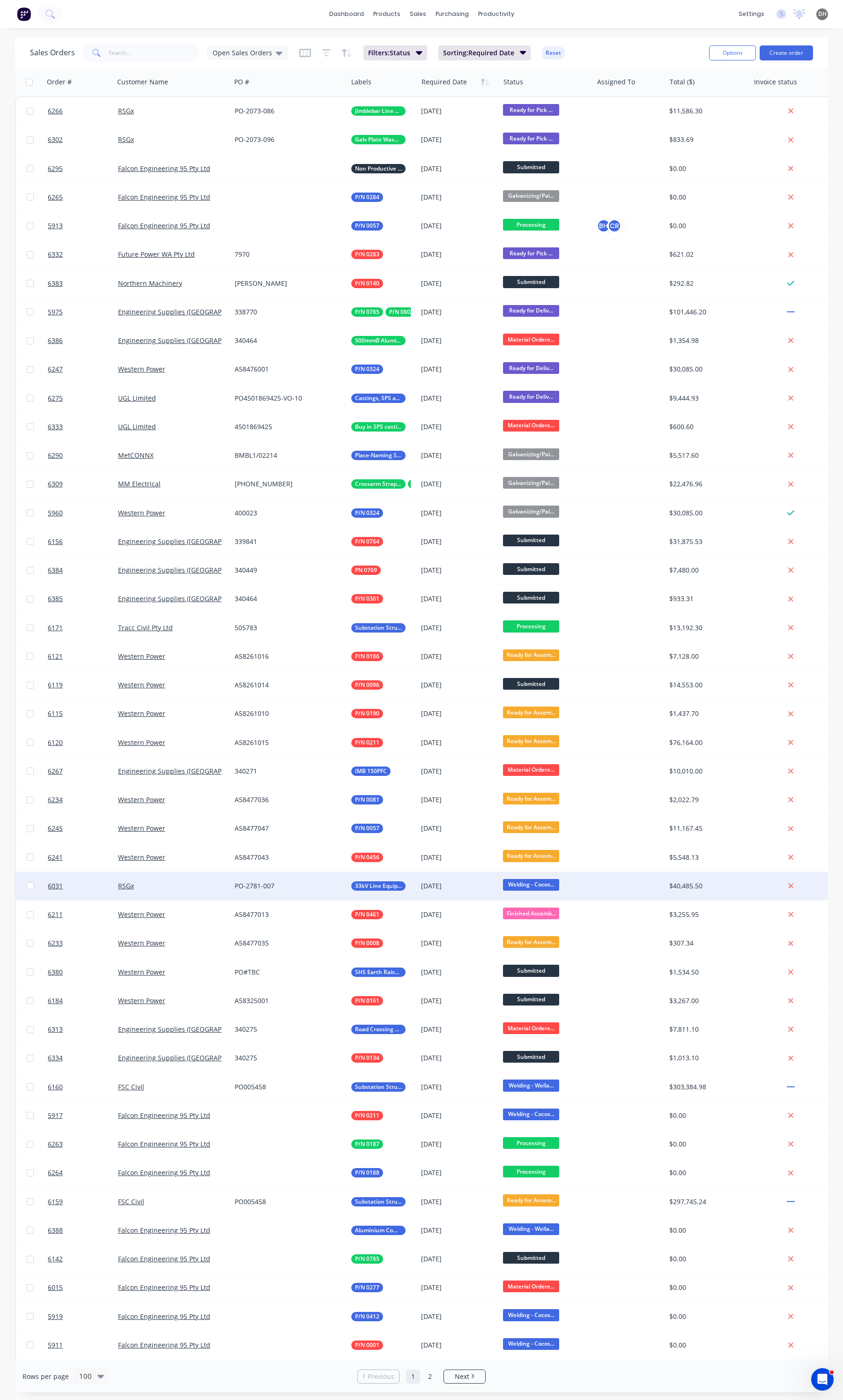
click at [160, 894] on div "RSGx" at bounding box center [172, 886] width 117 height 28
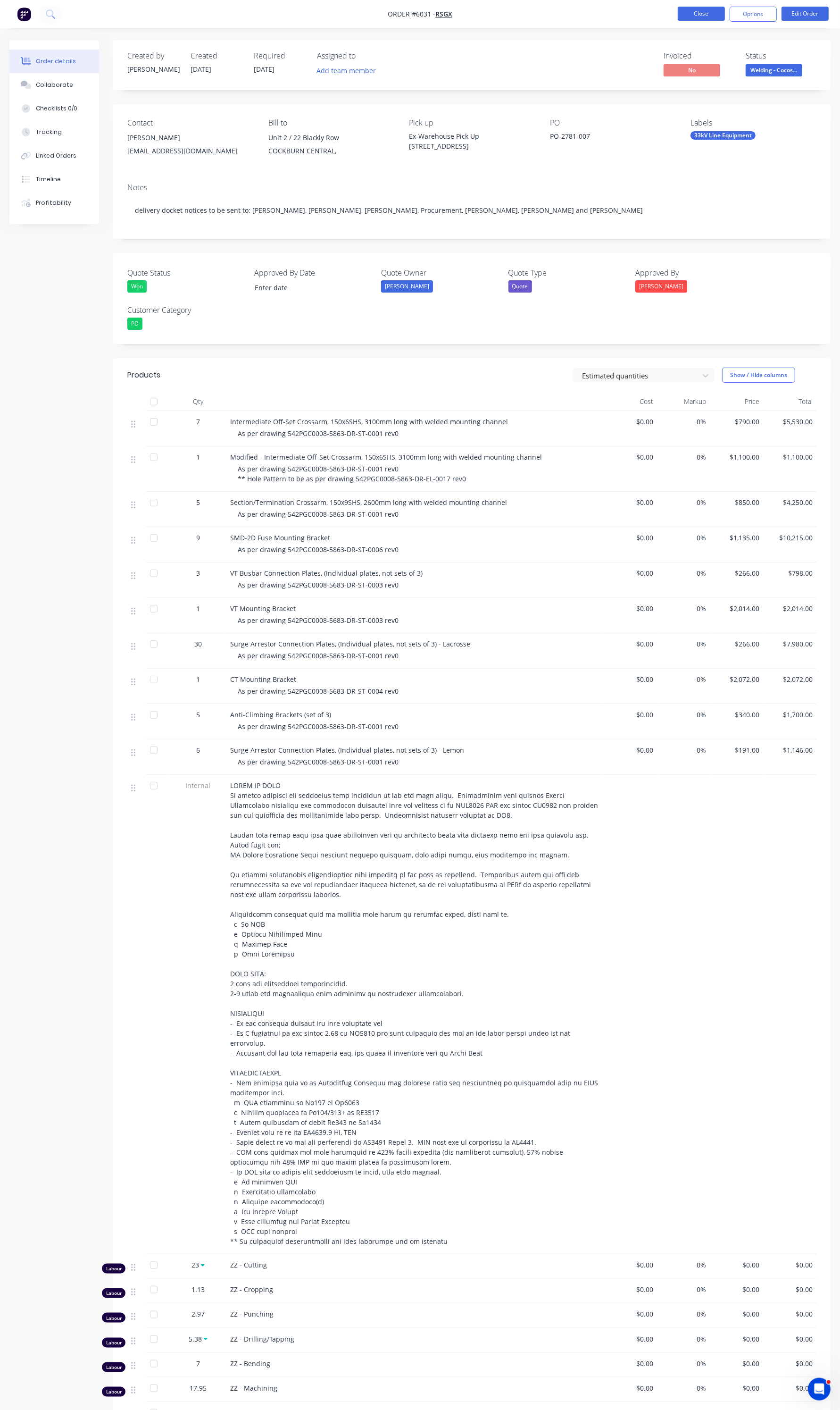
click at [692, 15] on button "Close" at bounding box center [702, 14] width 47 height 14
